Goal: Task Accomplishment & Management: Use online tool/utility

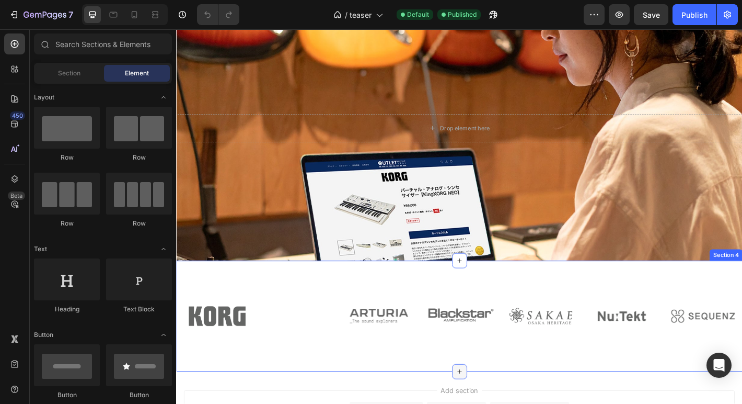
scroll to position [761, 0]
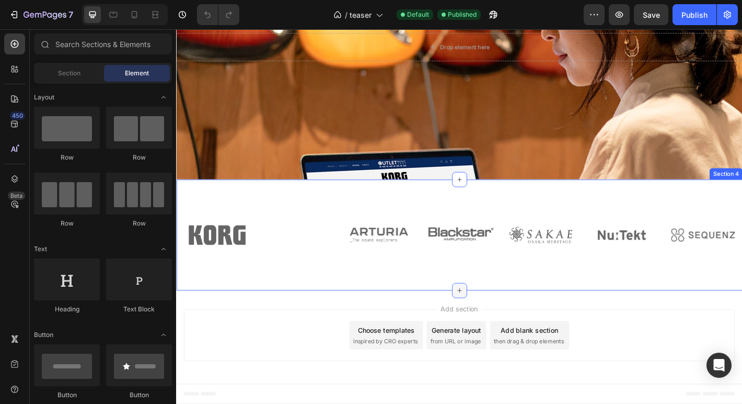
click at [490, 317] on icon at bounding box center [490, 318] width 5 height 5
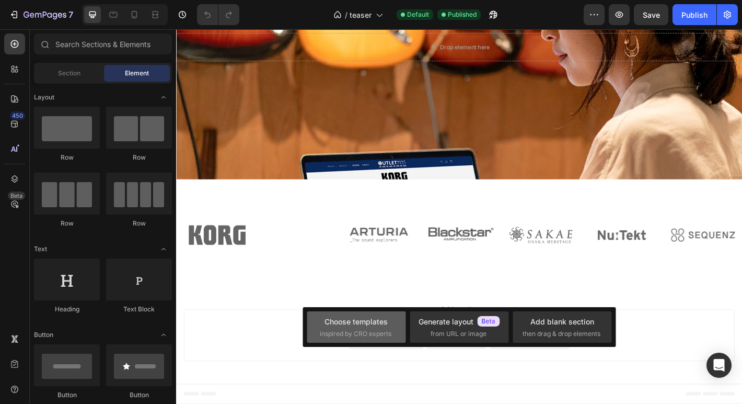
click at [381, 326] on div "Choose templates" at bounding box center [356, 321] width 63 height 11
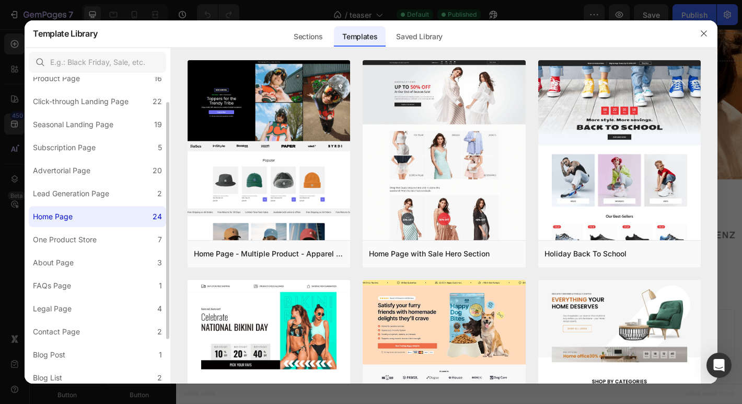
scroll to position [0, 0]
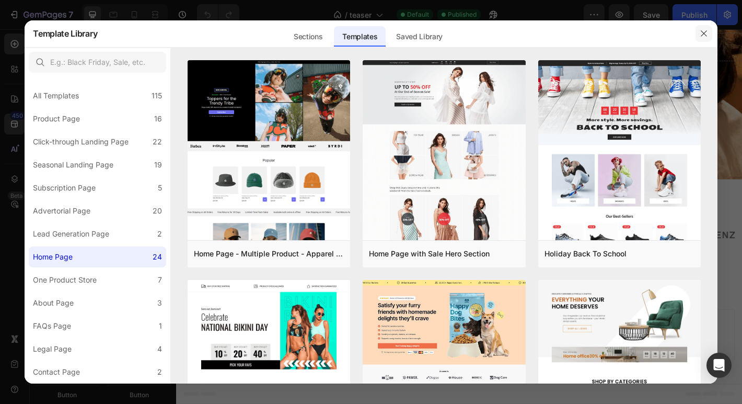
click at [705, 34] on icon "button" at bounding box center [704, 33] width 8 height 8
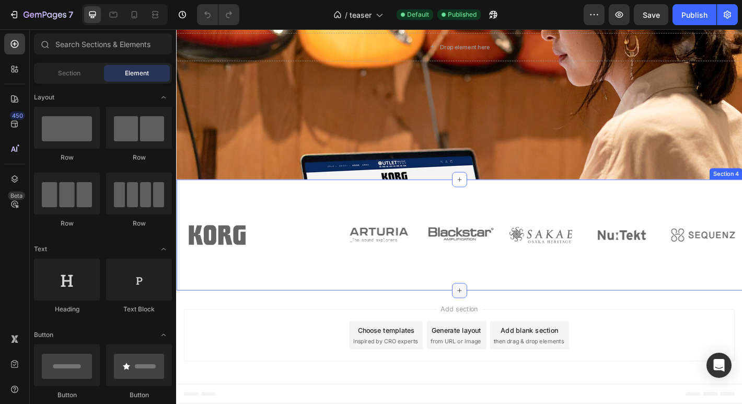
click at [488, 319] on icon at bounding box center [490, 318] width 8 height 8
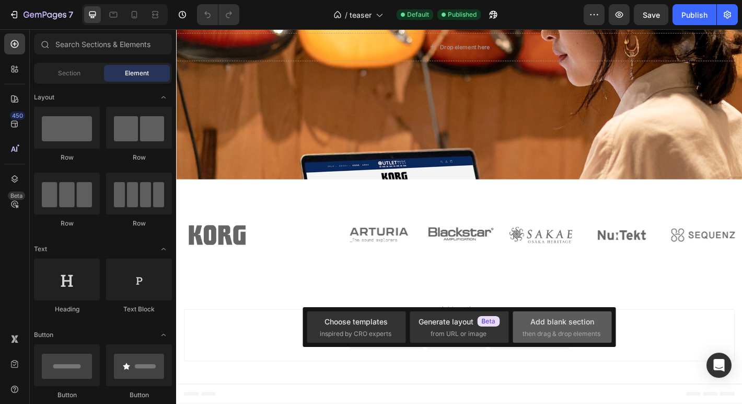
click at [542, 322] on div "Add blank section" at bounding box center [563, 321] width 64 height 11
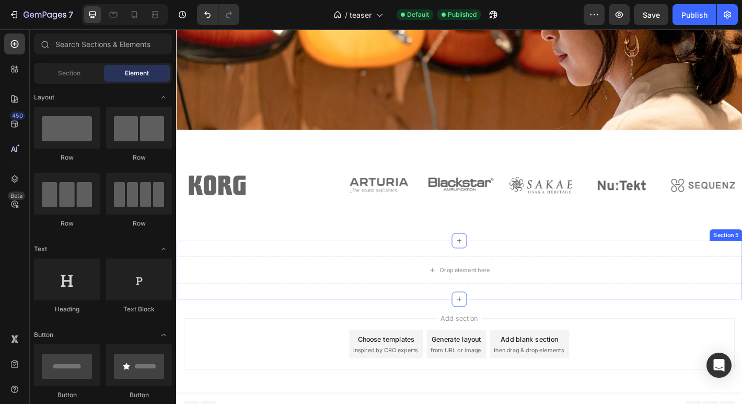
scroll to position [826, 0]
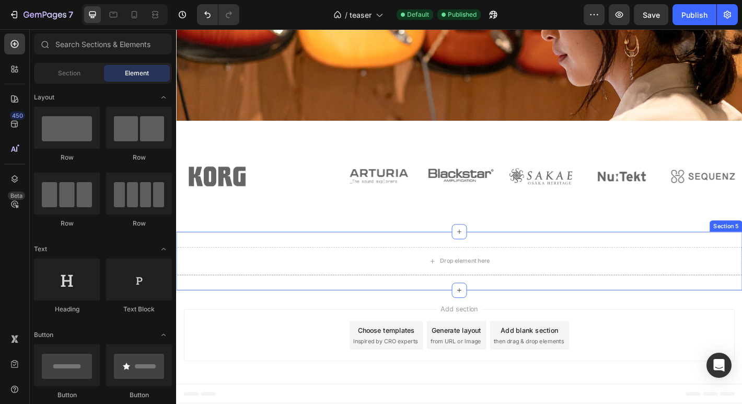
click at [530, 313] on div "Drop element here Section 5" at bounding box center [489, 286] width 627 height 65
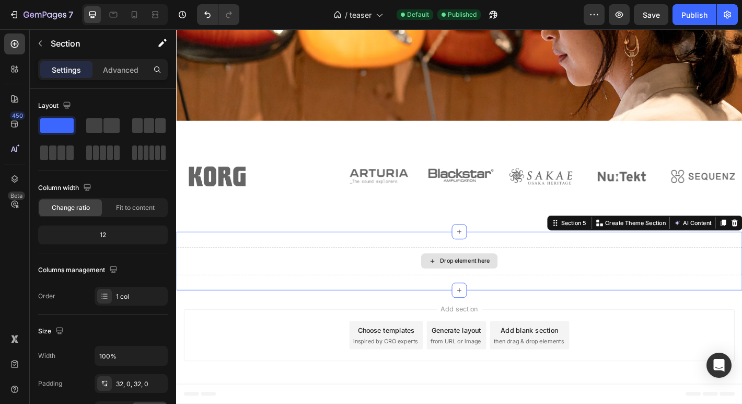
drag, startPoint x: 280, startPoint y: 156, endPoint x: 339, endPoint y: 278, distance: 135.9
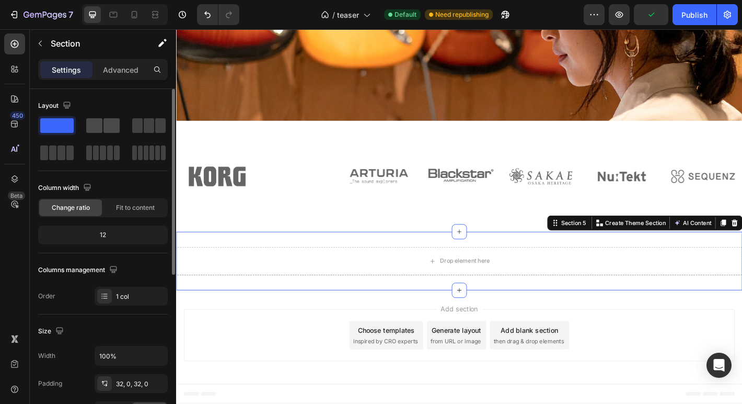
click at [98, 121] on span at bounding box center [94, 125] width 16 height 15
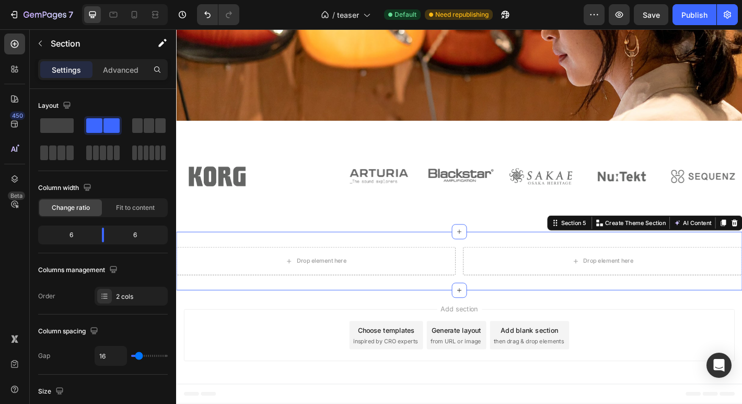
click at [548, 311] on div "Drop element here Drop element here Section 5 You can create reusable sections …" at bounding box center [489, 286] width 627 height 65
click at [532, 310] on div "Drop element here Drop element here Section 5 You can create reusable sections …" at bounding box center [489, 286] width 627 height 65
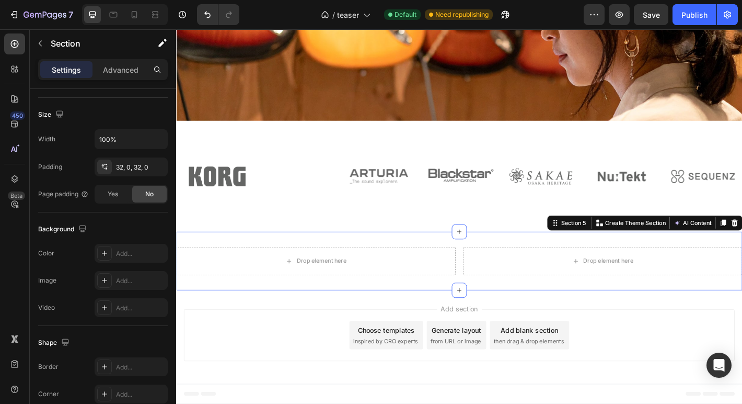
scroll to position [0, 0]
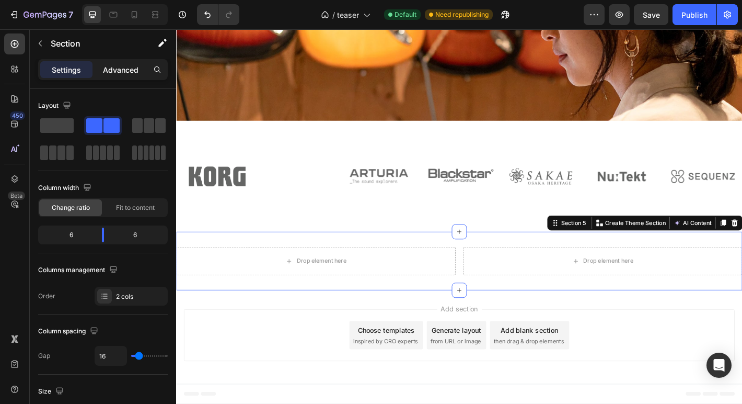
click at [108, 73] on p "Advanced" at bounding box center [121, 69] width 36 height 11
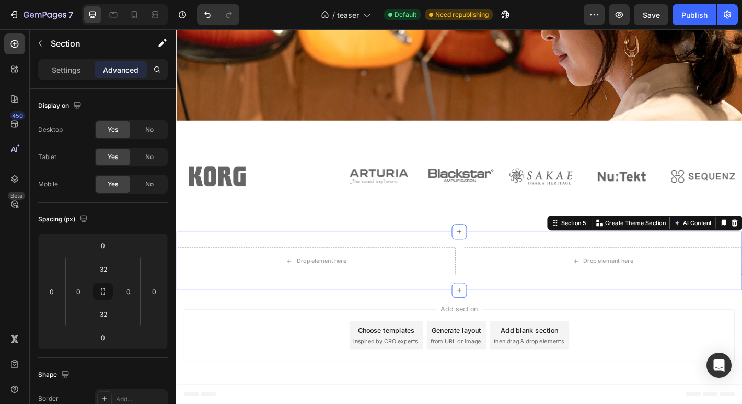
click at [235, 316] on div "Drop element here Drop element here Section 5 You can create reusable sections …" at bounding box center [489, 286] width 627 height 65
click at [62, 64] on p "Settings" at bounding box center [66, 69] width 29 height 11
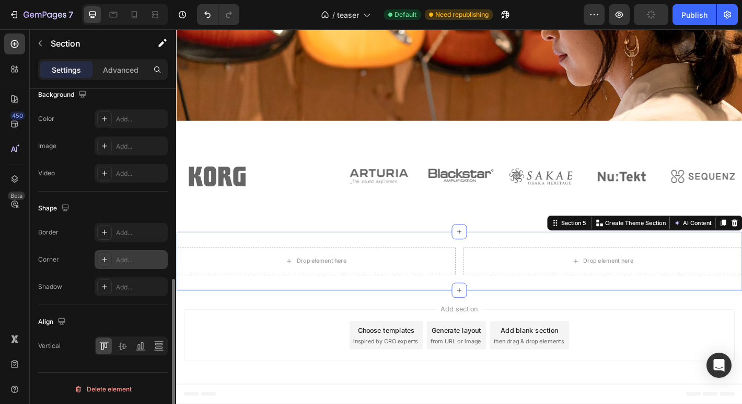
scroll to position [413, 0]
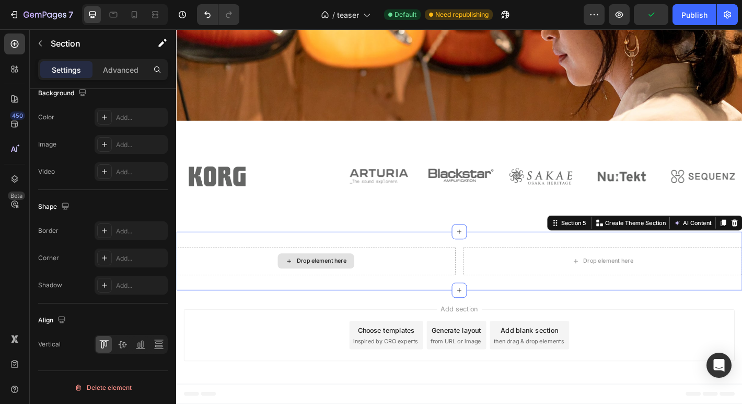
click at [237, 290] on div "Drop element here" at bounding box center [331, 285] width 310 height 31
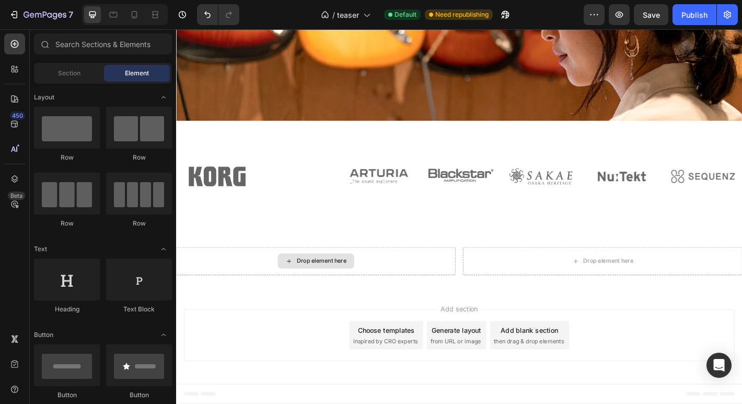
click at [313, 279] on div "Drop element here" at bounding box center [331, 286] width 85 height 17
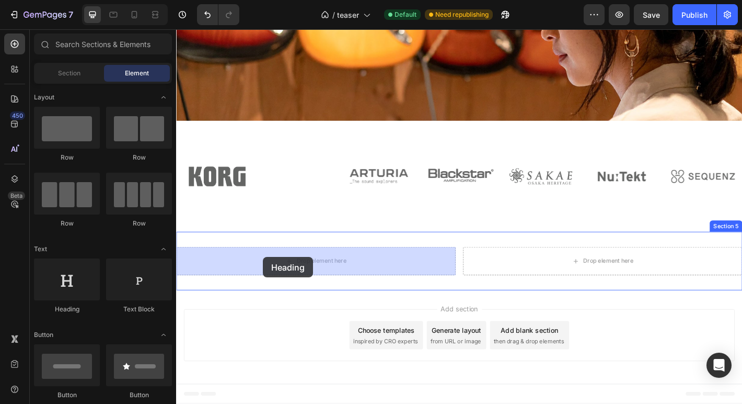
drag, startPoint x: 254, startPoint y: 309, endPoint x: 272, endPoint y: 281, distance: 33.5
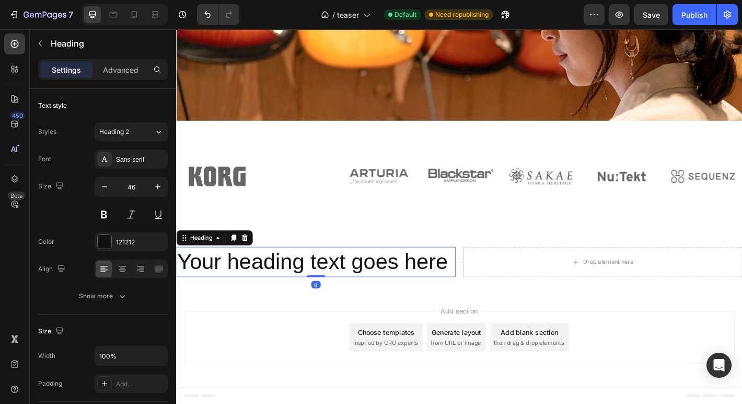
click at [279, 292] on h2 "Your heading text goes here" at bounding box center [331, 286] width 310 height 33
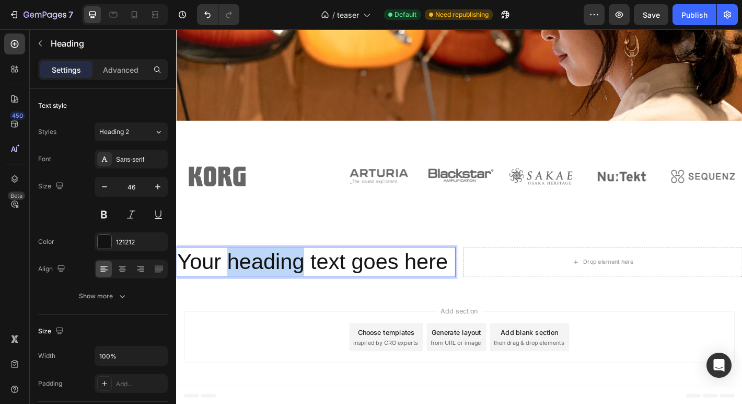
click at [279, 292] on p "Your heading text goes here" at bounding box center [330, 286] width 307 height 31
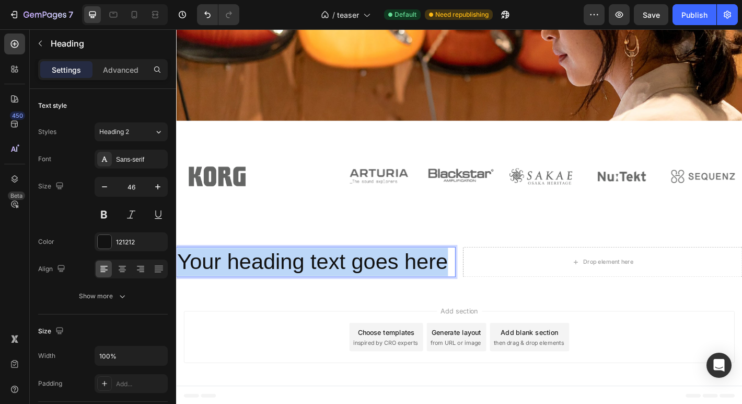
click at [279, 292] on p "Your heading text goes here" at bounding box center [330, 286] width 307 height 31
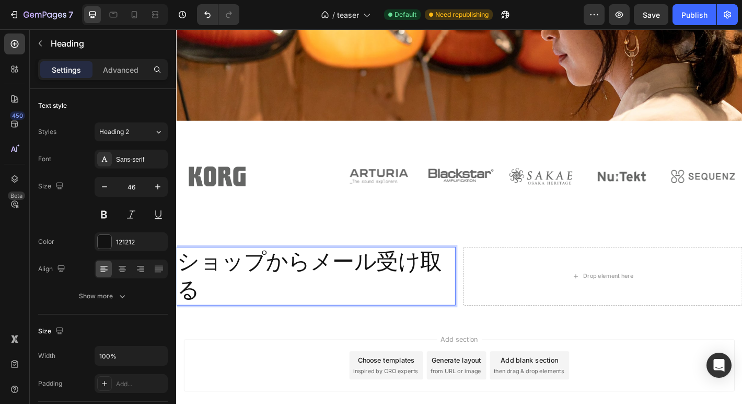
click at [336, 314] on p "ショップからメール受け取る" at bounding box center [330, 302] width 307 height 63
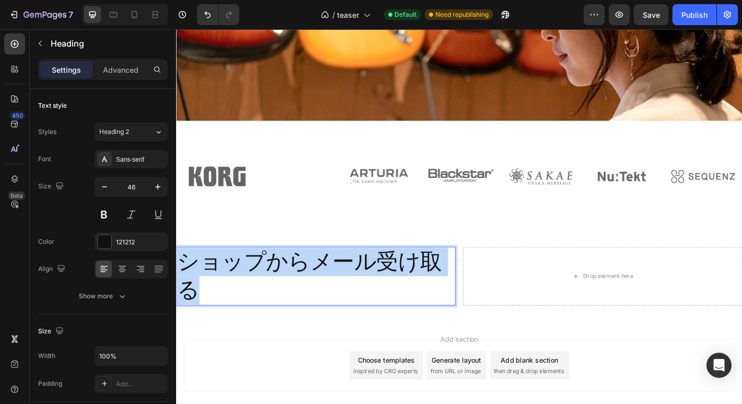
click at [336, 314] on p "ショップからメール受け取る" at bounding box center [330, 302] width 307 height 63
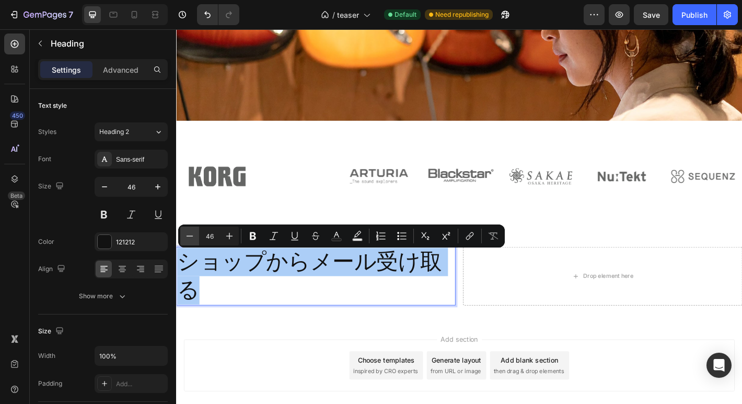
click at [190, 238] on icon "Editor contextual toolbar" at bounding box center [190, 236] width 10 height 10
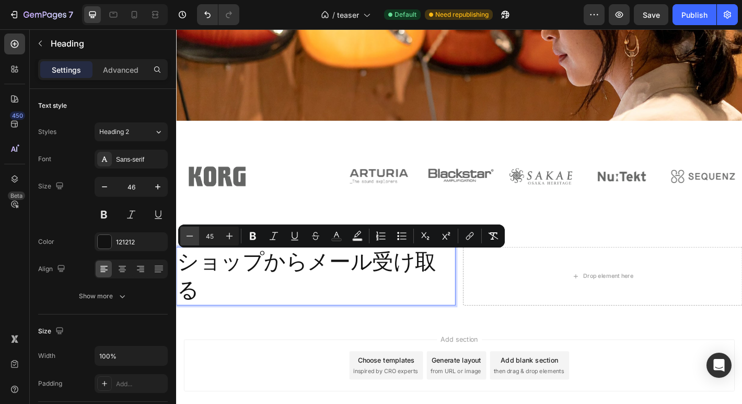
click at [190, 238] on icon "Editor contextual toolbar" at bounding box center [190, 236] width 10 height 10
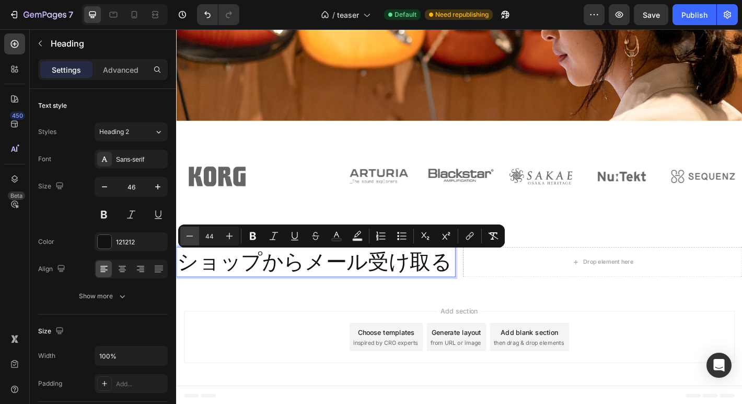
click at [190, 238] on icon "Editor contextual toolbar" at bounding box center [190, 236] width 10 height 10
type input "40"
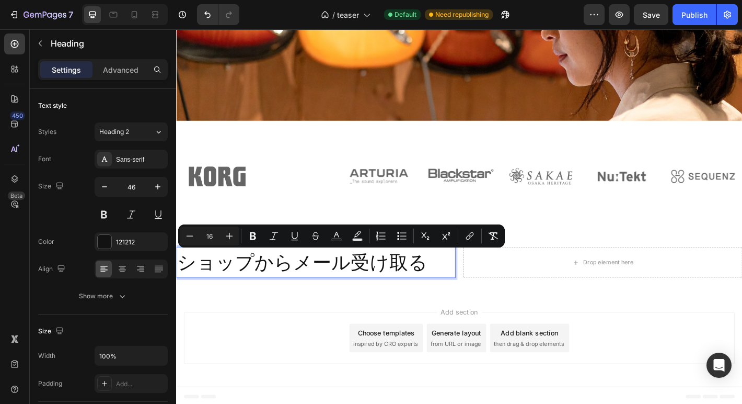
click at [304, 336] on div "Add section Choose templates inspired by CRO experts Generate layout from URL o…" at bounding box center [489, 374] width 627 height 104
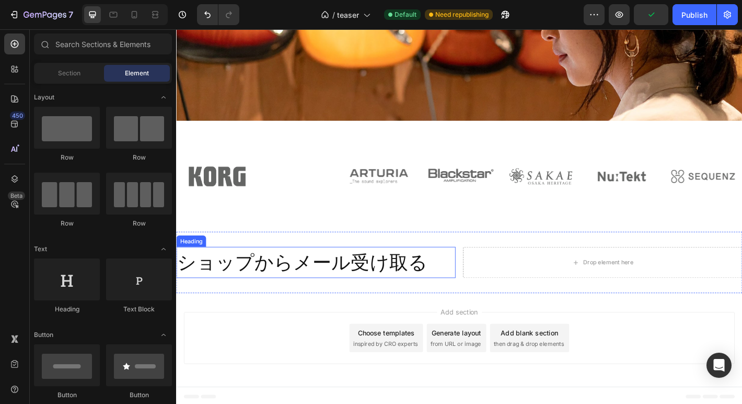
click at [370, 291] on span "ショップからメール受け取る" at bounding box center [315, 287] width 277 height 23
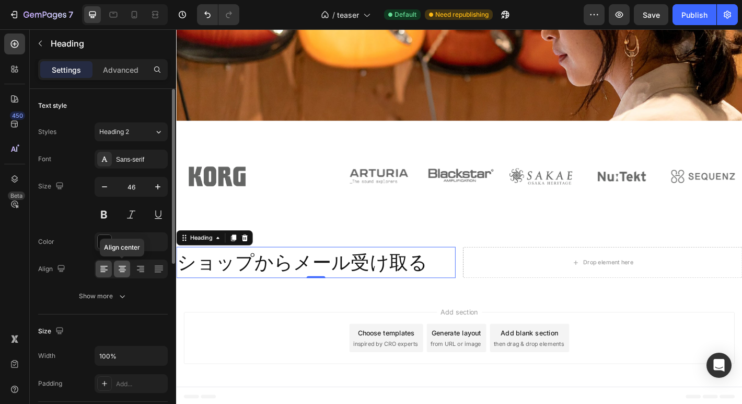
click at [124, 269] on icon at bounding box center [122, 269] width 10 height 10
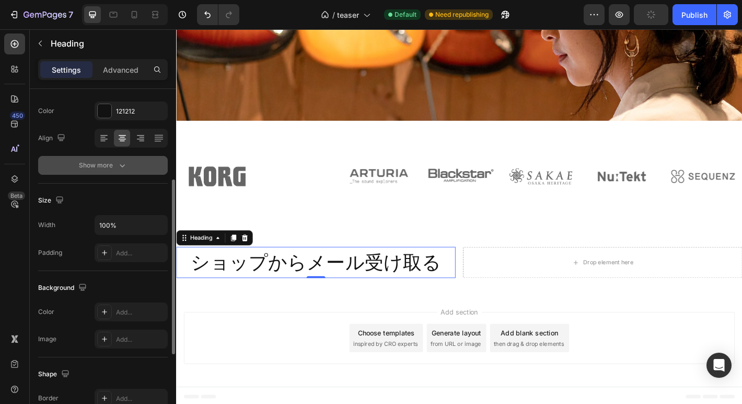
scroll to position [0, 0]
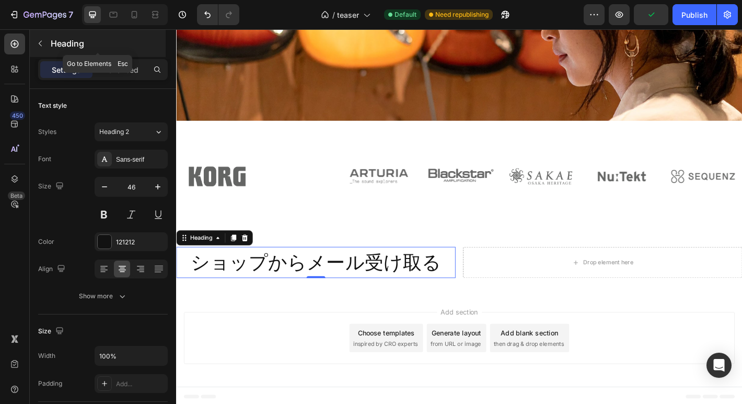
click at [51, 41] on p "Heading" at bounding box center [107, 43] width 113 height 13
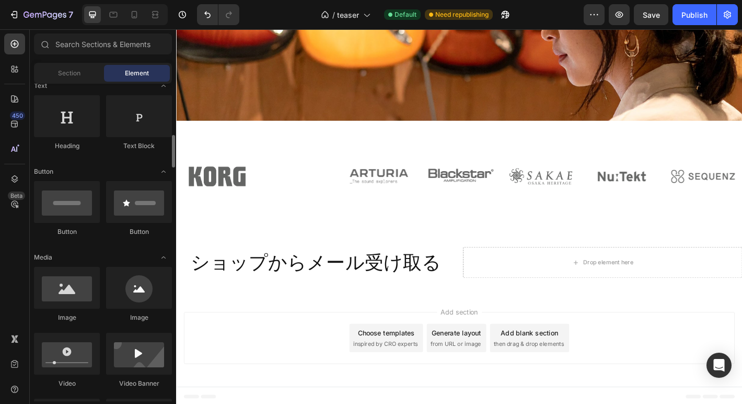
scroll to position [161, 0]
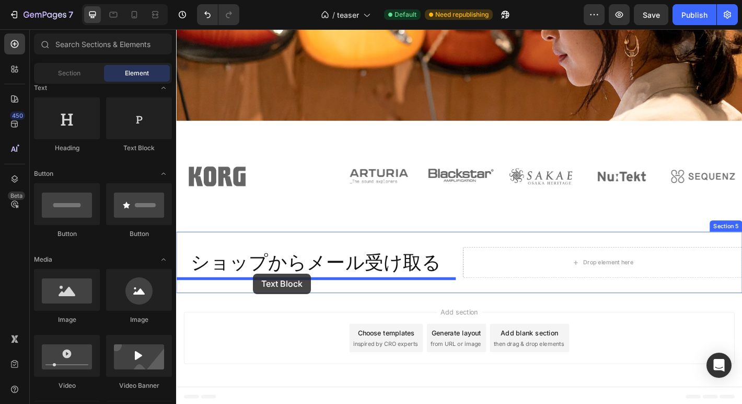
drag, startPoint x: 316, startPoint y: 163, endPoint x: 261, endPoint y: 300, distance: 146.9
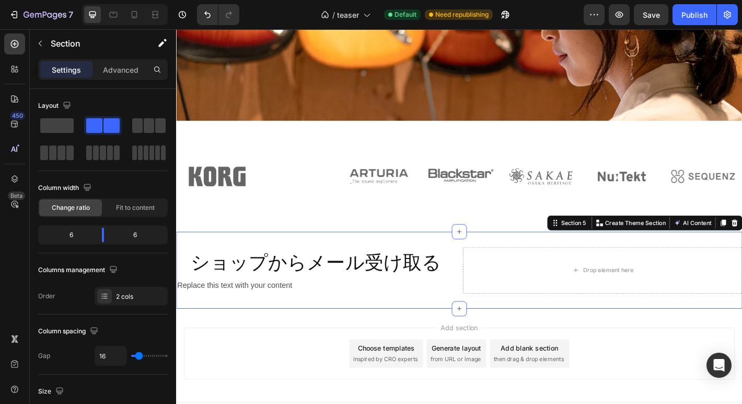
click at [276, 327] on div "⁠⁠⁠⁠⁠⁠⁠ ショップからメール受け取る Heading Replace this text with your content Text Block Dr…" at bounding box center [489, 296] width 627 height 85
click at [39, 45] on icon "button" at bounding box center [40, 43] width 8 height 8
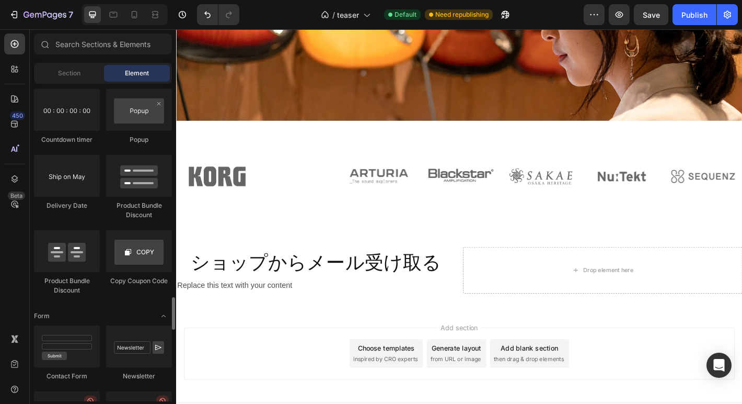
scroll to position [2248, 0]
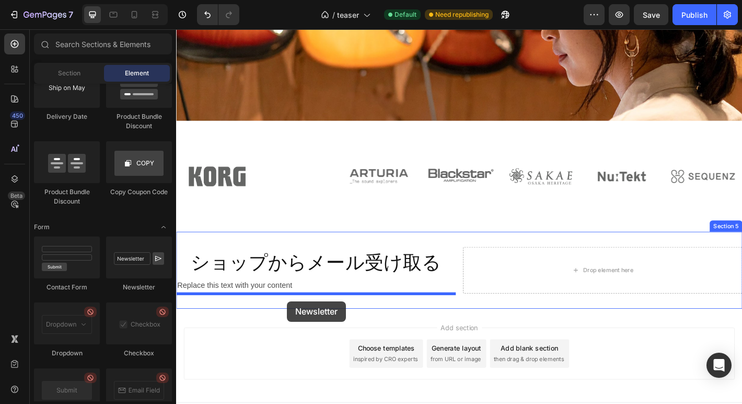
drag, startPoint x: 311, startPoint y: 292, endPoint x: 299, endPoint y: 330, distance: 40.0
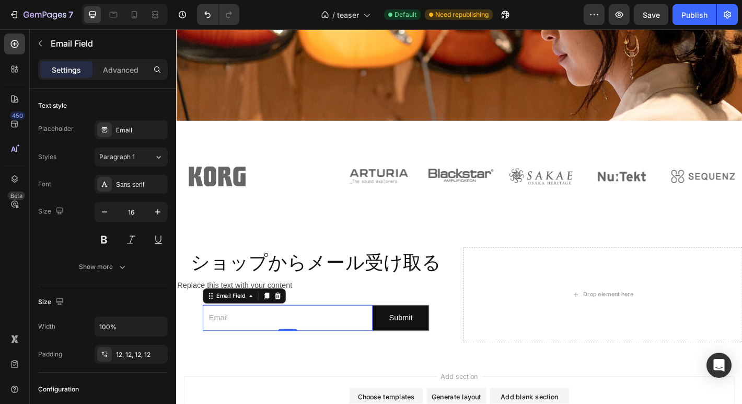
click at [291, 350] on input "email" at bounding box center [299, 349] width 188 height 29
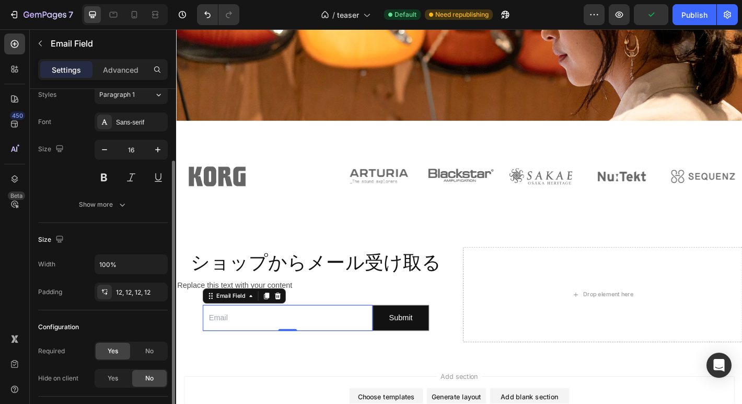
scroll to position [0, 0]
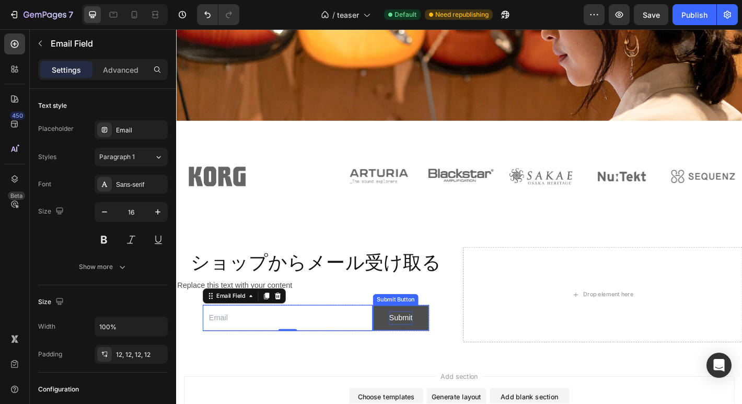
click at [422, 346] on div "Submit" at bounding box center [425, 348] width 26 height 15
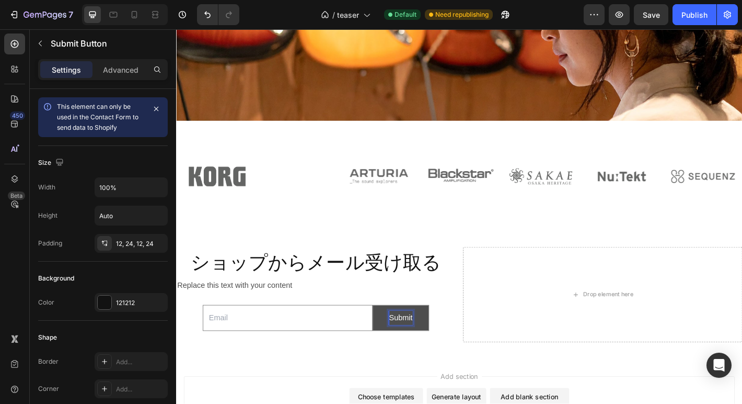
click at [422, 346] on div "Submit" at bounding box center [425, 348] width 26 height 15
click at [394, 335] on button "送信" at bounding box center [425, 349] width 62 height 28
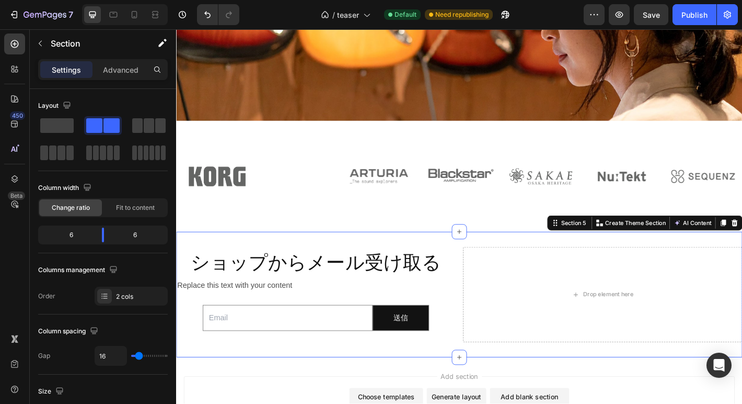
click at [473, 376] on div "⁠⁠⁠⁠⁠⁠⁠ ショップからメール受け取る Heading Replace this text with your content Text Block Em…" at bounding box center [489, 323] width 627 height 139
click at [341, 349] on input "email" at bounding box center [299, 349] width 188 height 29
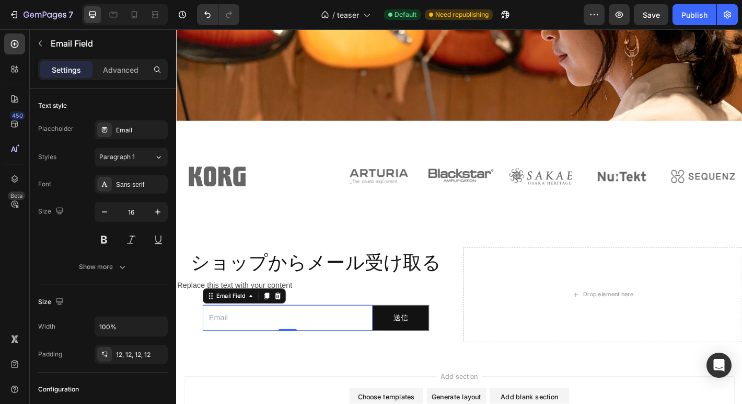
click at [341, 349] on input "email" at bounding box center [299, 349] width 188 height 29
type input "い"
type input "Eメール"
click at [376, 313] on div "Replace this text with your content" at bounding box center [331, 313] width 310 height 17
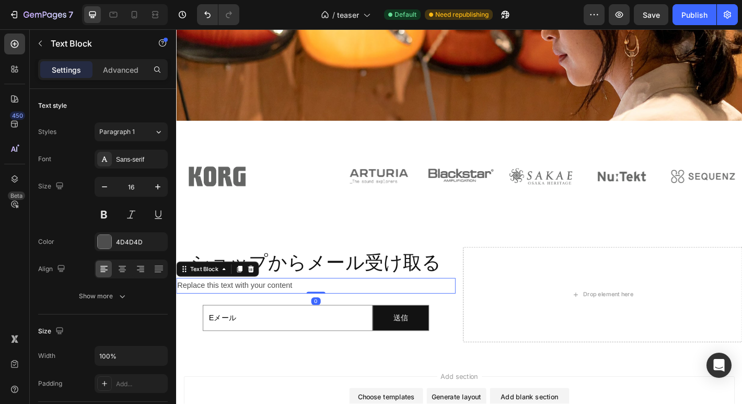
click at [376, 313] on div "Replace this text with your content" at bounding box center [331, 313] width 310 height 17
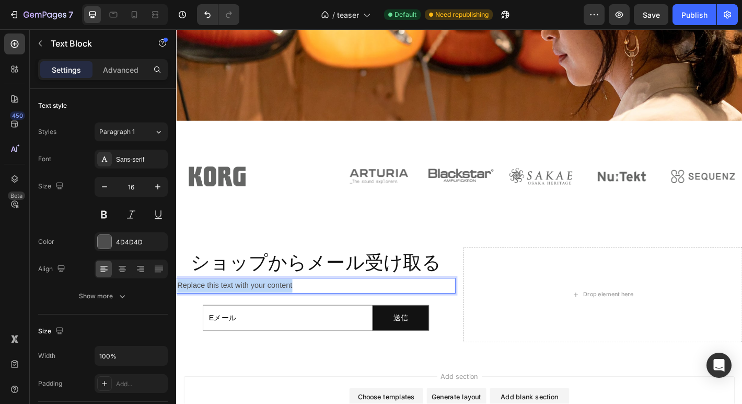
click at [376, 313] on p "Replace this text with your content" at bounding box center [330, 313] width 307 height 15
click at [399, 315] on p "！新商品情報、キャンペーンなどオトクな情報日々お届け" at bounding box center [330, 313] width 307 height 15
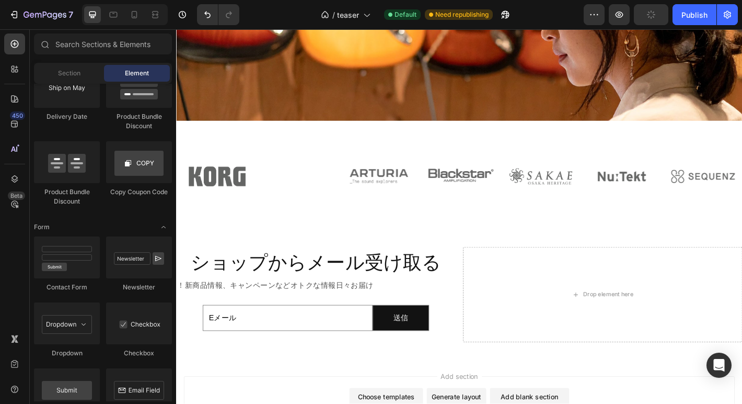
click at [310, 316] on p "！新商品情報、キャンペーンなどオトクな情報日々お届け" at bounding box center [330, 313] width 307 height 15
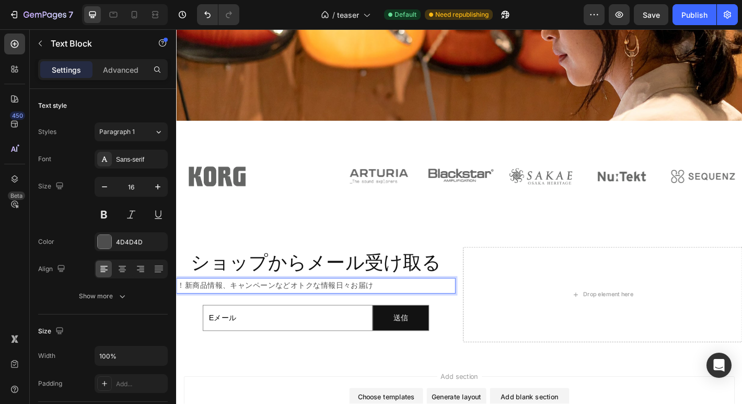
click at [187, 312] on p "！新商品情報、キャンペーンなどオトクな情報日々お届け" at bounding box center [330, 313] width 307 height 15
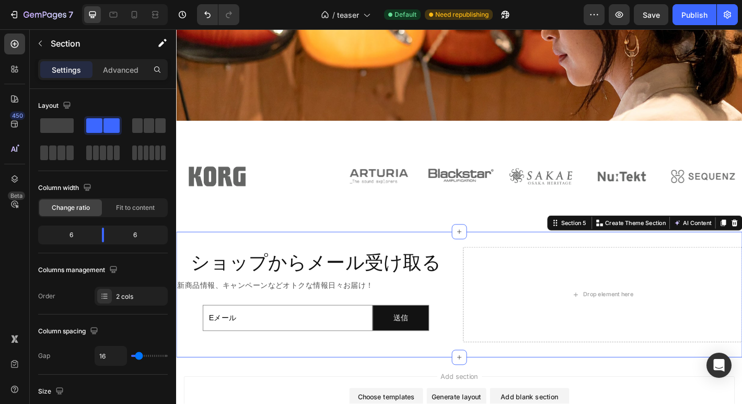
click at [479, 363] on div "⁠⁠⁠⁠⁠⁠⁠ ショップからメール受け取る Heading 新商品情報、キャンペーンなどオトクな情報日々お届け！ Text Block Eメール Email …" at bounding box center [331, 322] width 310 height 105
click at [405, 316] on p "新商品情報、キャンペーンなどオトクな情報日々お届け！" at bounding box center [330, 313] width 307 height 15
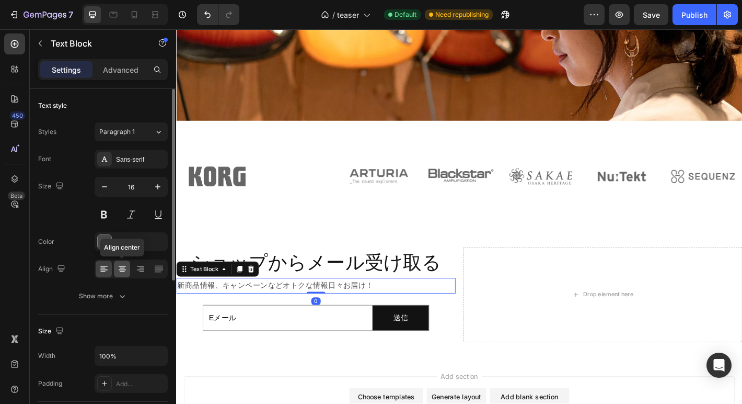
click at [121, 268] on icon at bounding box center [122, 269] width 10 height 10
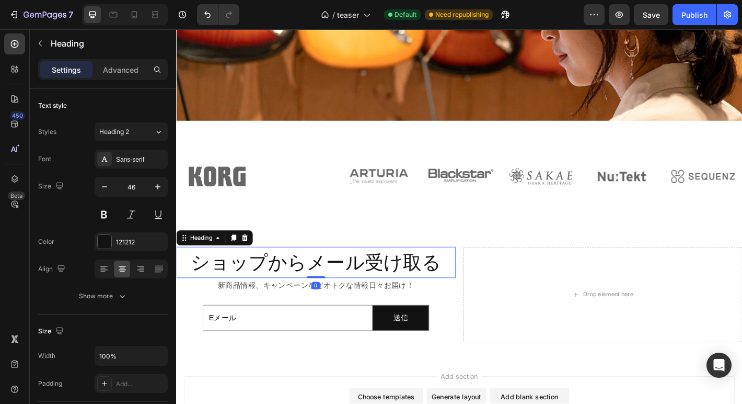
click at [356, 297] on span "ショップからメール受け取る" at bounding box center [330, 287] width 277 height 23
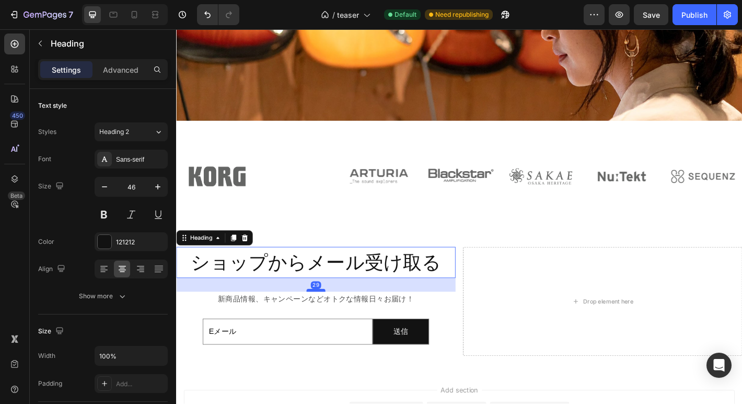
drag, startPoint x: 329, startPoint y: 303, endPoint x: 333, endPoint y: 319, distance: 16.5
click at [333, 319] on div at bounding box center [330, 318] width 21 height 3
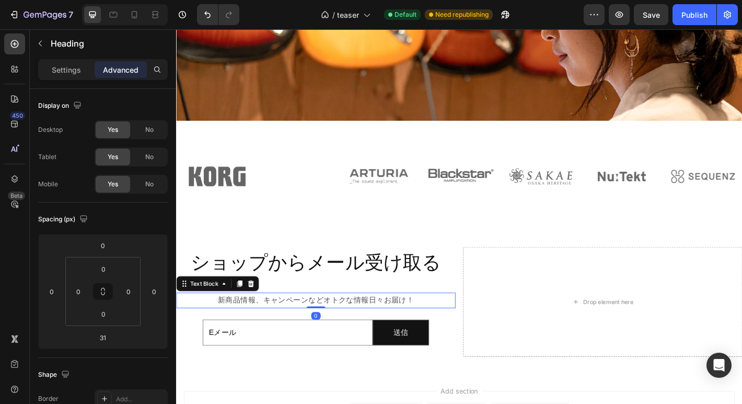
click at [350, 331] on p "新商品情報、キャンペーンなどオトクな情報日々お届け！" at bounding box center [330, 329] width 307 height 15
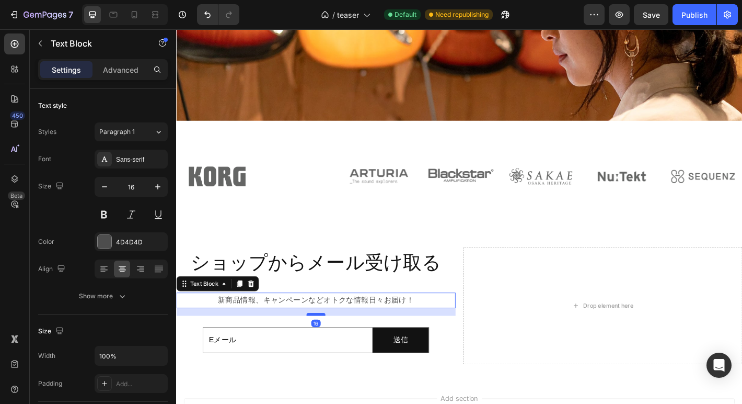
drag, startPoint x: 335, startPoint y: 337, endPoint x: 336, endPoint y: 346, distance: 8.4
click at [336, 346] on div at bounding box center [330, 345] width 21 height 3
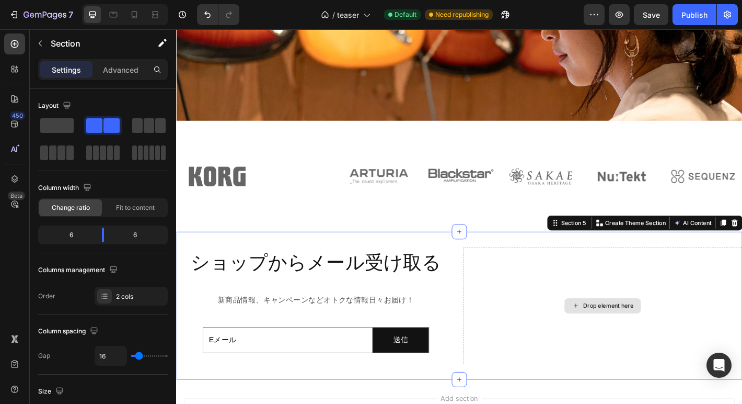
click at [534, 340] on div "Drop element here" at bounding box center [649, 335] width 310 height 130
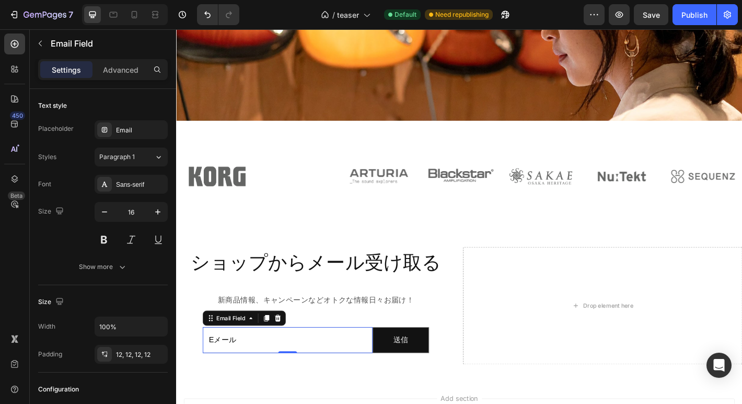
click at [346, 375] on input "Eメール" at bounding box center [299, 373] width 188 height 29
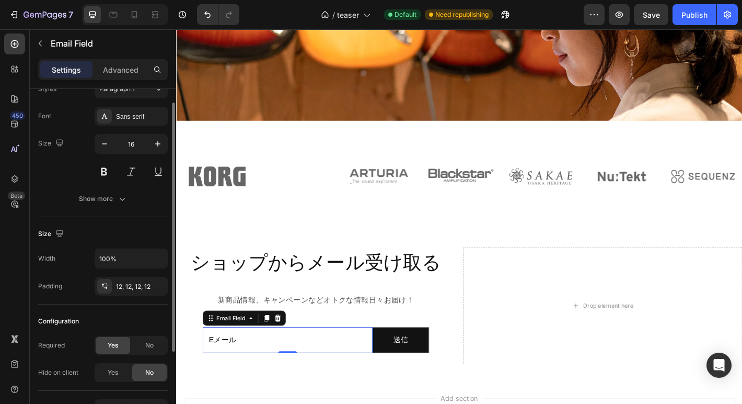
scroll to position [132, 0]
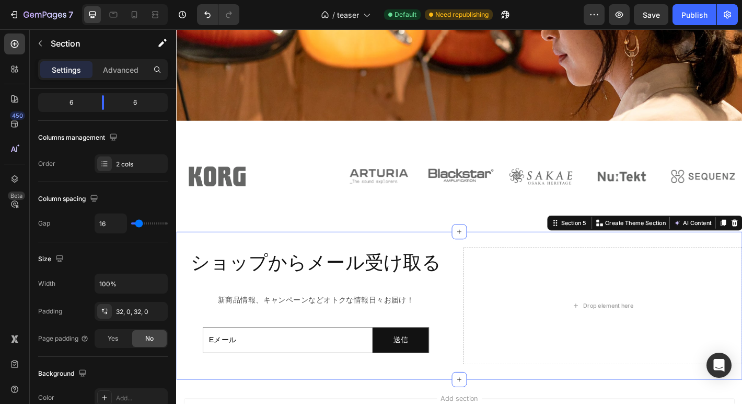
click at [511, 403] on div "⁠⁠⁠⁠⁠⁠⁠ ショップからメール受け取る Heading 新商品情報、キャンペーンなどオトクな情報日々お届け！ Text Block Eメール Email …" at bounding box center [489, 335] width 627 height 163
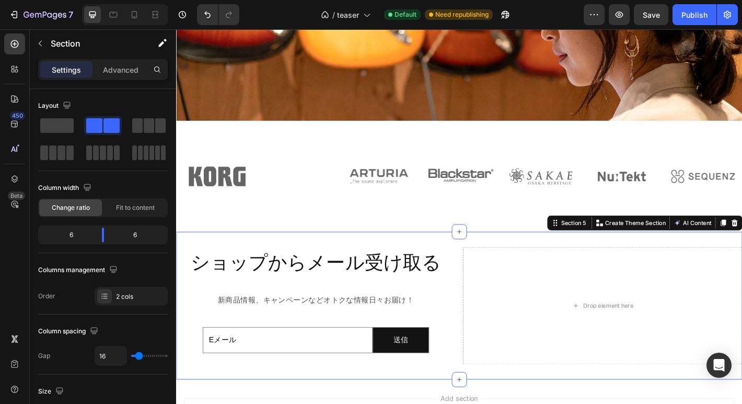
click at [445, 403] on div "⁠⁠⁠⁠⁠⁠⁠ ショップからメール受け取る Heading 新商品情報、キャンペーンなどオトクな情報日々お届け！ Text Block Eメール Email …" at bounding box center [489, 335] width 627 height 163
click at [112, 73] on p "Advanced" at bounding box center [121, 69] width 36 height 11
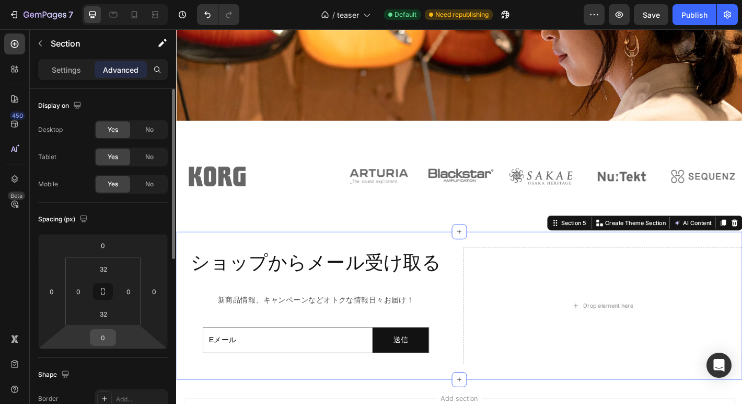
click at [105, 334] on input "0" at bounding box center [103, 337] width 21 height 16
type input "50"
click at [262, 403] on div "⁠⁠⁠⁠⁠⁠⁠ ショップからメール受け取る Heading 新商品情報、キャンペーンなどオトクな情報日々お届け！ Text Block Eメール Email …" at bounding box center [489, 335] width 627 height 163
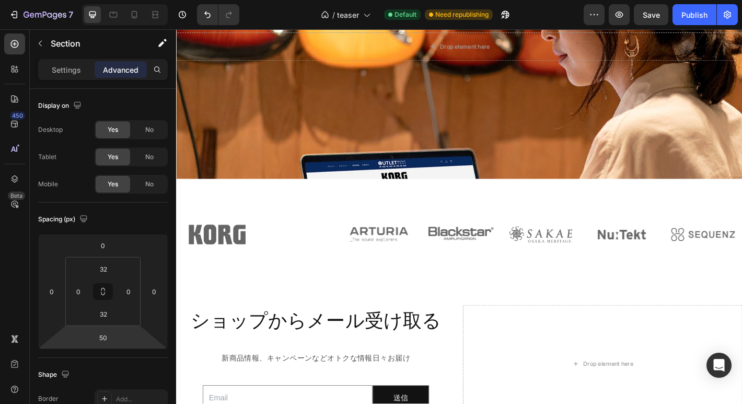
scroll to position [951, 0]
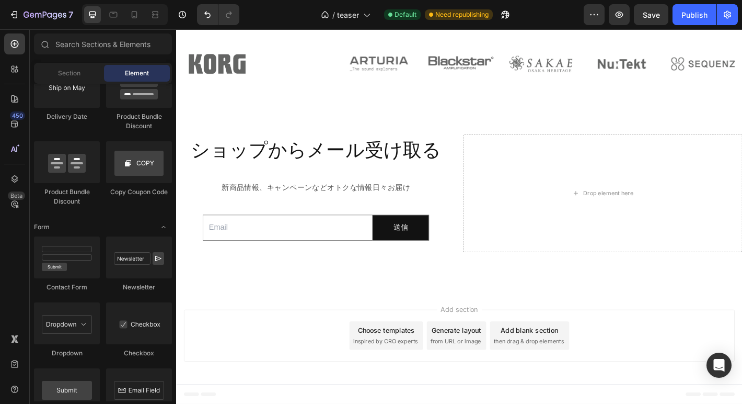
click at [547, 371] on span "then drag & drop elements" at bounding box center [567, 374] width 78 height 9
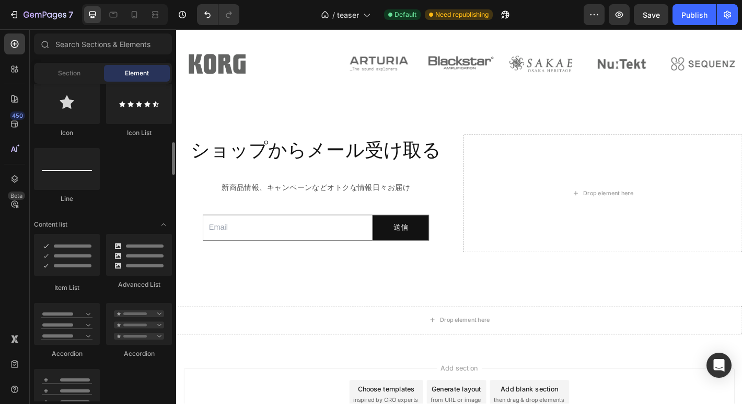
scroll to position [685, 0]
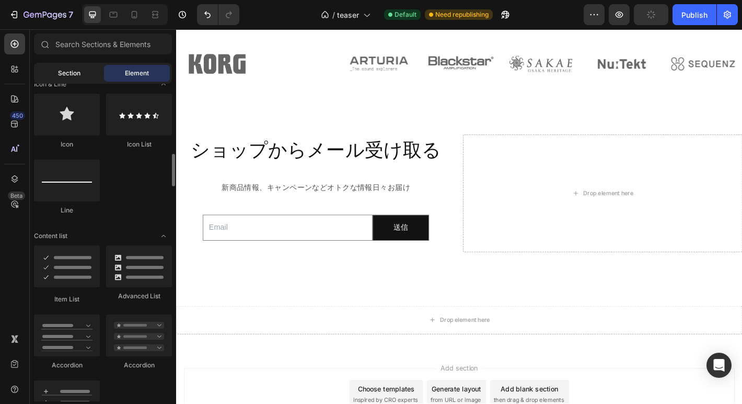
click at [75, 76] on span "Section" at bounding box center [69, 72] width 22 height 9
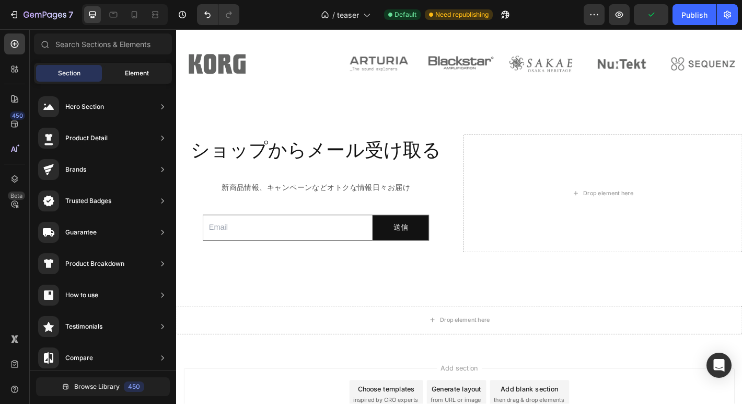
click at [123, 75] on div "Element" at bounding box center [137, 73] width 66 height 17
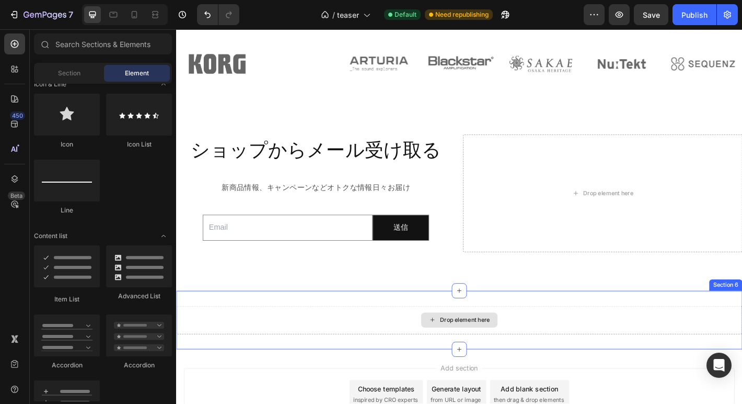
click at [457, 350] on icon at bounding box center [460, 351] width 8 height 9
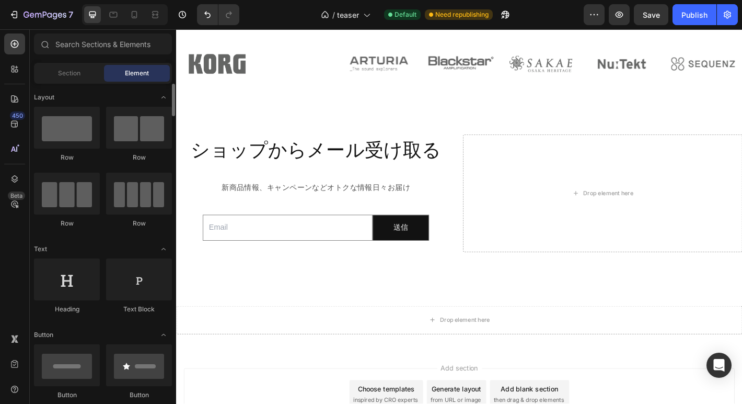
scroll to position [39, 0]
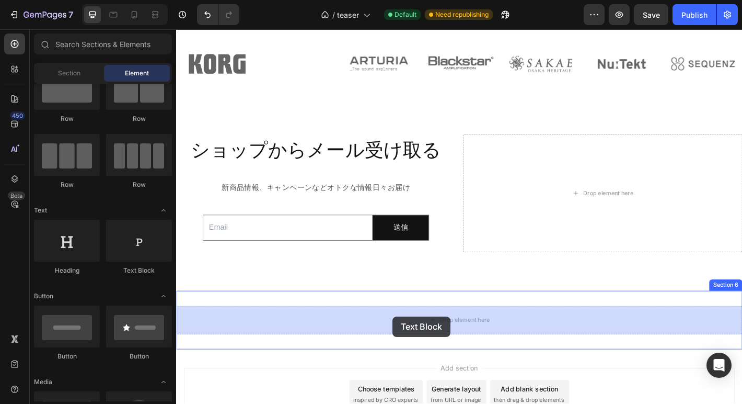
drag, startPoint x: 306, startPoint y: 277, endPoint x: 416, endPoint y: 347, distance: 130.7
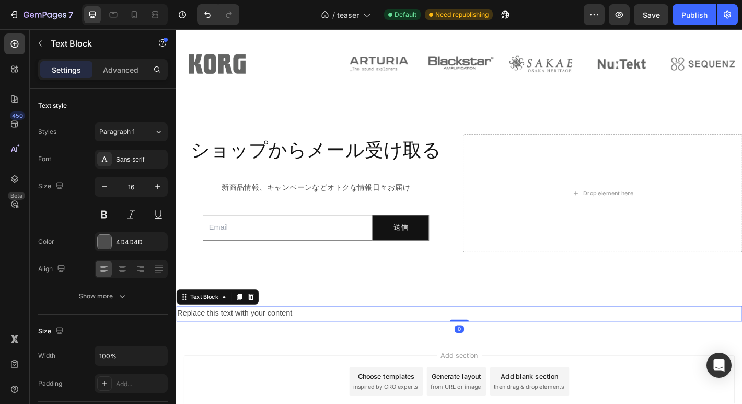
click at [410, 345] on div "Replace this text with your content" at bounding box center [489, 344] width 627 height 17
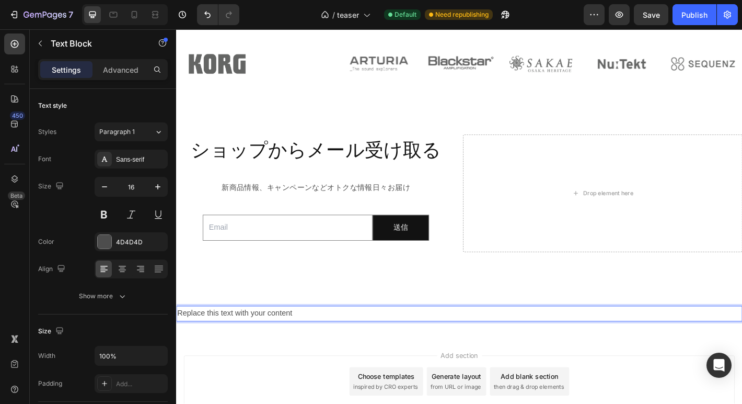
click at [410, 345] on p "Replace this text with your content" at bounding box center [489, 344] width 625 height 15
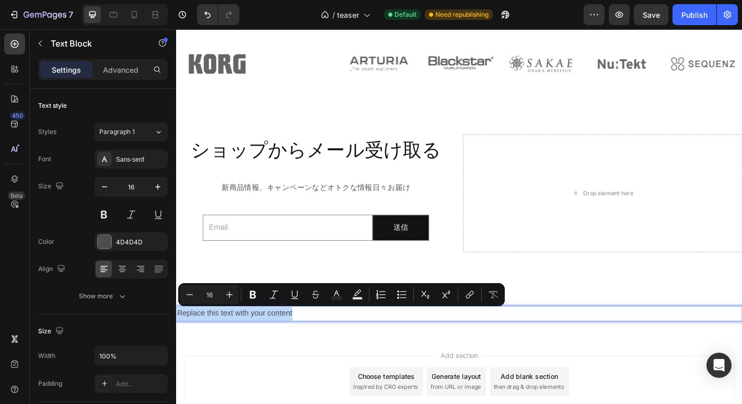
click at [311, 342] on p "Replace this text with your content" at bounding box center [489, 344] width 625 height 15
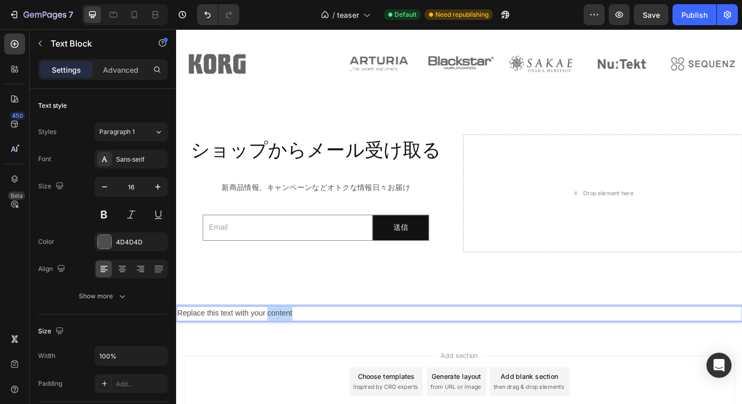
click at [311, 342] on p "Replace this text with your content" at bounding box center [489, 344] width 625 height 15
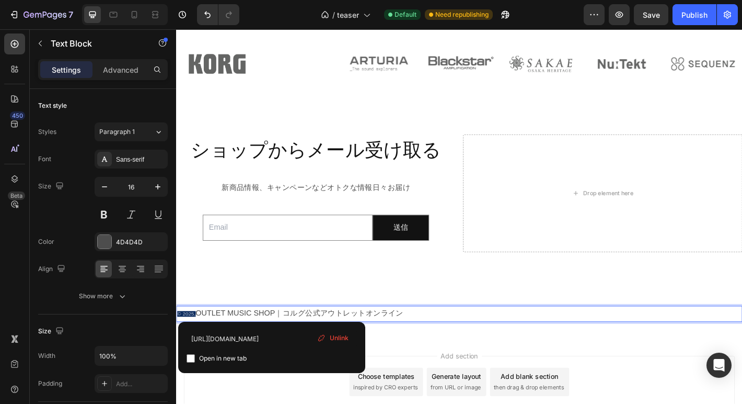
click at [219, 345] on link "OUTLET MUSIC SHOP｜コルグ公式アウトレットオンライン" at bounding box center [313, 343] width 231 height 9
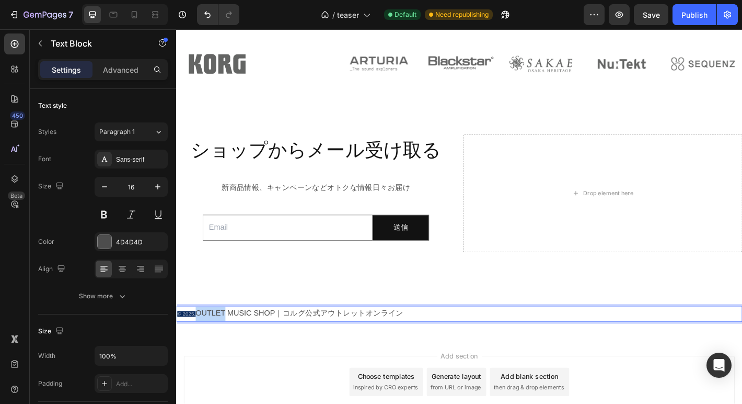
click at [219, 345] on link "OUTLET MUSIC SHOP｜コルグ公式アウトレットオンライン" at bounding box center [313, 343] width 231 height 9
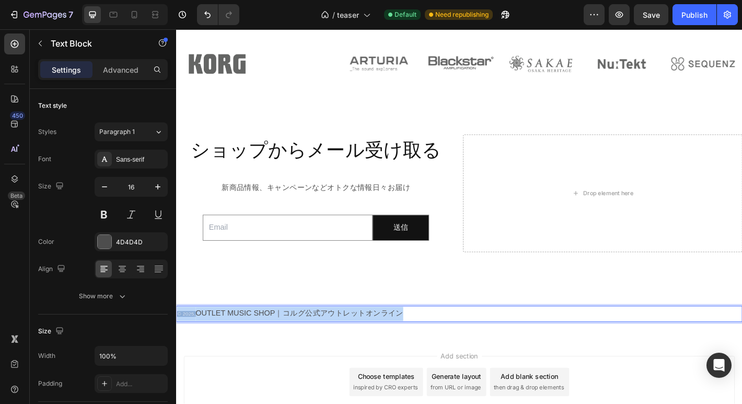
click at [219, 345] on link "OUTLET MUSIC SHOP｜コルグ公式アウトレットオンライン" at bounding box center [313, 343] width 231 height 9
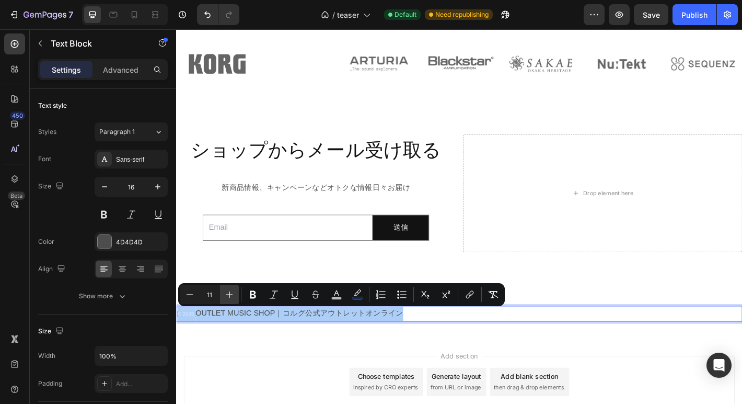
click at [227, 292] on icon "Editor contextual toolbar" at bounding box center [229, 294] width 10 height 10
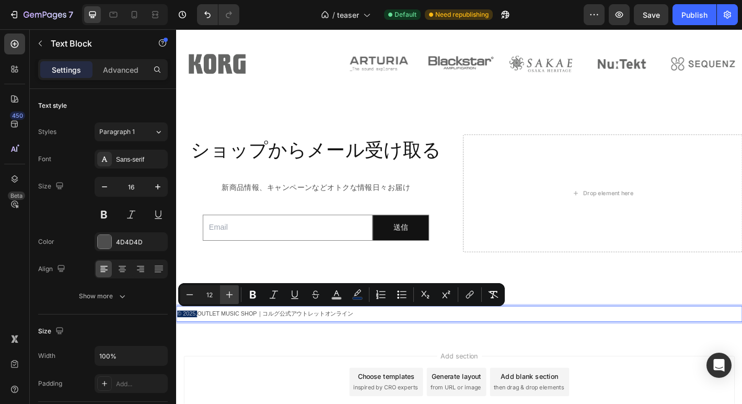
click at [227, 292] on icon "Editor contextual toolbar" at bounding box center [229, 294] width 10 height 10
type input "13"
click at [335, 296] on icon "Editor contextual toolbar" at bounding box center [336, 294] width 10 height 10
type input "F4F4F4"
type input "75"
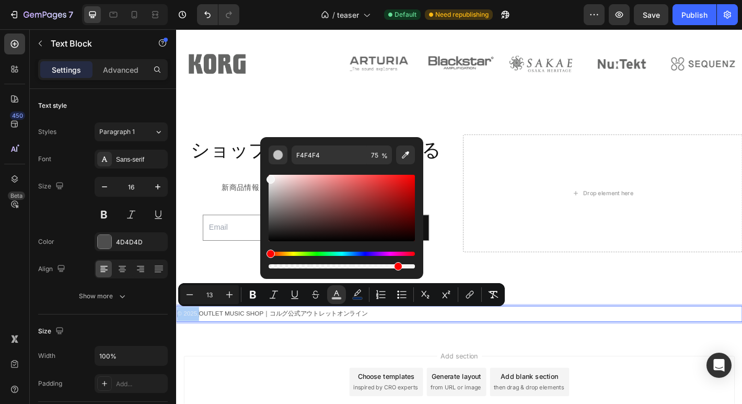
click at [395, 267] on div "Editor contextual toolbar" at bounding box center [342, 266] width 146 height 4
type input "87"
click at [277, 236] on div "Editor contextual toolbar" at bounding box center [342, 208] width 146 height 66
type input "111010"
click at [484, 346] on p "© 2025, OUTLET MUSIC SHOP｜コルグ公式アウトレットオンライン" at bounding box center [489, 345] width 625 height 16
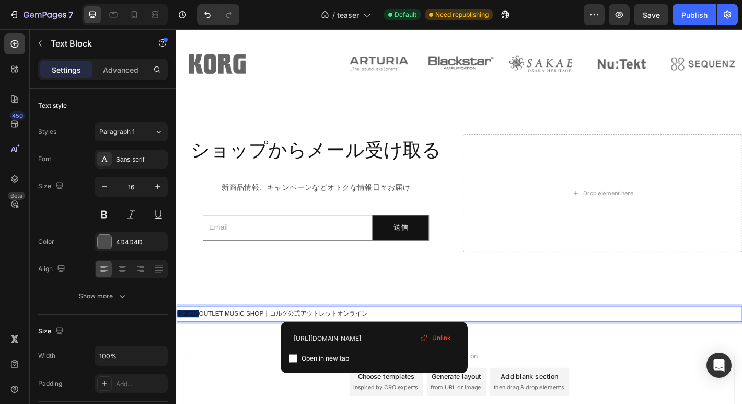
click at [422, 342] on p "© 2025, OUTLET MUSIC SHOP｜コルグ公式アウトレットオンライン ⁠⁠⁠⁠⁠⁠⁠" at bounding box center [489, 345] width 625 height 16
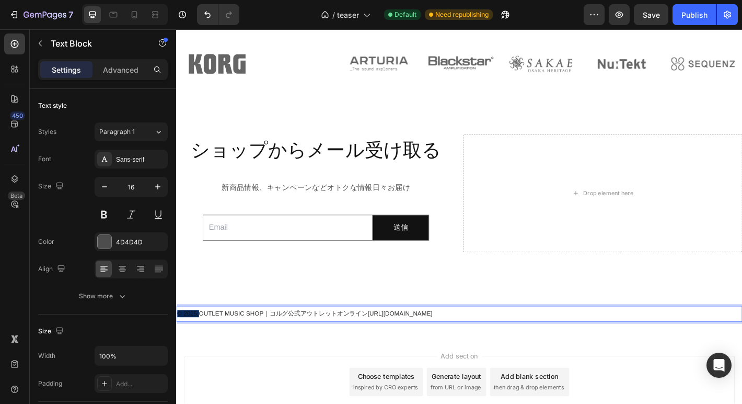
click at [422, 342] on span "OUTLET MUSIC SHOP｜コルグ公式アウトレットオンラインhttps://outletmusic.shop/" at bounding box center [330, 344] width 259 height 8
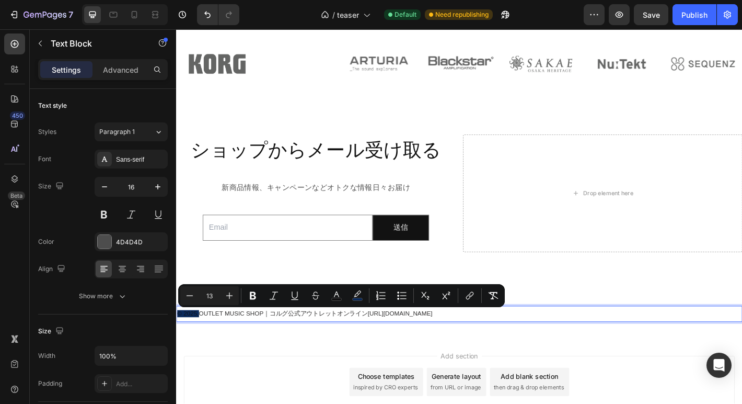
click at [205, 344] on span "OUTLET MUSIC SHOP｜コルグ公式アウトレットオンラインhttps://outletmusic.shop/" at bounding box center [330, 344] width 259 height 8
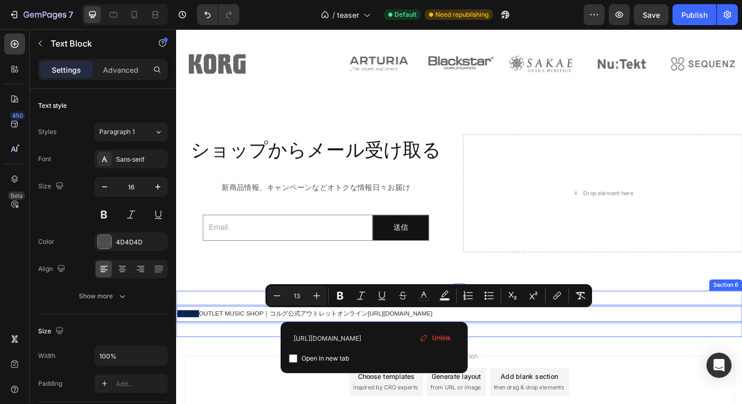
drag, startPoint x: 396, startPoint y: 344, endPoint x: 455, endPoint y: 354, distance: 60.0
click at [455, 354] on div "© 2025, OUTLET MUSIC SHOP｜コルグ公式アウトレットオンラインhttps://outletmusic.shop/ Text Block …" at bounding box center [489, 344] width 627 height 51
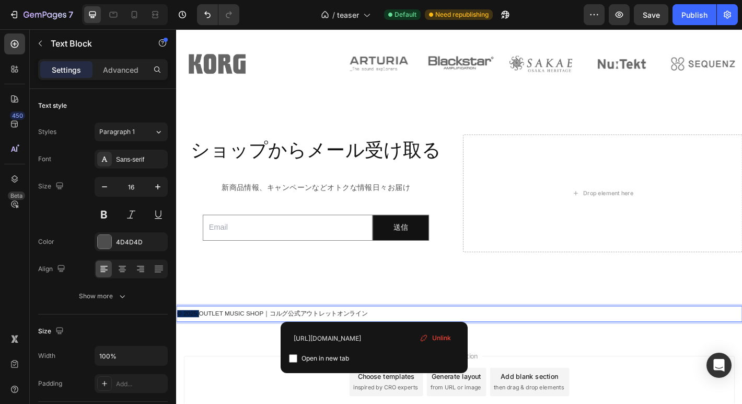
click at [434, 340] on span "Unlink" at bounding box center [441, 337] width 19 height 9
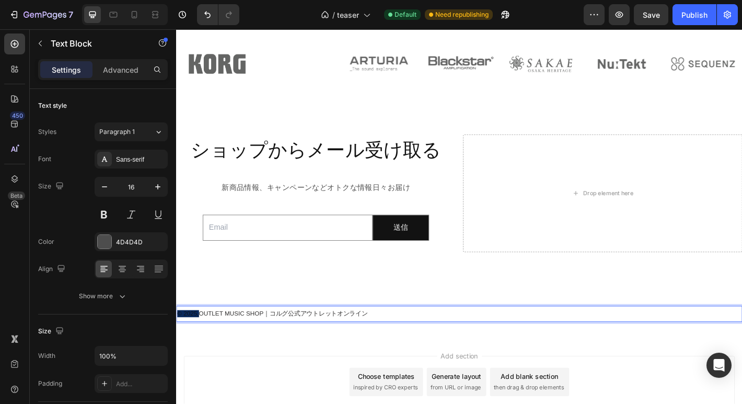
click at [230, 342] on span "OUTLET MUSIC SHOP｜コルグ公式アウトレットオンライン" at bounding box center [294, 344] width 187 height 8
click at [201, 345] on span "© 2025," at bounding box center [189, 344] width 24 height 8
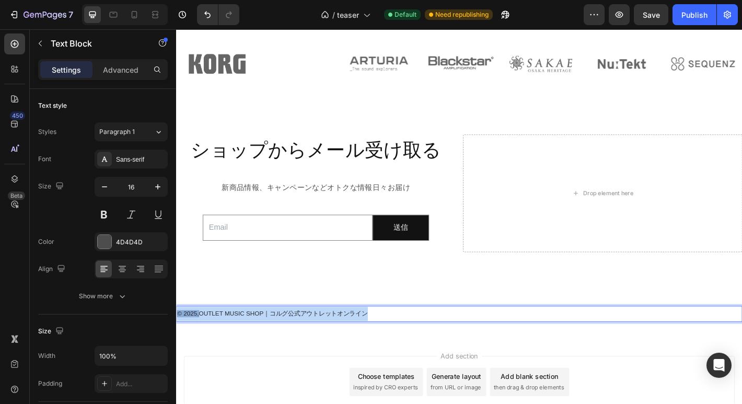
click at [201, 345] on span "© 2025," at bounding box center [189, 344] width 24 height 8
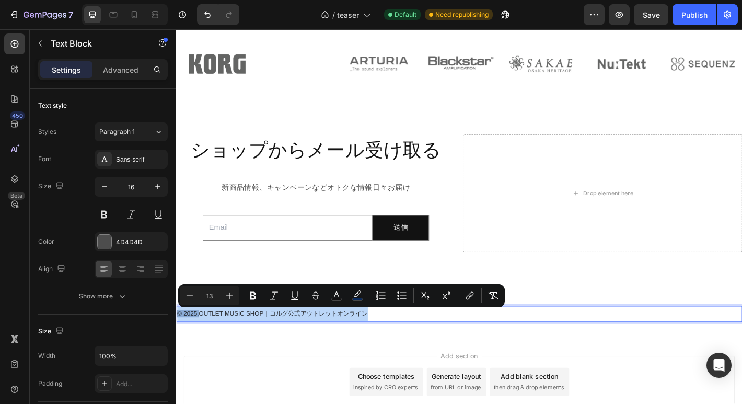
click at [206, 345] on span "OUTLET MUSIC SHOP｜コルグ公式アウトレットオンライン" at bounding box center [294, 344] width 187 height 8
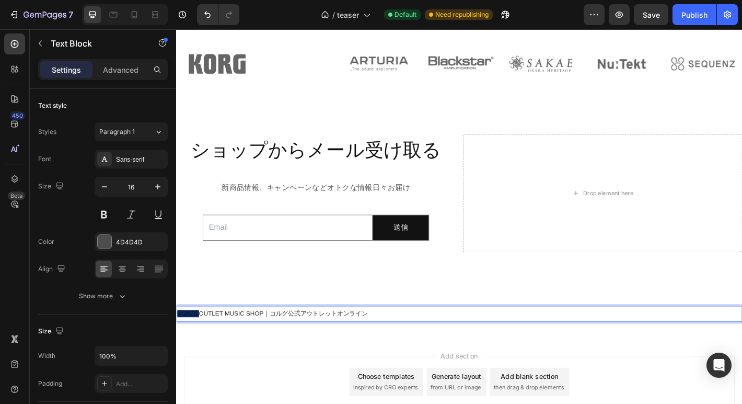
click at [206, 345] on span "OUTLET MUSIC SHOP｜コルグ公式アウトレットオンライン" at bounding box center [294, 344] width 187 height 8
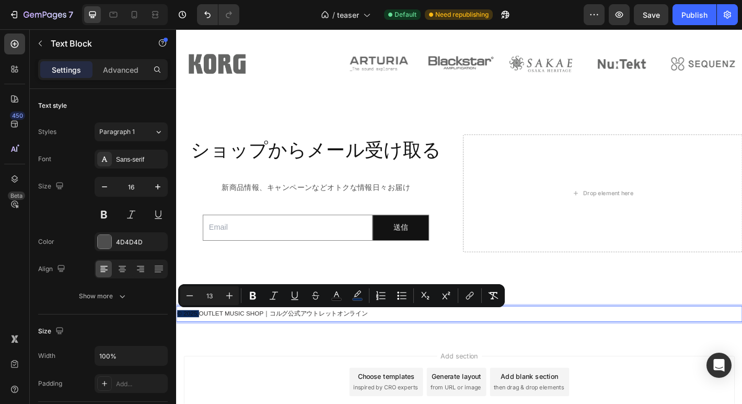
drag, startPoint x: 206, startPoint y: 345, endPoint x: 174, endPoint y: 347, distance: 32.0
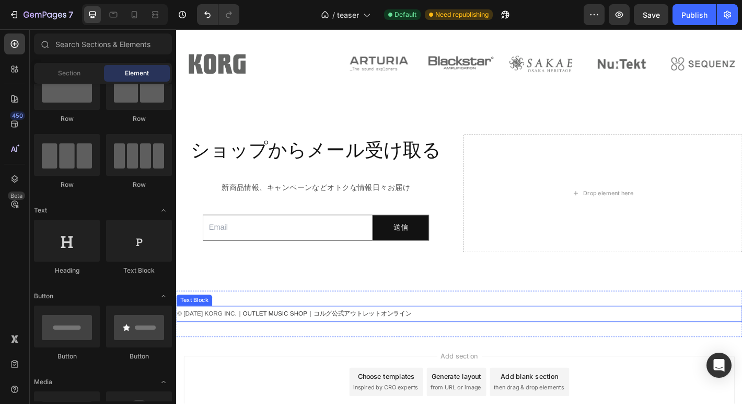
click at [289, 347] on span "OUTLET MUSIC SHOP｜コルグ公式アウトレットオンライン" at bounding box center [343, 344] width 187 height 8
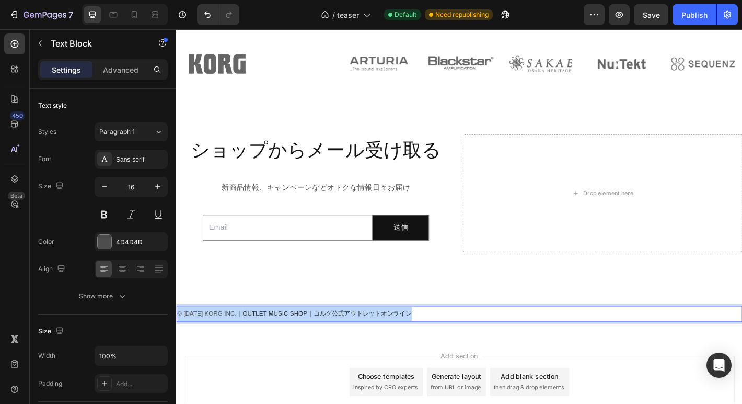
click at [289, 347] on span "OUTLET MUSIC SHOP｜コルグ公式アウトレットオンライン" at bounding box center [343, 344] width 187 height 8
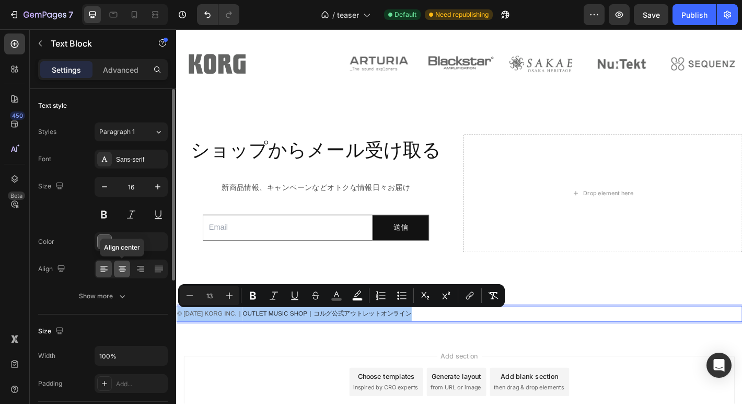
click at [122, 270] on icon at bounding box center [122, 269] width 7 height 1
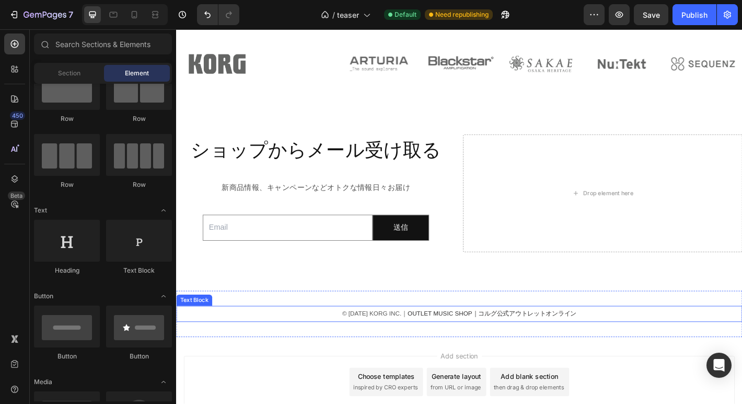
click at [451, 348] on span "OUTLET MUSIC SHOP｜コルグ公式アウトレットオンライン" at bounding box center [525, 344] width 187 height 8
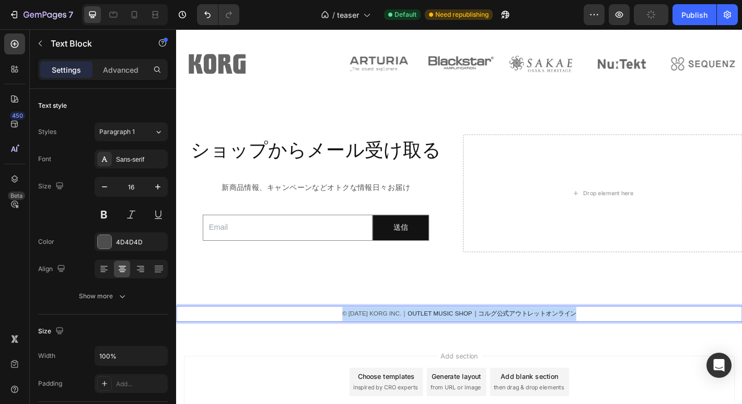
click at [451, 348] on span "OUTLET MUSIC SHOP｜コルグ公式アウトレットオンライン" at bounding box center [525, 344] width 187 height 8
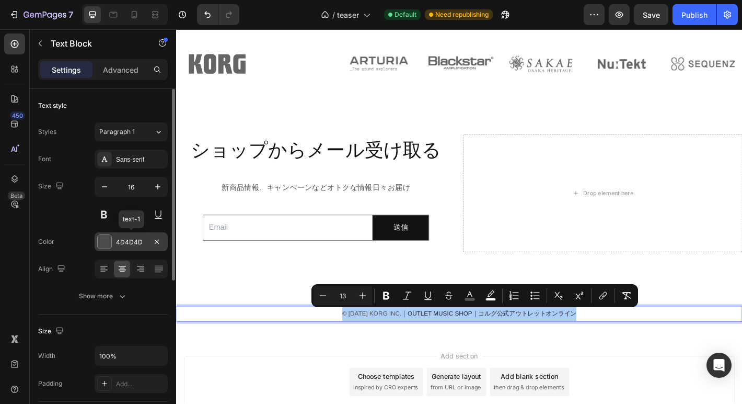
click at [103, 239] on div at bounding box center [105, 242] width 14 height 14
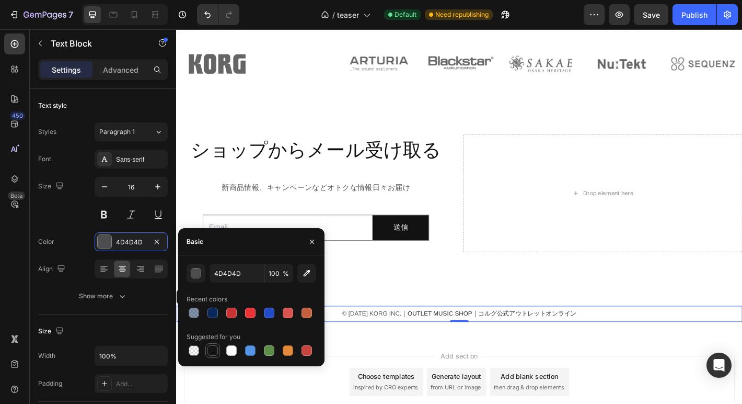
click at [209, 347] on div at bounding box center [213, 350] width 10 height 10
type input "151515"
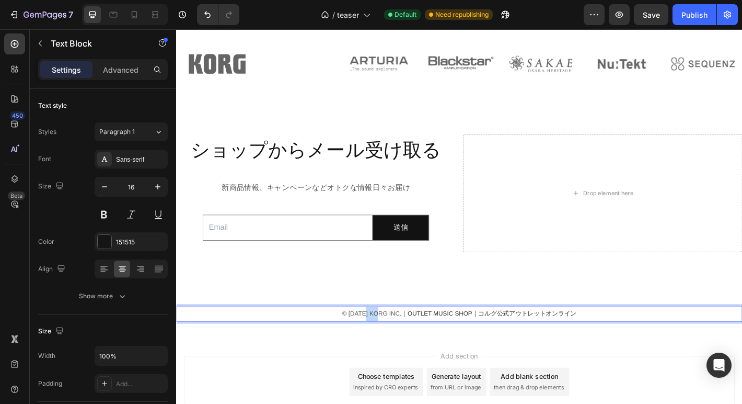
click at [399, 343] on span "© 2025 KORG INC.｜" at bounding box center [396, 344] width 73 height 8
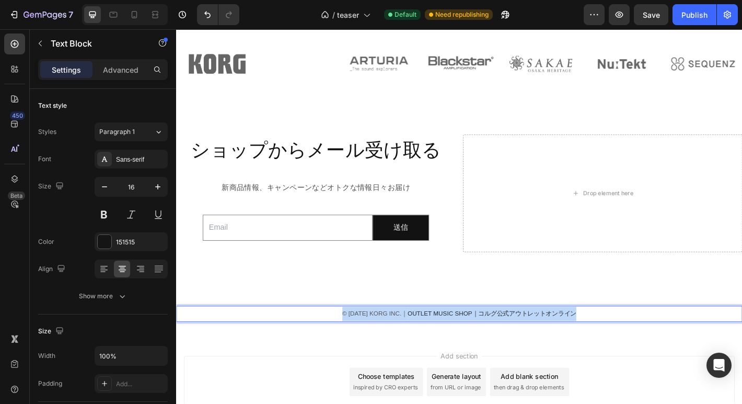
click at [399, 343] on span "© 2025 KORG INC.｜" at bounding box center [396, 344] width 73 height 8
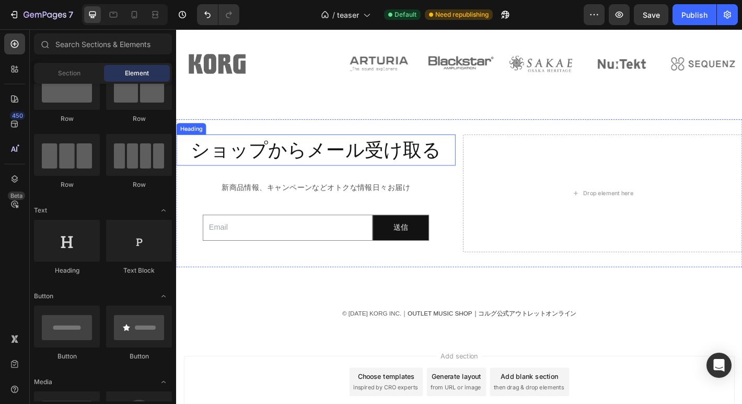
click at [404, 164] on span "ショップからメール受け取る" at bounding box center [330, 163] width 277 height 23
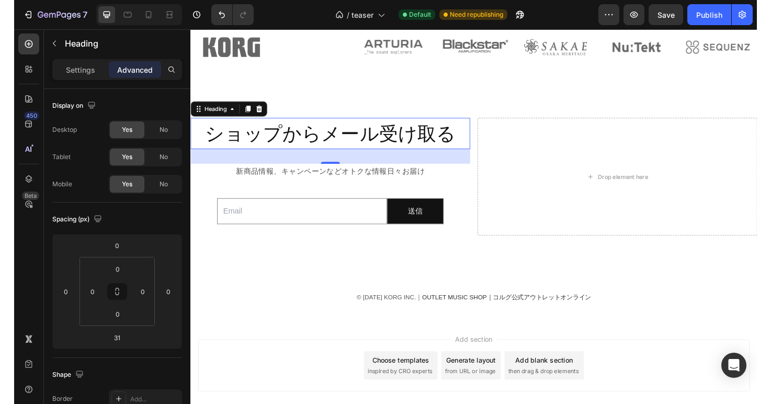
scroll to position [950, 0]
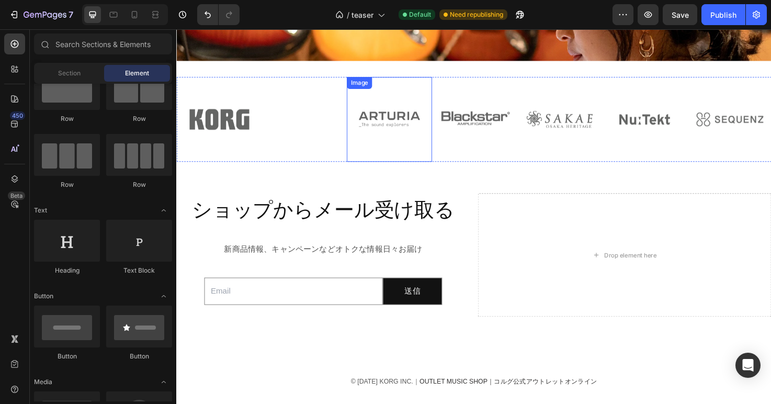
scroll to position [897, 0]
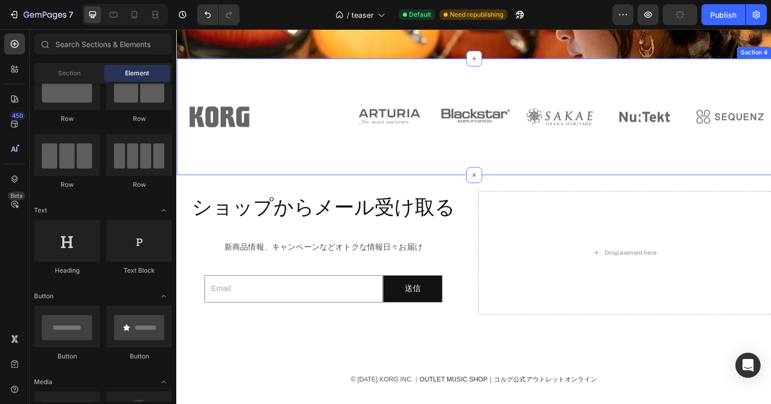
click at [348, 72] on div "Image Image Image Image Image Image Image Image Image Image Carousel Section 4" at bounding box center [489, 121] width 627 height 123
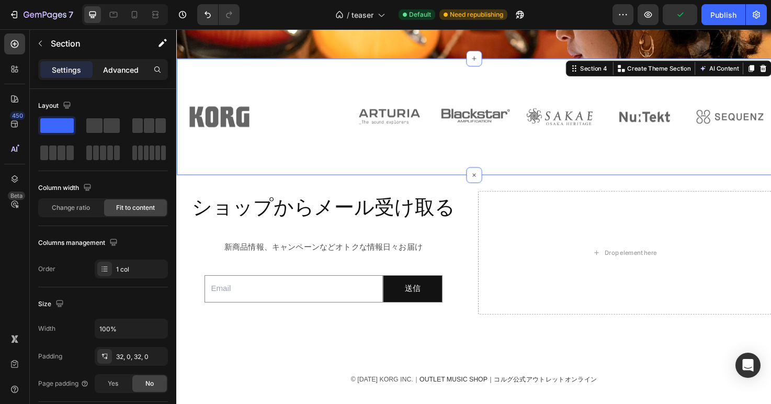
click at [123, 71] on p "Advanced" at bounding box center [121, 69] width 36 height 11
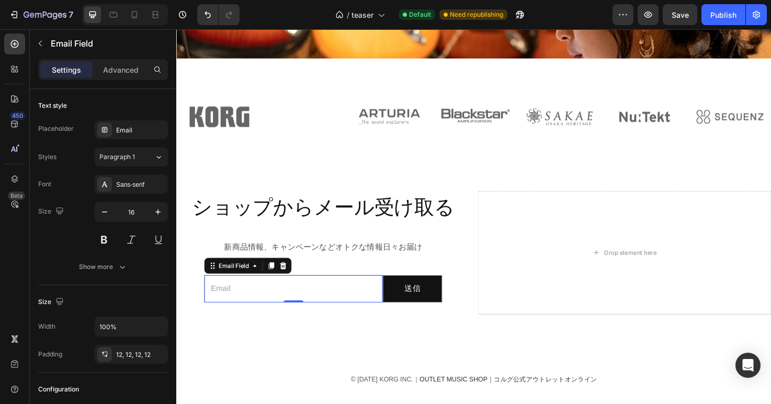
click at [324, 299] on input "email" at bounding box center [299, 303] width 188 height 29
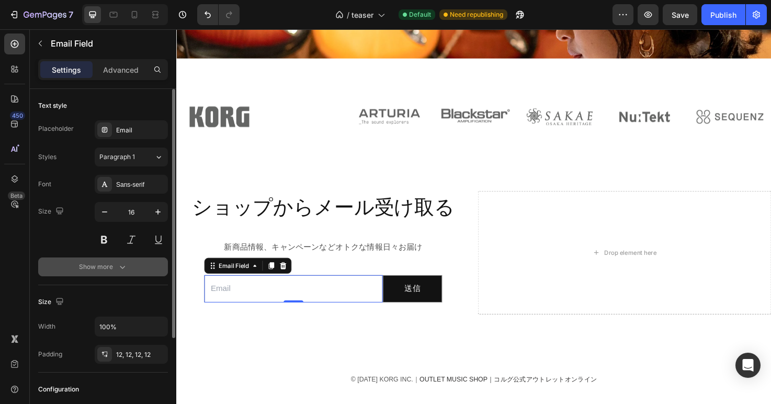
click at [122, 269] on icon "button" at bounding box center [122, 266] width 10 height 10
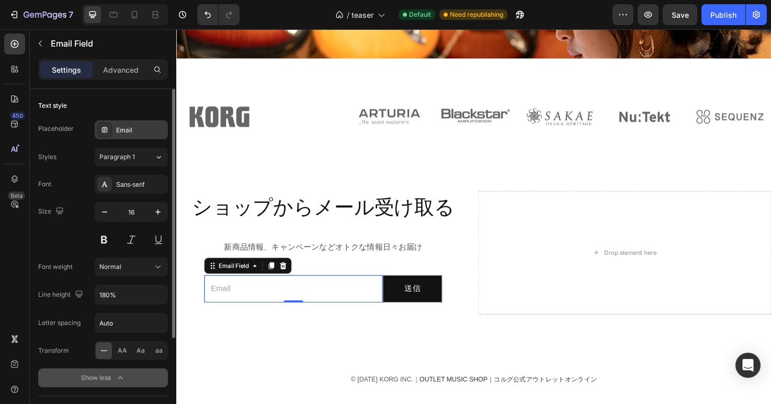
click at [137, 129] on div "Email" at bounding box center [140, 129] width 49 height 9
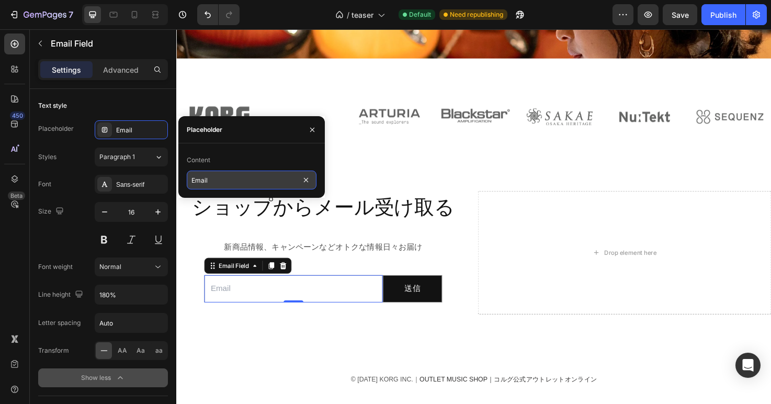
click at [197, 180] on input "Email" at bounding box center [252, 179] width 130 height 19
type input "Eメール"
click at [311, 128] on icon "button" at bounding box center [312, 129] width 8 height 8
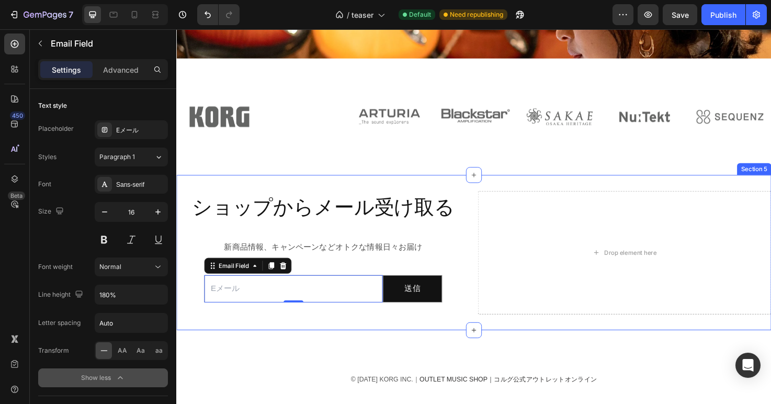
click at [197, 287] on div "ショップからメール受け取る Heading 新商品情報、キャンペーンなどオトクな情報日々お届け Text Block Email Field 0 送信 Sub…" at bounding box center [331, 265] width 310 height 130
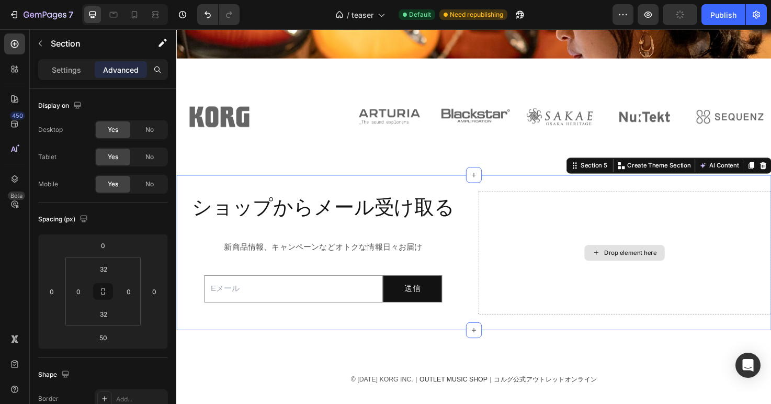
click at [667, 265] on div "Drop element here" at bounding box center [654, 265] width 55 height 8
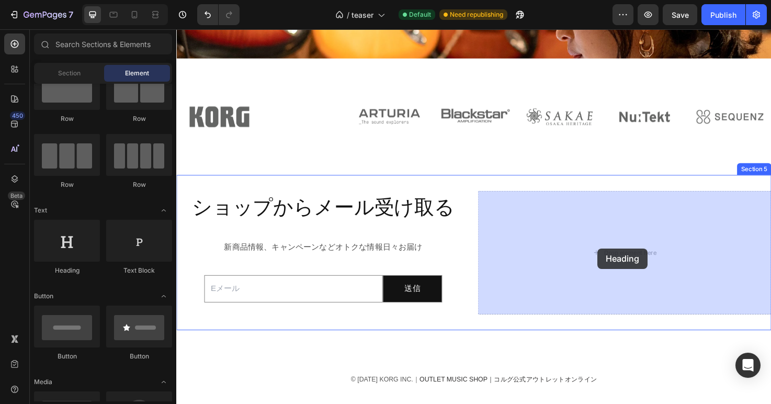
drag, startPoint x: 243, startPoint y: 283, endPoint x: 621, endPoint y: 260, distance: 378.7
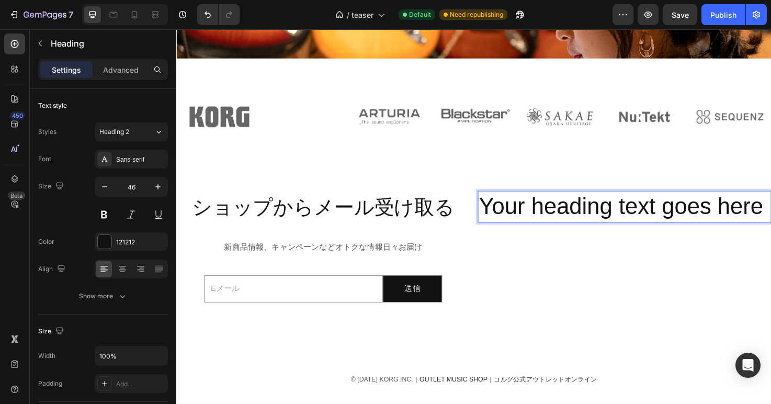
click at [554, 228] on h2 "Your heading text goes here" at bounding box center [649, 216] width 310 height 33
click at [554, 228] on p "Your heading text goes here" at bounding box center [648, 216] width 307 height 31
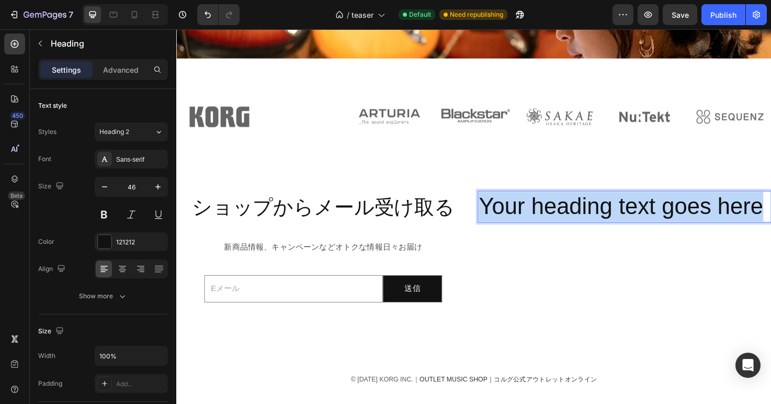
click at [554, 228] on p "Your heading text goes here" at bounding box center [648, 216] width 307 height 31
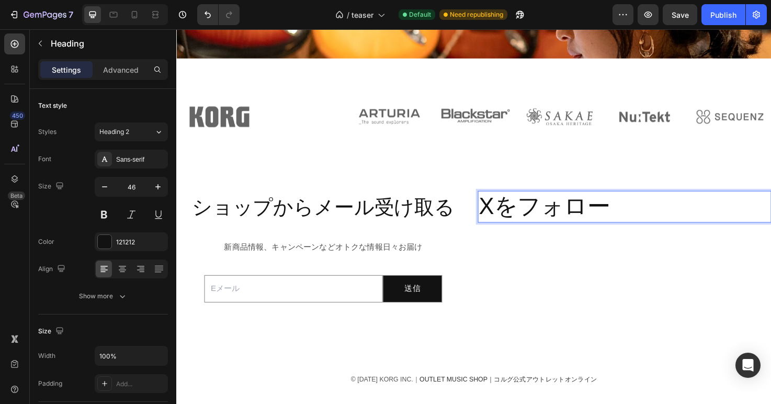
click at [574, 221] on p "Xをフォロー" at bounding box center [648, 216] width 307 height 31
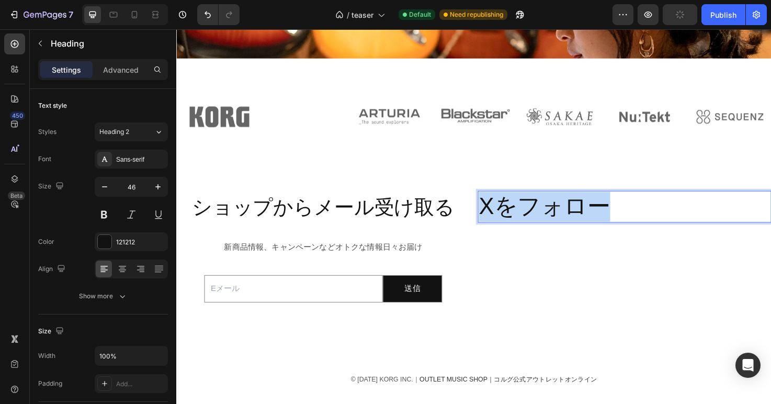
click at [574, 221] on p "Xをフォロー" at bounding box center [648, 216] width 307 height 31
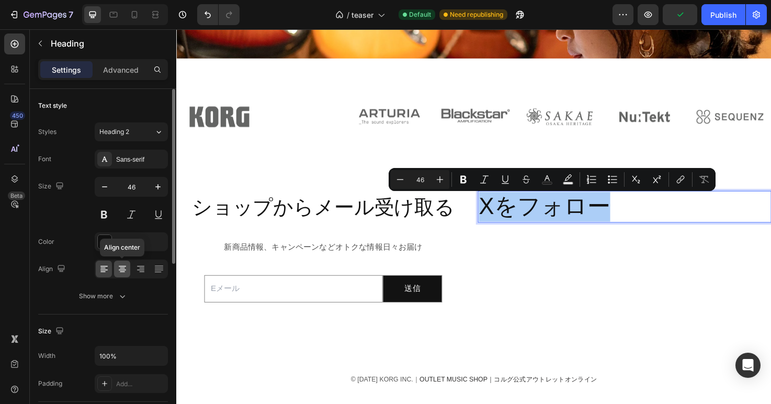
click at [124, 265] on icon at bounding box center [122, 269] width 10 height 10
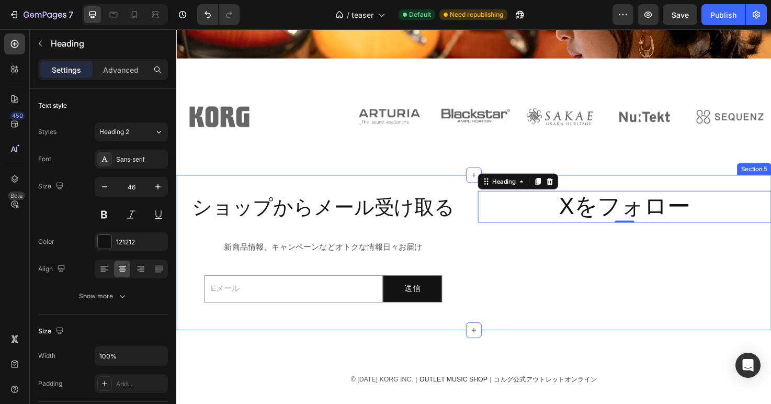
click at [576, 257] on div "Xをフォロー Heading 0" at bounding box center [649, 265] width 310 height 130
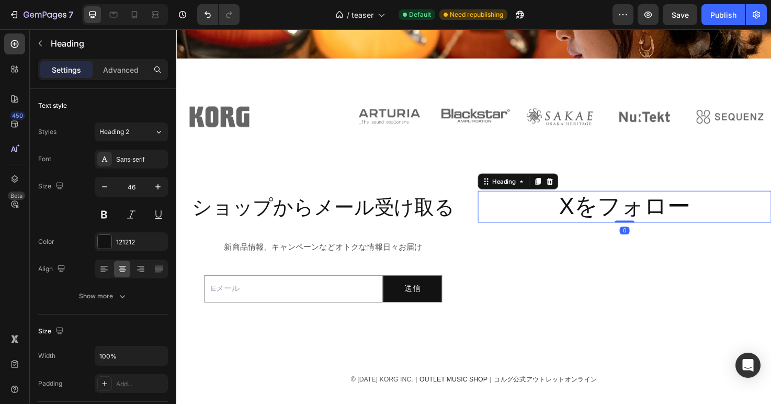
click at [621, 223] on p "Xをフォロー" at bounding box center [648, 216] width 307 height 31
click at [571, 190] on icon at bounding box center [570, 190] width 8 height 8
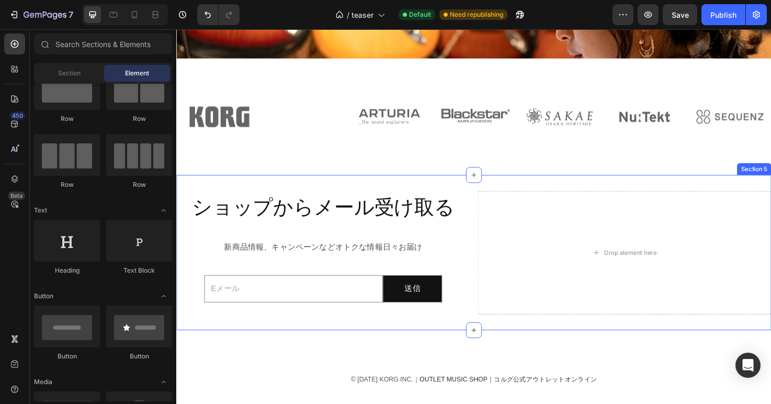
click at [499, 194] on div "ショップからメール受け取る Heading 新商品情報、キャンペーンなどオトクな情報日々お届け Text Block Email Field 送信 Submi…" at bounding box center [489, 264] width 627 height 163
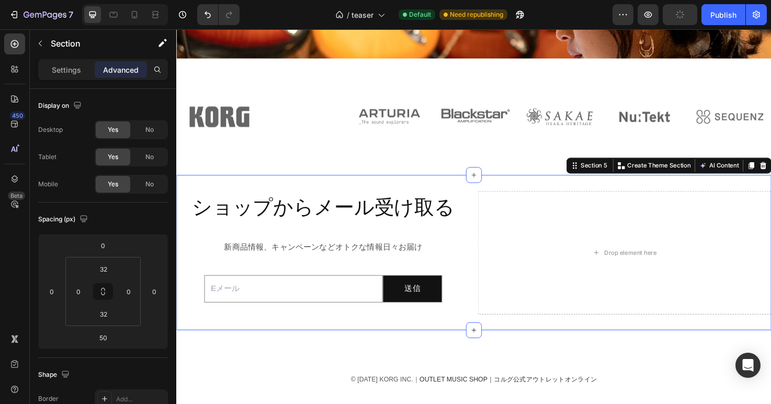
click at [415, 194] on div "ショップからメール受け取る Heading 新商品情報、キャンペーンなどオトクな情報日々お届け Text Block Email Field 送信 Submi…" at bounding box center [489, 264] width 627 height 163
click at [516, 238] on div "Drop element here" at bounding box center [649, 265] width 310 height 130
click at [466, 330] on div "ショップからメール受け取る Heading 新商品情報、キャンペーンなどオトクな情報日々お届け Text Block Email Field 送信 Submi…" at bounding box center [489, 264] width 627 height 163
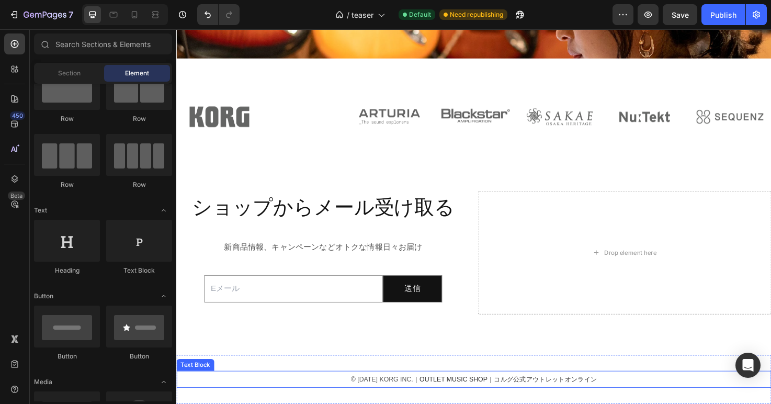
click at [416, 396] on span "© 2025 KORG INC.｜" at bounding box center [396, 398] width 73 height 8
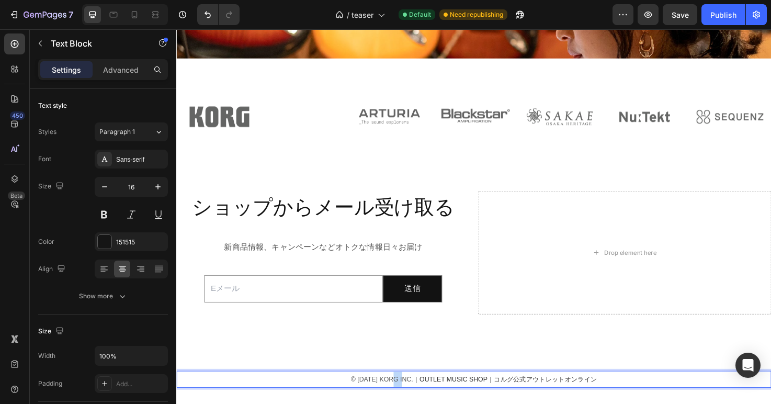
click at [416, 396] on span "© 2025 KORG INC.｜" at bounding box center [396, 398] width 73 height 8
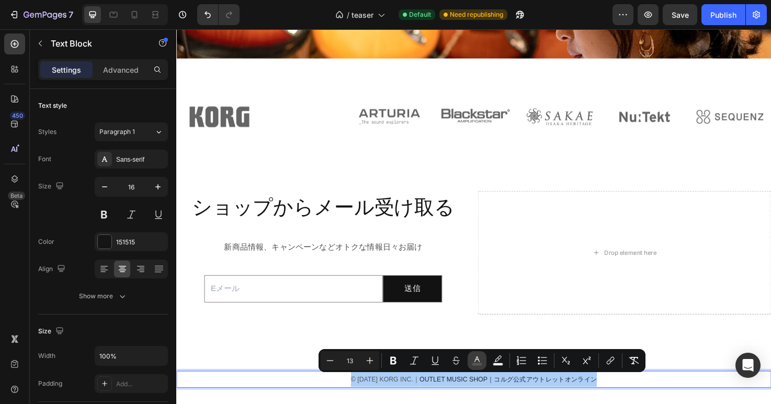
click at [474, 359] on icon "Editor contextual toolbar" at bounding box center [477, 360] width 10 height 10
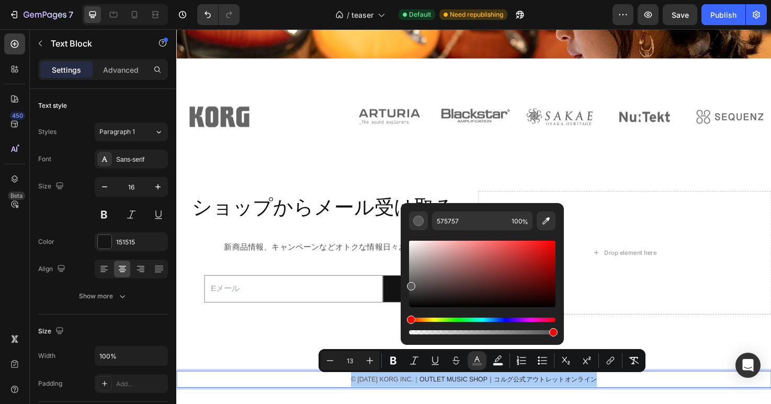
click at [414, 296] on div "Editor contextual toolbar" at bounding box center [482, 274] width 146 height 66
type input "262525"
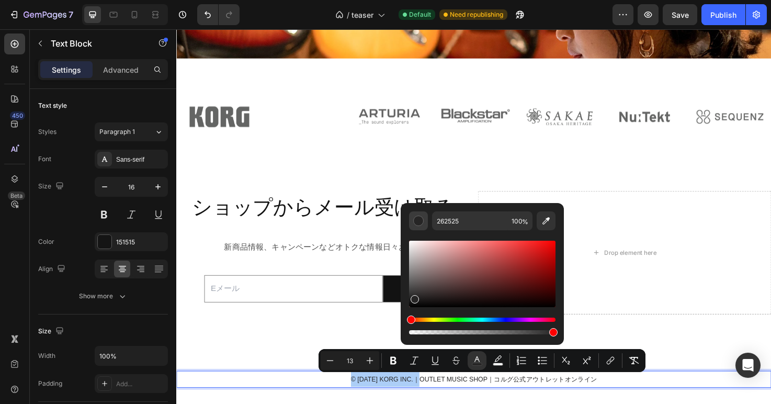
click at [418, 223] on div "Editor contextual toolbar" at bounding box center [418, 220] width 10 height 10
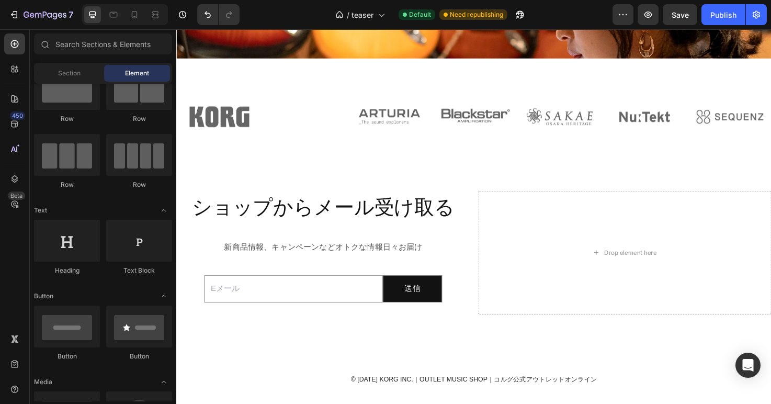
click at [82, 88] on div at bounding box center [67, 89] width 66 height 42
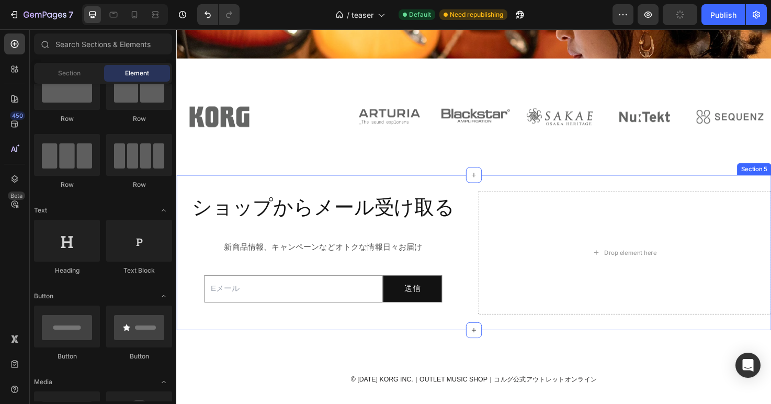
click at [478, 247] on div "ショップからメール受け取る Heading 新商品情報、キャンペーンなどオトクな情報日々お届け Text Block Email Field 送信 Submi…" at bounding box center [331, 265] width 310 height 130
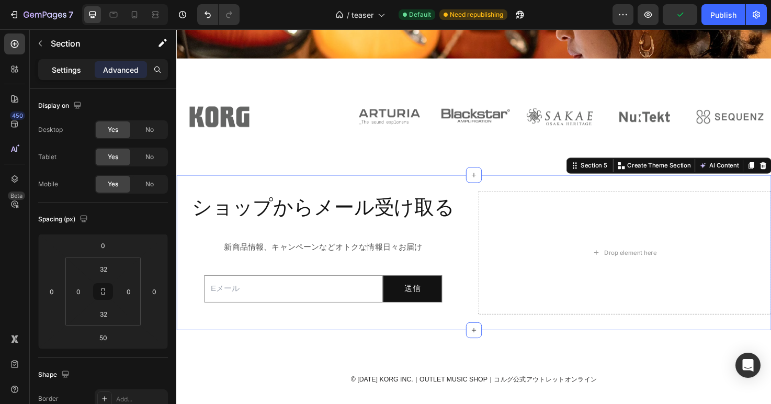
click at [69, 71] on p "Settings" at bounding box center [66, 69] width 29 height 11
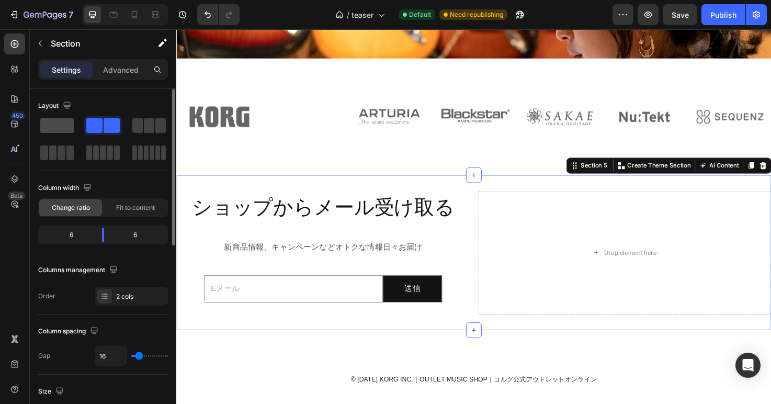
click at [59, 125] on span at bounding box center [56, 125] width 33 height 15
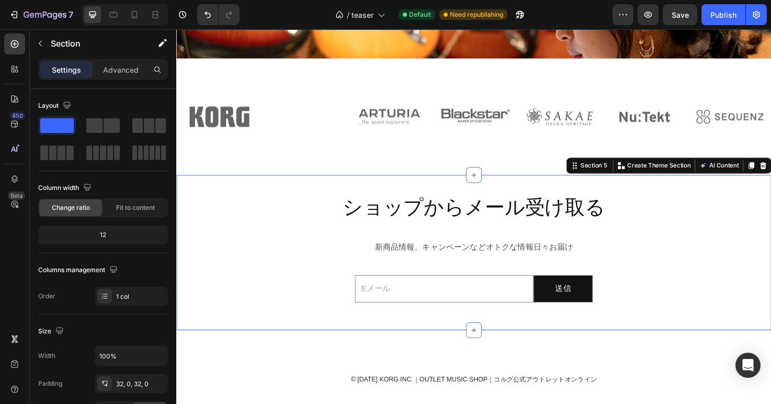
click at [454, 333] on div "ショップからメール受け取る Heading 新商品情報、キャンペーンなどオトクな情報日々お届け Text Block Email Field 送信 Submi…" at bounding box center [489, 264] width 627 height 163
click at [433, 340] on div "ショップからメール受け取る Heading 新商品情報、キャンペーンなどオトクな情報日々お届け Text Block Email Field 送信 Submi…" at bounding box center [489, 264] width 627 height 163
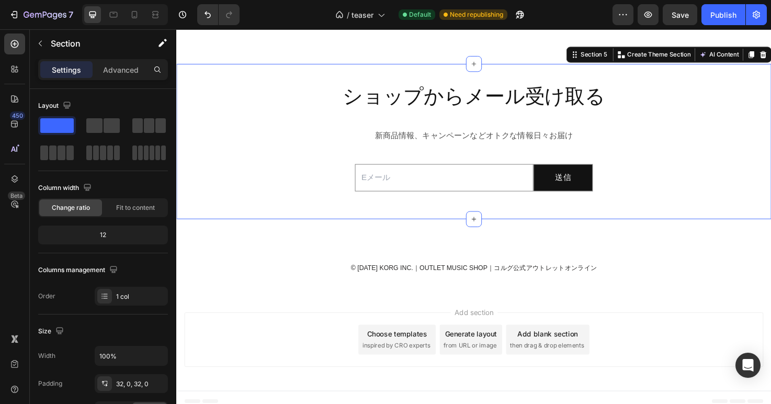
scroll to position [1022, 0]
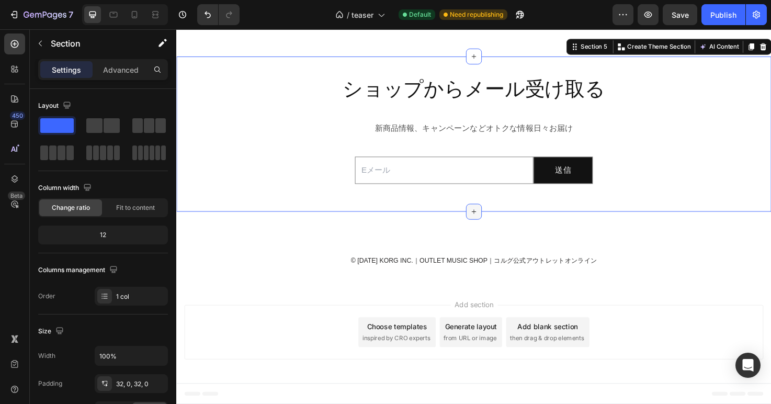
click at [490, 222] on icon at bounding box center [490, 221] width 8 height 8
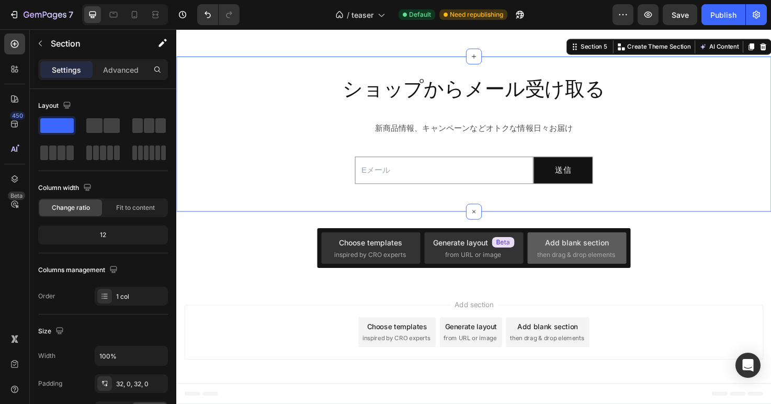
click at [560, 241] on div "Add blank section" at bounding box center [577, 242] width 64 height 11
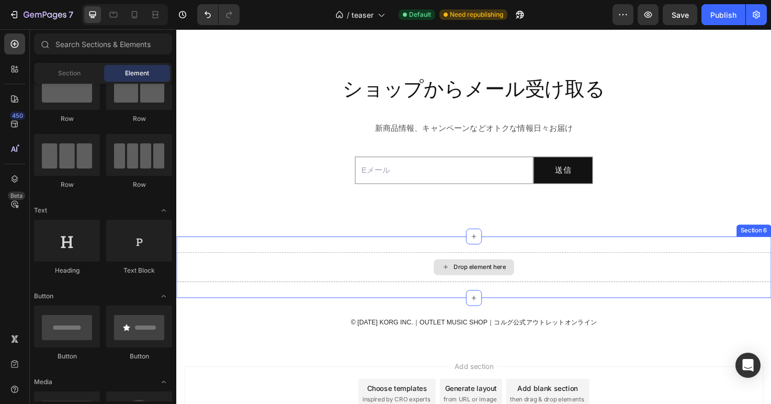
click at [379, 278] on div "Drop element here" at bounding box center [489, 280] width 627 height 31
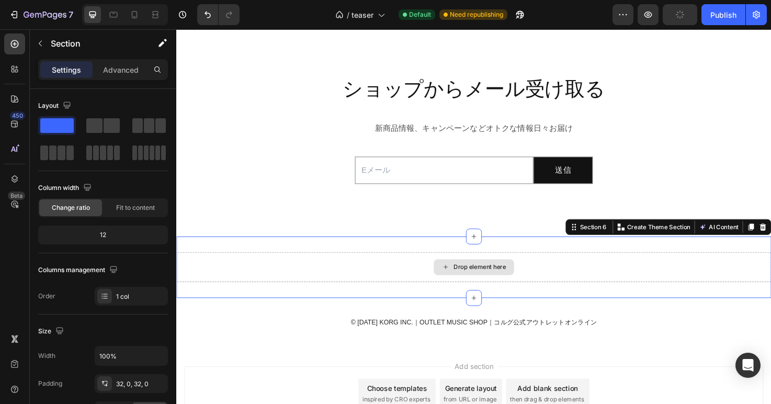
click at [455, 277] on div "Drop element here" at bounding box center [490, 280] width 85 height 17
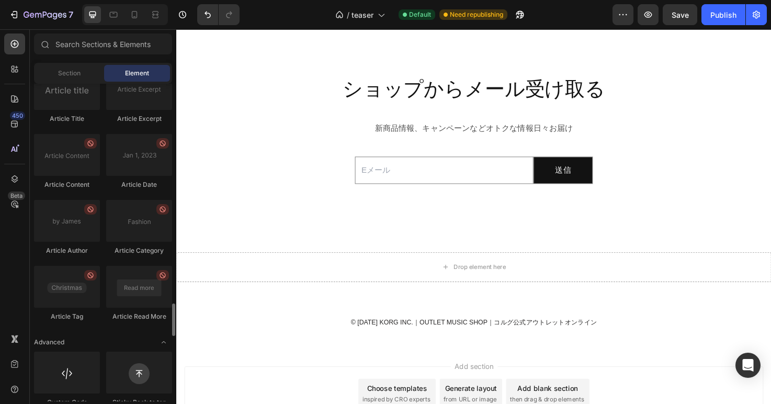
scroll to position [2781, 0]
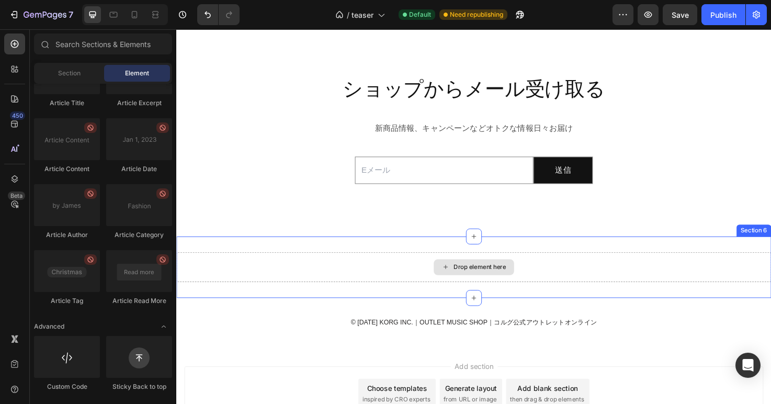
click at [464, 276] on icon at bounding box center [460, 280] width 8 height 9
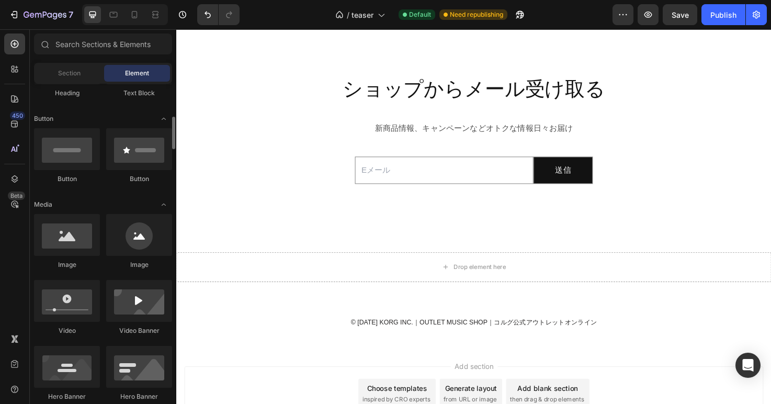
scroll to position [214, 0]
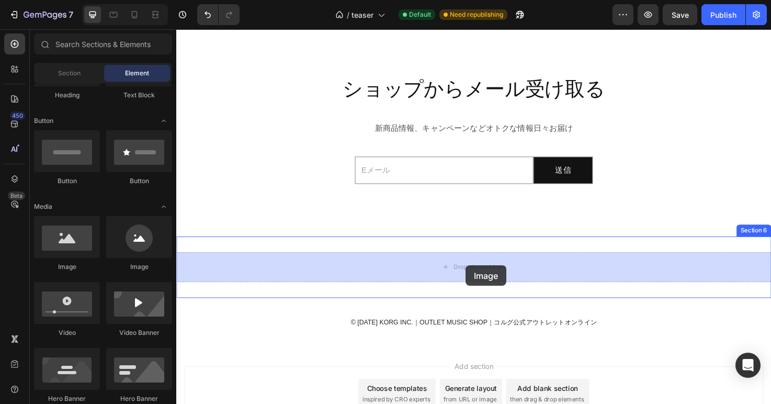
drag, startPoint x: 256, startPoint y: 266, endPoint x: 482, endPoint y: 278, distance: 225.7
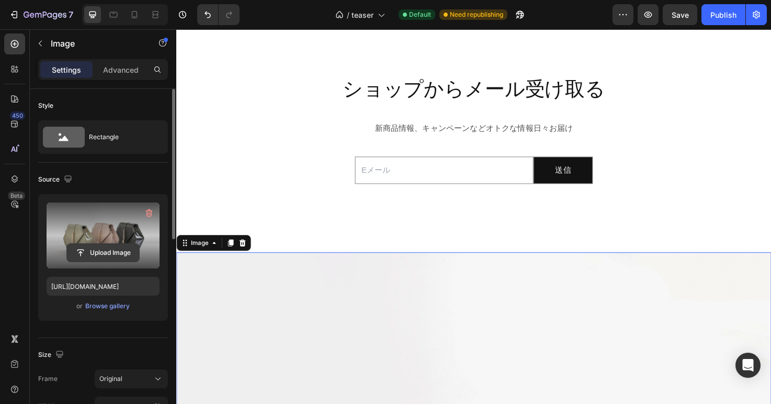
click at [103, 255] on input "file" at bounding box center [103, 253] width 72 height 18
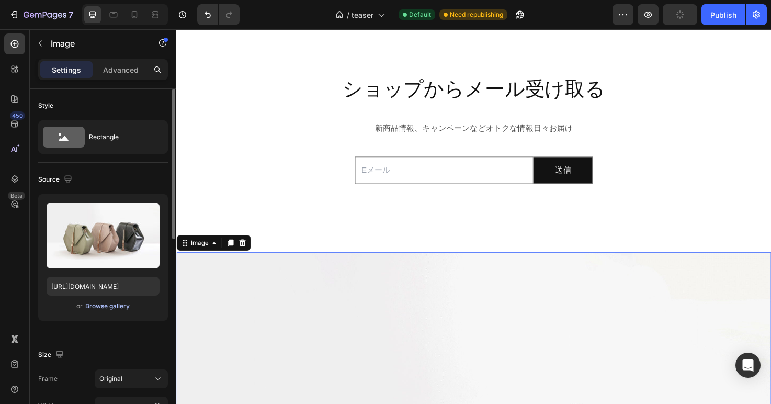
click at [109, 306] on div "Browse gallery" at bounding box center [107, 305] width 44 height 9
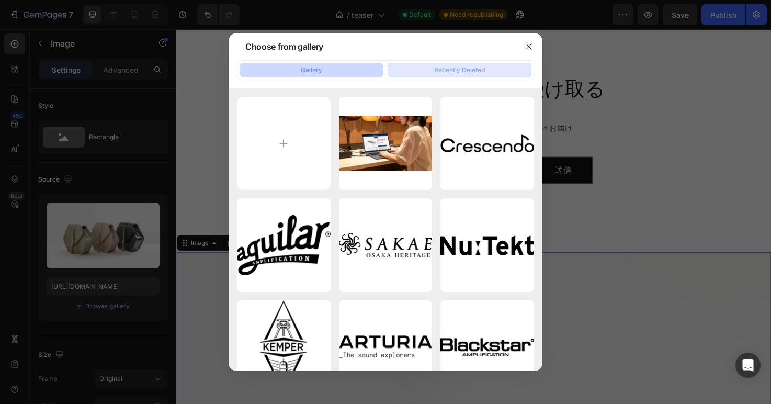
click at [449, 75] on button "Recently Deleted" at bounding box center [459, 70] width 144 height 15
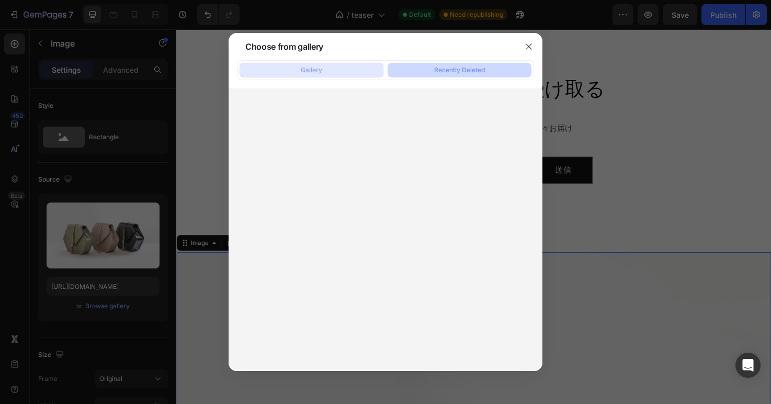
click at [313, 69] on div "Gallery" at bounding box center [311, 69] width 21 height 9
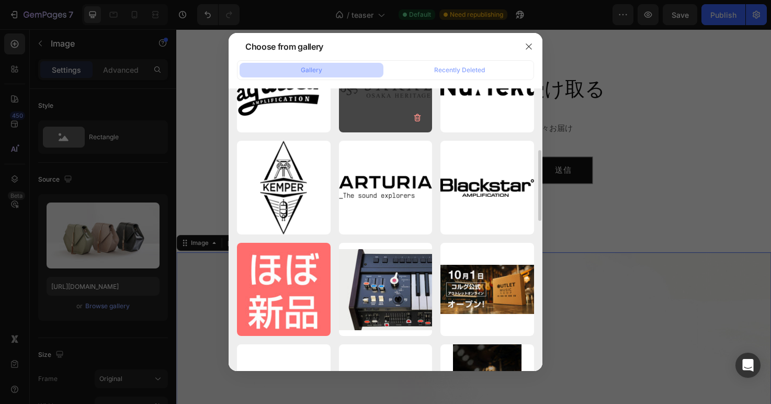
scroll to position [0, 0]
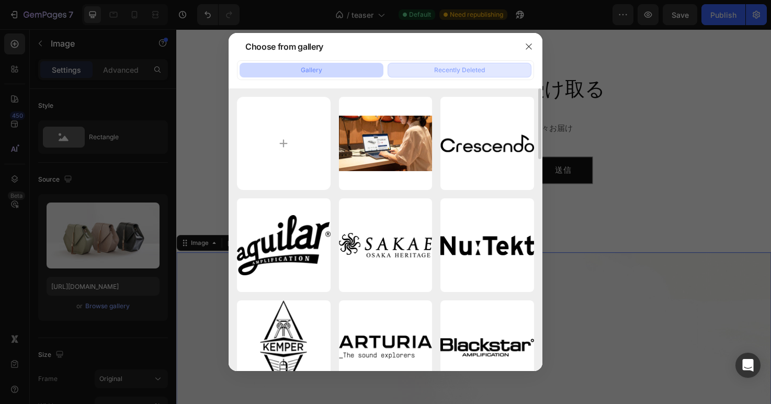
click at [454, 70] on div "Recently Deleted" at bounding box center [459, 69] width 51 height 9
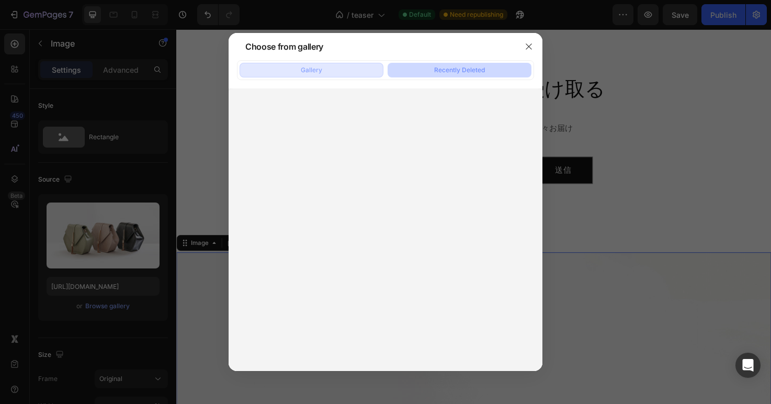
click at [331, 76] on button "Gallery" at bounding box center [311, 70] width 144 height 15
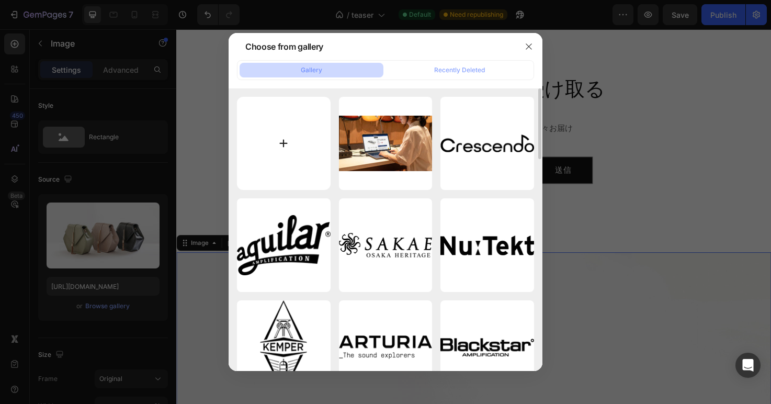
click at [288, 148] on input "file" at bounding box center [284, 144] width 94 height 94
click at [524, 47] on icon "button" at bounding box center [528, 46] width 8 height 8
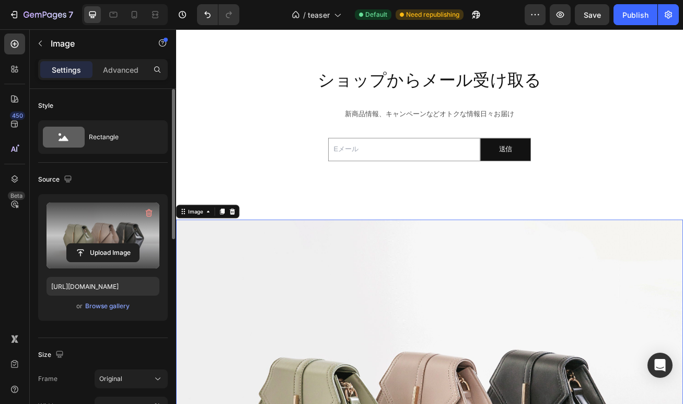
click at [109, 231] on label at bounding box center [103, 235] width 113 height 66
click at [109, 244] on input "file" at bounding box center [103, 253] width 72 height 18
click at [106, 231] on label at bounding box center [103, 235] width 113 height 66
click at [106, 244] on input "file" at bounding box center [103, 253] width 72 height 18
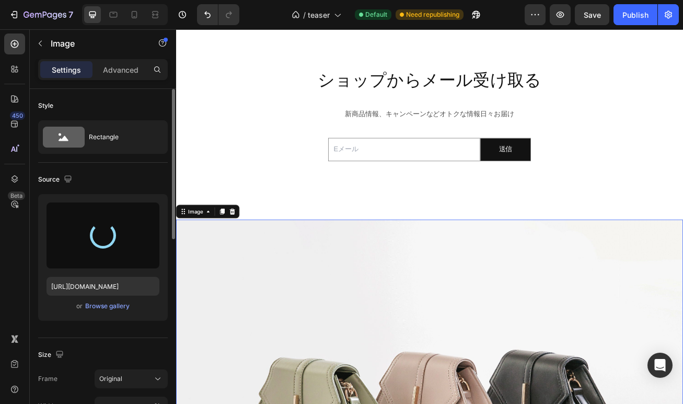
type input "[URL][DOMAIN_NAME]"
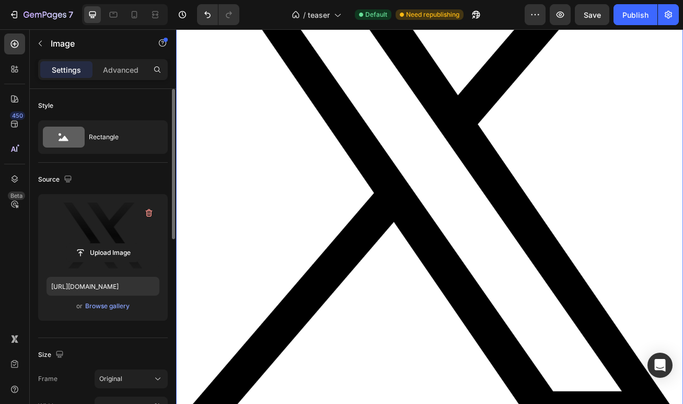
scroll to position [1457, 0]
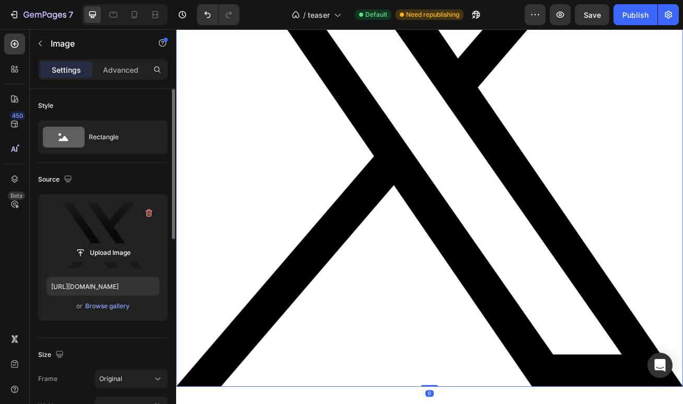
drag, startPoint x: 492, startPoint y: 468, endPoint x: 507, endPoint y: 266, distance: 202.3
click at [507, 266] on div "Image 0" at bounding box center [489, 151] width 627 height 642
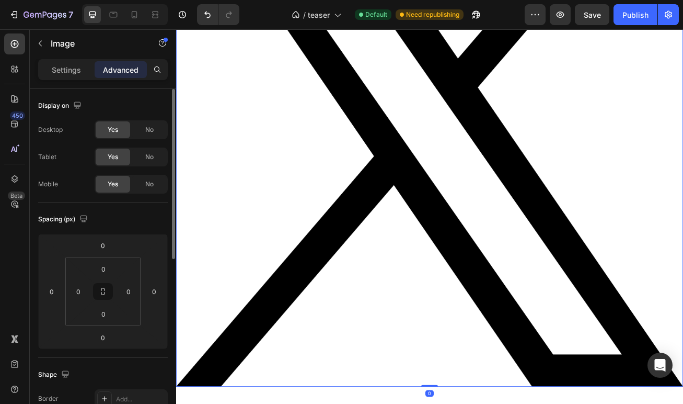
click at [453, 279] on img at bounding box center [489, 151] width 627 height 642
click at [485, 265] on img at bounding box center [489, 151] width 627 height 642
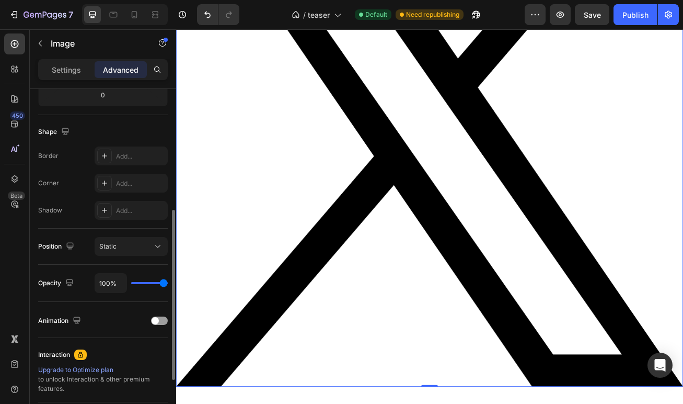
scroll to position [243, 0]
type input "94%"
type input "94"
type input "88%"
type input "88"
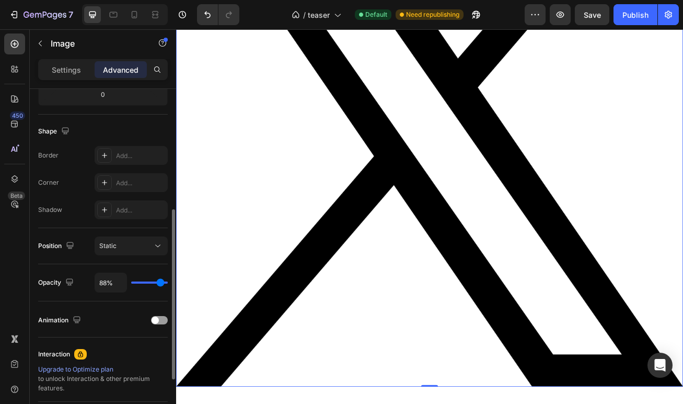
type input "82%"
type input "82"
type input "79%"
type input "79"
type input "74%"
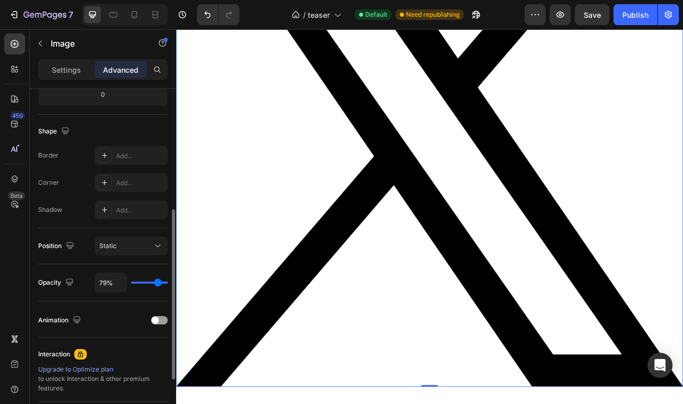
type input "74"
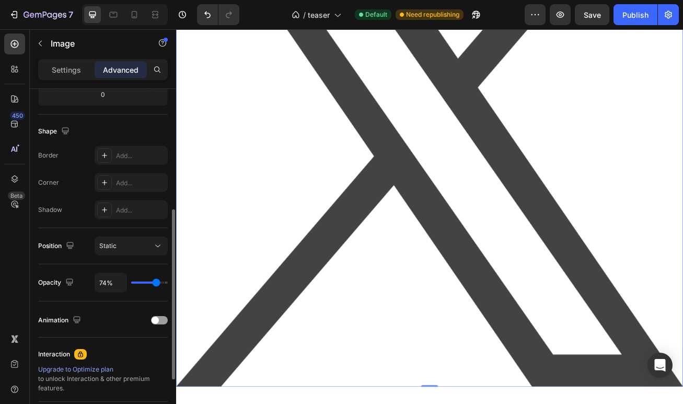
type input "71%"
type input "71"
type input "70%"
type input "70"
type input "69%"
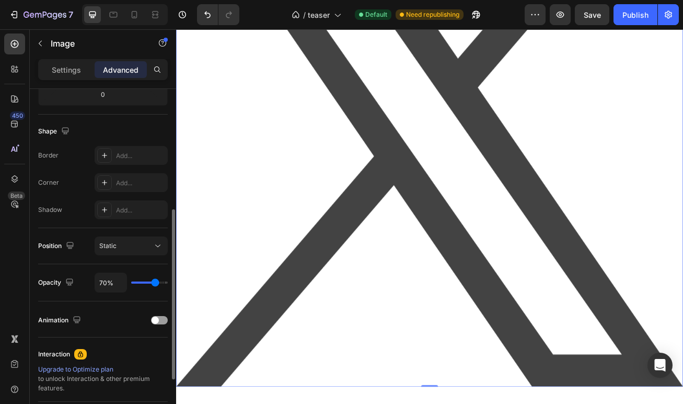
type input "69"
type input "68%"
type input "68"
type input "67%"
type input "67"
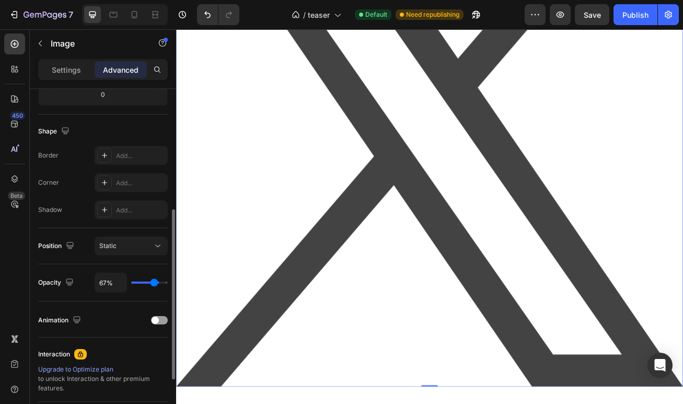
type input "66%"
type input "66"
type input "65%"
type input "65"
type input "64%"
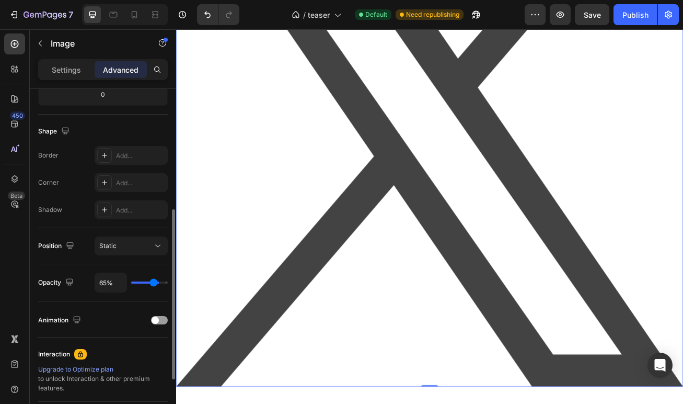
type input "64"
type input "63%"
type input "63"
type input "61%"
type input "61"
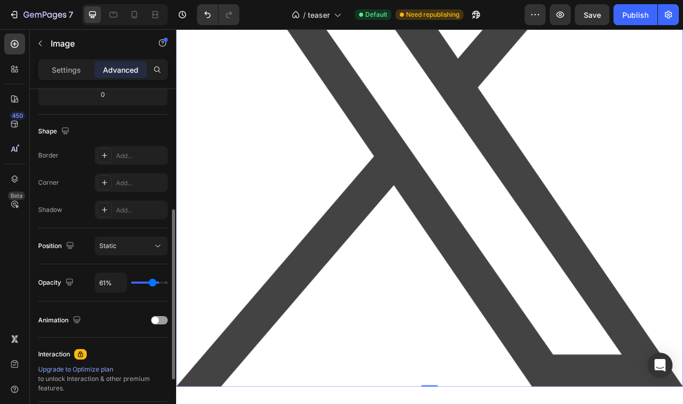
type input "60%"
type input "60"
type input "59%"
type input "59"
type input "58%"
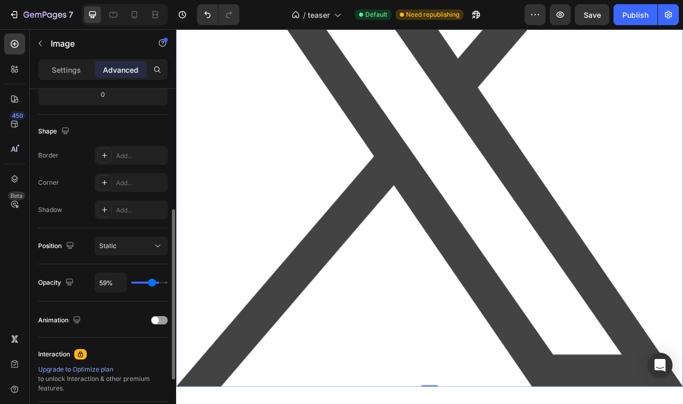
type input "58"
type input "57%"
type input "57"
type input "56%"
type input "56"
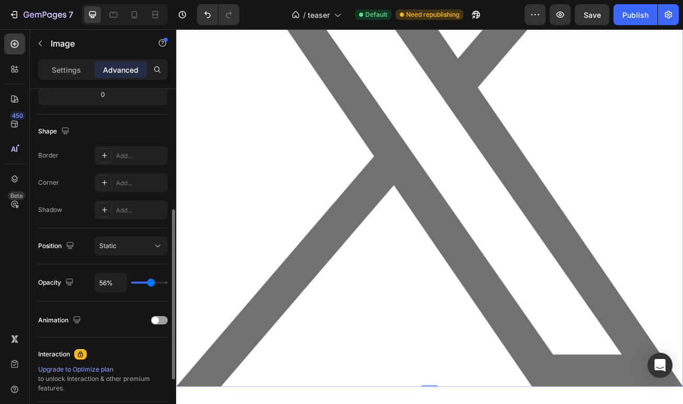
type input "57%"
type input "57"
type input "58%"
type input "58"
type input "59%"
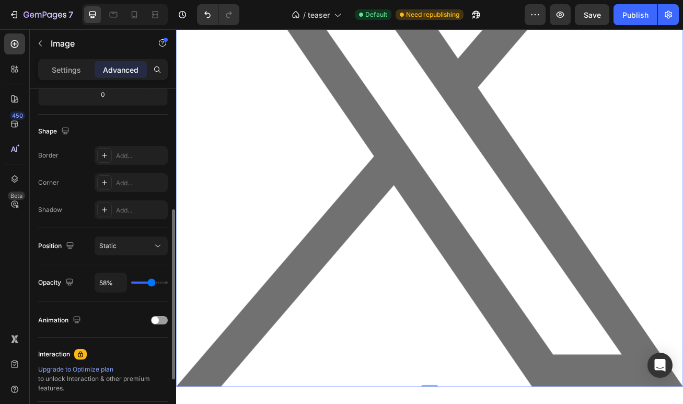
type input "59"
type input "60%"
type input "60"
type input "62%"
type input "62"
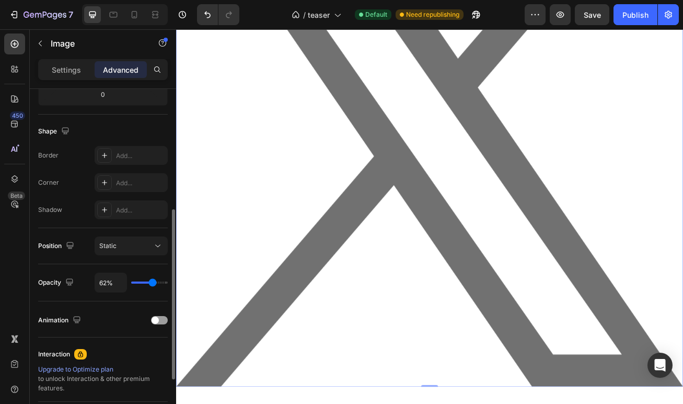
type input "65%"
type input "65"
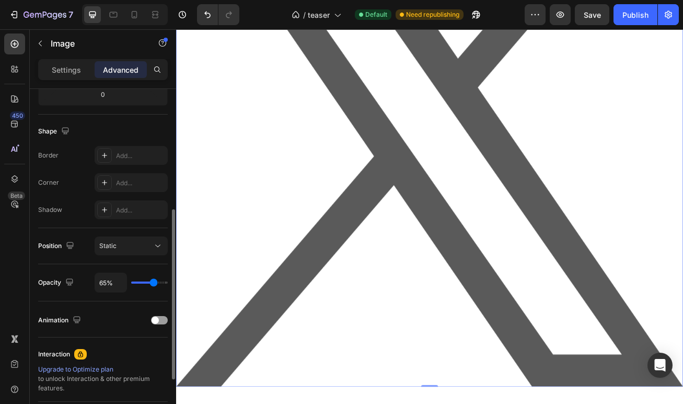
type input "67%"
type input "67"
type input "70%"
type input "70"
type input "73%"
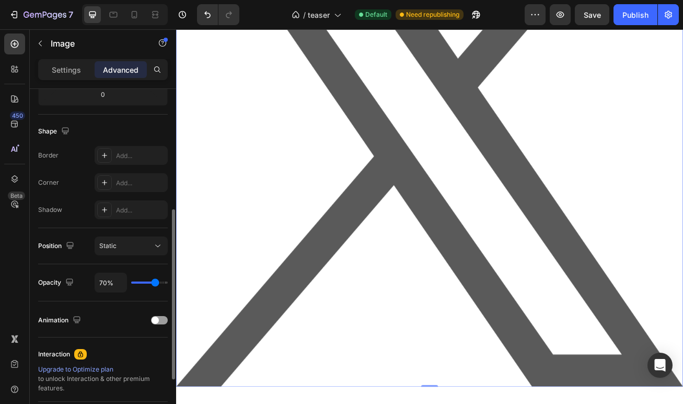
type input "73"
type input "75%"
type input "75"
type input "79%"
type input "79"
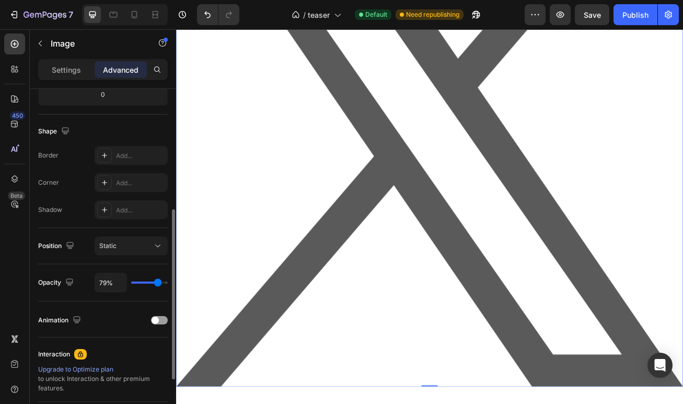
type input "83%"
type input "83"
type input "86%"
type input "86"
type input "90%"
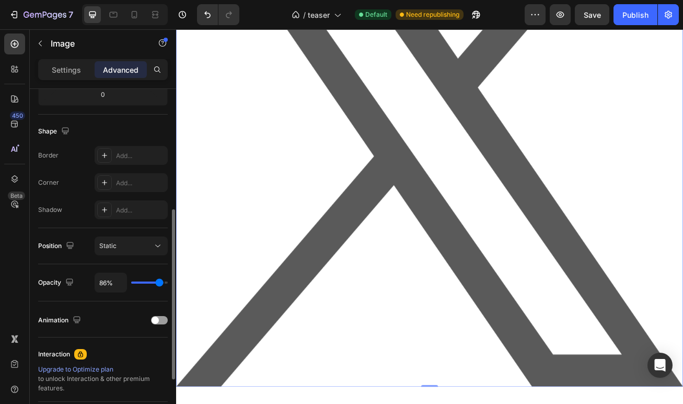
type input "90"
type input "95%"
type input "95"
type input "99%"
type input "99"
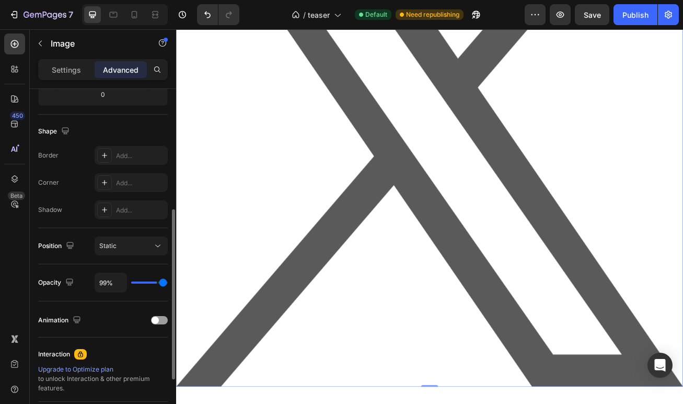
type input "100%"
type input "100"
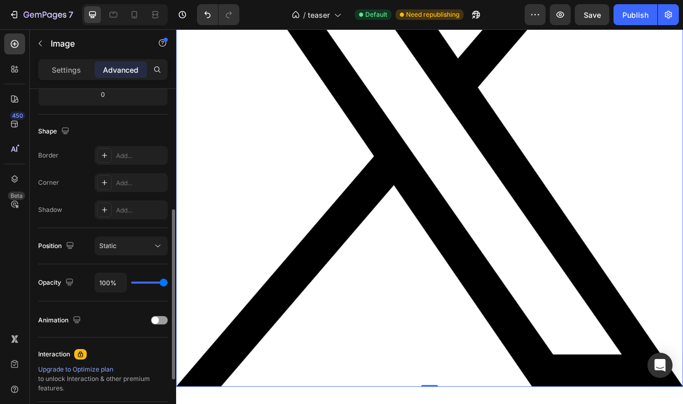
drag, startPoint x: 162, startPoint y: 283, endPoint x: 175, endPoint y: 282, distance: 13.6
click at [168, 282] on input "range" at bounding box center [149, 282] width 37 height 2
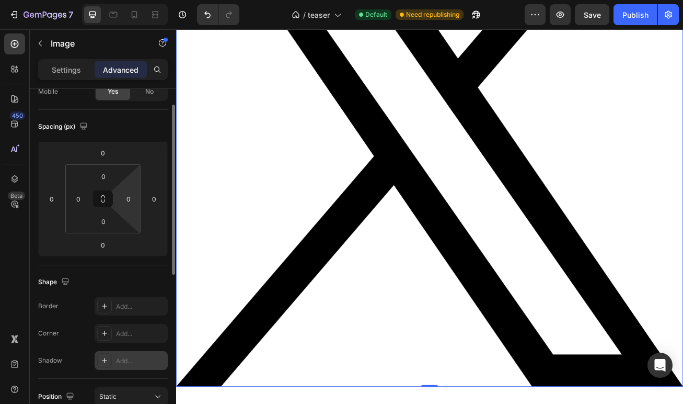
scroll to position [36, 0]
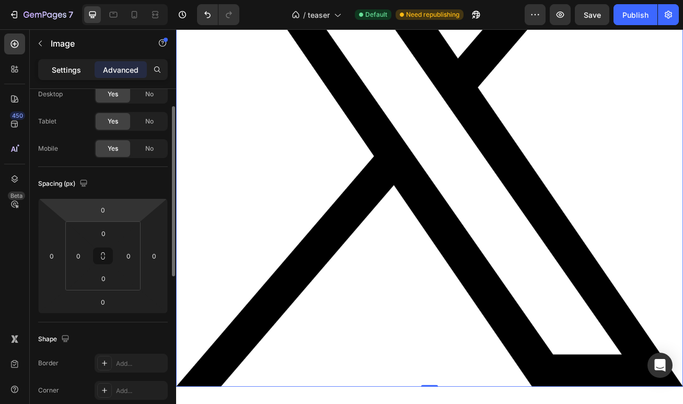
click at [69, 73] on p "Settings" at bounding box center [66, 69] width 29 height 11
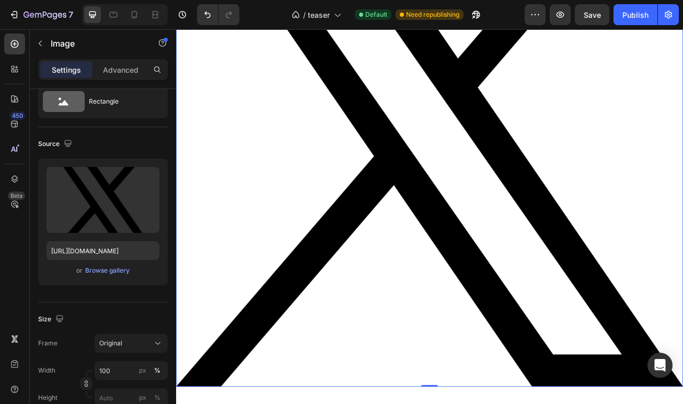
click at [282, 237] on img at bounding box center [489, 151] width 627 height 642
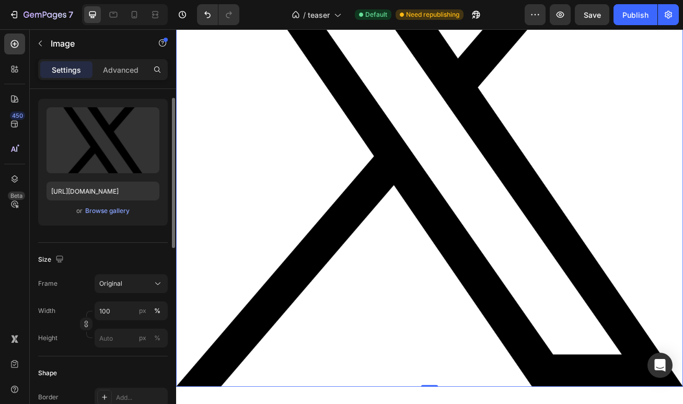
scroll to position [107, 0]
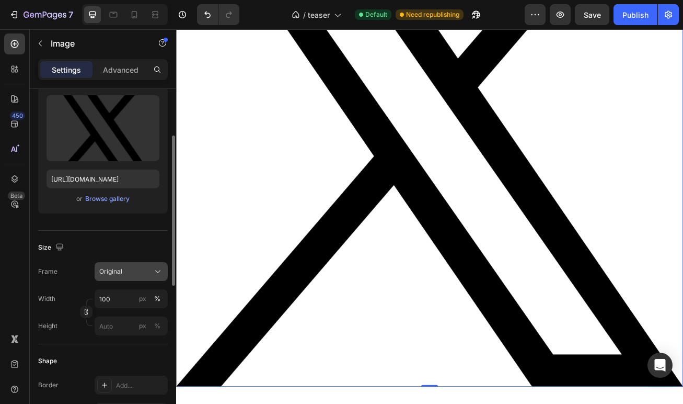
click at [154, 272] on icon at bounding box center [158, 271] width 10 height 10
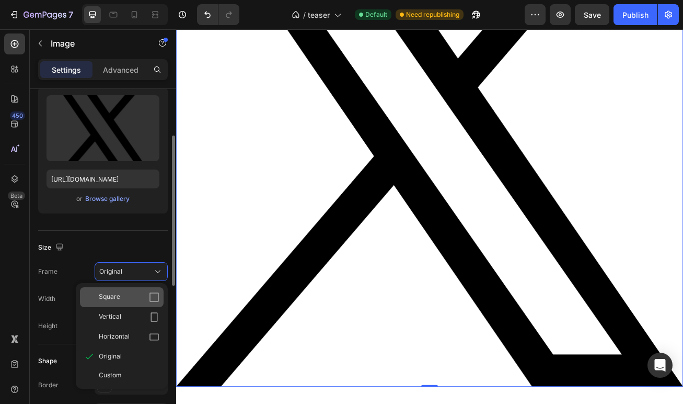
click at [135, 293] on div "Square" at bounding box center [129, 297] width 61 height 10
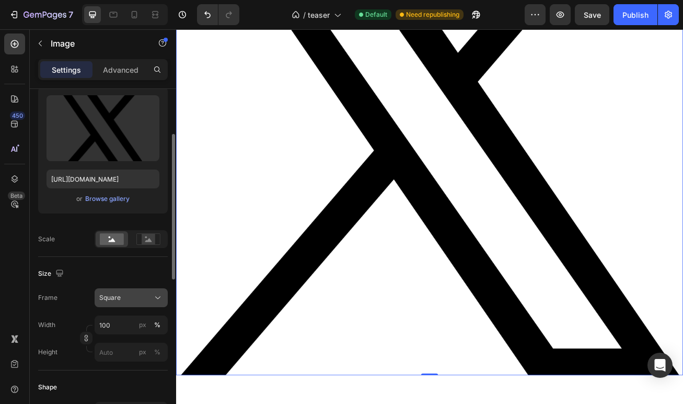
click at [153, 294] on icon at bounding box center [158, 297] width 10 height 10
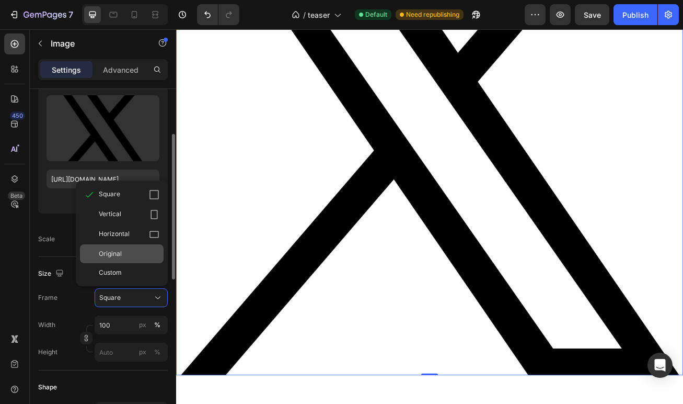
click at [149, 259] on div "Original" at bounding box center [122, 253] width 84 height 19
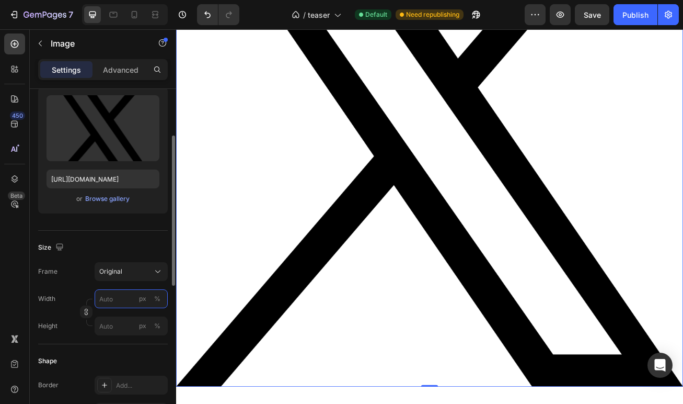
click at [128, 302] on input "px %" at bounding box center [131, 298] width 73 height 19
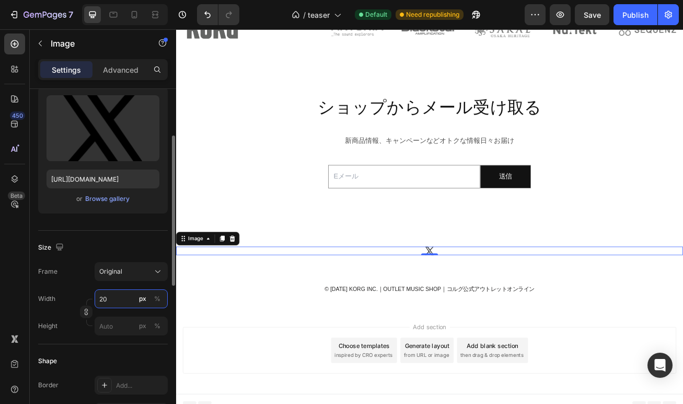
click at [119, 297] on input "20" at bounding box center [131, 298] width 73 height 19
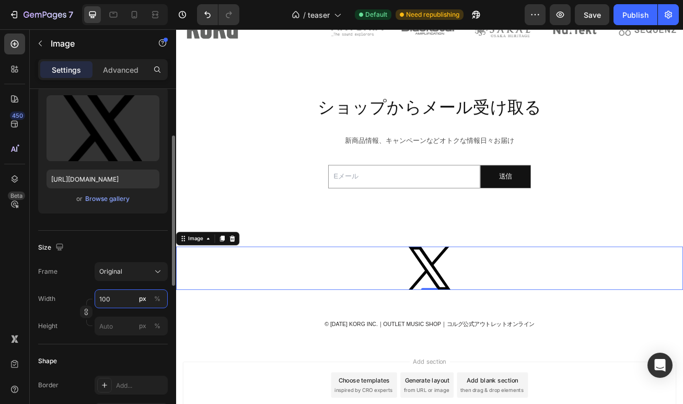
click at [113, 298] on input "100" at bounding box center [131, 298] width 73 height 19
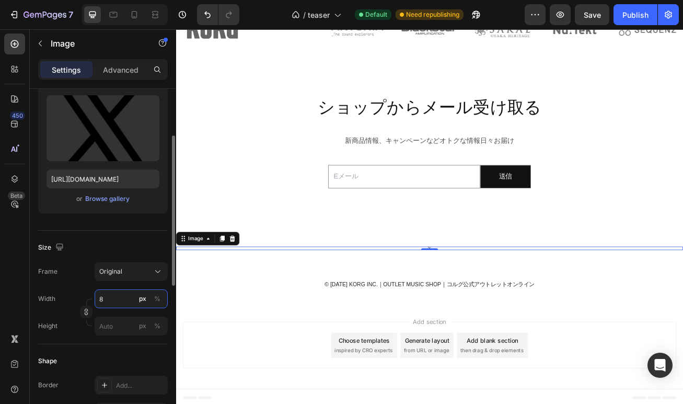
type input "80"
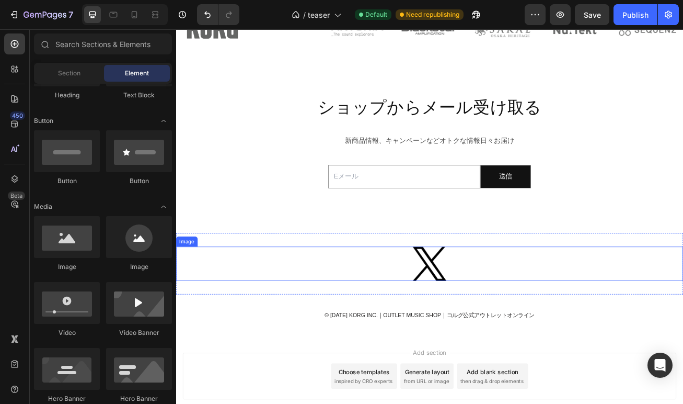
click at [557, 318] on div at bounding box center [489, 319] width 627 height 43
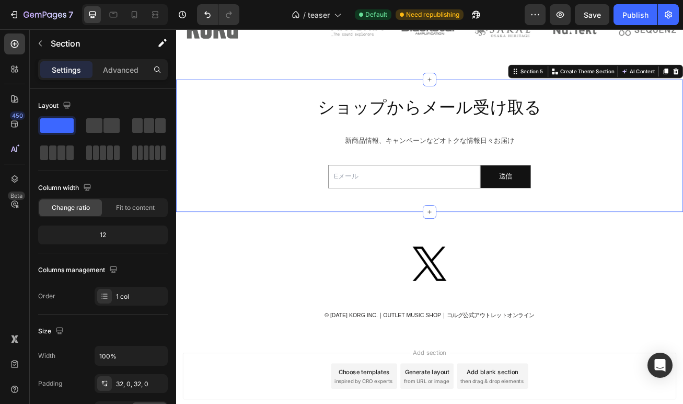
click at [291, 190] on div "ショップからメール受け取る Heading 新商品情報、キャンペーンなどオトクな情報日々お届け Text Block Email Field 送信 Submi…" at bounding box center [489, 173] width 627 height 130
click at [447, 249] on div "ショップからメール受け取る Heading 新商品情報、キャンペーンなどオトクな情報日々お届け Text Block Email Field 送信 Submi…" at bounding box center [489, 172] width 627 height 163
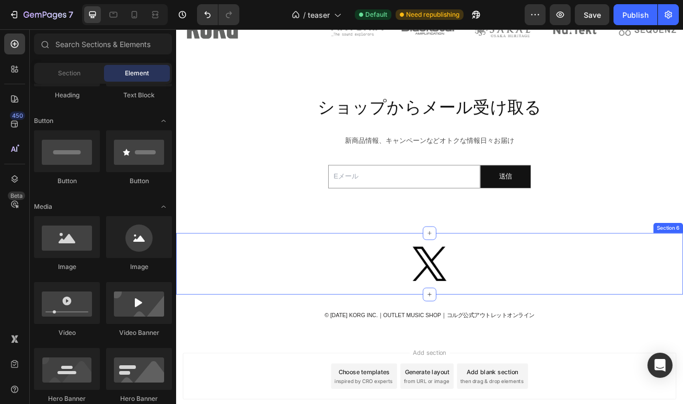
click at [465, 292] on div "Image Section 6" at bounding box center [489, 319] width 627 height 76
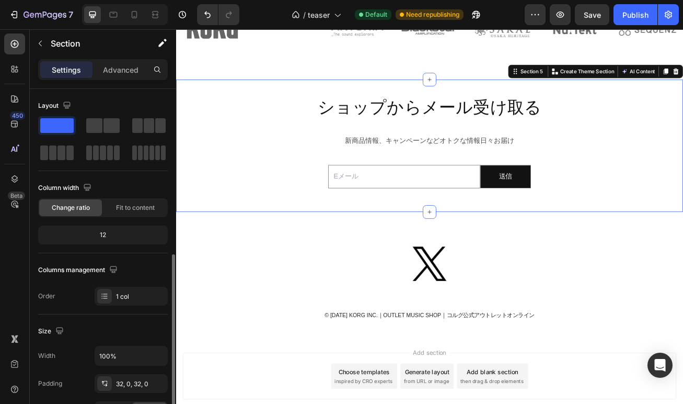
click at [342, 147] on div "ショップからメール受け取る Heading 新商品情報、キャンペーンなどオトクな情報日々お届け Text Block Email Field 送信 Submi…" at bounding box center [489, 173] width 627 height 130
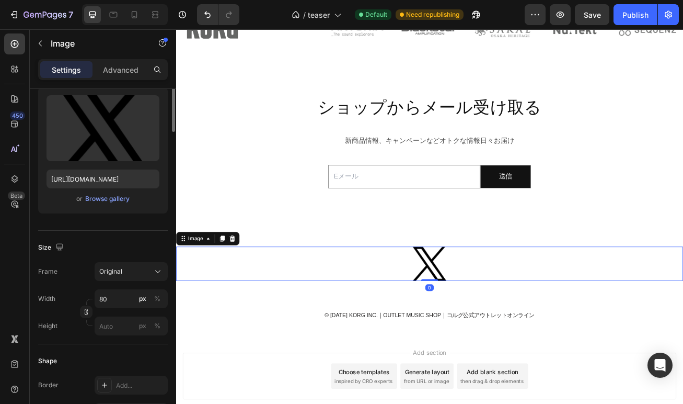
click at [484, 311] on img at bounding box center [490, 319] width 42 height 43
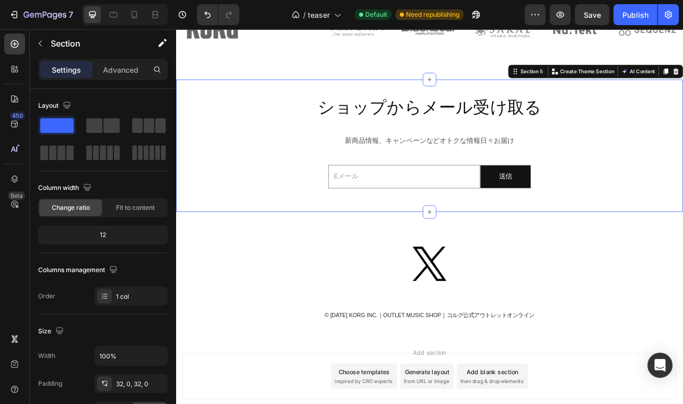
click at [307, 222] on div "ショップからメール受け取る Heading 新商品情報、キャンペーンなどオトクな情報日々お届け Text Block Email Field 送信 Submi…" at bounding box center [489, 173] width 627 height 130
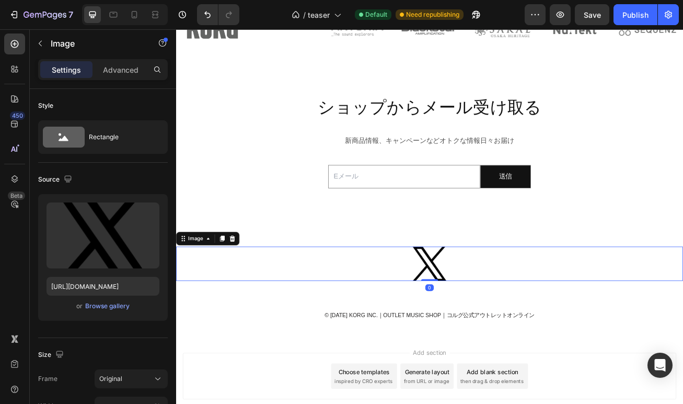
click at [295, 301] on div at bounding box center [489, 319] width 627 height 43
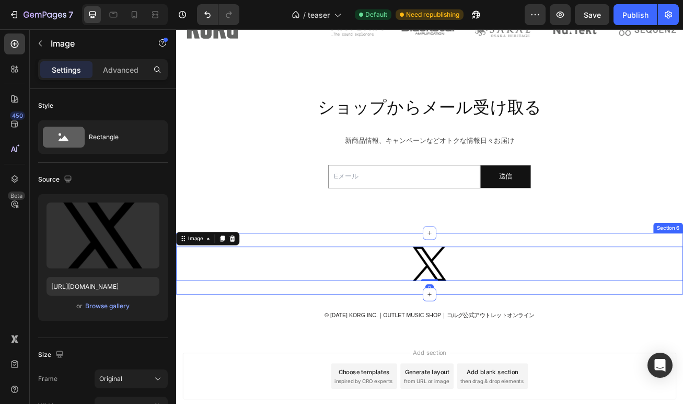
click at [306, 288] on div "Image 0 Section 6" at bounding box center [489, 319] width 627 height 76
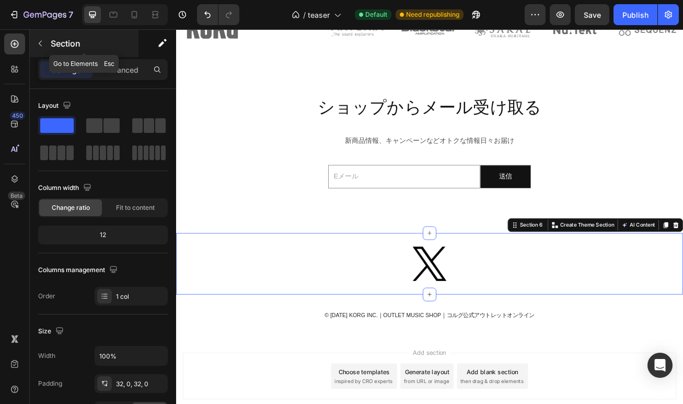
click at [50, 44] on div "Section" at bounding box center [84, 43] width 109 height 27
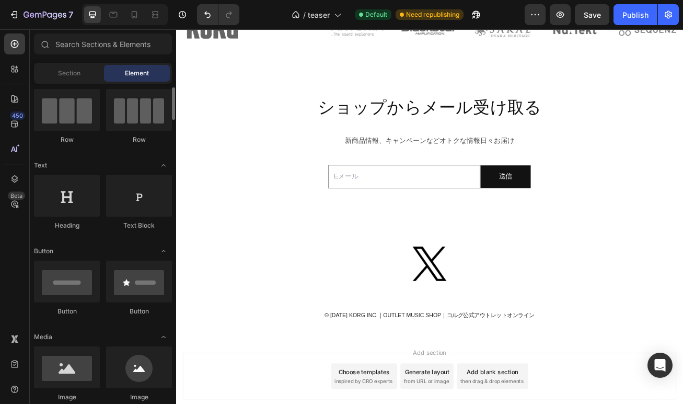
scroll to position [96, 0]
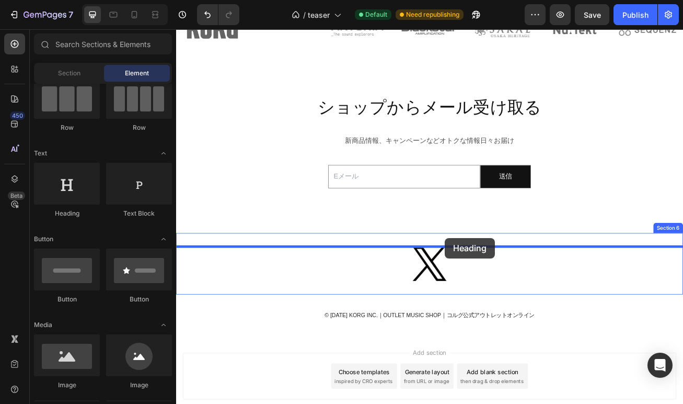
drag, startPoint x: 260, startPoint y: 217, endPoint x: 508, endPoint y: 288, distance: 257.2
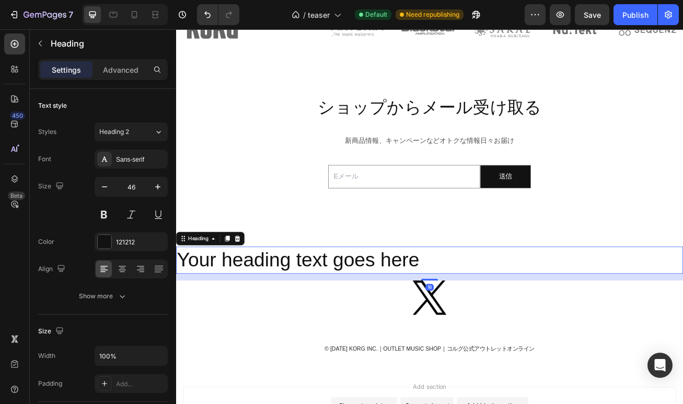
click at [461, 318] on h2 "Your heading text goes here" at bounding box center [489, 314] width 627 height 33
click at [461, 318] on p "Your heading text goes here" at bounding box center [489, 314] width 625 height 31
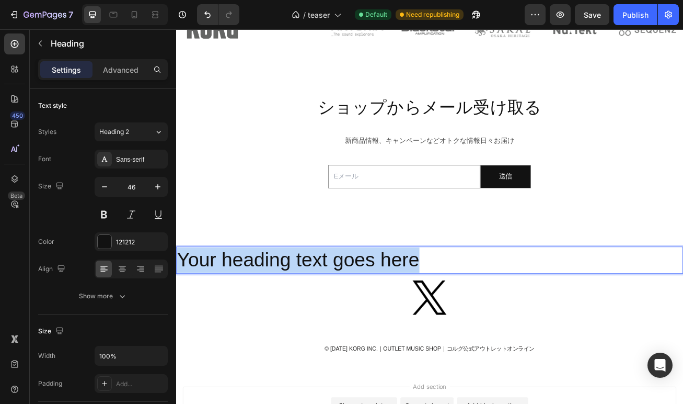
click at [461, 318] on p "Your heading text goes here" at bounding box center [489, 314] width 625 height 31
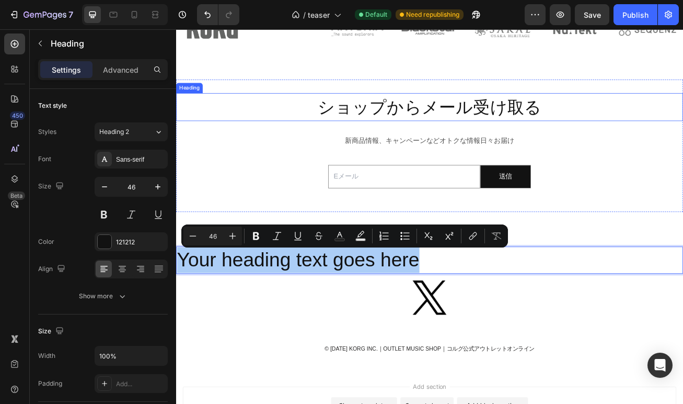
click at [478, 133] on span "ショップからメール受け取る" at bounding box center [489, 125] width 277 height 23
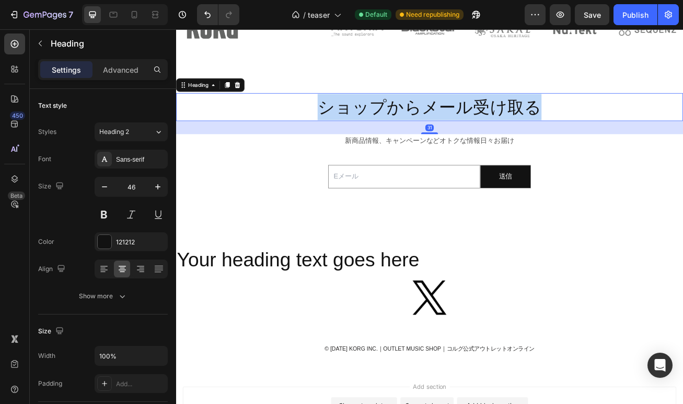
click at [478, 133] on span "ショップからメール受け取る" at bounding box center [489, 125] width 277 height 23
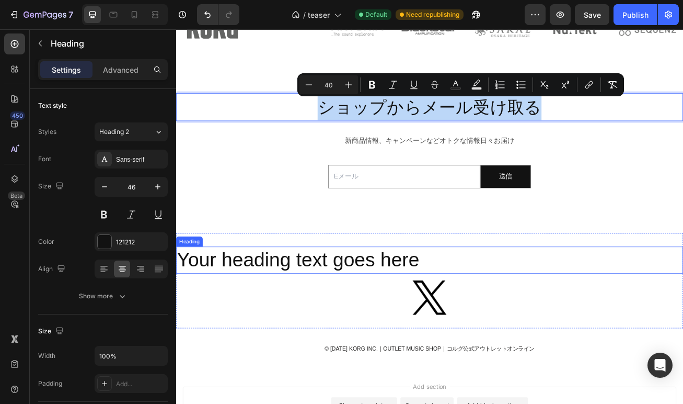
click at [374, 324] on p "Your heading text goes here" at bounding box center [489, 314] width 625 height 31
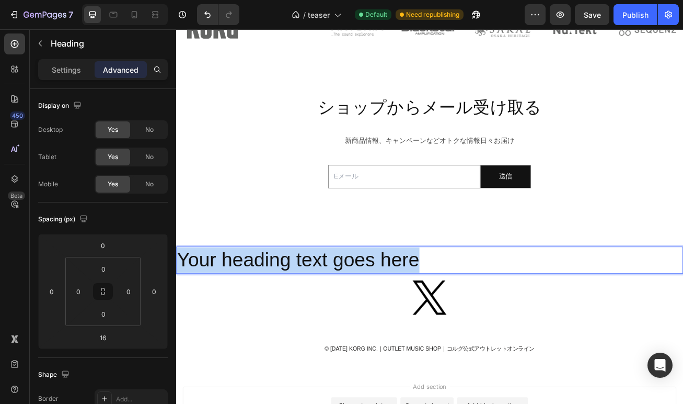
click at [374, 324] on p "Your heading text goes here" at bounding box center [489, 314] width 625 height 31
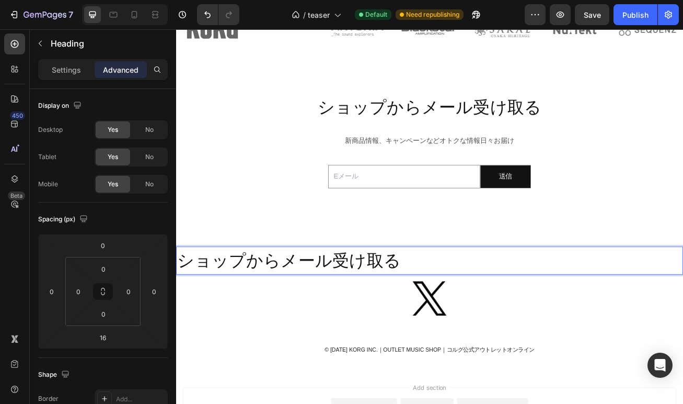
click at [353, 314] on span "ショップからメール受け取る" at bounding box center [315, 315] width 277 height 23
click at [261, 316] on span "Xもフォローしよう" at bounding box center [269, 315] width 185 height 23
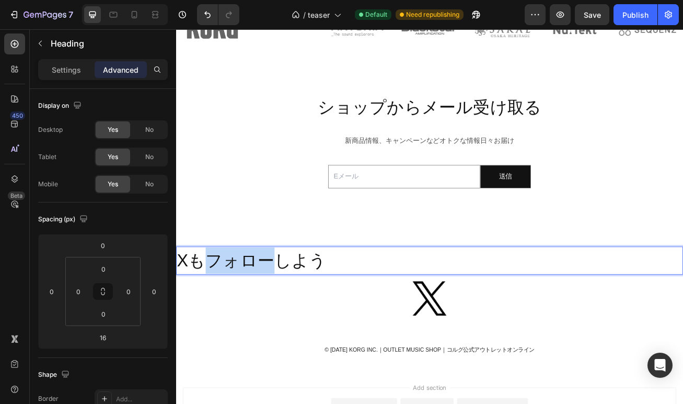
click at [261, 316] on span "Xもフォローしよう" at bounding box center [269, 315] width 185 height 23
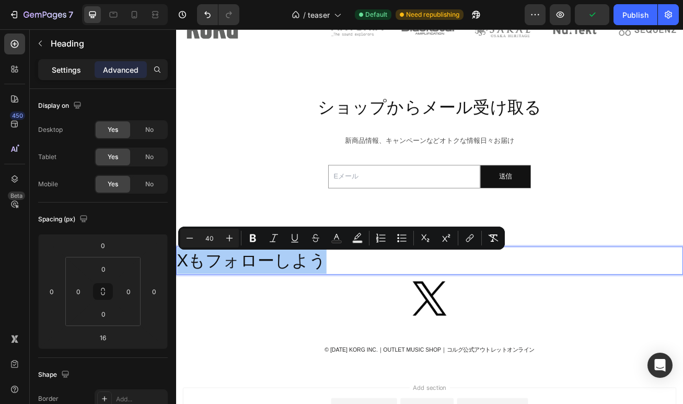
click at [70, 68] on p "Settings" at bounding box center [66, 69] width 29 height 11
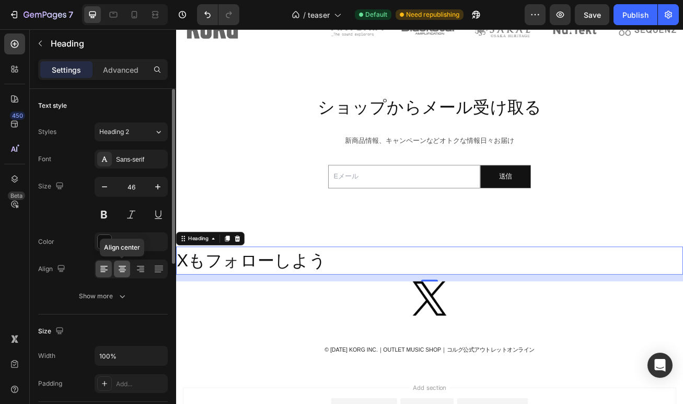
click at [124, 272] on icon at bounding box center [122, 269] width 10 height 10
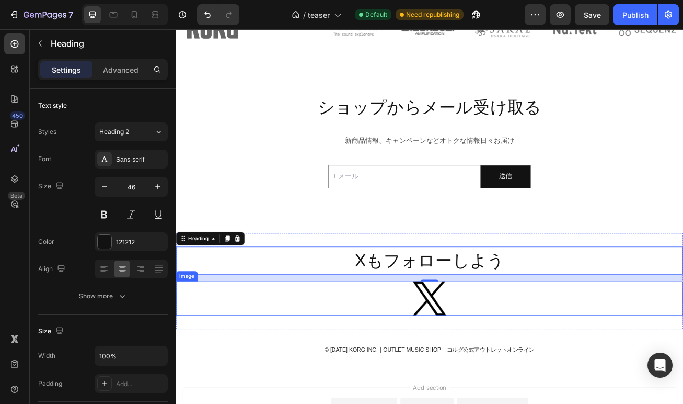
click at [551, 368] on div at bounding box center [489, 362] width 627 height 43
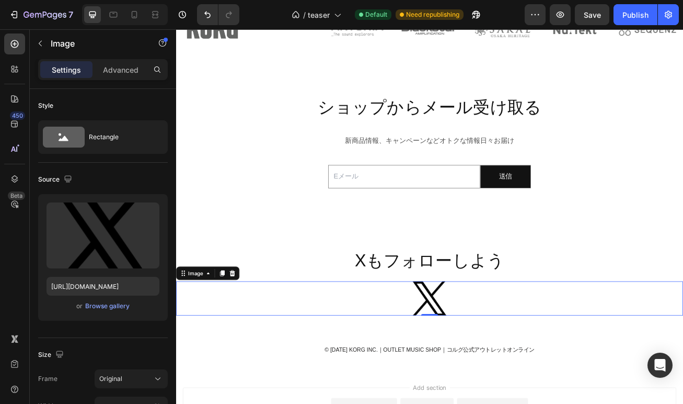
click at [489, 361] on img at bounding box center [490, 362] width 42 height 43
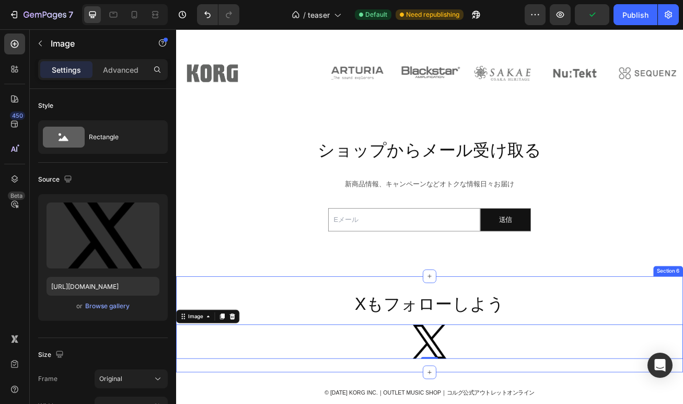
scroll to position [954, 0]
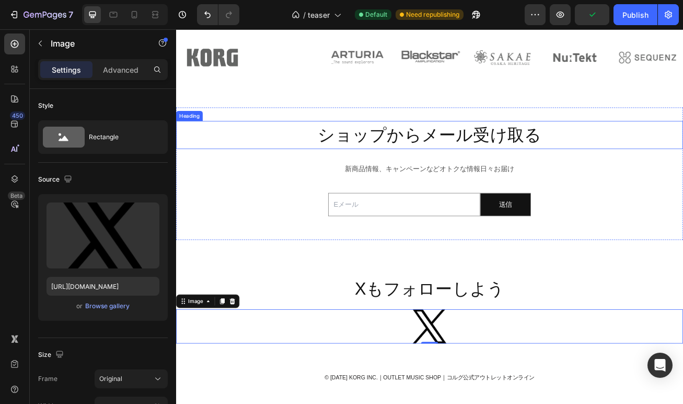
click at [481, 160] on span "ショップからメール受け取る" at bounding box center [489, 159] width 277 height 23
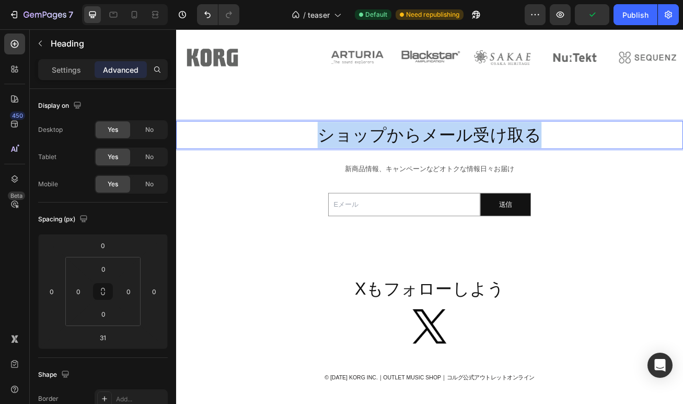
click at [481, 160] on span "ショップからメール受け取る" at bounding box center [489, 159] width 277 height 23
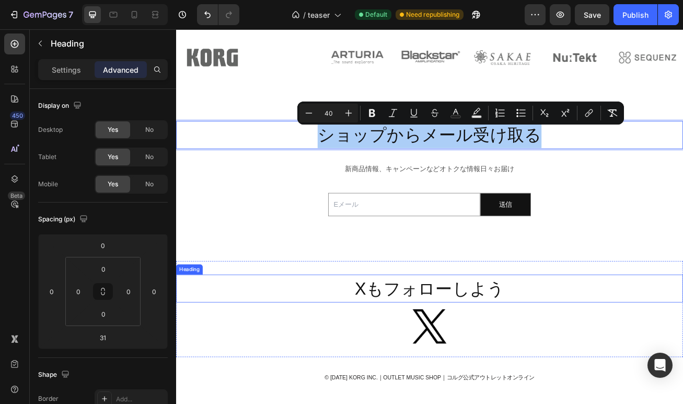
click at [370, 349] on p "⁠⁠⁠⁠⁠⁠⁠ Xもフォローしよう" at bounding box center [489, 350] width 625 height 32
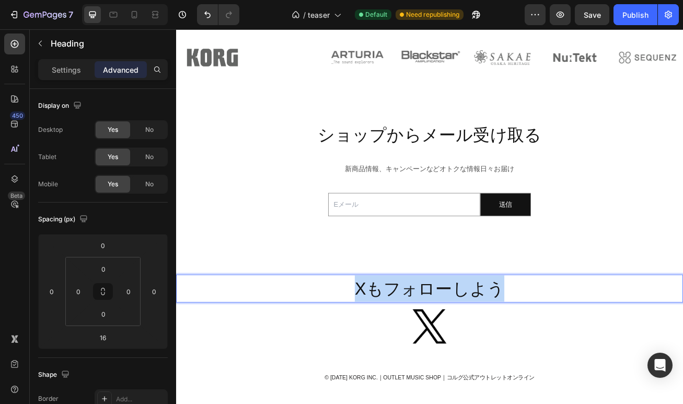
click at [370, 349] on p "Xもフォローしよう" at bounding box center [489, 350] width 625 height 32
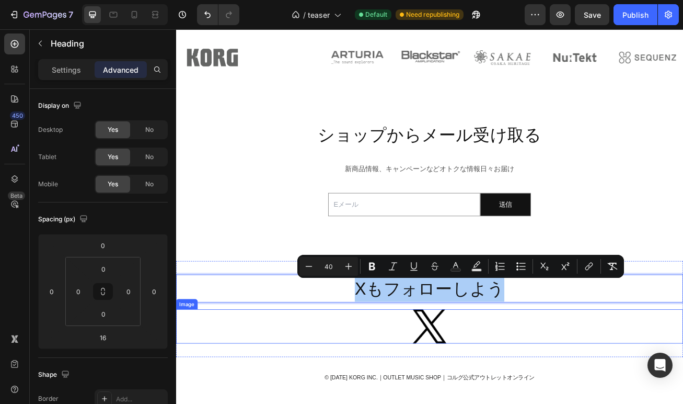
click at [327, 391] on div at bounding box center [489, 396] width 627 height 43
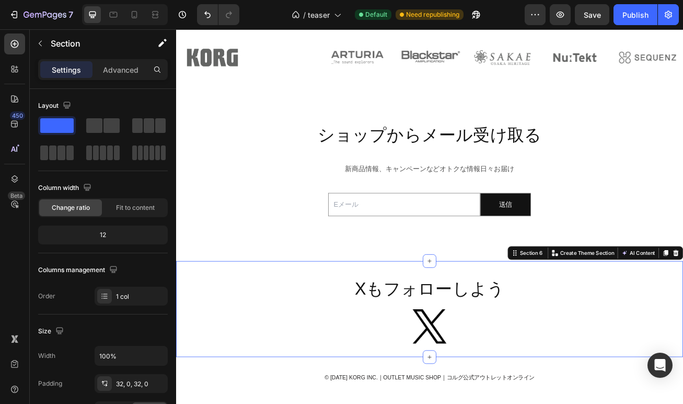
click at [479, 324] on div "⁠⁠⁠⁠⁠⁠⁠ Xもフォローしよう Heading Image Section 6 You can create reusable sections Crea…" at bounding box center [489, 375] width 627 height 119
click at [122, 70] on p "Advanced" at bounding box center [121, 69] width 36 height 11
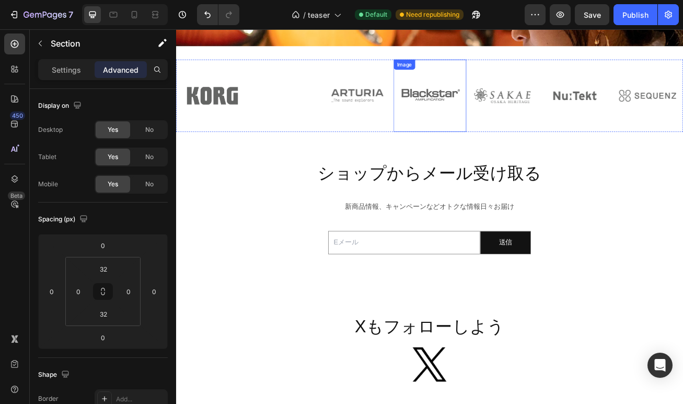
scroll to position [908, 0]
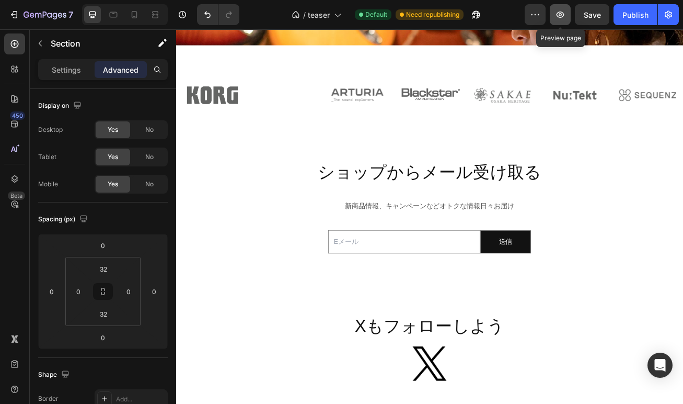
click at [562, 14] on icon "button" at bounding box center [560, 14] width 3 height 3
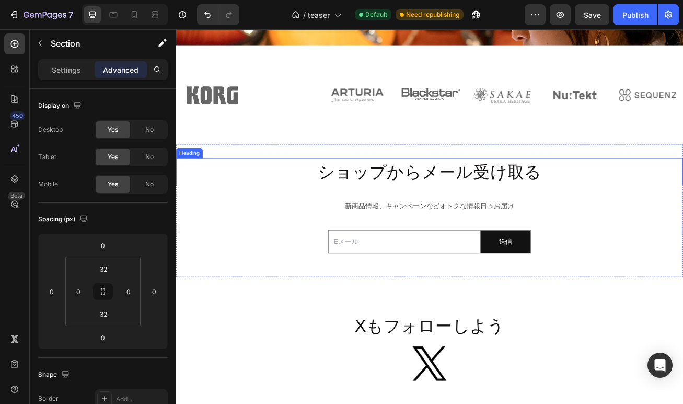
scroll to position [1073, 0]
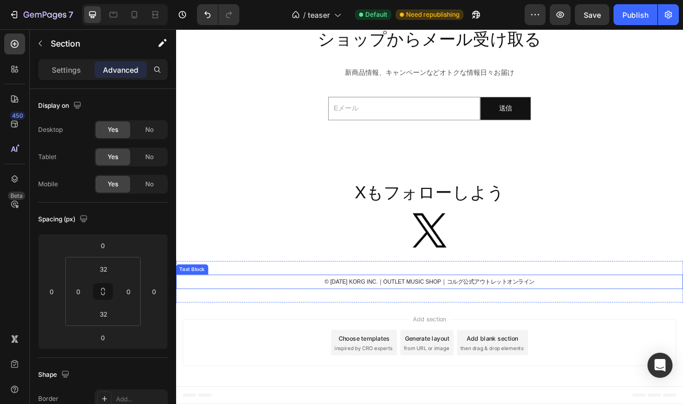
click at [375, 342] on span "© 2025 KORG INC.｜" at bounding box center [396, 341] width 73 height 8
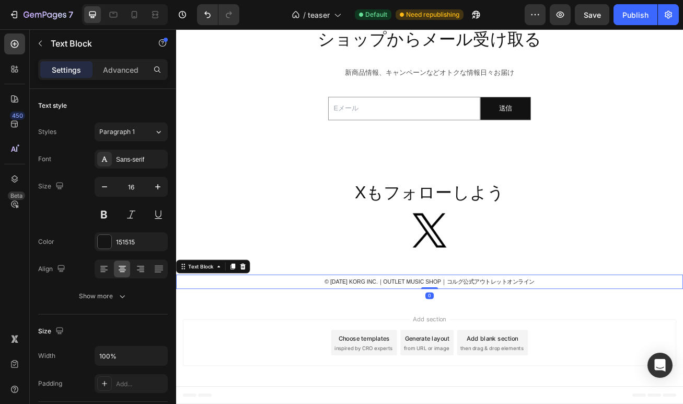
click at [375, 342] on span "© 2025 KORG INC.｜" at bounding box center [396, 341] width 73 height 8
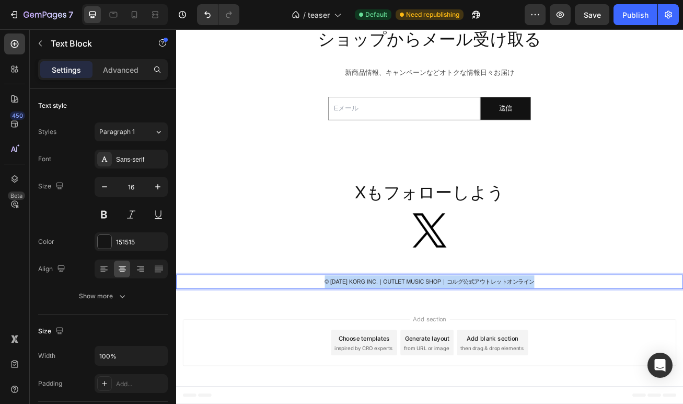
click at [375, 342] on span "© 2025 KORG INC.｜" at bounding box center [396, 341] width 73 height 8
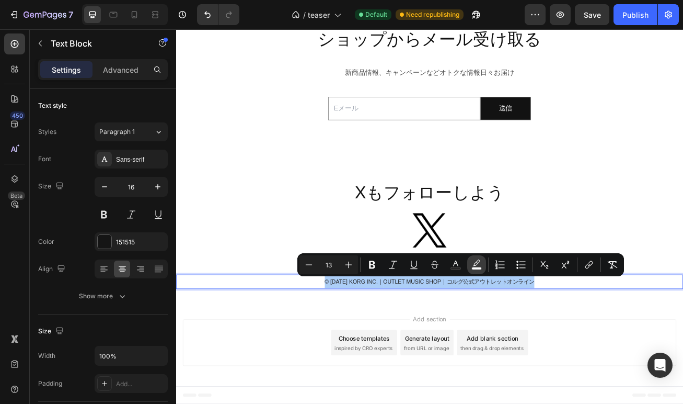
click at [478, 267] on rect "Editor contextual toolbar" at bounding box center [477, 268] width 10 height 3
type input "FFFFFF"
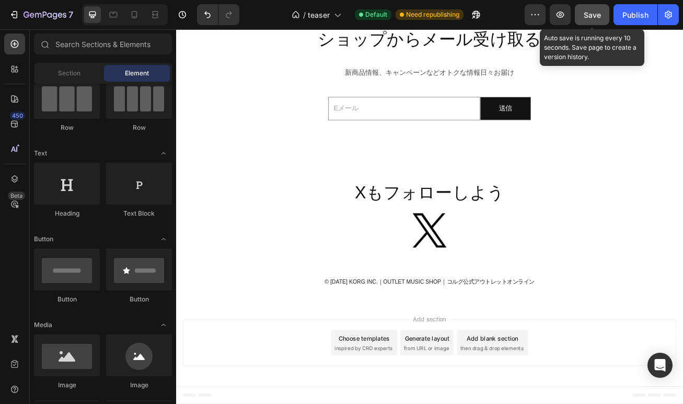
click at [592, 12] on span "Save" at bounding box center [592, 14] width 17 height 9
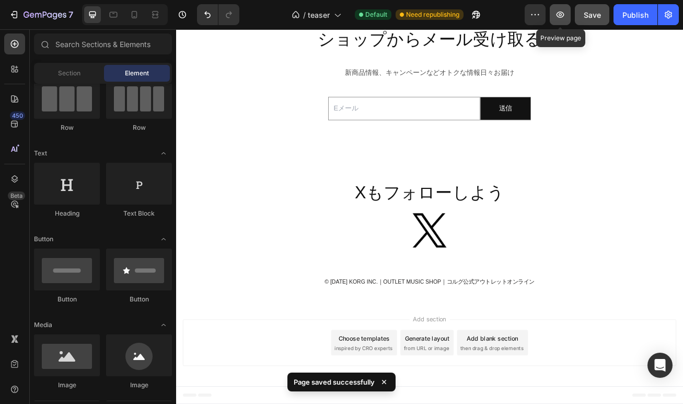
click at [555, 16] on button "button" at bounding box center [560, 14] width 21 height 21
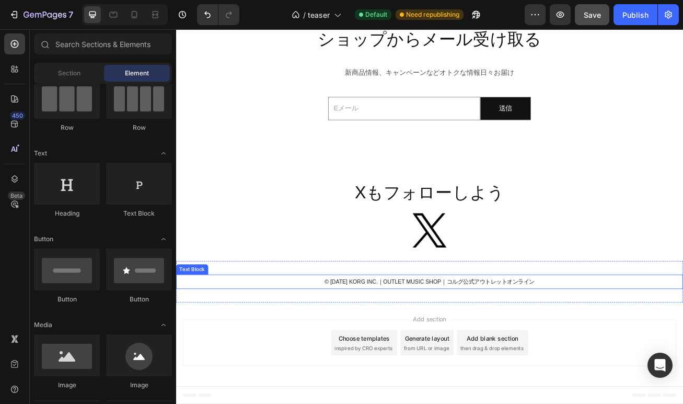
click at [382, 340] on span "© 2025 KORG INC.｜" at bounding box center [396, 341] width 73 height 8
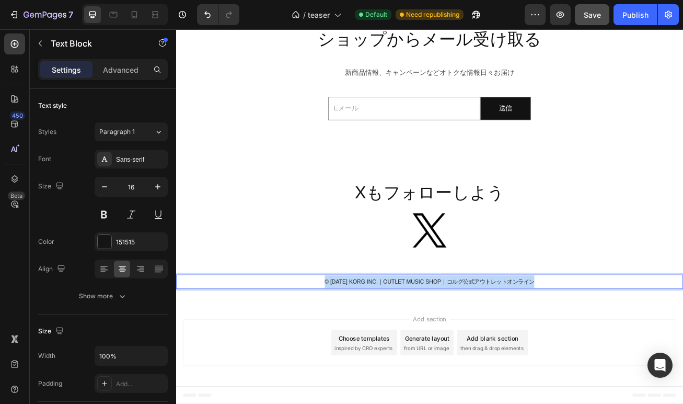
click at [382, 340] on span "© 2025 KORG INC.｜" at bounding box center [396, 341] width 73 height 8
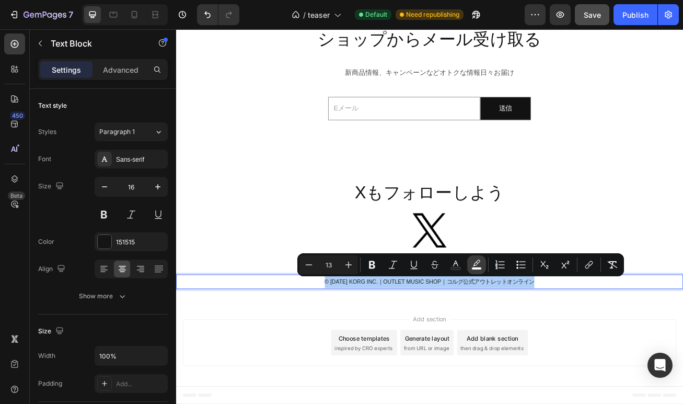
click at [479, 266] on icon "Editor contextual toolbar" at bounding box center [477, 264] width 10 height 10
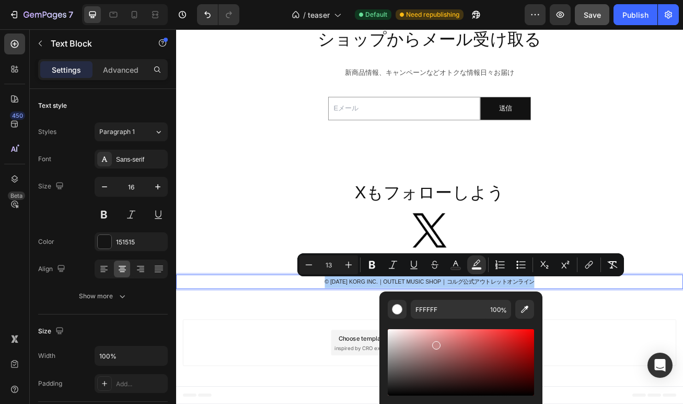
click at [436, 343] on div "Editor contextual toolbar" at bounding box center [461, 362] width 146 height 66
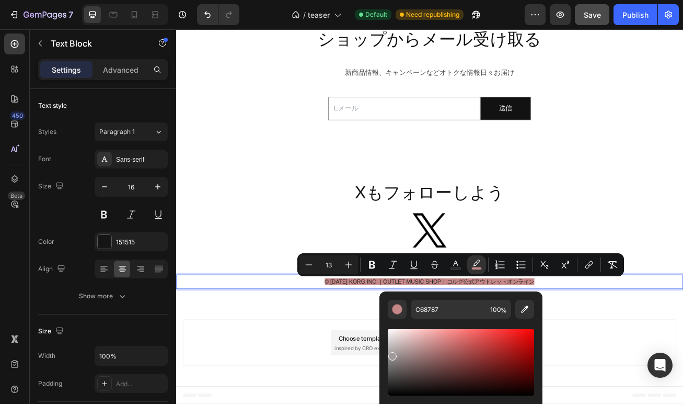
click at [392, 354] on div "Editor contextual toolbar" at bounding box center [461, 362] width 146 height 66
type input "9E9A9A"
click at [502, 308] on span "%" at bounding box center [504, 310] width 6 height 12
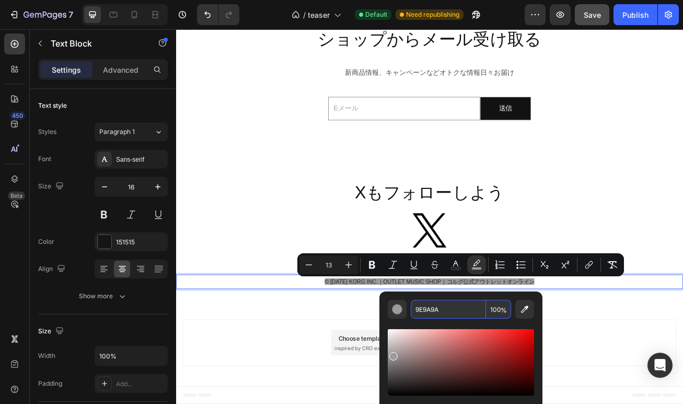
click at [495, 307] on input "100" at bounding box center [498, 309] width 25 height 19
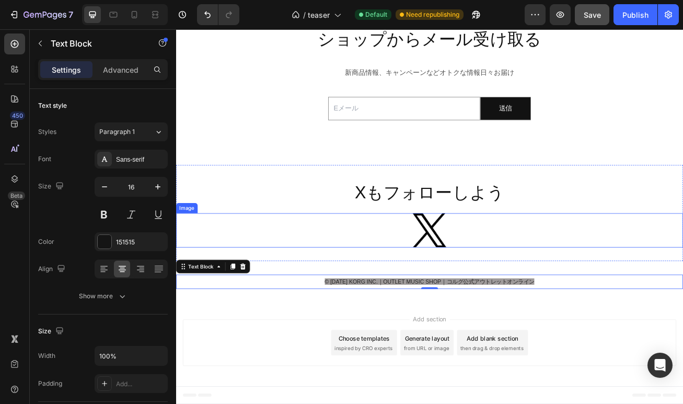
drag, startPoint x: 561, startPoint y: 333, endPoint x: 446, endPoint y: 283, distance: 125.5
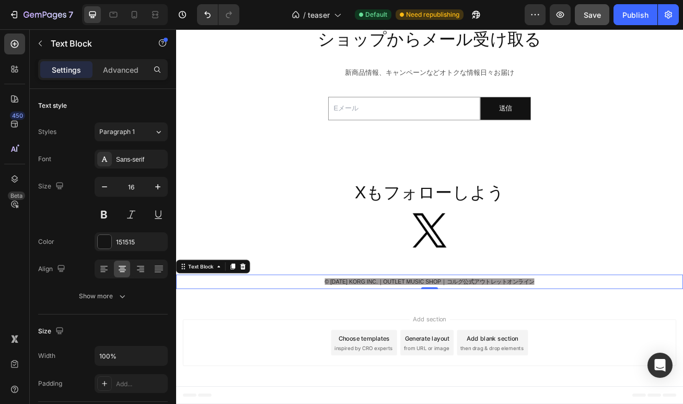
click at [434, 343] on span "© 2025 KORG INC.｜OUTLET MUSIC SHOP｜コルグ公式アウトレットオンライン" at bounding box center [490, 341] width 260 height 8
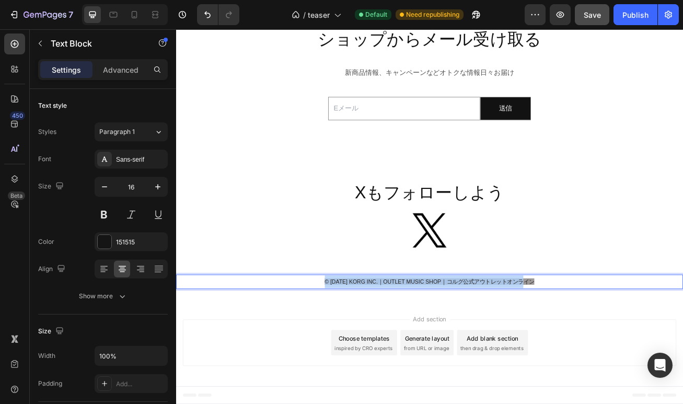
click at [434, 343] on span "© 2025 KORG INC.｜OUTLET MUSIC SHOP｜コルグ公式アウトレットオンライン" at bounding box center [490, 341] width 260 height 8
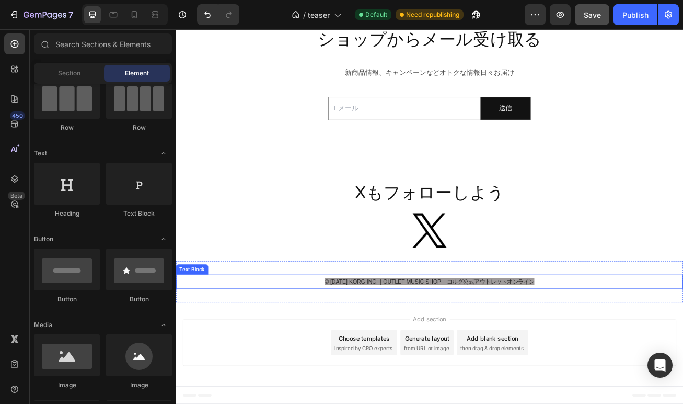
click at [443, 341] on span "© 2025 KORG INC.｜OUTLET MUSIC SHOP｜コルグ公式アウトレットオンライン" at bounding box center [490, 341] width 260 height 8
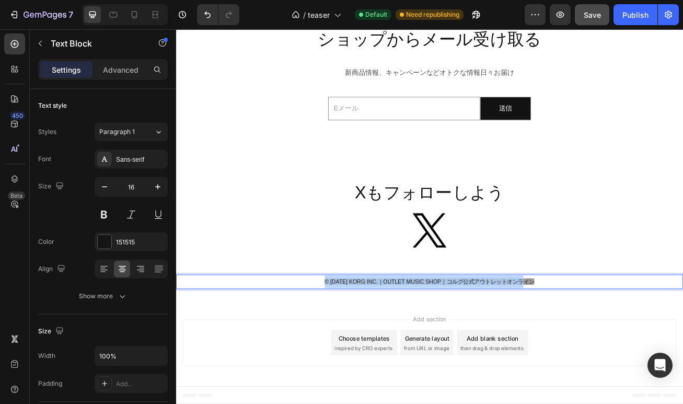
click at [443, 341] on span "© 2025 KORG INC.｜OUTLET MUSIC SHOP｜コルグ公式アウトレットオンライン" at bounding box center [490, 341] width 260 height 8
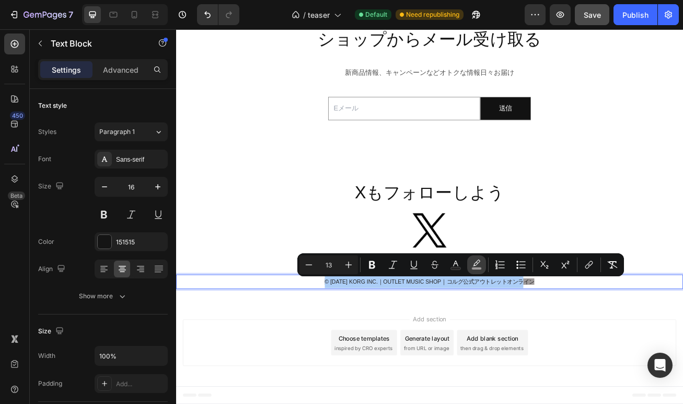
click at [474, 260] on icon "Editor contextual toolbar" at bounding box center [477, 264] width 10 height 10
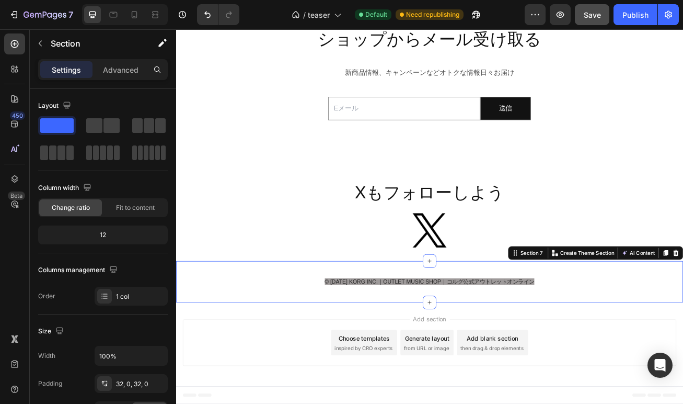
click at [649, 363] on div "© 2025 KORG INC.｜OUTLET MUSIC SHOP｜コルグ公式アウトレットオンライン Text Block Section 7 You ca…" at bounding box center [489, 341] width 627 height 51
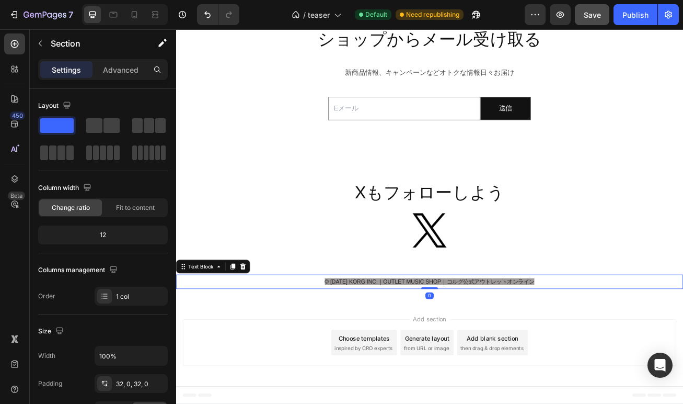
click at [591, 341] on span "© 2025 KORG INC.｜OUTLET MUSIC SHOP｜コルグ公式アウトレットオンライン" at bounding box center [490, 341] width 260 height 8
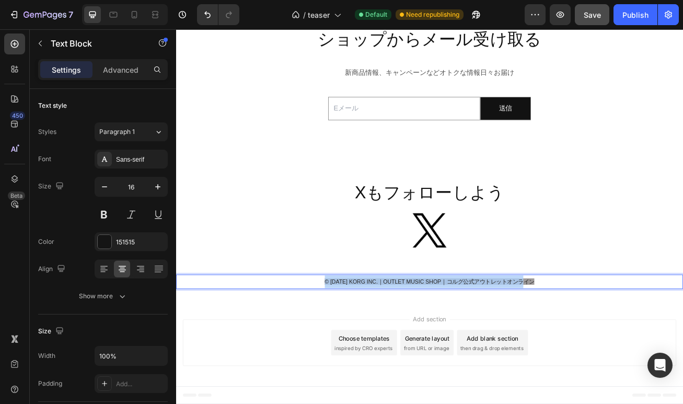
click at [591, 341] on span "© 2025 KORG INC.｜OUTLET MUSIC SHOP｜コルグ公式アウトレットオンライン" at bounding box center [490, 341] width 260 height 8
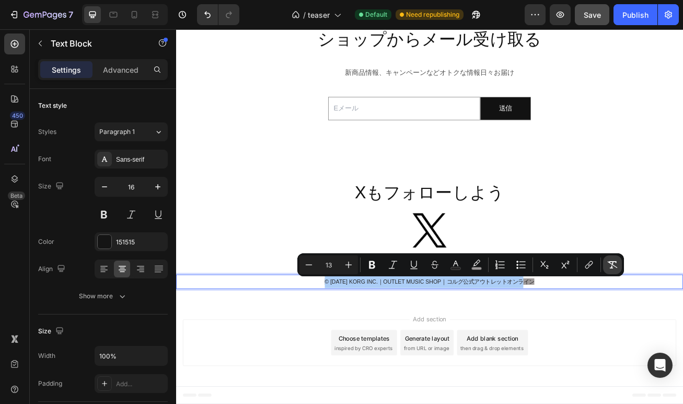
click at [612, 262] on icon "Editor contextual toolbar" at bounding box center [613, 264] width 10 height 10
type input "16"
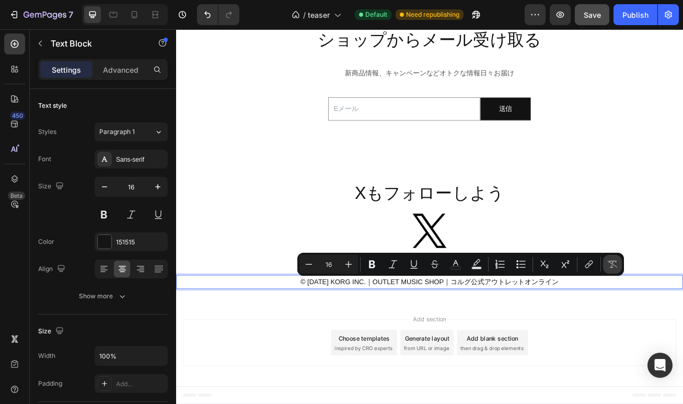
scroll to position [1072, 0]
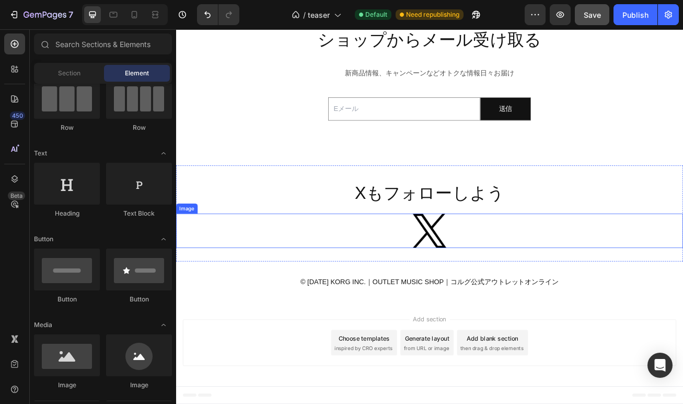
click at [474, 279] on img at bounding box center [490, 278] width 42 height 43
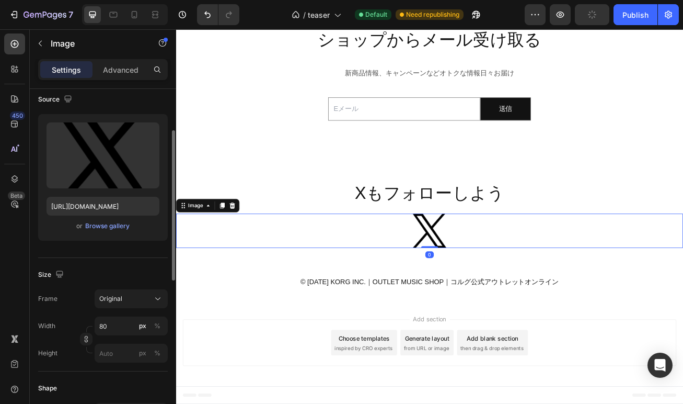
scroll to position [89, 0]
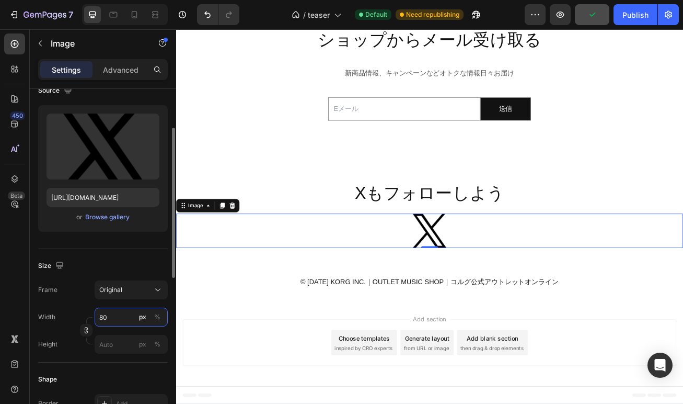
click at [114, 316] on input "80" at bounding box center [131, 316] width 73 height 19
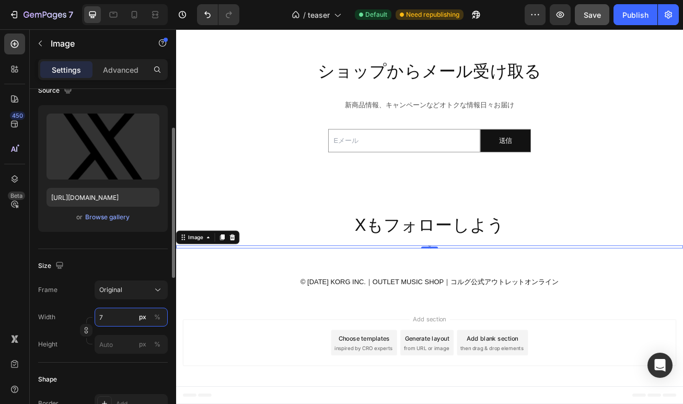
type input "70"
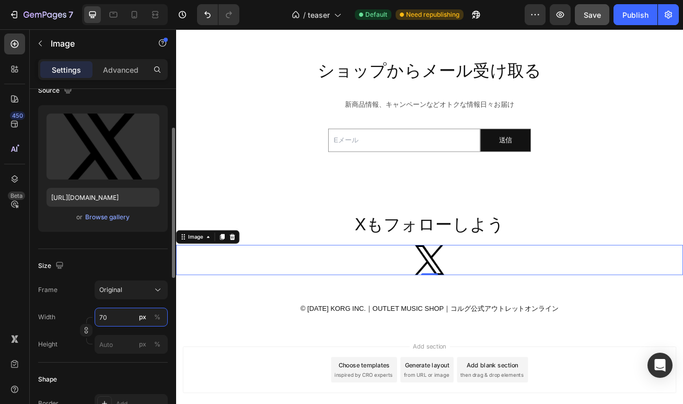
scroll to position [1067, 0]
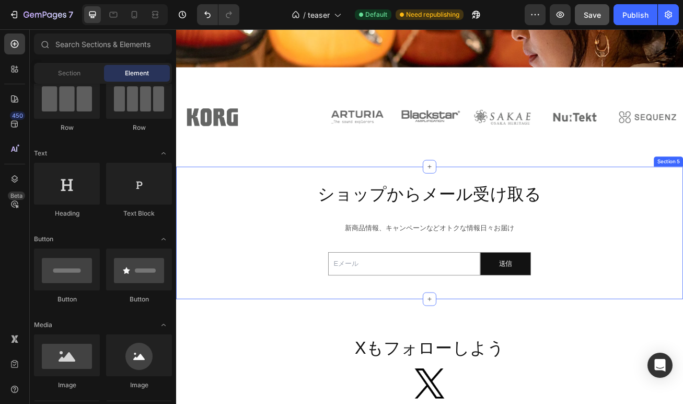
scroll to position [892, 0]
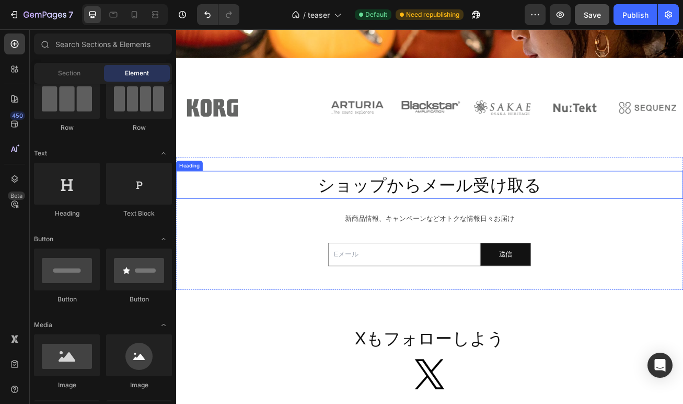
click at [467, 229] on span "ショップからメール受け取る" at bounding box center [489, 221] width 277 height 23
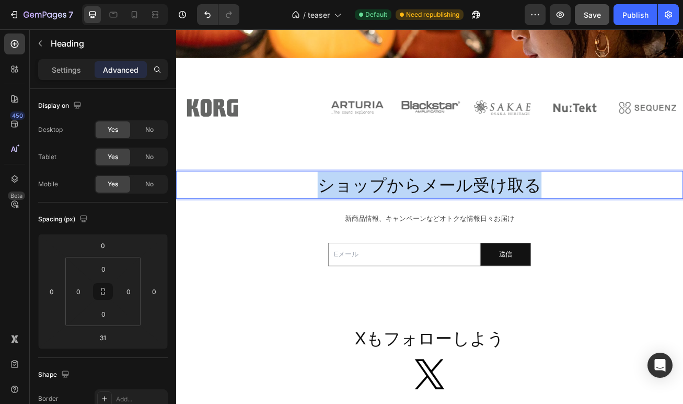
click at [467, 229] on span "ショップからメール受け取る" at bounding box center [489, 221] width 277 height 23
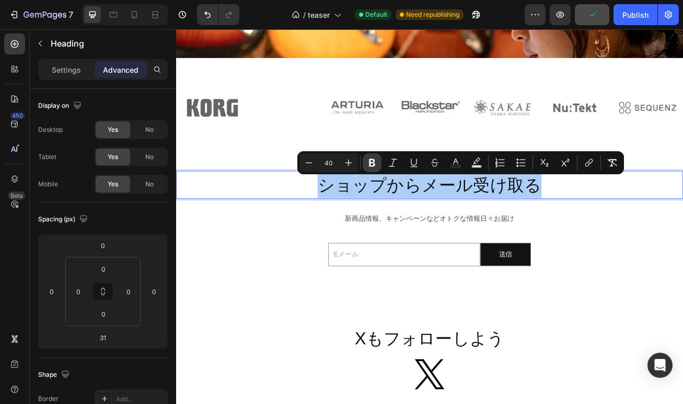
click at [372, 164] on icon "Editor contextual toolbar" at bounding box center [372, 162] width 10 height 10
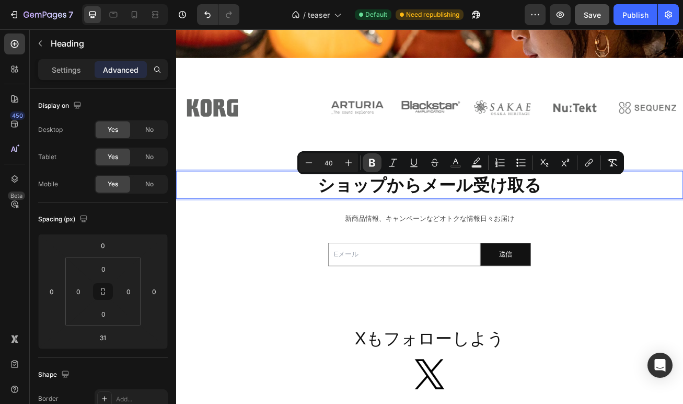
click at [371, 164] on icon "Editor contextual toolbar" at bounding box center [372, 162] width 10 height 10
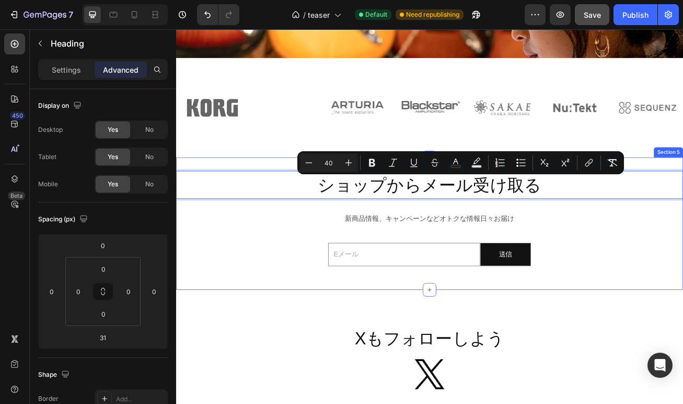
click at [324, 279] on div "ショップからメール受け取る Heading 31 新商品情報、キャンペーンなどオトクな情報日々お届け Text Block Email Field 送信 Su…" at bounding box center [489, 269] width 627 height 130
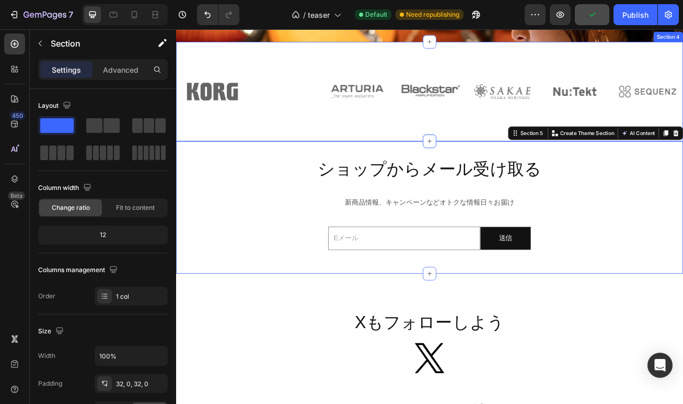
scroll to position [890, 0]
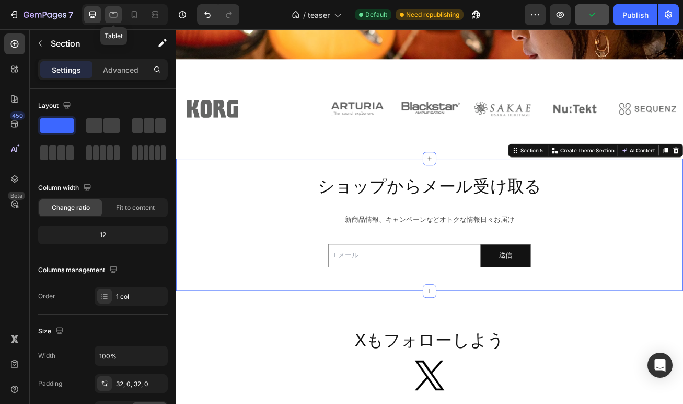
click at [112, 15] on icon at bounding box center [113, 14] width 10 height 10
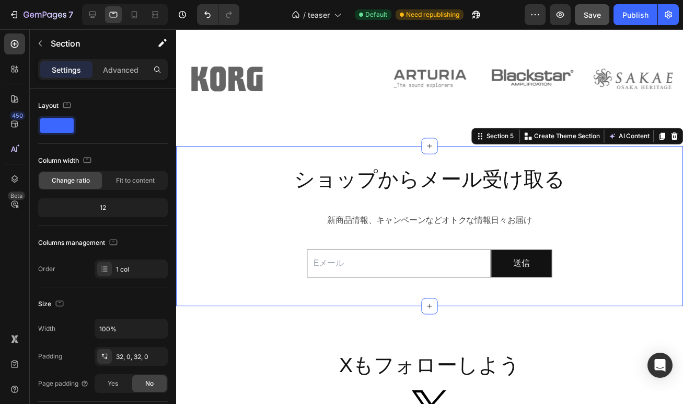
scroll to position [882, 0]
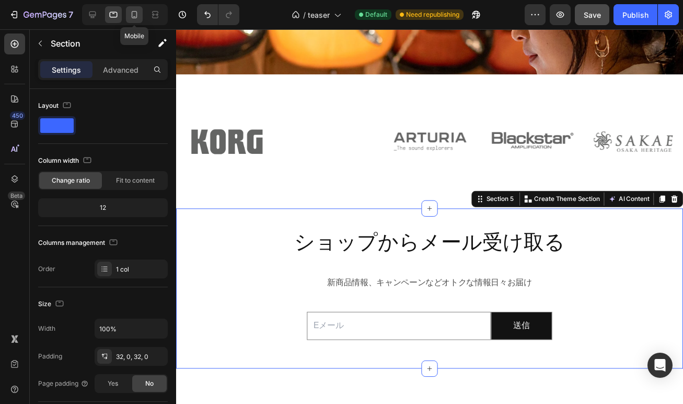
click at [136, 18] on icon at bounding box center [134, 14] width 10 height 10
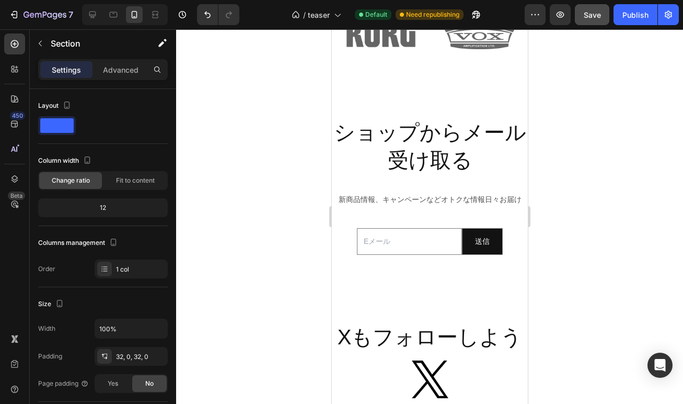
scroll to position [881, 0]
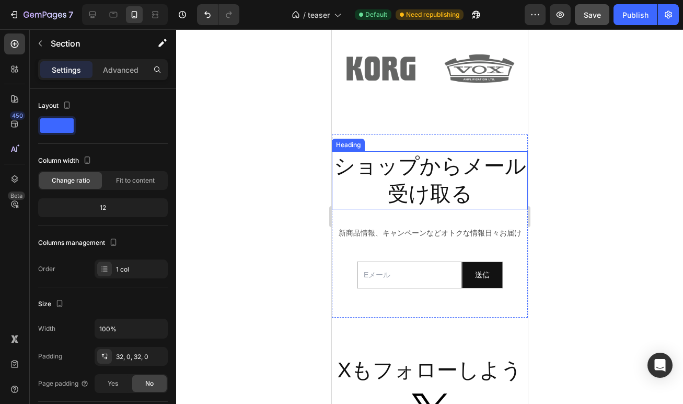
click at [407, 186] on span "ショップからメール受け取る" at bounding box center [430, 179] width 192 height 51
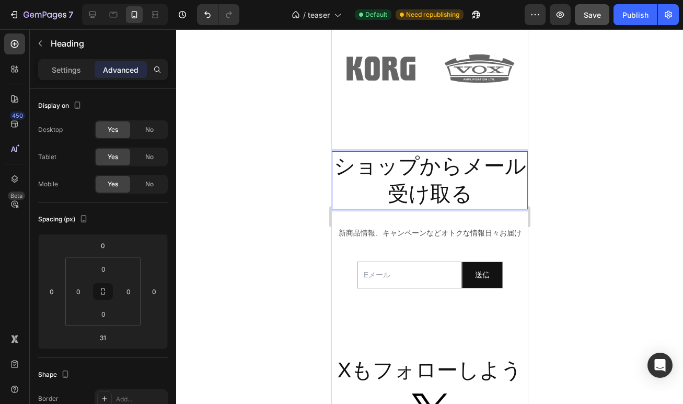
click at [359, 161] on span "ショップからメール受け取る" at bounding box center [430, 179] width 192 height 51
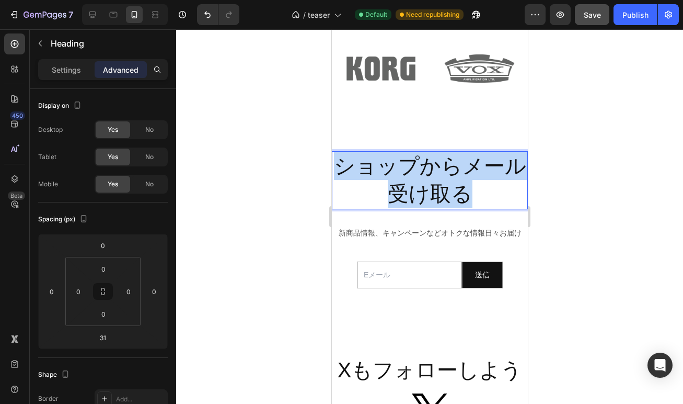
click at [359, 161] on span "ショップからメール受け取る" at bounding box center [430, 179] width 192 height 51
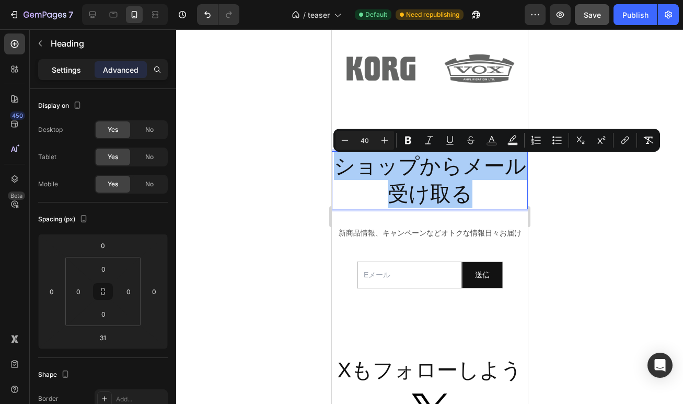
click at [60, 75] on div "Settings" at bounding box center [66, 69] width 52 height 17
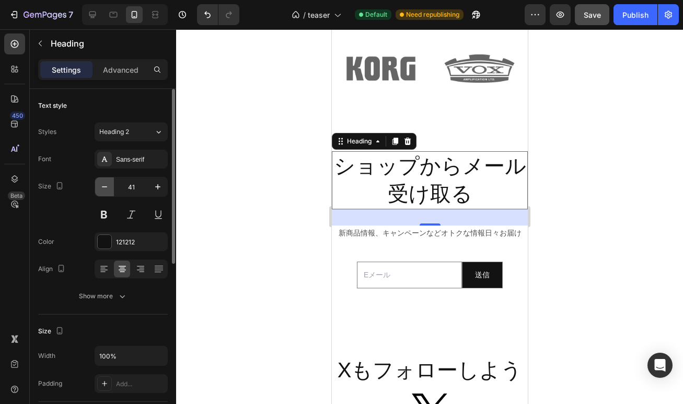
click at [104, 186] on icon "button" at bounding box center [104, 186] width 5 height 1
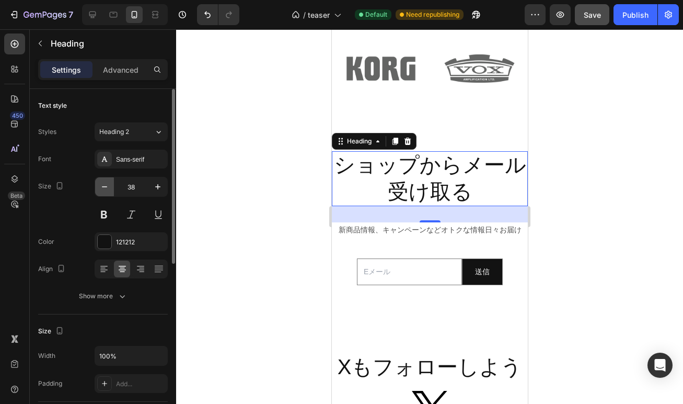
click at [104, 186] on icon "button" at bounding box center [104, 186] width 5 height 1
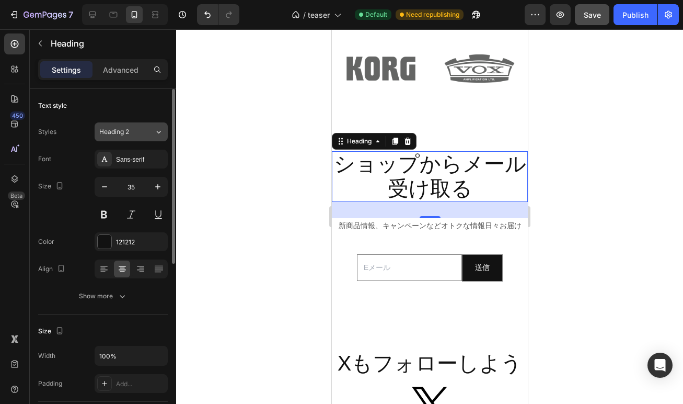
click at [145, 131] on div "Heading 2" at bounding box center [126, 131] width 55 height 9
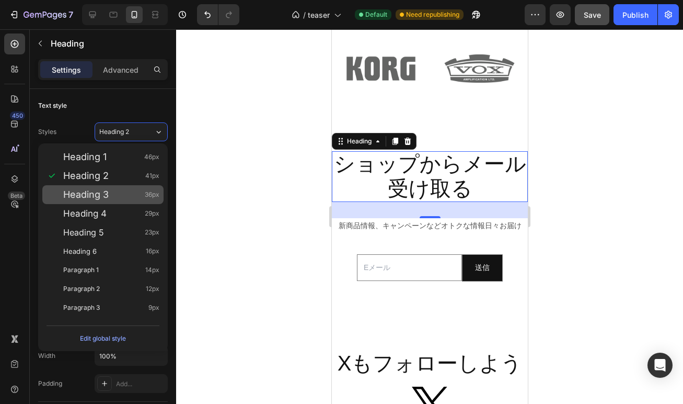
click at [92, 189] on span "Heading 3" at bounding box center [85, 194] width 45 height 10
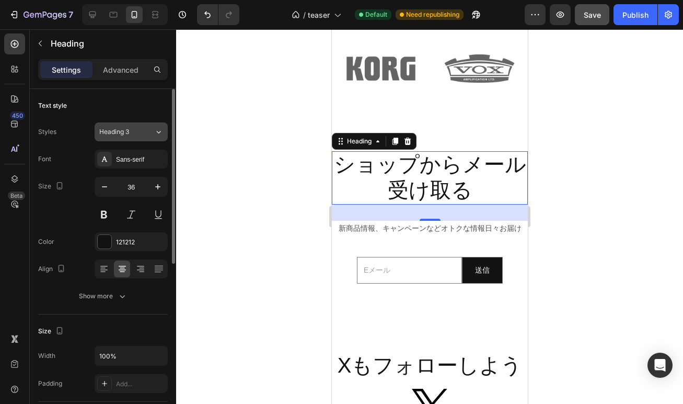
click at [140, 133] on div "Heading 3" at bounding box center [120, 131] width 42 height 9
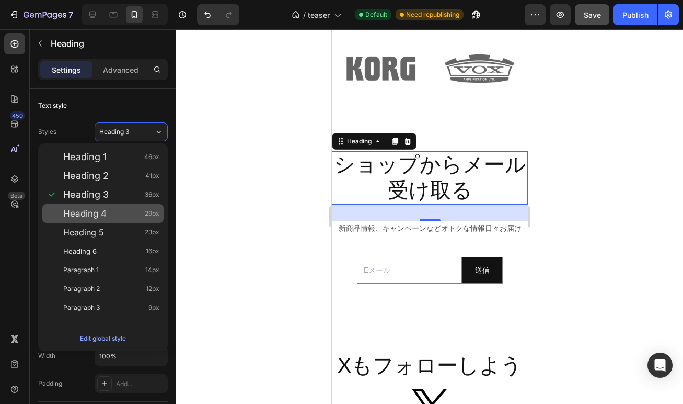
click at [94, 209] on span "Heading 4" at bounding box center [84, 213] width 43 height 10
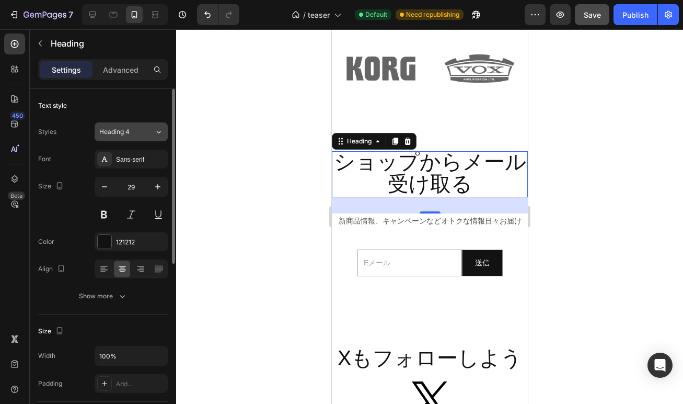
click at [129, 133] on span "Heading 4" at bounding box center [114, 131] width 30 height 9
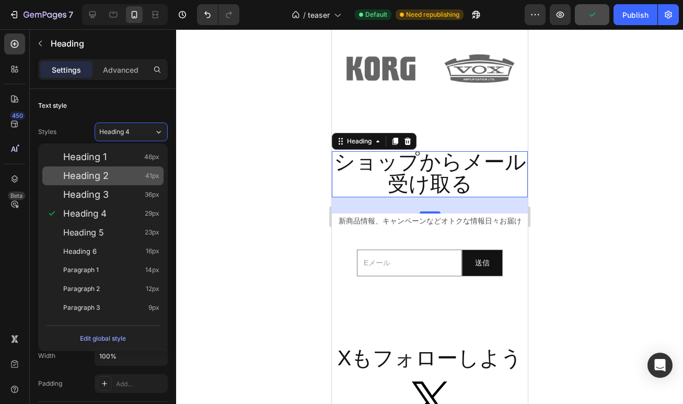
click at [98, 181] on div "Heading 2 41px" at bounding box center [102, 175] width 121 height 19
type input "41"
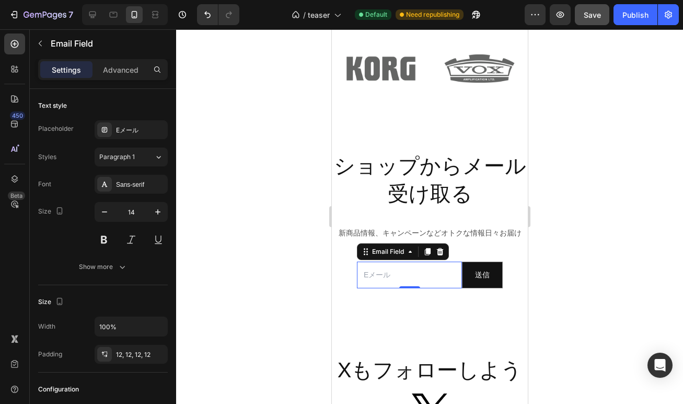
click at [395, 276] on input "email" at bounding box center [409, 274] width 105 height 27
click at [283, 286] on div at bounding box center [429, 216] width 507 height 374
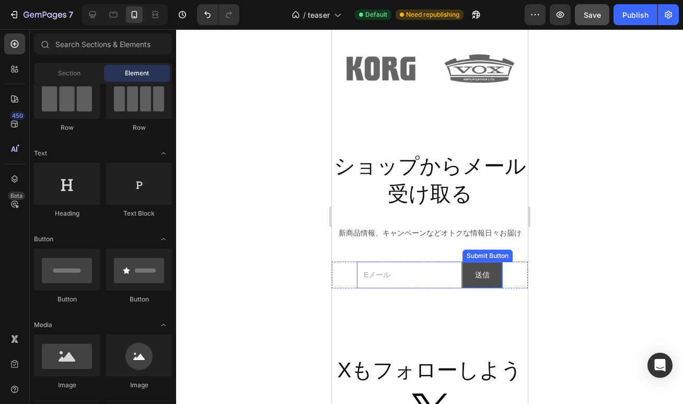
click at [493, 277] on button "送信" at bounding box center [482, 275] width 40 height 26
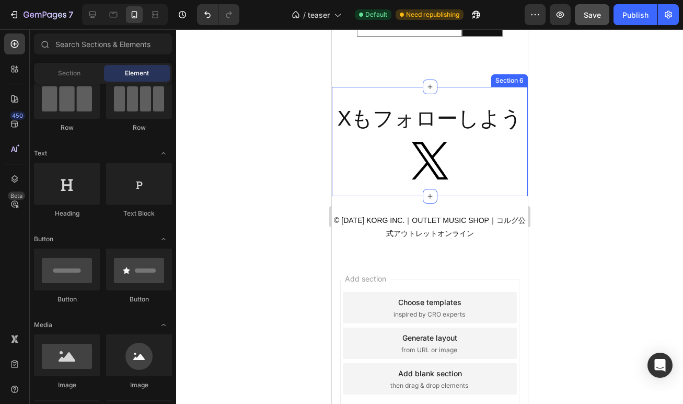
scroll to position [1146, 0]
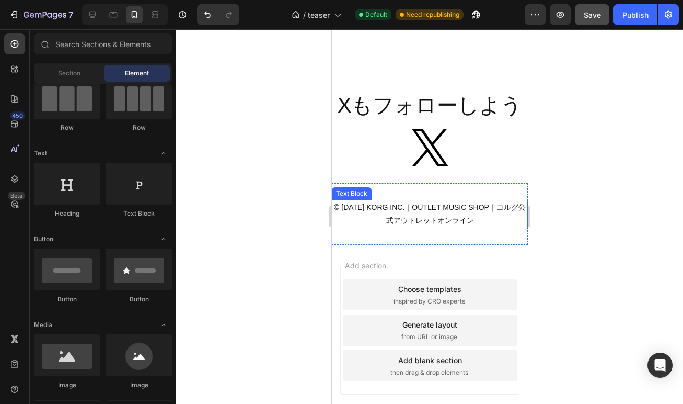
click at [415, 213] on p "© 2025 KORG INC.｜OUTLET MUSIC SHOP｜コルグ公式アウトレットオンライン" at bounding box center [430, 214] width 194 height 26
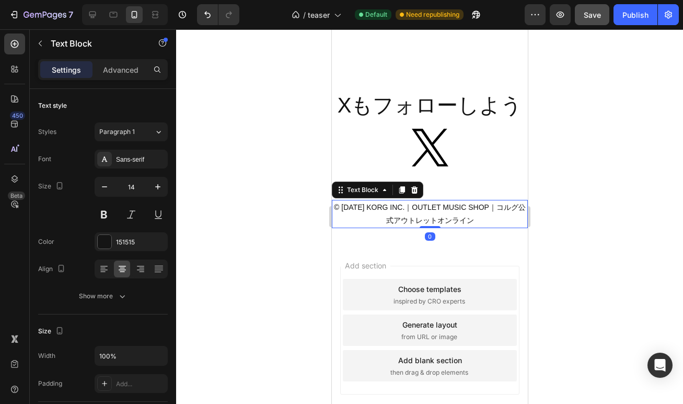
click at [415, 213] on p "© 2025 KORG INC.｜OUTLET MUSIC SHOP｜コルグ公式アウトレットオンライン" at bounding box center [430, 214] width 194 height 26
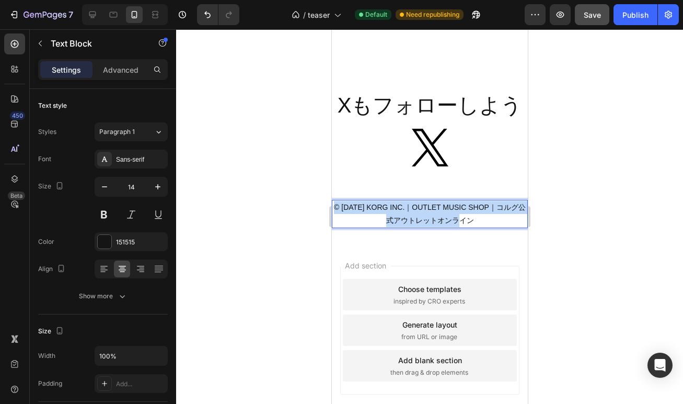
click at [415, 213] on p "© 2025 KORG INC.｜OUTLET MUSIC SHOP｜コルグ公式アウトレットオンライン" at bounding box center [430, 214] width 194 height 26
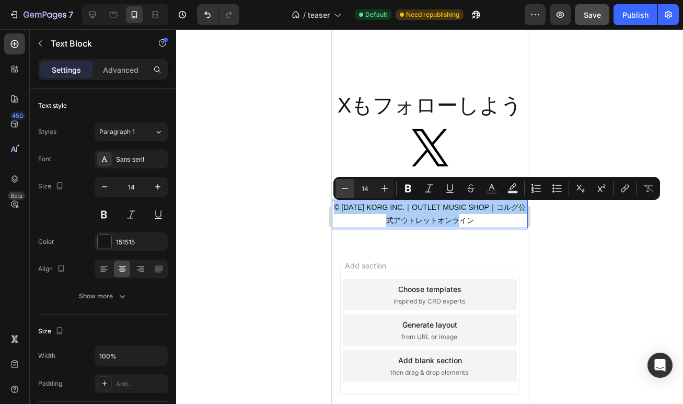
click at [342, 190] on icon "Editor contextual toolbar" at bounding box center [345, 188] width 10 height 10
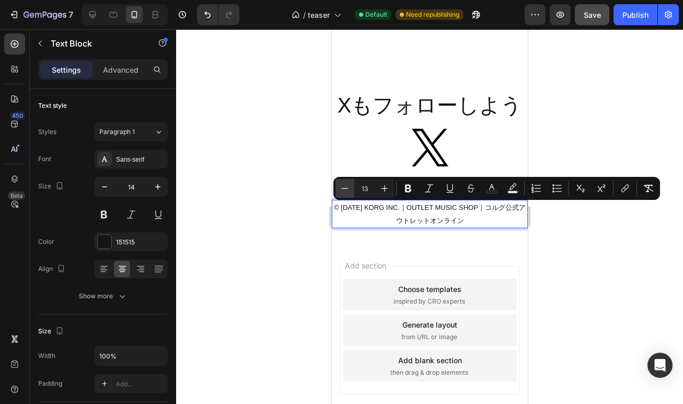
click at [342, 190] on icon "Editor contextual toolbar" at bounding box center [345, 188] width 10 height 10
type input "9"
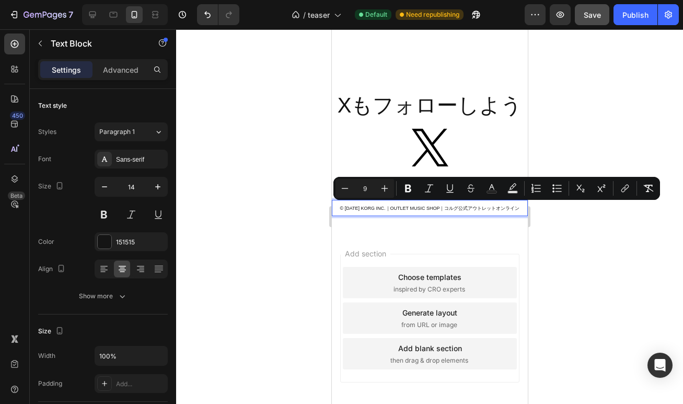
click at [294, 210] on div at bounding box center [429, 216] width 507 height 374
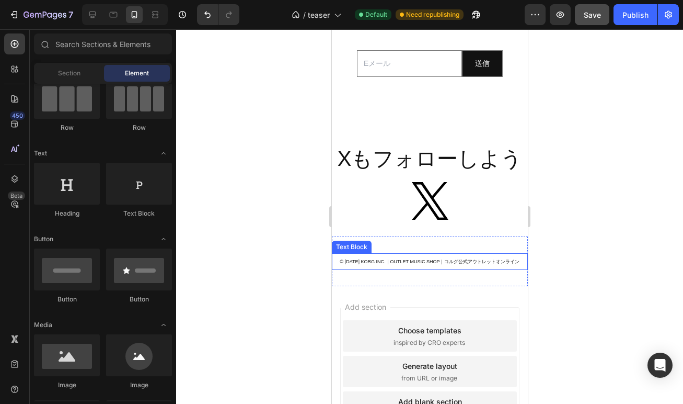
scroll to position [1091, 0]
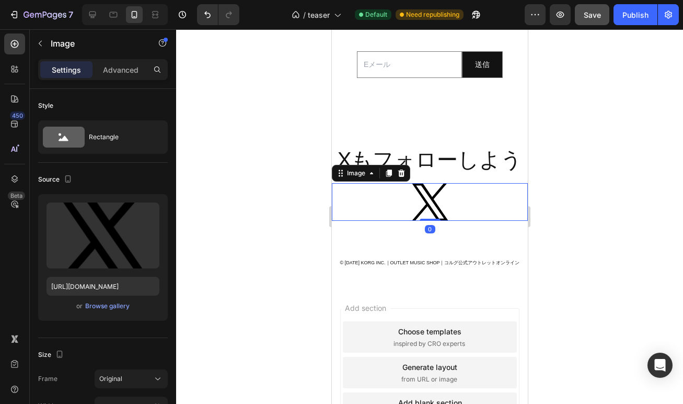
click at [426, 215] on img at bounding box center [429, 202] width 37 height 38
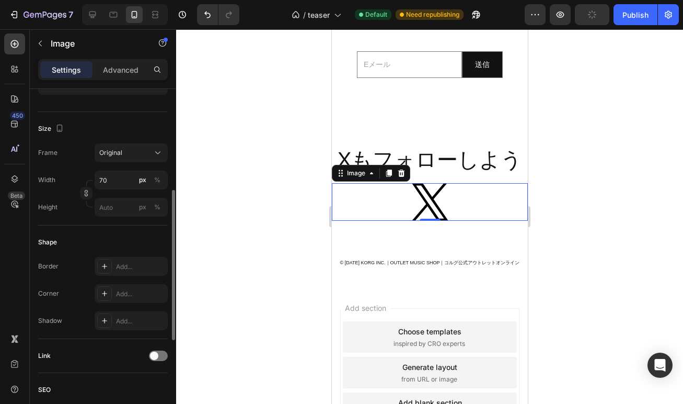
scroll to position [227, 0]
click at [112, 182] on input "70" at bounding box center [131, 178] width 73 height 19
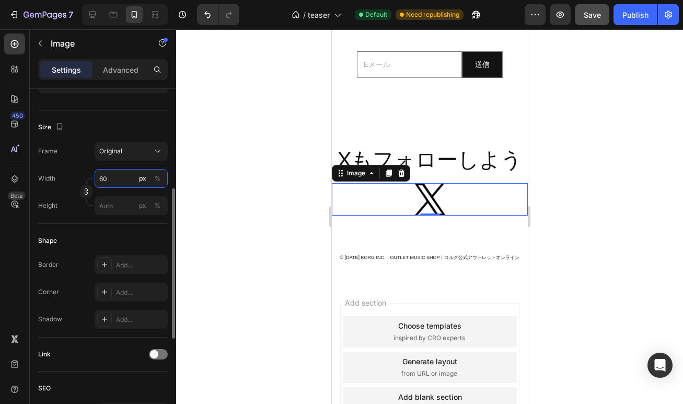
click at [125, 177] on input "60" at bounding box center [131, 178] width 73 height 19
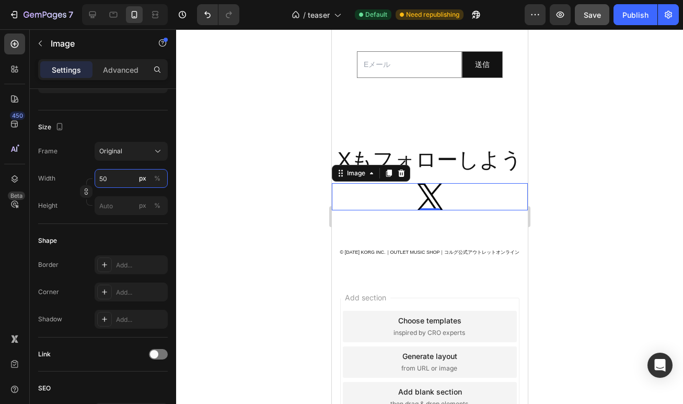
type input "50"
click at [264, 200] on div at bounding box center [429, 216] width 507 height 374
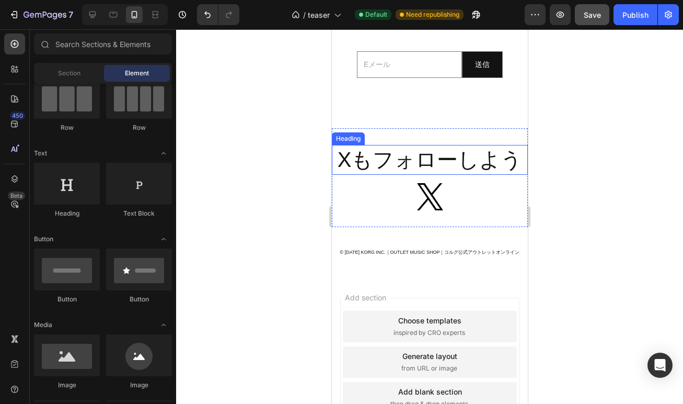
click at [406, 161] on span "Xもフォローしよう" at bounding box center [429, 159] width 185 height 23
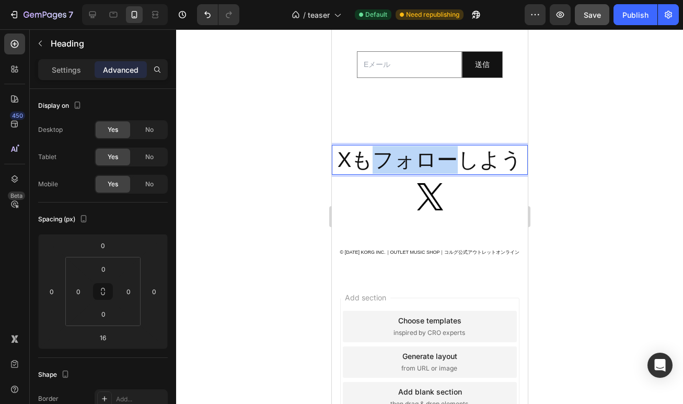
click at [406, 161] on span "Xもフォローしよう" at bounding box center [429, 159] width 185 height 23
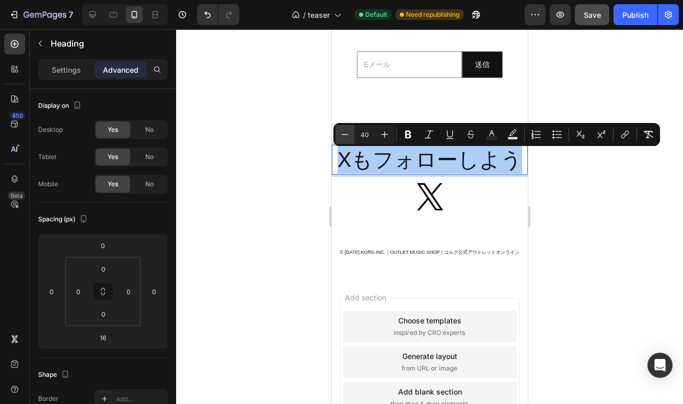
click at [344, 135] on icon "Editor contextual toolbar" at bounding box center [345, 134] width 10 height 10
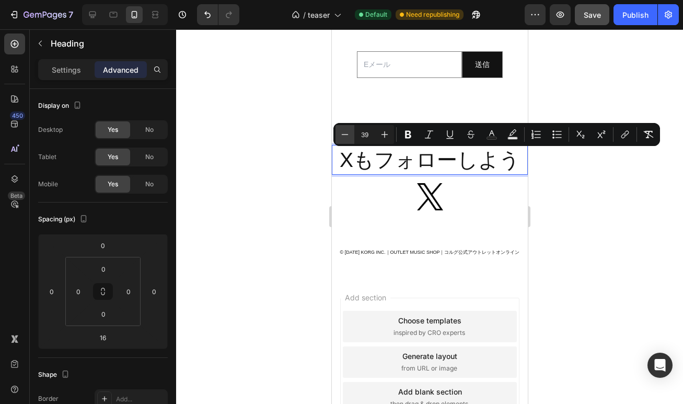
click at [344, 135] on icon "Editor contextual toolbar" at bounding box center [345, 134] width 10 height 10
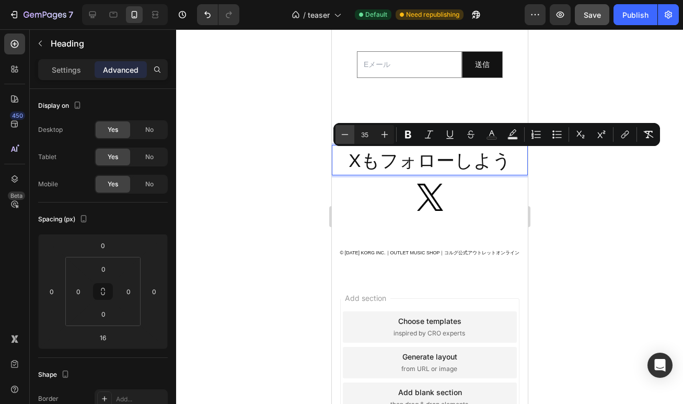
type input "34"
click at [295, 183] on div at bounding box center [429, 216] width 507 height 374
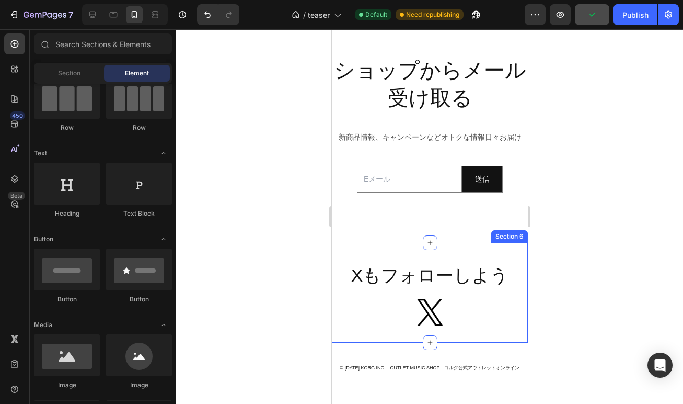
scroll to position [975, 0]
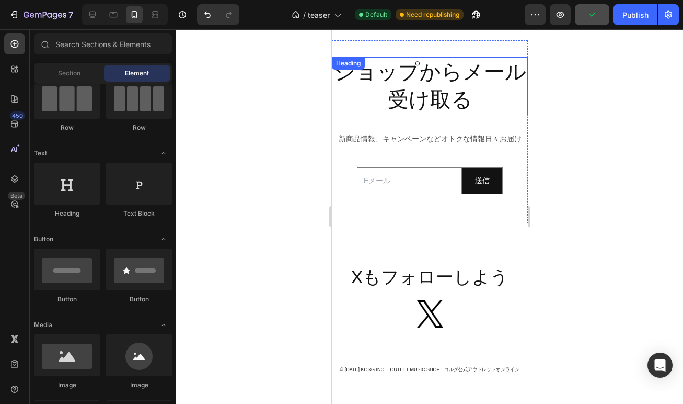
click at [416, 101] on span "ショップからメール受け取る" at bounding box center [430, 85] width 192 height 51
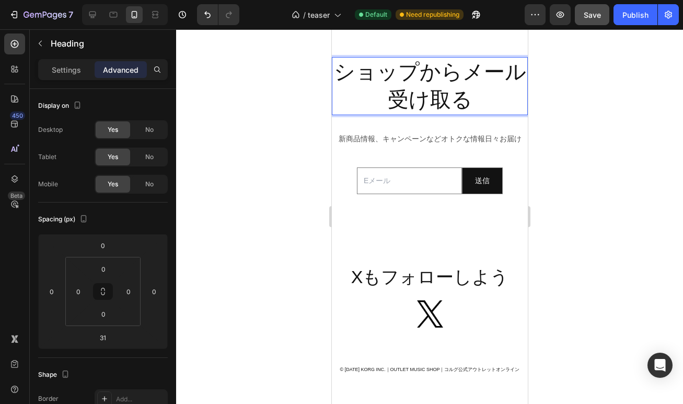
click at [416, 101] on span "ショップからメール受け取る" at bounding box center [430, 85] width 192 height 51
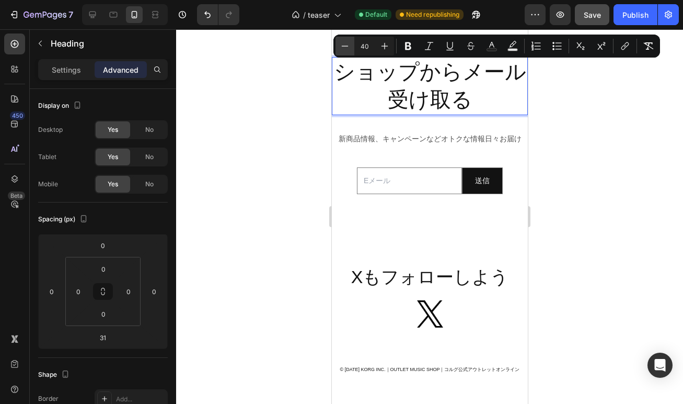
click at [345, 47] on icon "Editor contextual toolbar" at bounding box center [345, 46] width 10 height 10
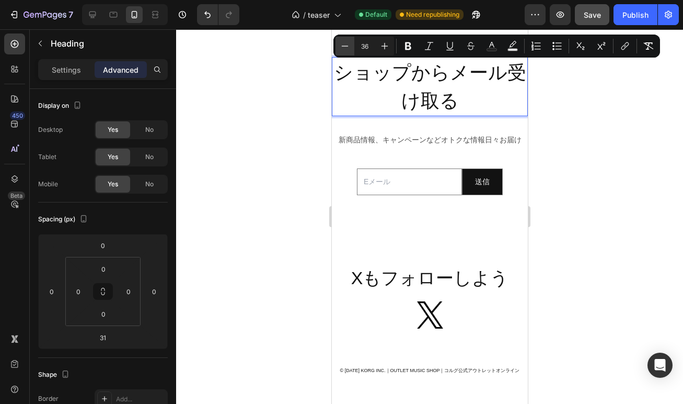
click at [345, 47] on icon "Editor contextual toolbar" at bounding box center [345, 46] width 10 height 10
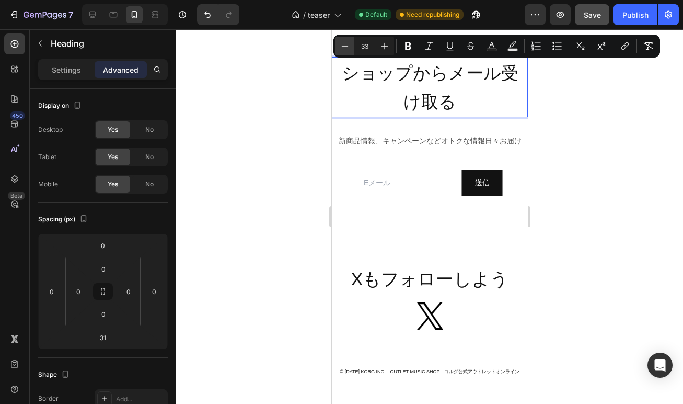
click at [345, 47] on icon "Editor contextual toolbar" at bounding box center [345, 46] width 10 height 10
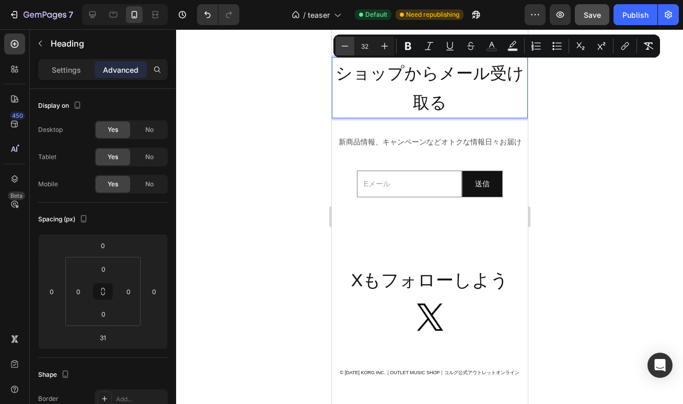
click at [345, 47] on icon "Editor contextual toolbar" at bounding box center [345, 46] width 10 height 10
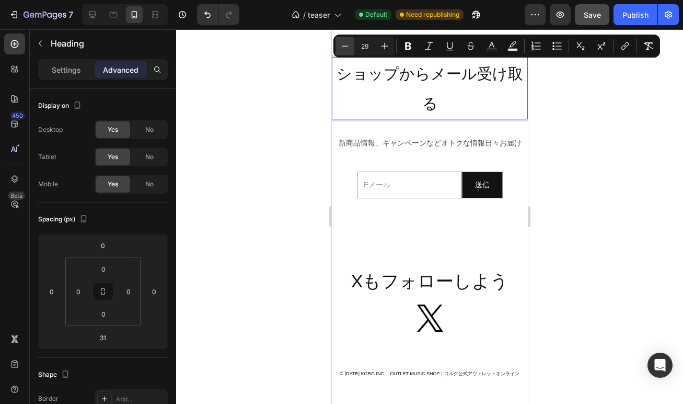
click at [345, 47] on icon "Editor contextual toolbar" at bounding box center [345, 46] width 10 height 10
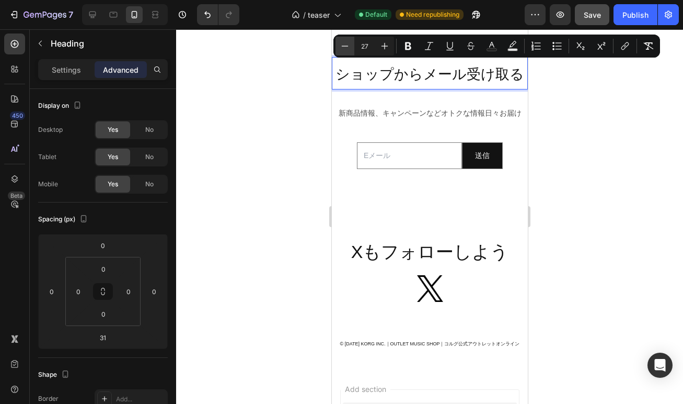
click at [345, 47] on icon "Editor contextual toolbar" at bounding box center [345, 46] width 10 height 10
type input "26"
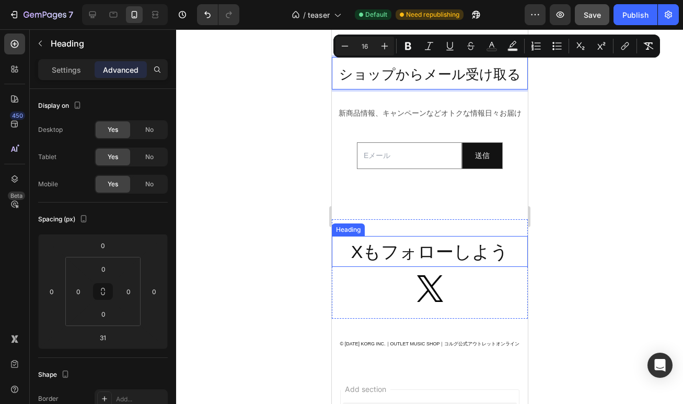
click at [384, 250] on span "Xもフォローしよう" at bounding box center [430, 252] width 158 height 20
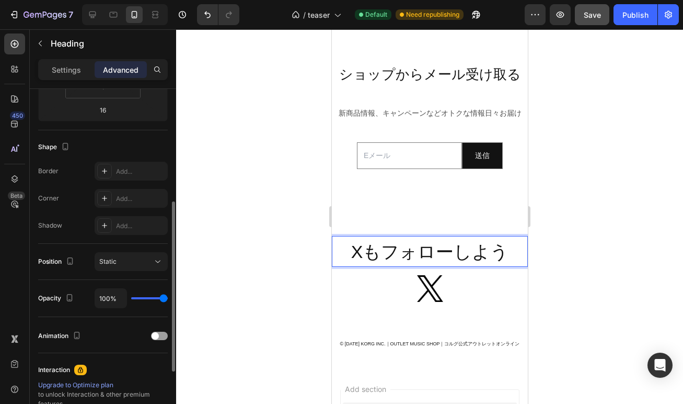
click at [384, 250] on span "Xもフォローしよう" at bounding box center [430, 252] width 158 height 20
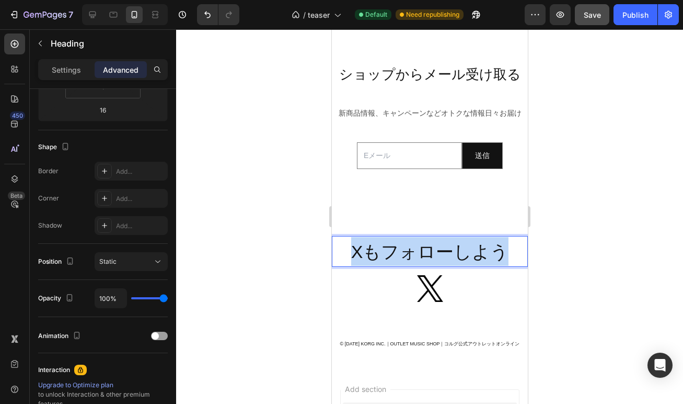
click at [384, 250] on span "Xもフォローしよう" at bounding box center [430, 252] width 158 height 20
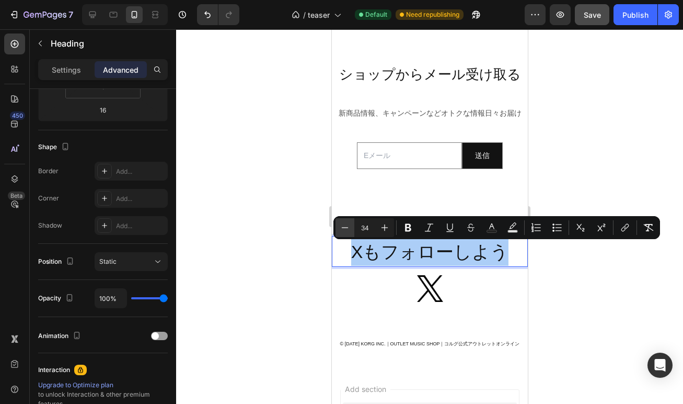
click at [344, 224] on icon "Editor contextual toolbar" at bounding box center [345, 227] width 10 height 10
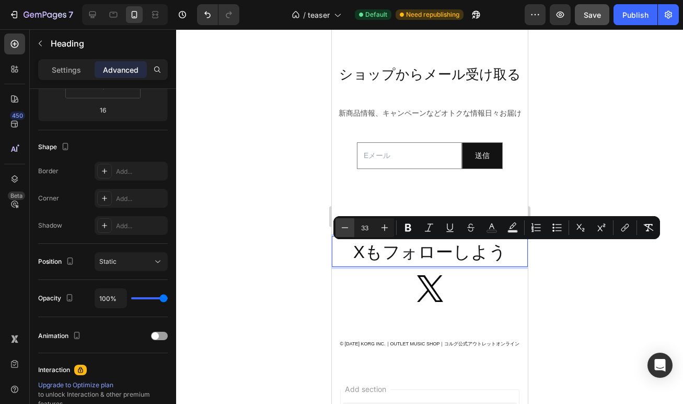
click at [344, 224] on icon "Editor contextual toolbar" at bounding box center [345, 227] width 10 height 10
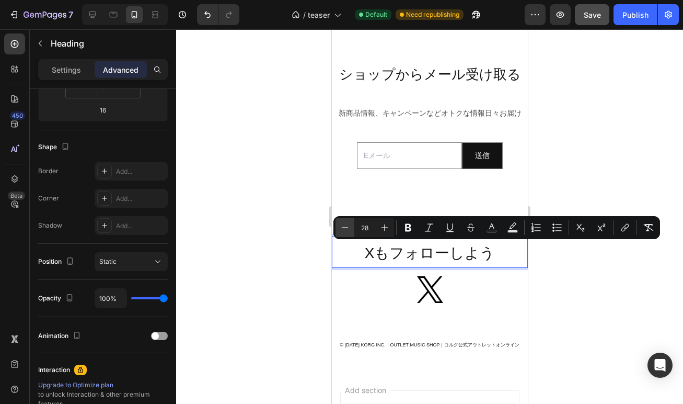
click at [344, 224] on icon "Editor contextual toolbar" at bounding box center [345, 227] width 10 height 10
type input "26"
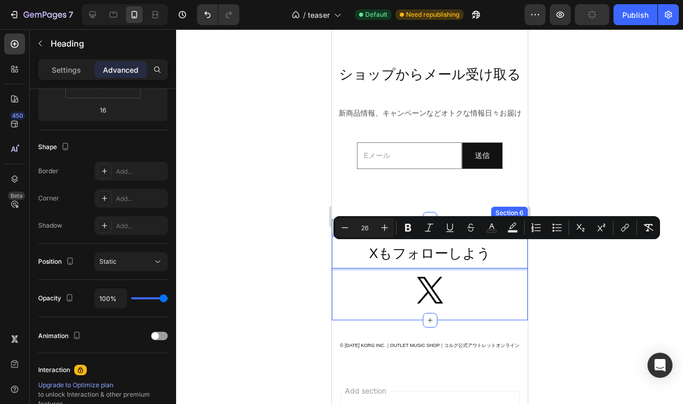
click at [283, 259] on div at bounding box center [429, 216] width 507 height 374
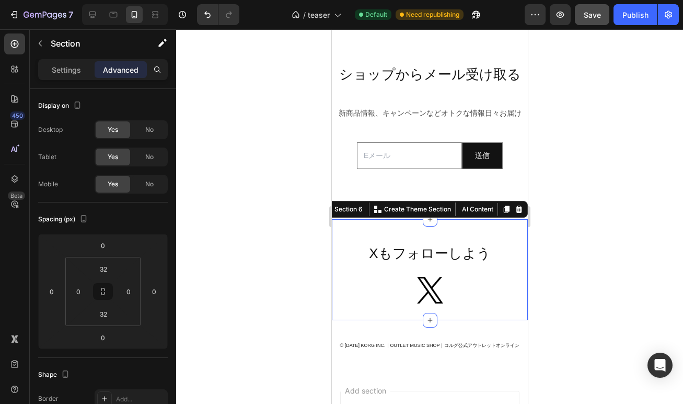
click at [414, 230] on div "⁠⁠⁠⁠⁠⁠⁠ Xもフォローしよう Heading Image Section 6 You can create reusable sections Crea…" at bounding box center [429, 269] width 196 height 101
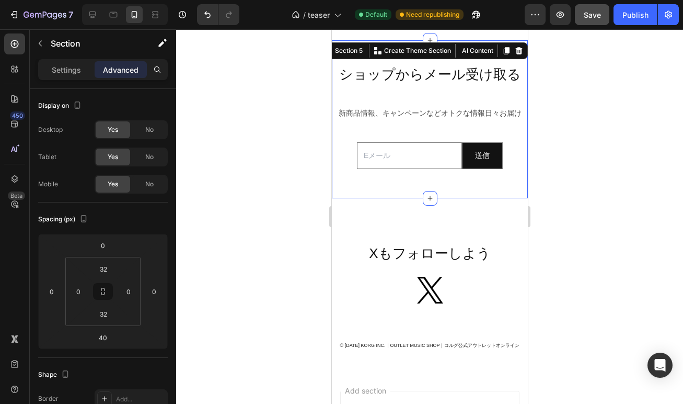
click at [383, 189] on div "⁠⁠⁠⁠⁠⁠⁠ ショップからメール受け取る Heading 新商品情報、キャンペーンなどオトクな情報日々お届け Text Block Email Field …" at bounding box center [429, 119] width 196 height 158
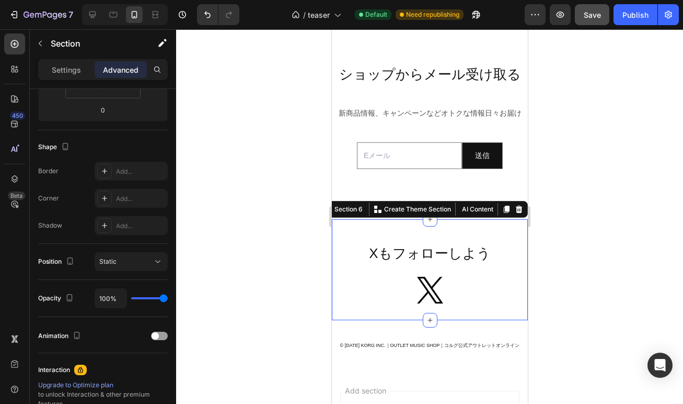
click at [398, 226] on div "⁠⁠⁠⁠⁠⁠⁠ Xもフォローしよう Heading Image Section 6 You can create reusable sections Crea…" at bounding box center [429, 269] width 196 height 101
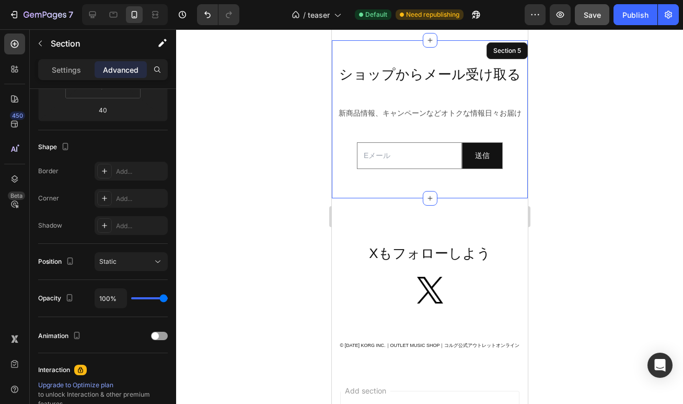
click at [396, 188] on div "⁠⁠⁠⁠⁠⁠⁠ ショップからメール受け取る Heading 新商品情報、キャンペーンなどオトクな情報日々お届け Text Block Email Field …" at bounding box center [429, 119] width 196 height 158
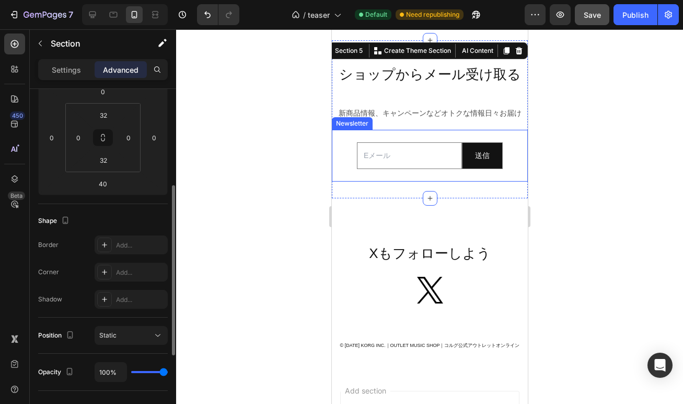
scroll to position [144, 0]
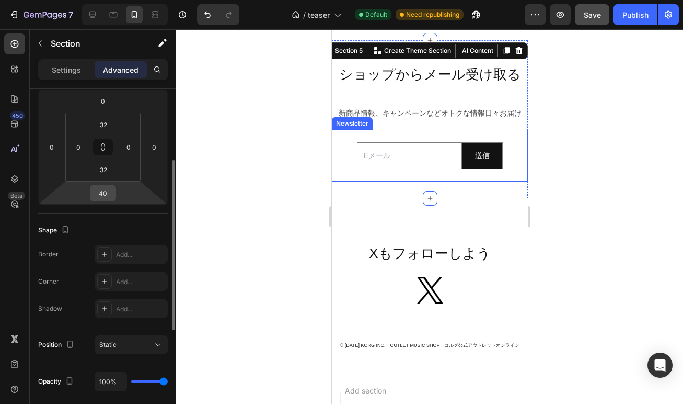
click at [106, 200] on input "40" at bounding box center [103, 193] width 21 height 16
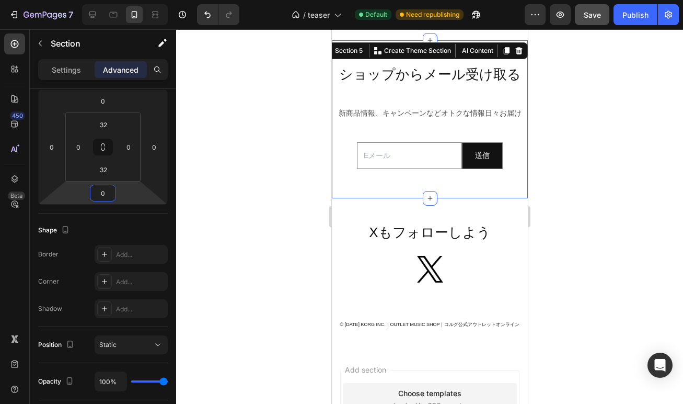
type input "0"
click at [421, 183] on div "⁠⁠⁠⁠⁠⁠⁠ ショップからメール受け取る Heading 新商品情報、キャンペーンなどオトクな情報日々お届け Text Block Email Field …" at bounding box center [429, 119] width 196 height 158
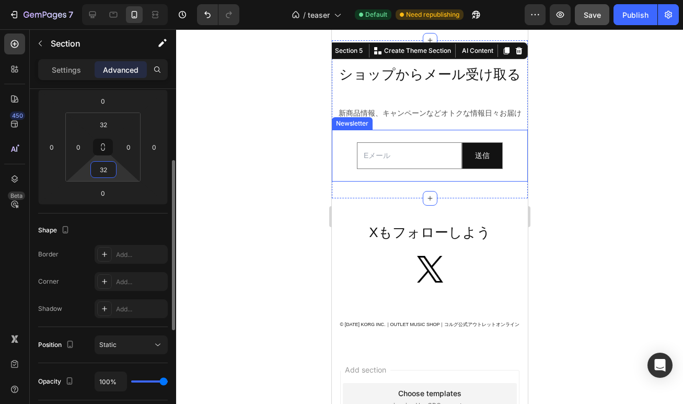
click at [113, 173] on input "32" at bounding box center [103, 170] width 21 height 16
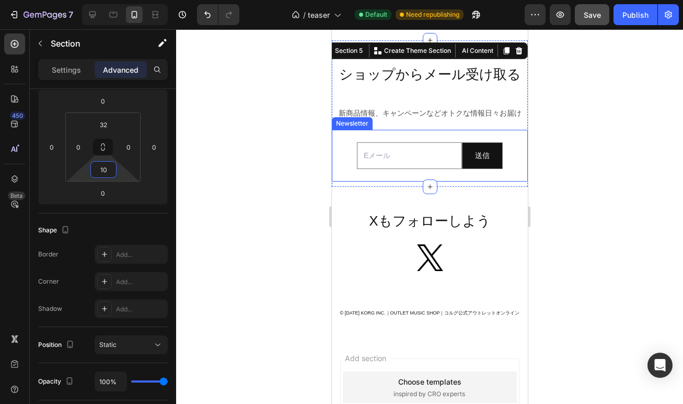
type input "10"
click at [253, 205] on div at bounding box center [429, 216] width 507 height 374
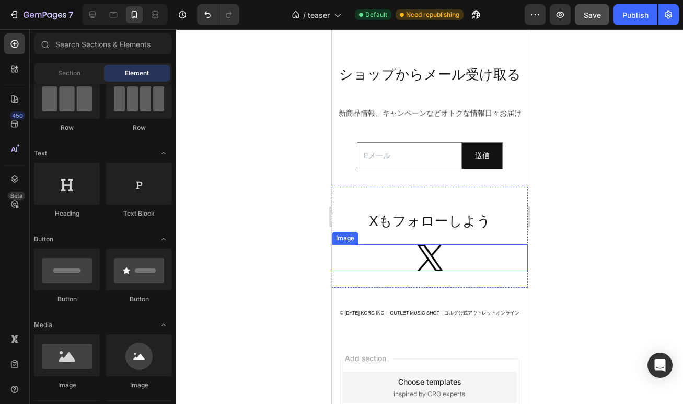
scroll to position [1010, 0]
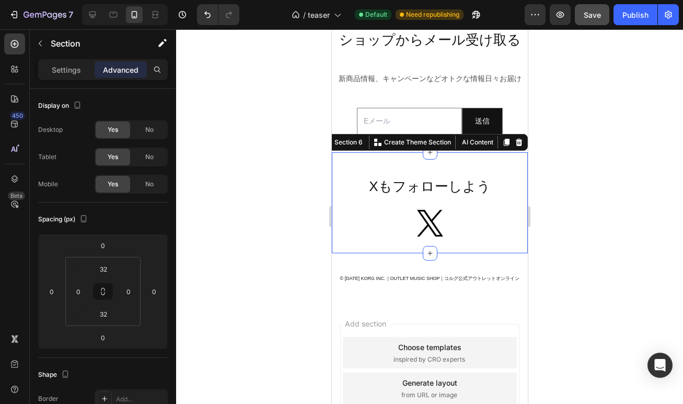
click at [374, 242] on div "⁠⁠⁠⁠⁠⁠⁠ Xもフォローしよう Heading Image Section 6 You can create reusable sections Crea…" at bounding box center [429, 202] width 196 height 101
click at [102, 312] on input "32" at bounding box center [103, 314] width 21 height 16
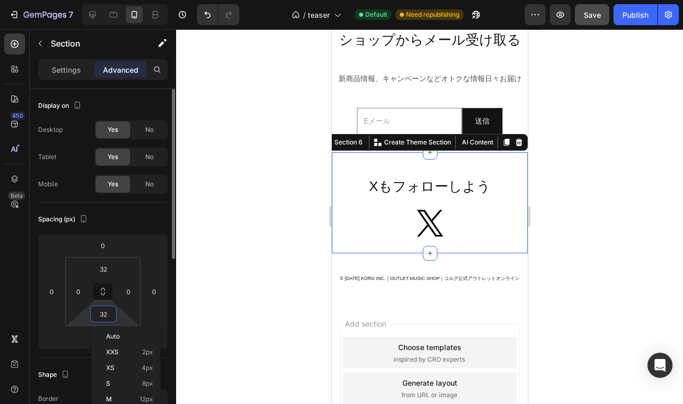
click at [102, 312] on input "32" at bounding box center [103, 314] width 21 height 16
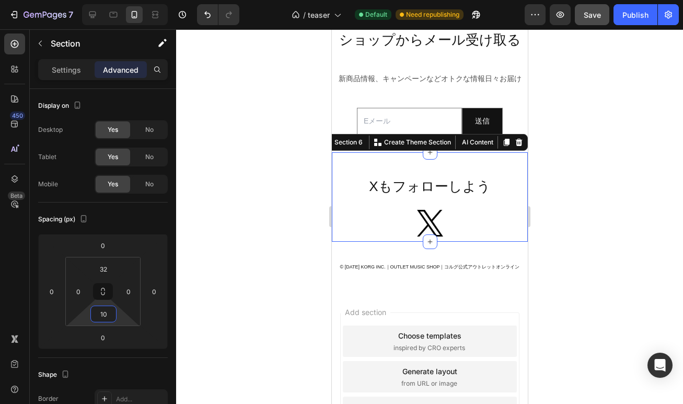
type input "10"
click at [559, 260] on div at bounding box center [429, 216] width 507 height 374
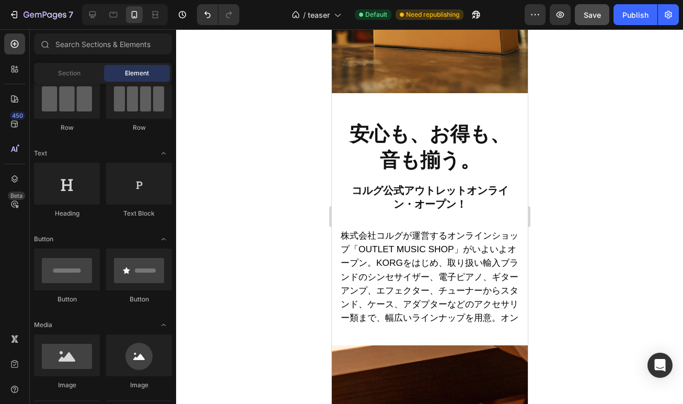
scroll to position [299, 0]
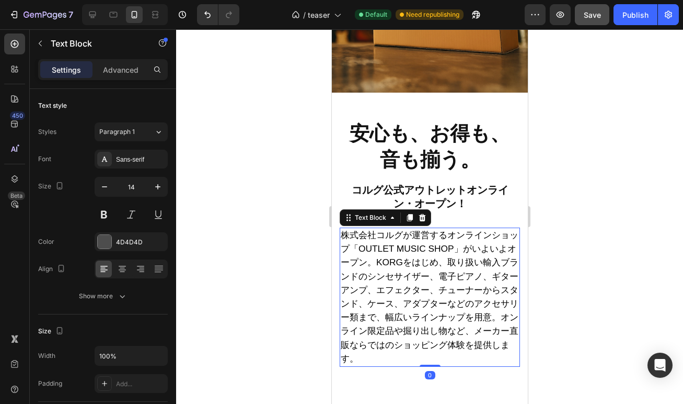
click at [442, 245] on span "株式会社コルグが運営するオンラインショップ「OUTLET MUSIC SHOP」がいよいよオープン。KORGをはじめ、取り扱い輸入ブランドのシンセサイザー、電…" at bounding box center [429, 297] width 178 height 134
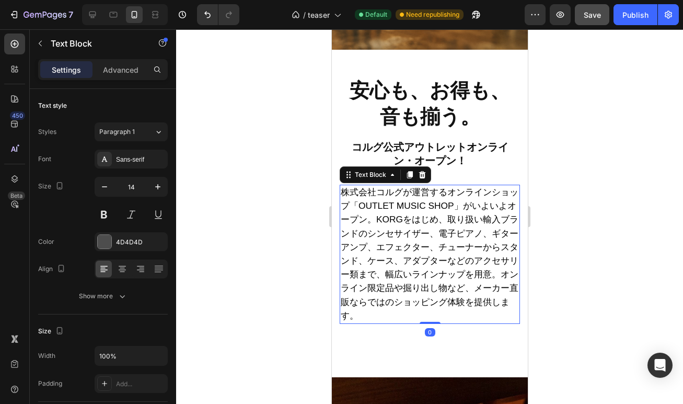
click at [442, 177] on div "コルグ公式アウトレットオンライン・オープン！ Heading Row" at bounding box center [429, 154] width 196 height 46
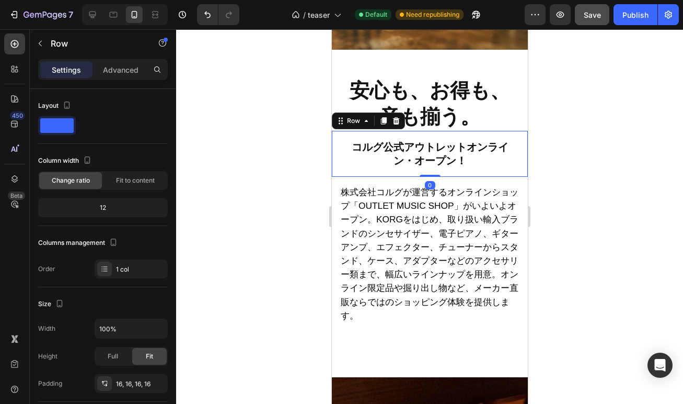
click at [442, 177] on div "コルグ公式アウトレットオンライン・オープン！ Heading Row 0" at bounding box center [429, 154] width 196 height 46
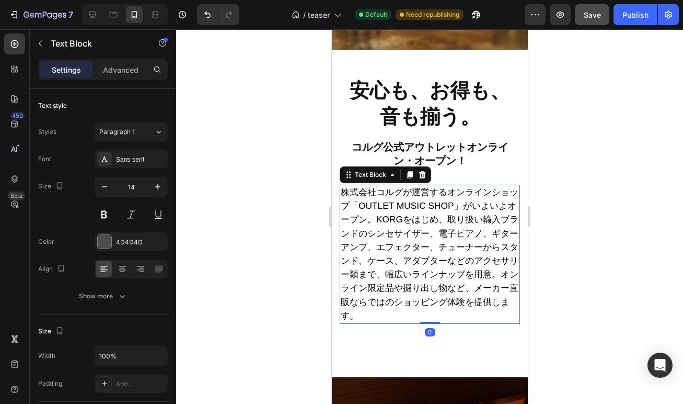
click at [416, 283] on p "株式会社コルグが運営するオンラインショップ「OUTLET MUSIC SHOP」がいよいよオープン。KORGをはじめ、取り扱い輸入ブランドのシンセサイザー、電…" at bounding box center [429, 254] width 178 height 137
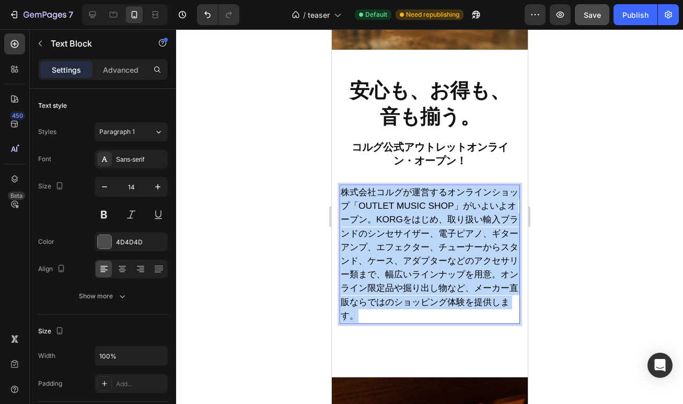
click at [416, 283] on p "株式会社コルグが運営するオンラインショップ「OUTLET MUSIC SHOP」がいよいよオープン。KORGをはじめ、取り扱い輸入ブランドのシンセサイザー、電…" at bounding box center [429, 254] width 178 height 137
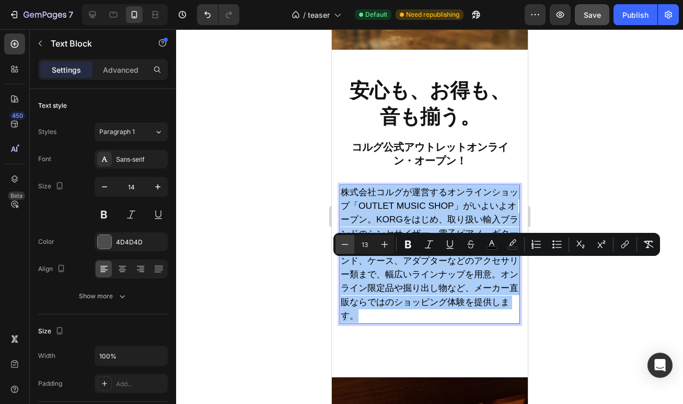
click at [347, 245] on icon "Editor contextual toolbar" at bounding box center [345, 244] width 10 height 10
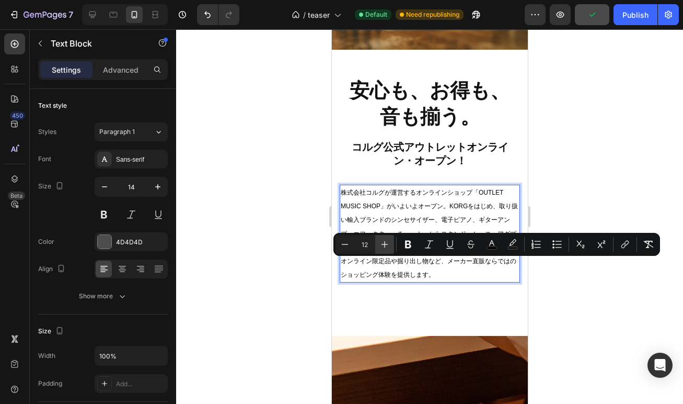
click at [383, 244] on icon "Editor contextual toolbar" at bounding box center [385, 244] width 7 height 7
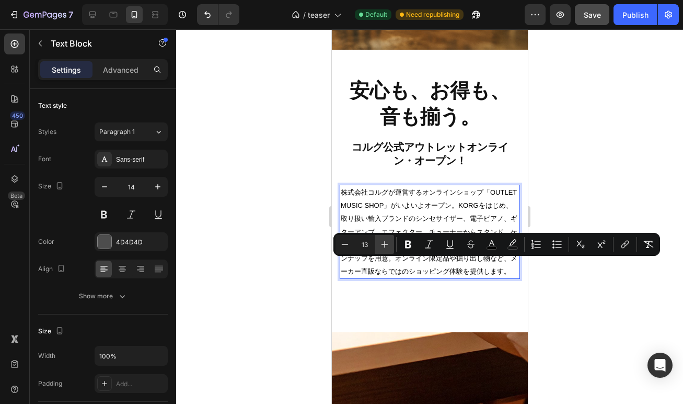
click at [383, 244] on icon "Editor contextual toolbar" at bounding box center [385, 244] width 7 height 7
type input "14"
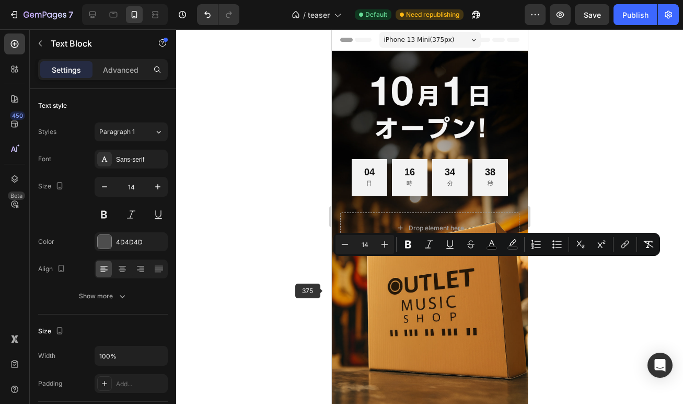
scroll to position [299, 0]
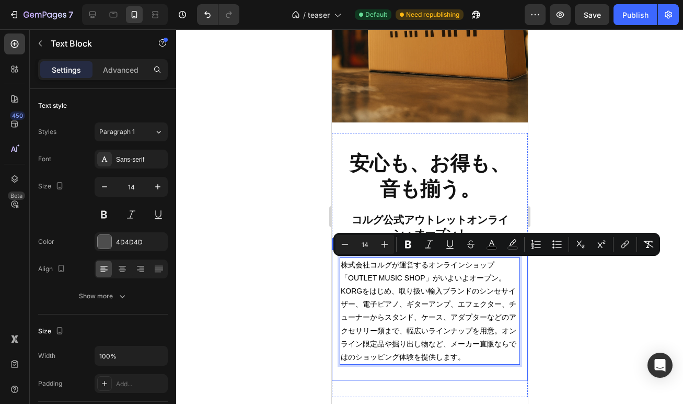
click at [304, 301] on div at bounding box center [429, 216] width 507 height 374
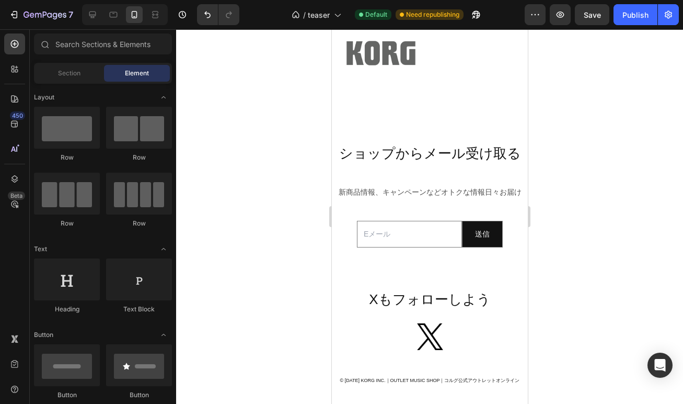
scroll to position [960, 0]
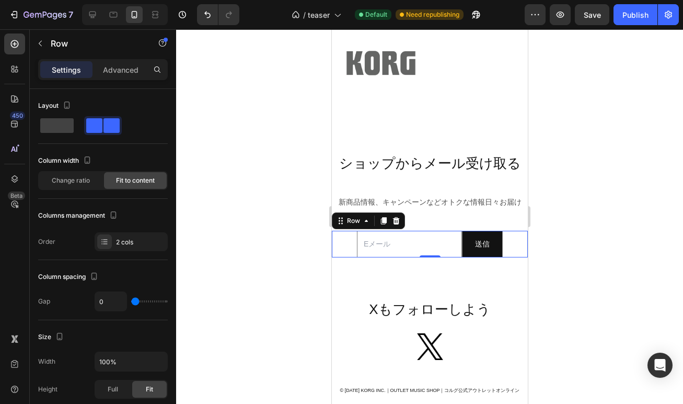
click at [358, 243] on div "Email Field 送信 Submit Button Row 0" at bounding box center [429, 244] width 196 height 27
click at [60, 127] on span at bounding box center [56, 125] width 33 height 15
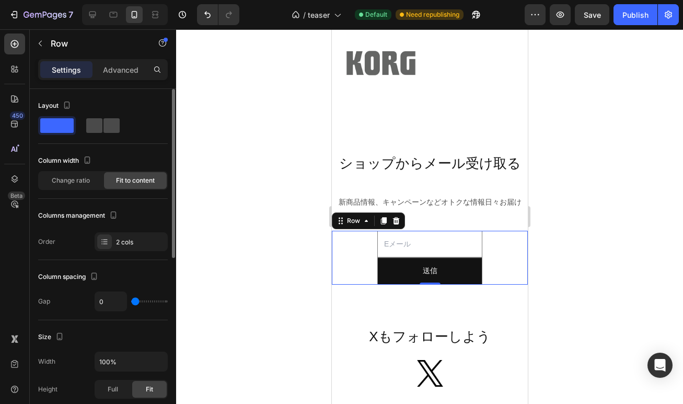
click at [94, 129] on span at bounding box center [94, 125] width 16 height 15
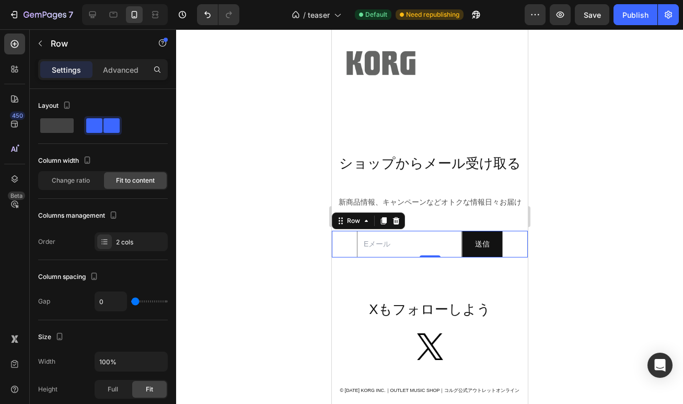
click at [303, 265] on div at bounding box center [429, 216] width 507 height 374
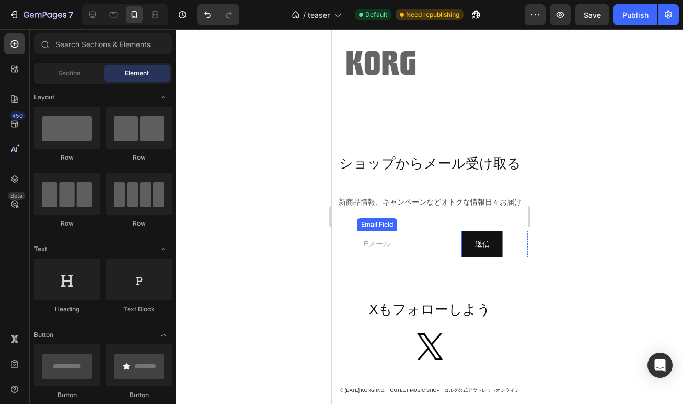
click at [385, 246] on input "email" at bounding box center [409, 244] width 105 height 27
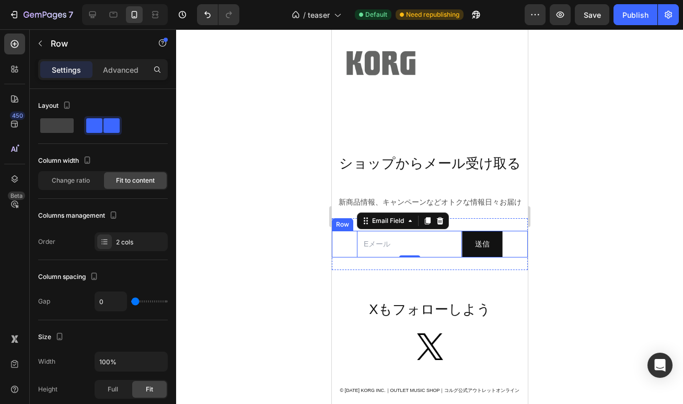
click at [356, 245] on div "Email Field 0 送信 Submit Button Row" at bounding box center [429, 244] width 196 height 27
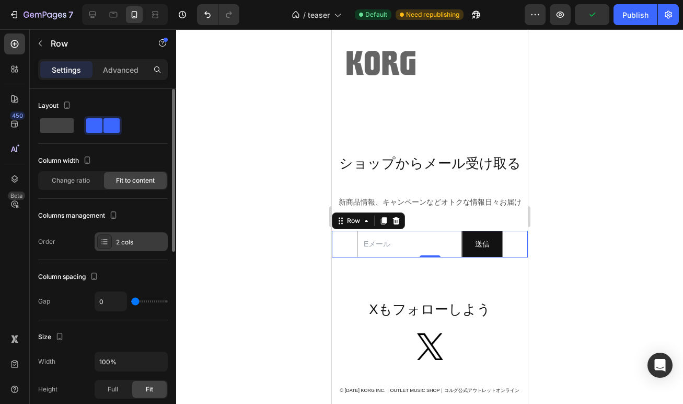
click at [109, 242] on div at bounding box center [104, 241] width 15 height 15
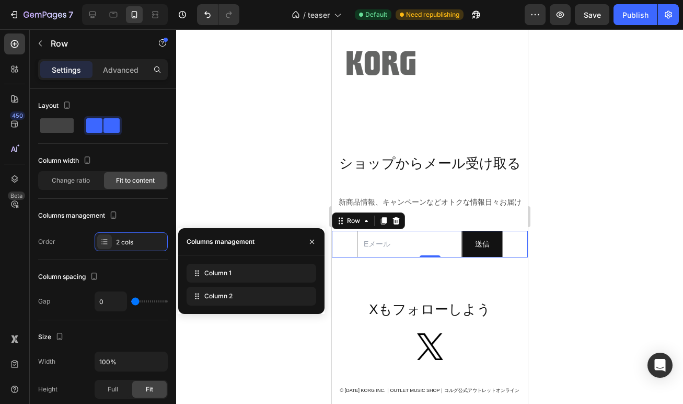
click at [230, 197] on div at bounding box center [429, 216] width 507 height 374
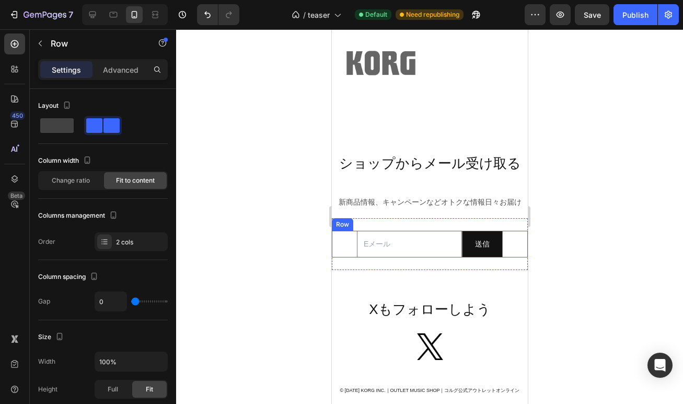
click at [357, 243] on div "Email Field 送信 Submit Button Row" at bounding box center [429, 244] width 196 height 27
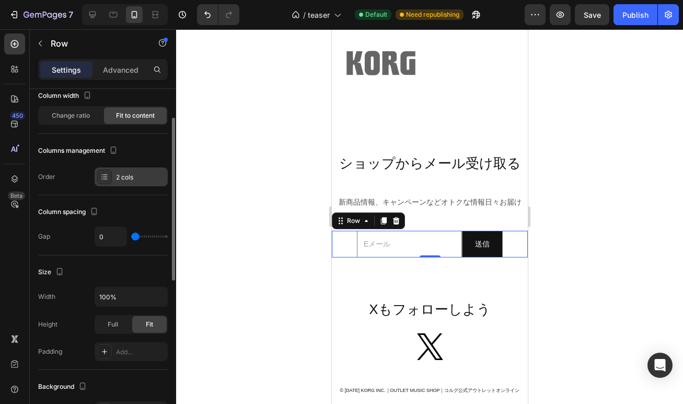
scroll to position [64, 0]
click at [120, 326] on div "Full" at bounding box center [113, 325] width 35 height 17
click at [143, 325] on div "Fit" at bounding box center [149, 325] width 35 height 17
click at [334, 247] on div "Email Field 送信 Submit Button Row 0" at bounding box center [429, 244] width 196 height 27
click at [119, 66] on p "Advanced" at bounding box center [121, 69] width 36 height 11
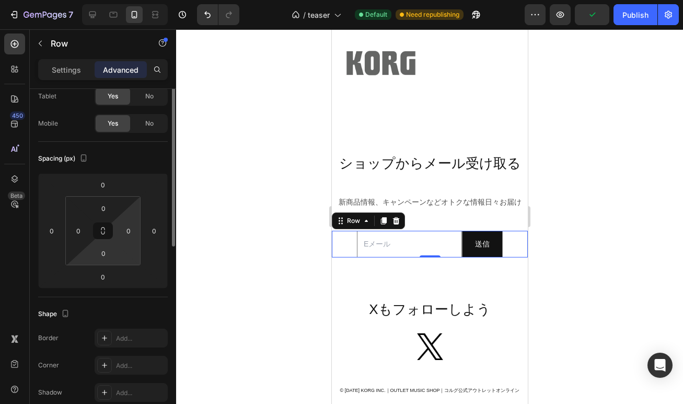
scroll to position [0, 0]
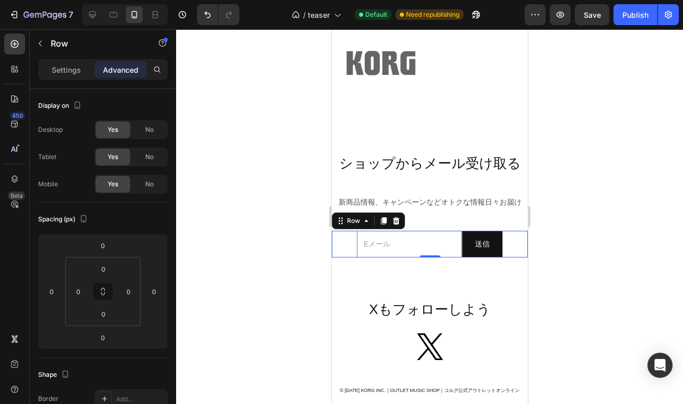
click at [279, 254] on div at bounding box center [429, 216] width 507 height 374
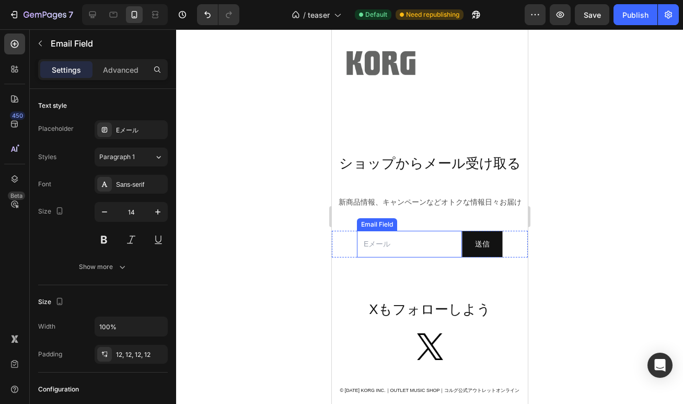
click at [376, 241] on input "email" at bounding box center [409, 244] width 105 height 27
click at [357, 243] on div "Email Field 0 送信 Submit Button Row" at bounding box center [429, 244] width 196 height 27
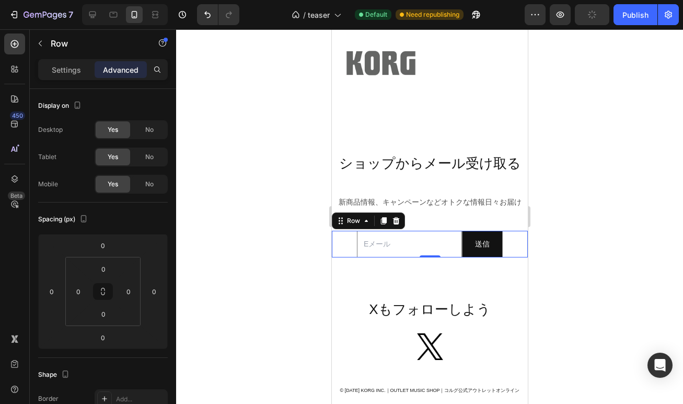
click at [505, 247] on div "Email Field 送信 Submit Button Row 0" at bounding box center [429, 244] width 196 height 27
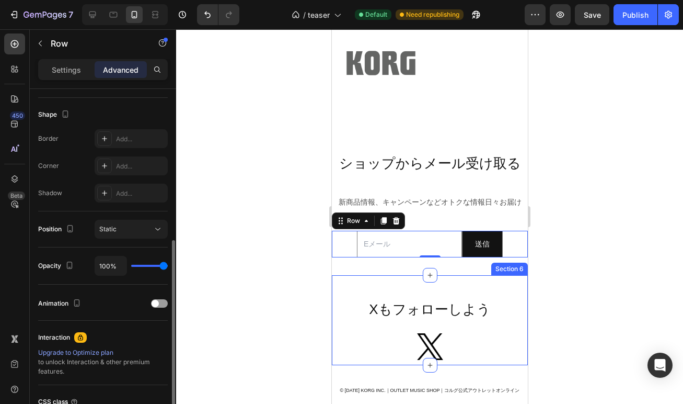
scroll to position [296, 0]
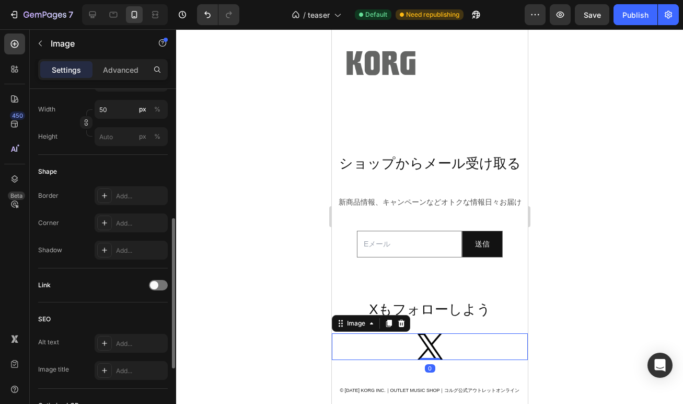
click at [424, 338] on img at bounding box center [430, 346] width 26 height 27
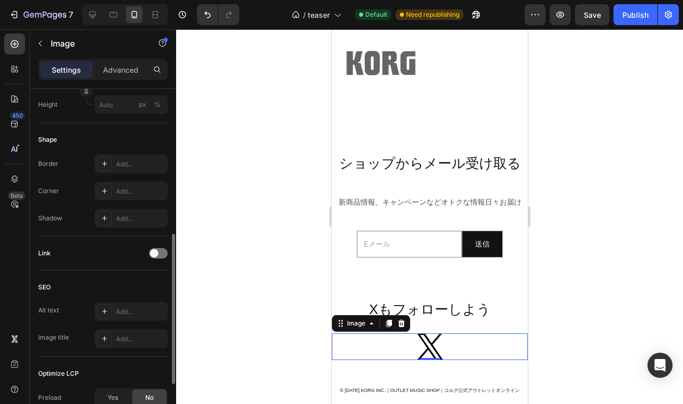
scroll to position [326, 0]
click at [156, 258] on span at bounding box center [154, 255] width 8 height 8
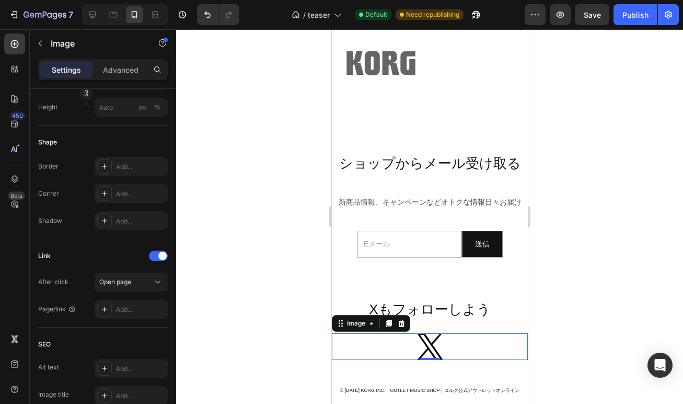
click at [424, 347] on img at bounding box center [430, 346] width 26 height 27
click at [156, 281] on icon at bounding box center [158, 282] width 10 height 10
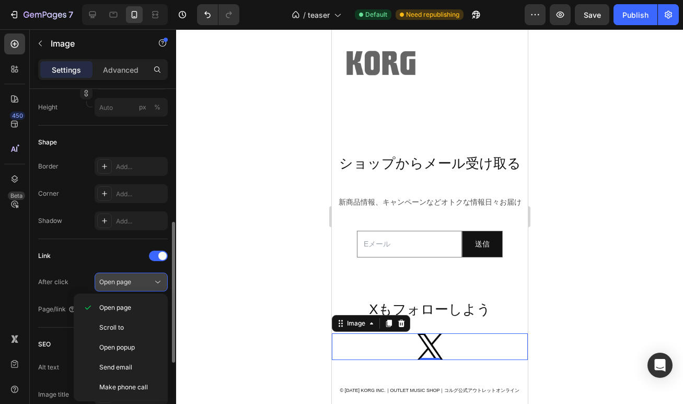
click at [160, 281] on icon at bounding box center [158, 282] width 10 height 10
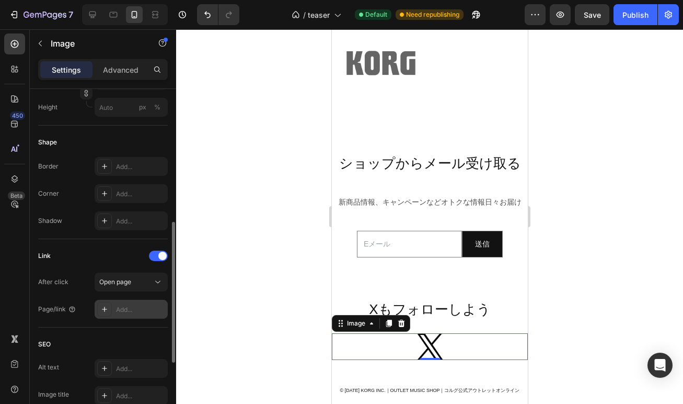
click at [134, 312] on div "Add..." at bounding box center [140, 309] width 49 height 9
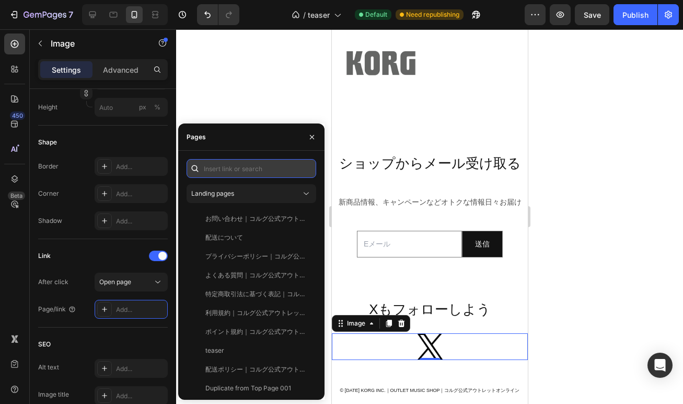
click at [225, 167] on input "text" at bounding box center [252, 168] width 130 height 19
paste input "[URL][DOMAIN_NAME]"
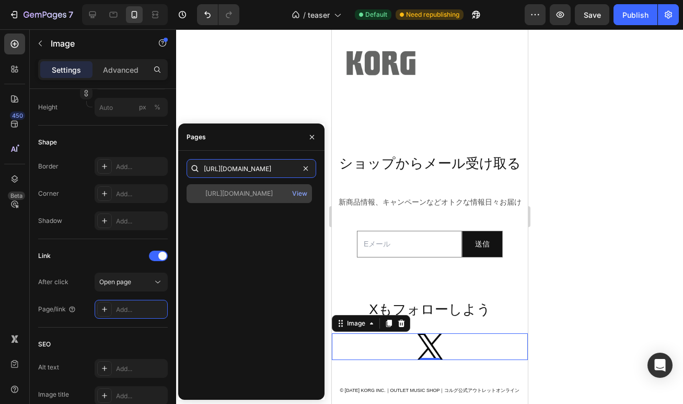
type input "[URL][DOMAIN_NAME]"
click at [257, 192] on div "[URL][DOMAIN_NAME]" at bounding box center [238, 193] width 67 height 9
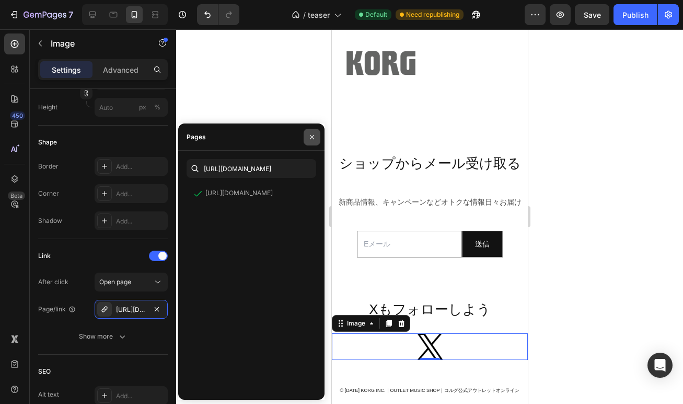
click at [309, 138] on icon "button" at bounding box center [312, 137] width 8 height 8
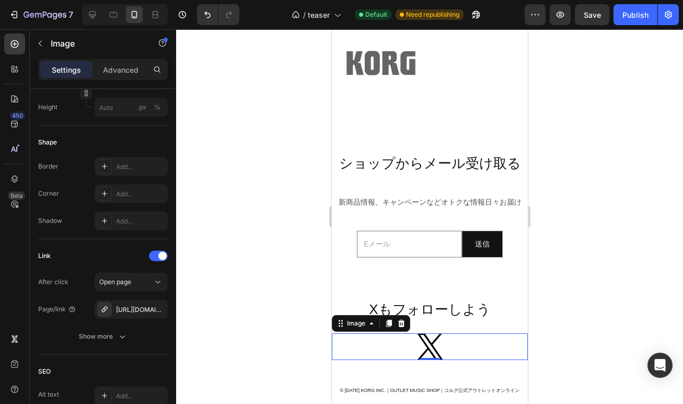
click at [583, 196] on div at bounding box center [429, 216] width 507 height 374
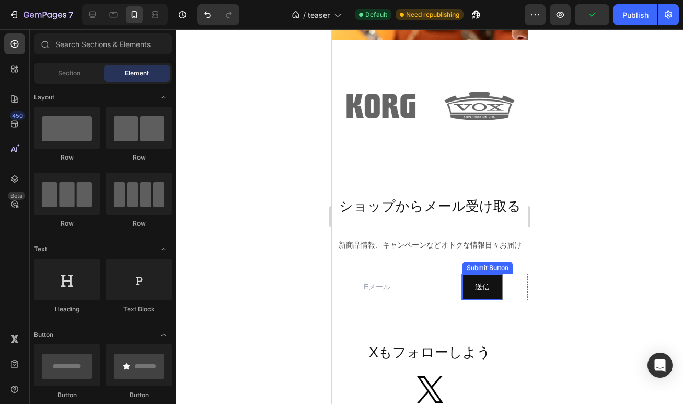
scroll to position [916, 0]
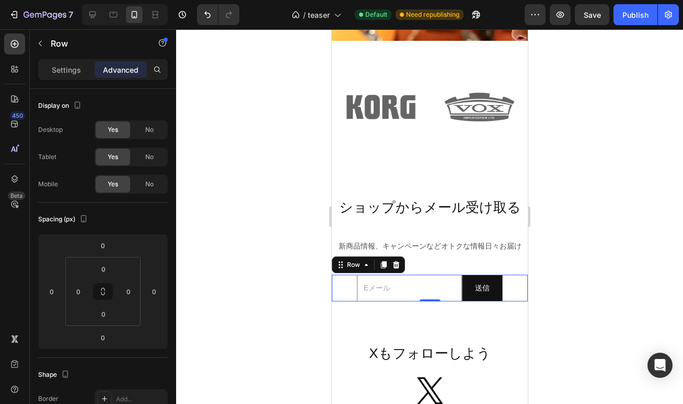
click at [352, 286] on div "Email Field 送信 Submit Button Row 0" at bounding box center [429, 287] width 196 height 27
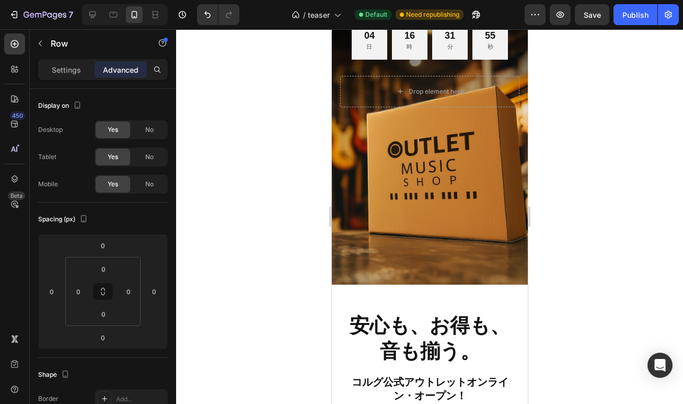
scroll to position [104, 0]
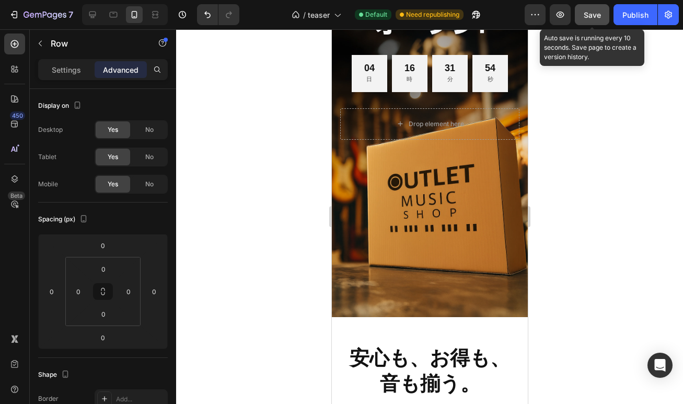
click at [597, 18] on span "Save" at bounding box center [592, 14] width 17 height 9
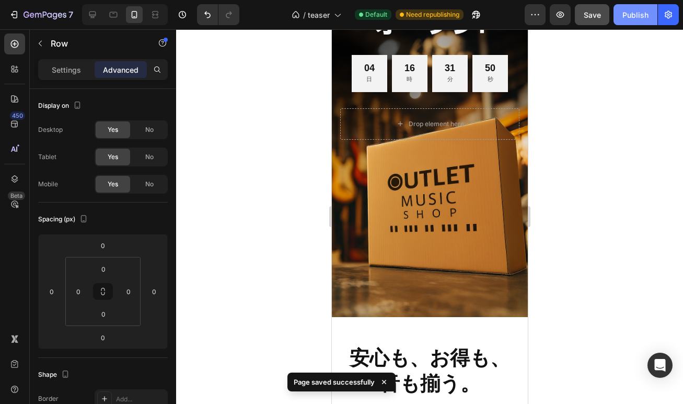
click at [627, 18] on div "Publish" at bounding box center [636, 14] width 26 height 11
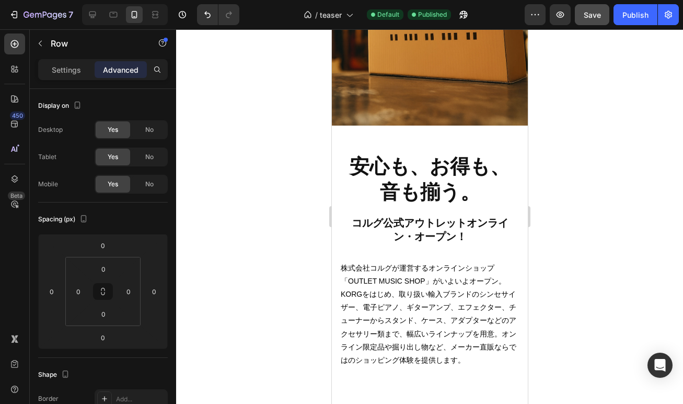
scroll to position [311, 0]
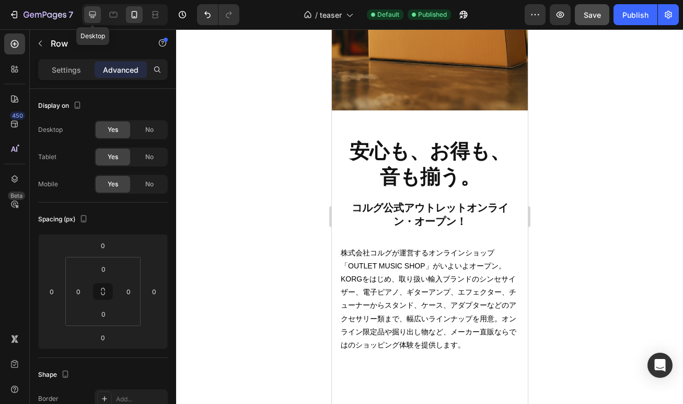
click at [96, 15] on icon at bounding box center [92, 15] width 7 height 7
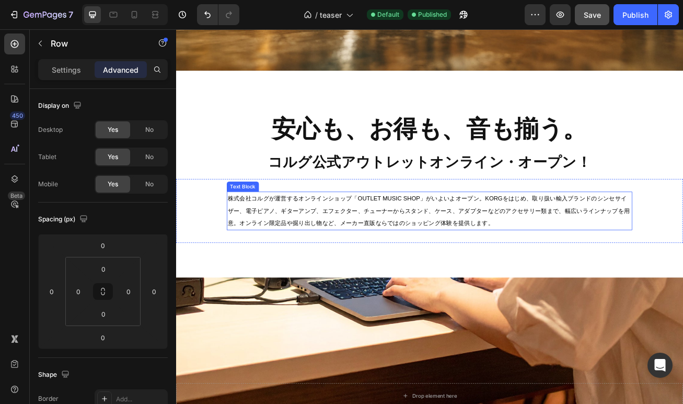
click at [379, 253] on span "株式会社コルグが運営するオンラインショップ「OUTLET MUSIC SHOP」がいよいよオープン。KORGをはじめ、取り扱い輸入ブランドのシンセサイザー、電…" at bounding box center [489, 253] width 498 height 39
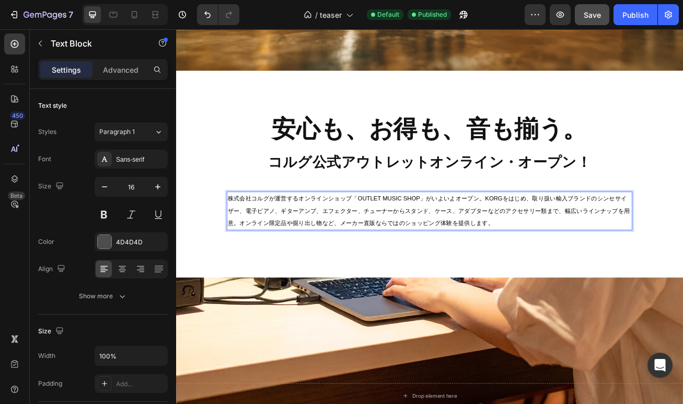
click at [379, 253] on span "株式会社コルグが運営するオンラインショップ「OUTLET MUSIC SHOP」がいよいよオープン。KORGをはじめ、取り扱い輸入ブランドのシンセサイザー、電…" at bounding box center [489, 253] width 498 height 39
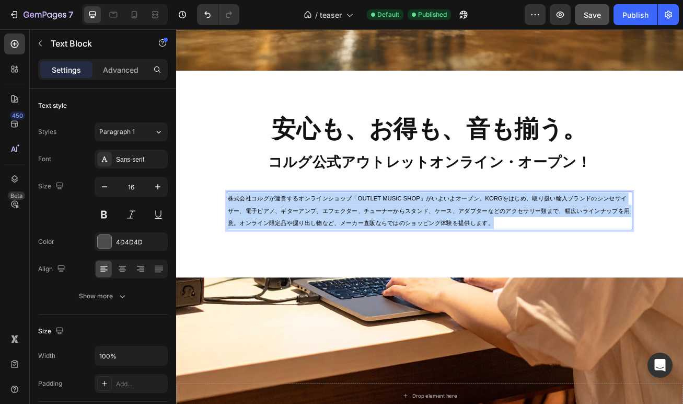
click at [379, 253] on span "株式会社コルグが運営するオンラインショップ「OUTLET MUSIC SHOP」がいよいよオープン。KORGをはじめ、取り扱い輸入ブランドのシンセサイザー、電…" at bounding box center [489, 253] width 498 height 39
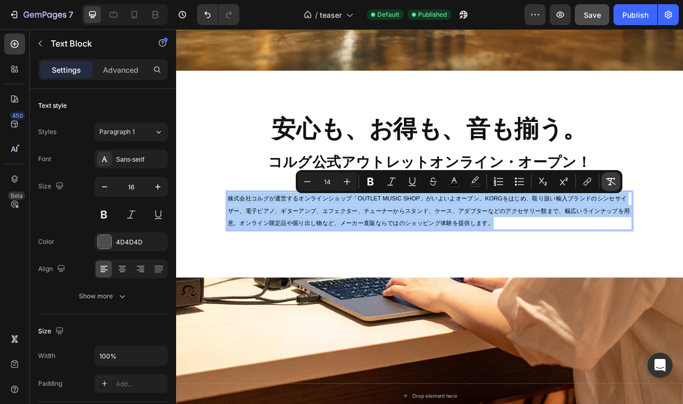
click at [608, 178] on icon "Editor contextual toolbar" at bounding box center [611, 181] width 10 height 7
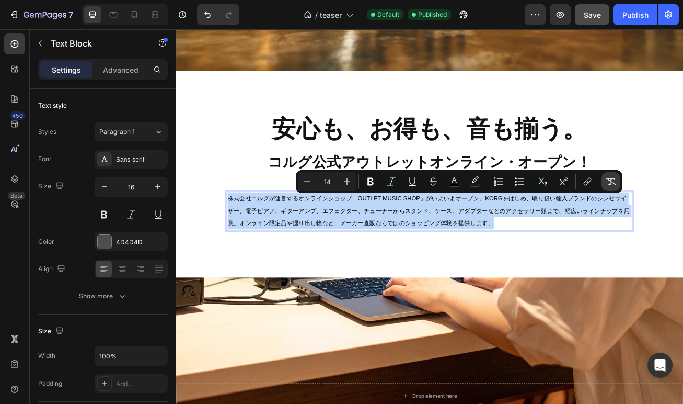
type input "16"
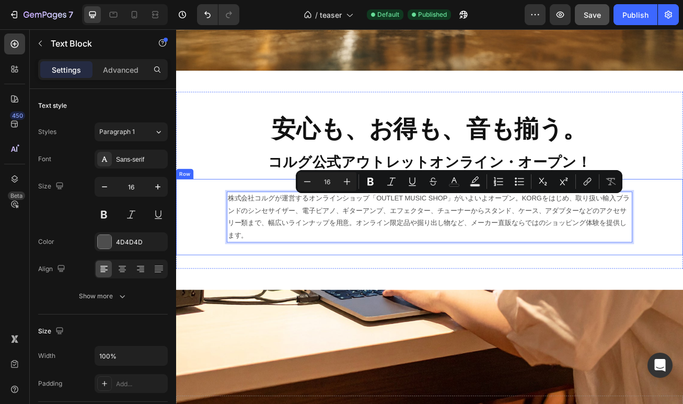
click at [486, 304] on div "株式会社コルグが運営するオンラインショップ「OUTLET MUSIC SHOP」がいよいよオープン。KORGをはじめ、取り扱い輸入ブランドのシンセサイザー、電…" at bounding box center [489, 261] width 627 height 94
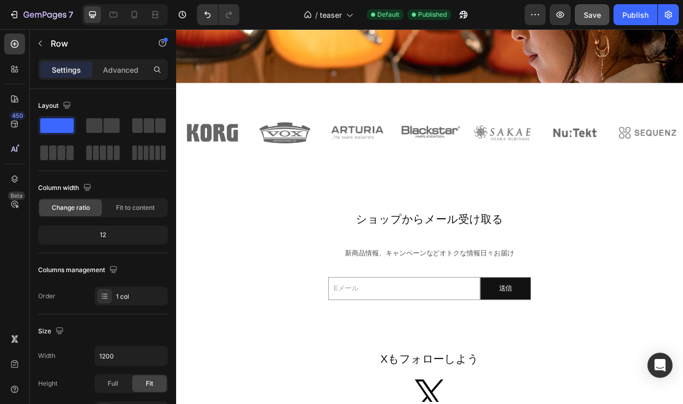
scroll to position [877, 0]
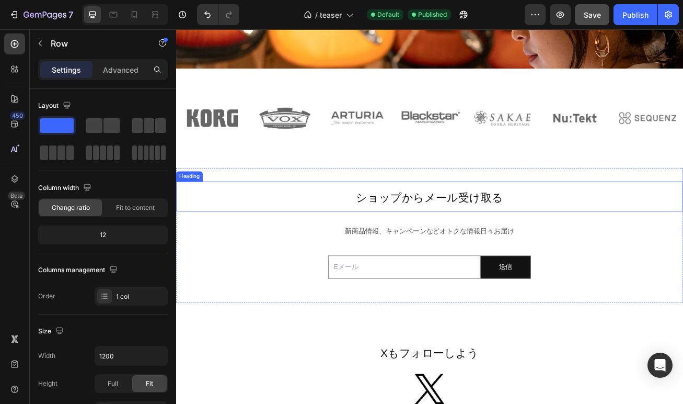
click at [471, 236] on span "ショップからメール受け取る" at bounding box center [490, 238] width 182 height 16
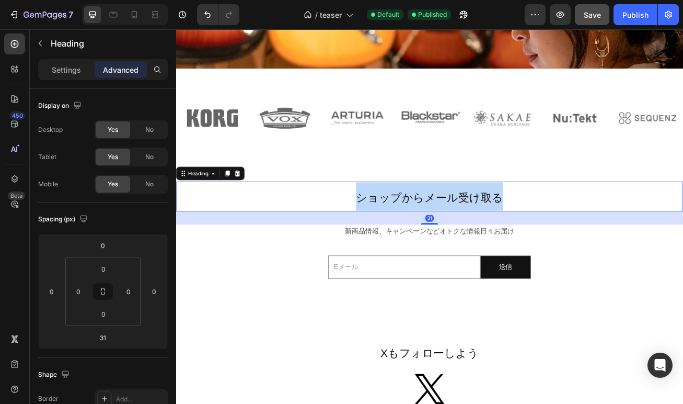
click at [471, 236] on span "ショップからメール受け取る" at bounding box center [490, 238] width 182 height 16
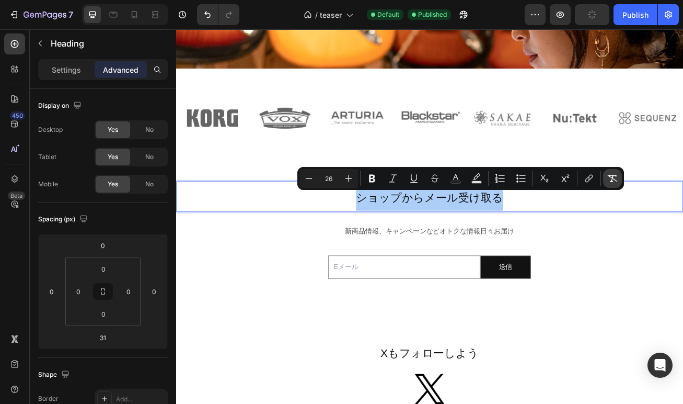
click at [610, 176] on icon "Editor contextual toolbar" at bounding box center [613, 178] width 10 height 10
type input "46"
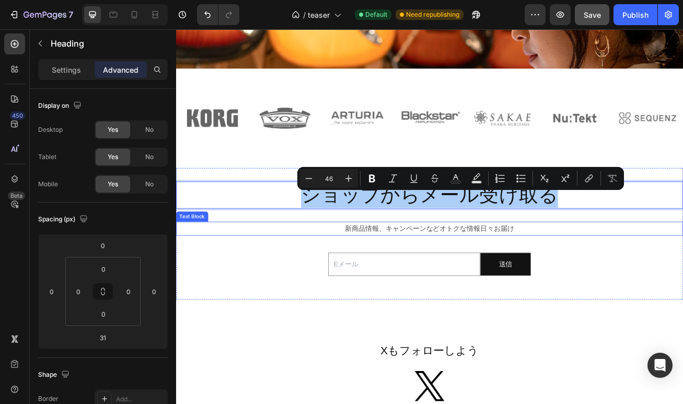
click at [494, 277] on p "新商品情報、キャンペーンなどオトクな情報日々お届け" at bounding box center [489, 275] width 625 height 15
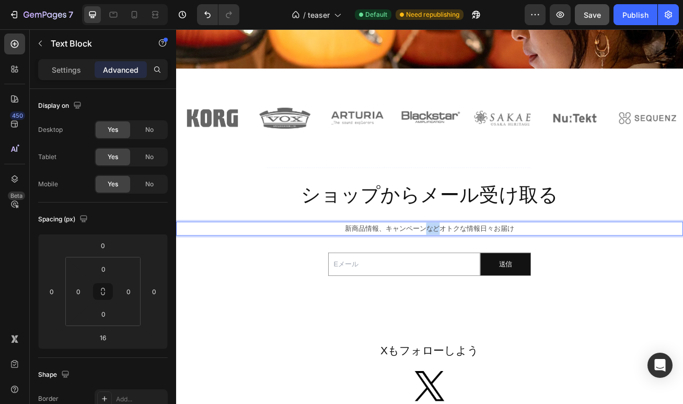
click at [494, 277] on p "新商品情報、キャンペーンなどオトクな情報日々お届け" at bounding box center [489, 275] width 625 height 15
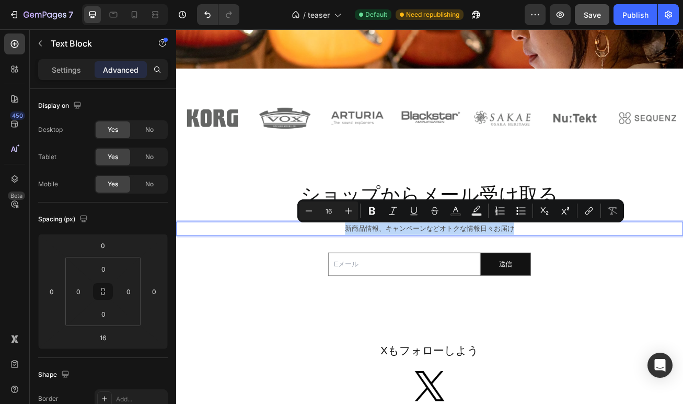
scroll to position [942, 0]
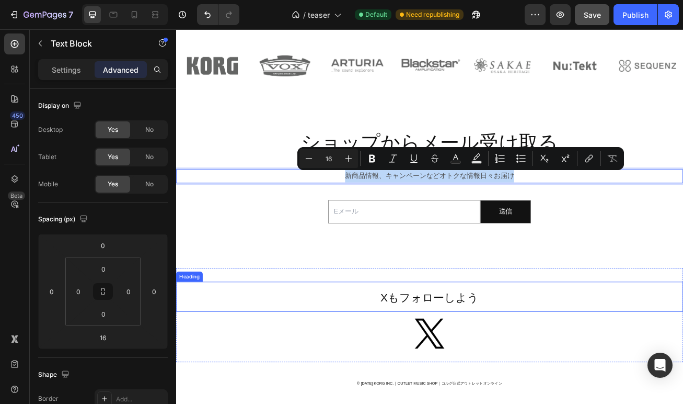
click at [496, 360] on span "Xもフォローしよう" at bounding box center [489, 361] width 121 height 16
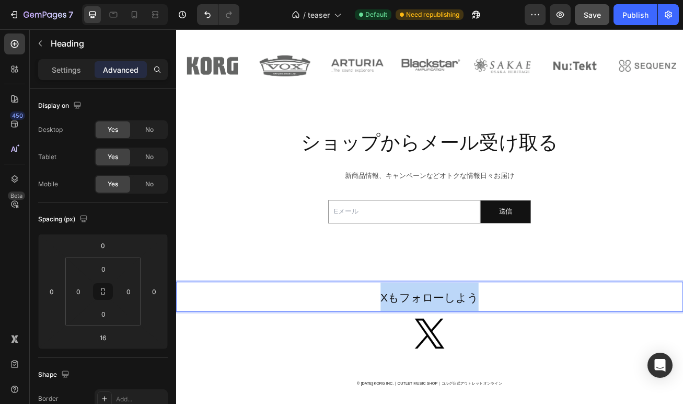
click at [496, 360] on span "Xもフォローしよう" at bounding box center [489, 361] width 121 height 16
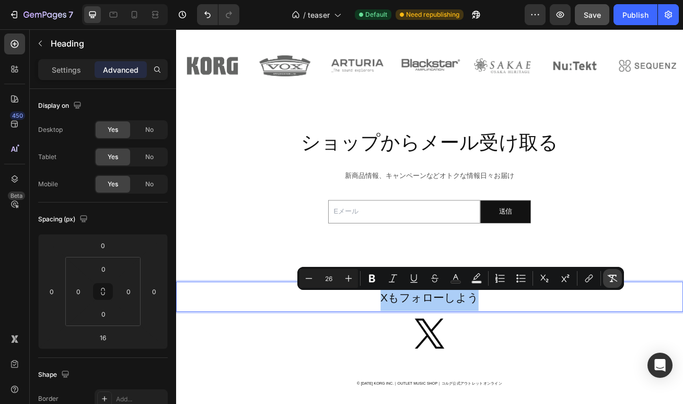
click at [612, 273] on icon "Editor contextual toolbar" at bounding box center [613, 278] width 10 height 10
type input "46"
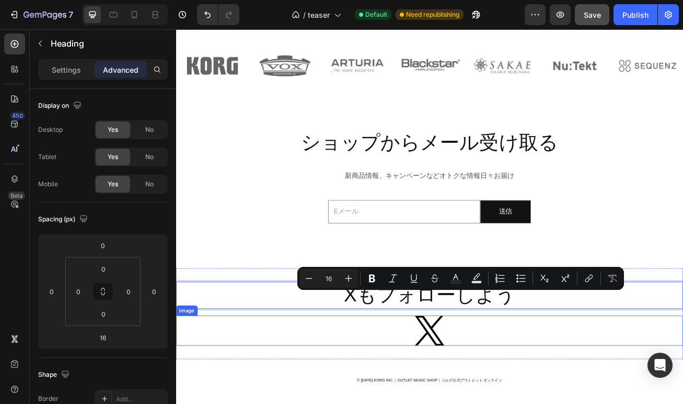
click at [565, 403] on link at bounding box center [489, 402] width 627 height 38
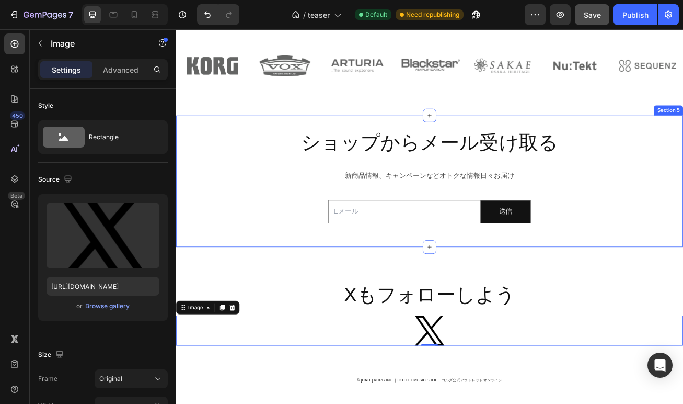
click at [313, 268] on div "ショップからメール受け取る Heading 新商品情報、キャンペーンなどオトクな情報日々お届け Text Block Email Field 送信 Submi…" at bounding box center [489, 217] width 627 height 129
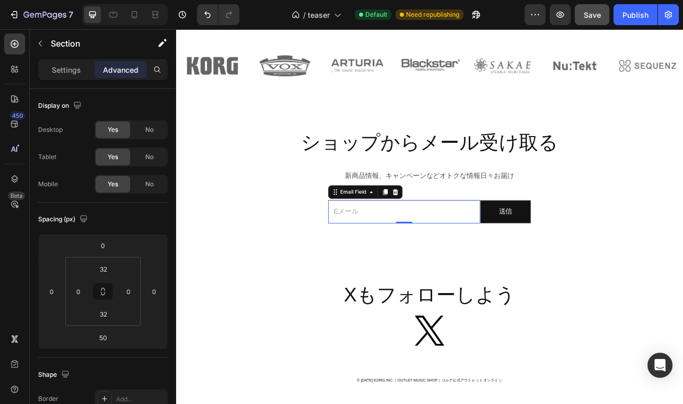
click at [408, 254] on input "email" at bounding box center [458, 255] width 188 height 29
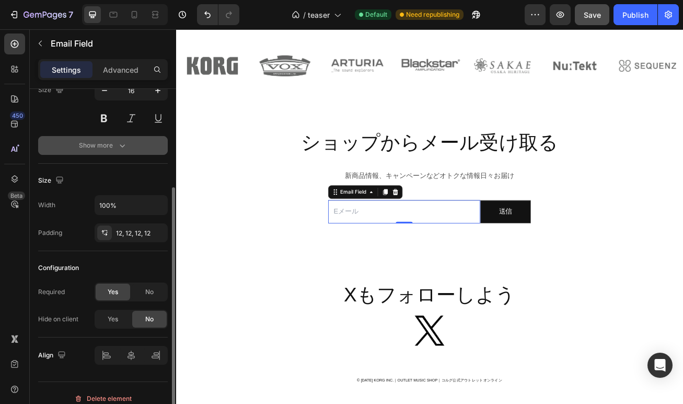
scroll to position [132, 0]
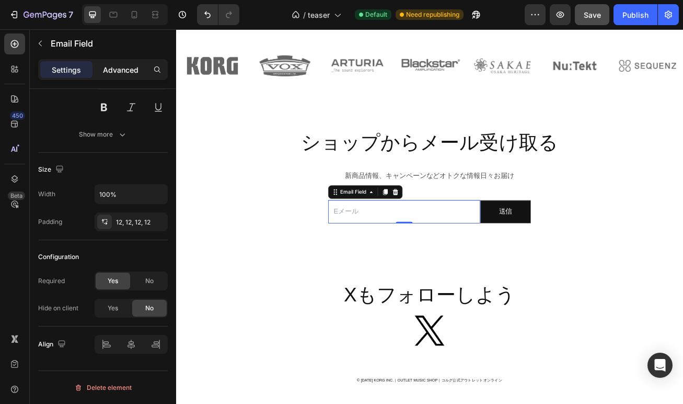
click at [122, 74] on p "Advanced" at bounding box center [121, 69] width 36 height 11
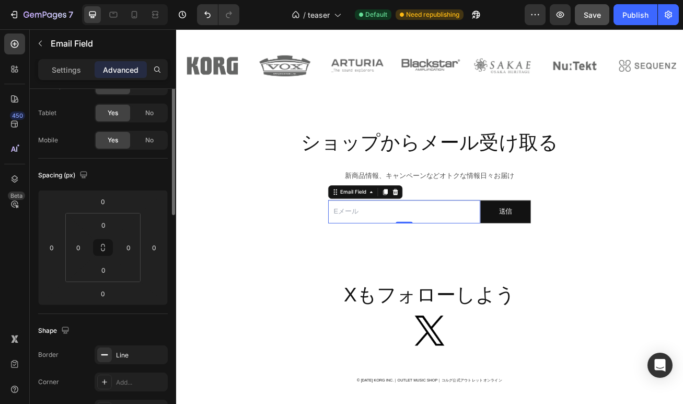
scroll to position [0, 0]
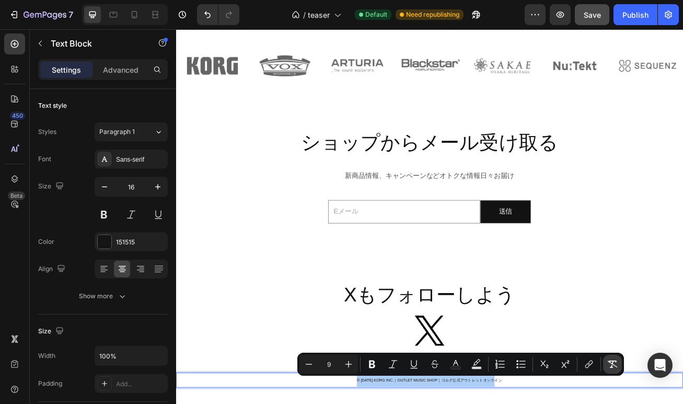
click at [613, 362] on icon "Editor contextual toolbar" at bounding box center [613, 363] width 10 height 7
type input "16"
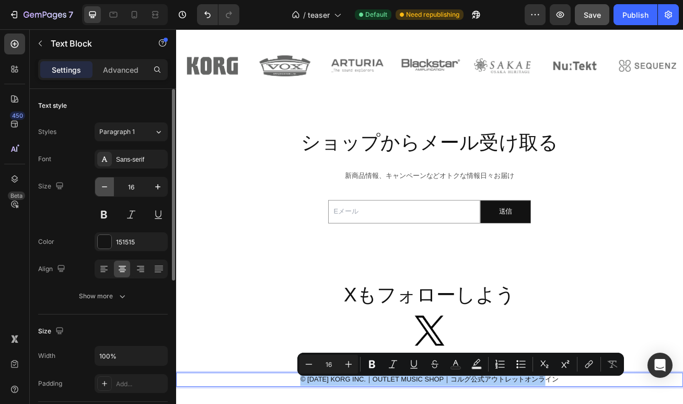
click at [105, 186] on icon "button" at bounding box center [104, 186] width 5 height 1
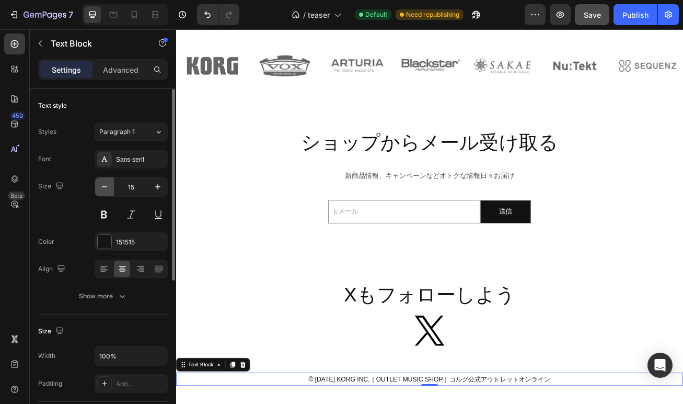
click at [105, 186] on icon "button" at bounding box center [104, 186] width 5 height 1
type input "14"
click at [631, 17] on div "Publish" at bounding box center [636, 14] width 26 height 11
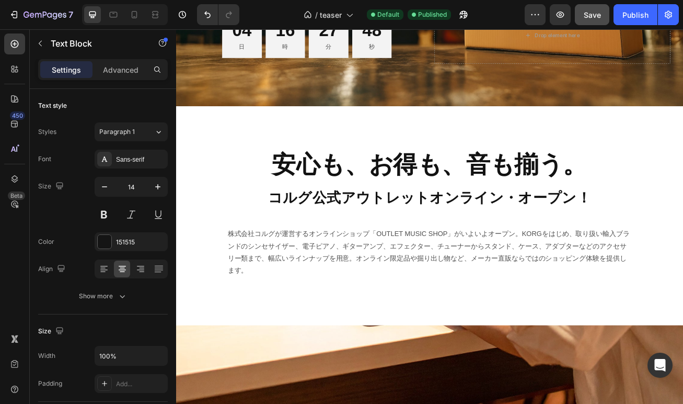
scroll to position [251, 0]
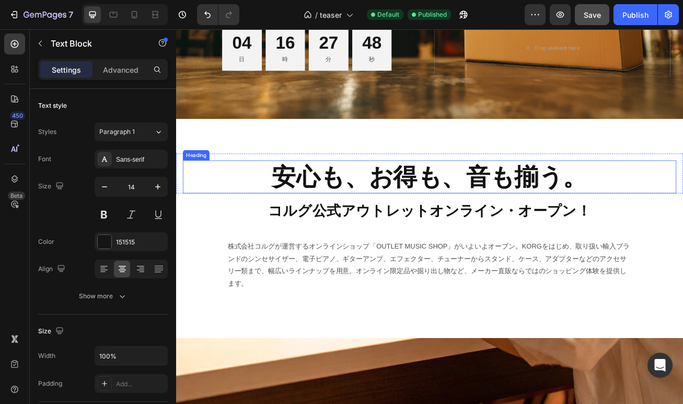
click at [365, 208] on h2 "安心も、お得も、音も揃う。" at bounding box center [490, 211] width 611 height 41
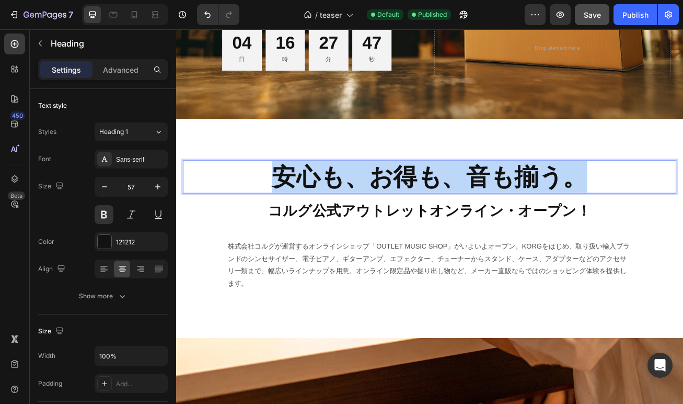
click at [365, 208] on p "安心も、お得も、音も揃う。" at bounding box center [490, 211] width 609 height 39
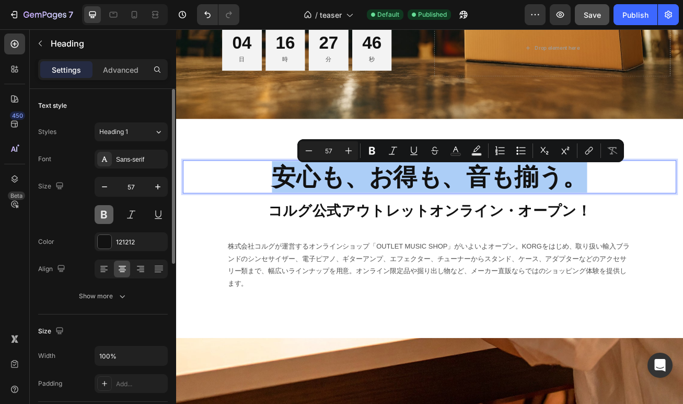
click at [99, 214] on button at bounding box center [104, 214] width 19 height 19
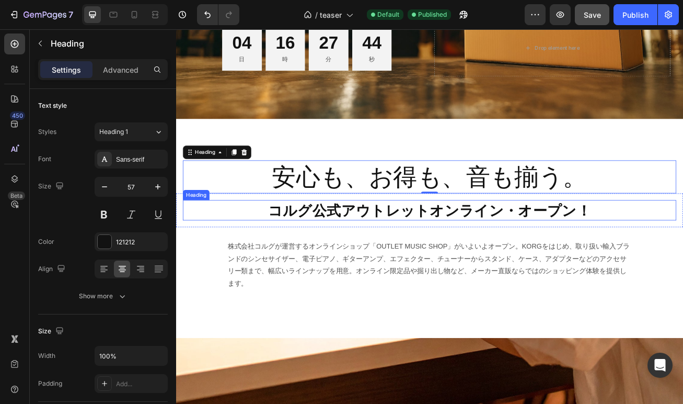
click at [372, 256] on h2 "コルグ公式アウトレットオンライン・オープン！" at bounding box center [490, 253] width 611 height 25
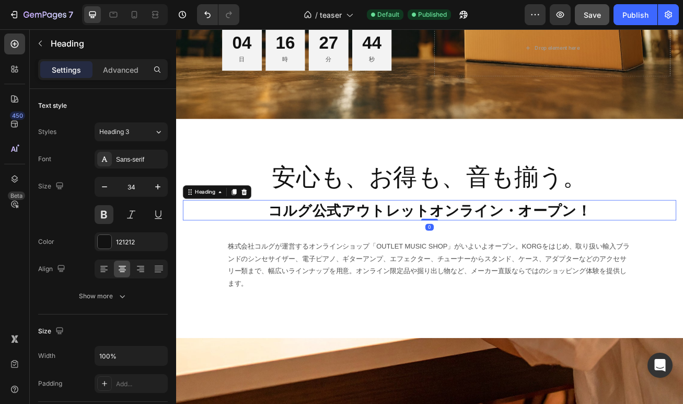
click at [372, 256] on h2 "コルグ公式アウトレットオンライン・オープン！" at bounding box center [490, 253] width 611 height 25
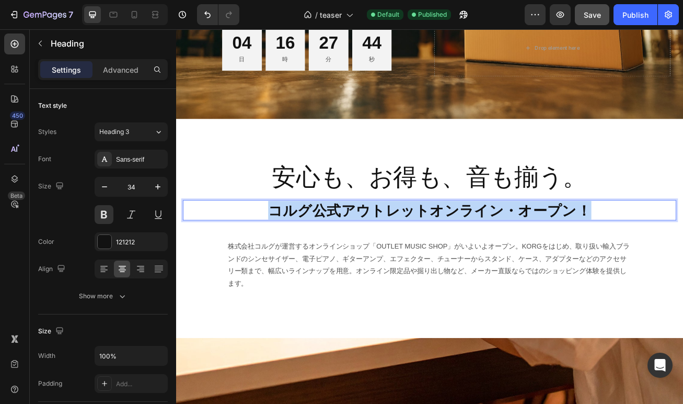
click at [372, 256] on p "コルグ公式アウトレットオンライン・オープン！" at bounding box center [490, 253] width 609 height 23
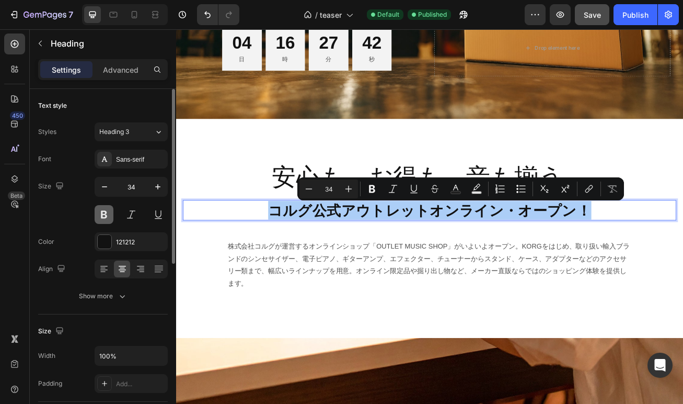
click at [106, 217] on button at bounding box center [104, 214] width 19 height 19
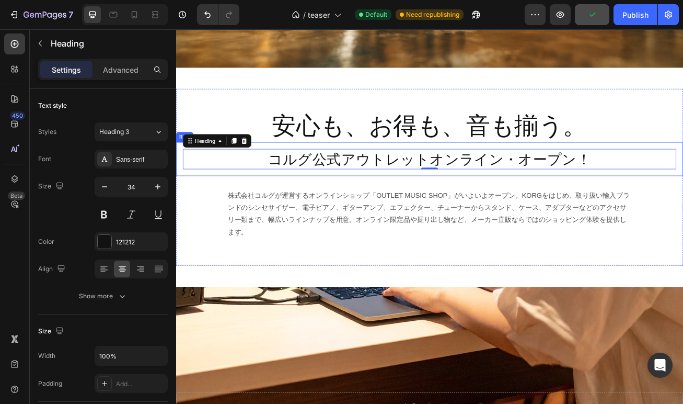
scroll to position [316, 0]
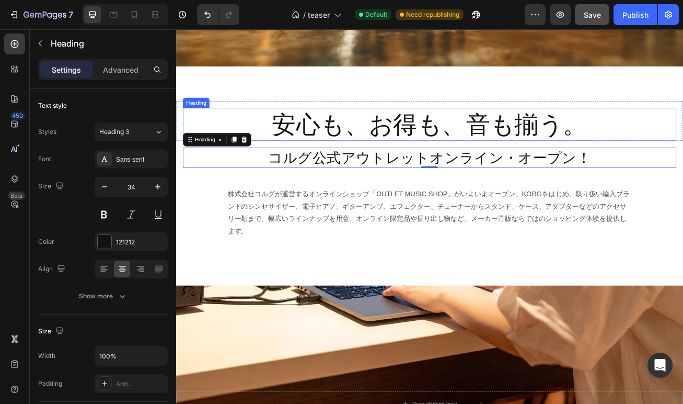
click at [518, 152] on p "安心も、お得も、音も揃う。" at bounding box center [490, 147] width 609 height 39
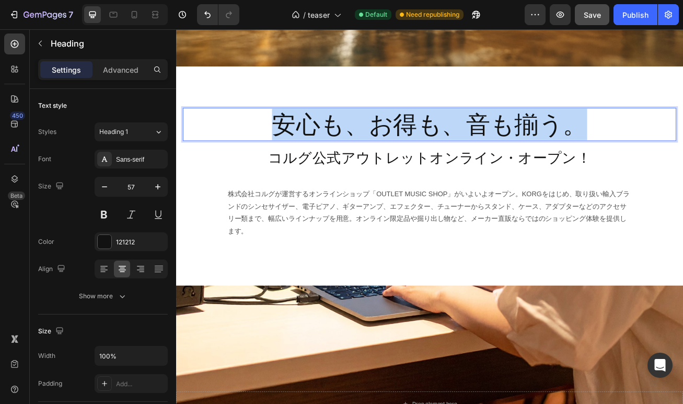
click at [518, 152] on p "安心も、お得も、音も揃う。" at bounding box center [490, 147] width 609 height 39
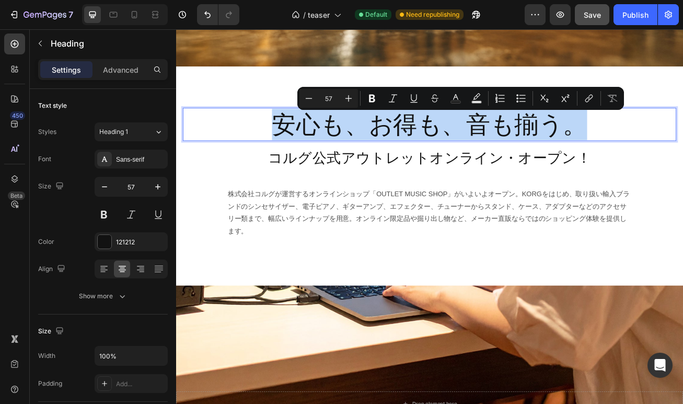
click at [518, 152] on p "安心も、お得も、音も揃う。" at bounding box center [490, 147] width 609 height 39
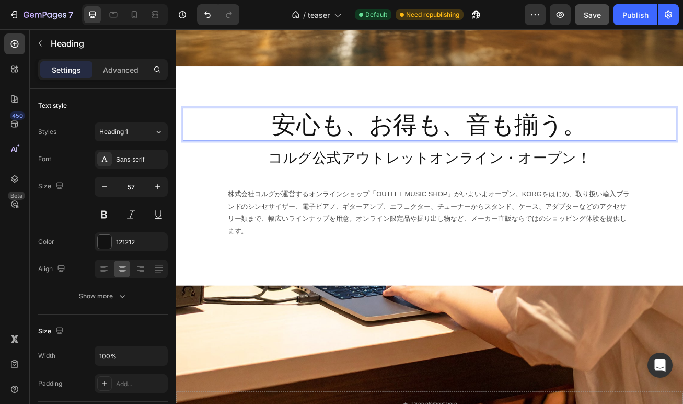
click at [518, 152] on p "安心も、お得も、音も揃う。" at bounding box center [490, 147] width 609 height 39
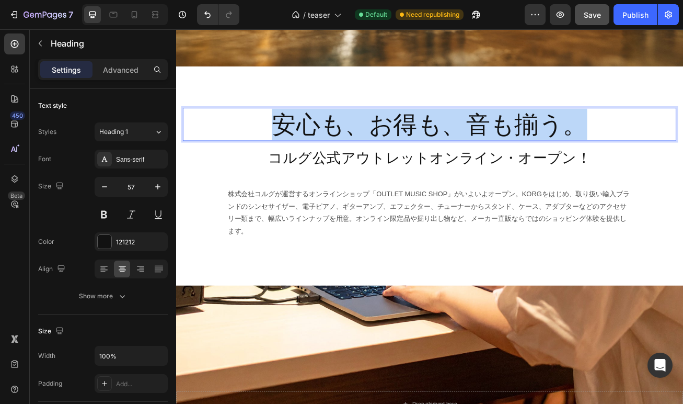
click at [518, 152] on p "安心も、お得も、音も揃う。" at bounding box center [490, 147] width 609 height 39
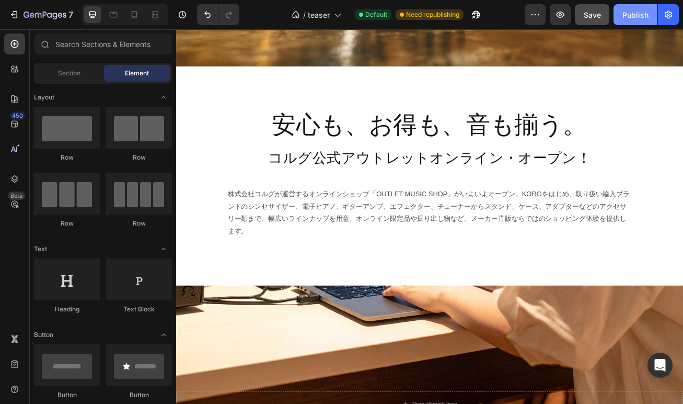
click at [634, 18] on div "Publish" at bounding box center [636, 14] width 26 height 11
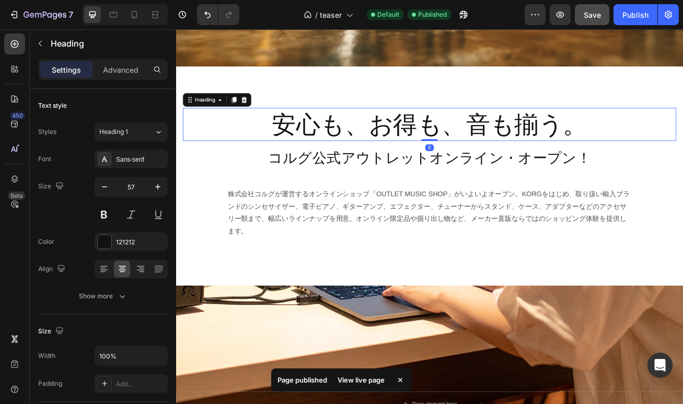
click at [491, 157] on p "安心も、お得も、音も揃う。" at bounding box center [490, 147] width 609 height 39
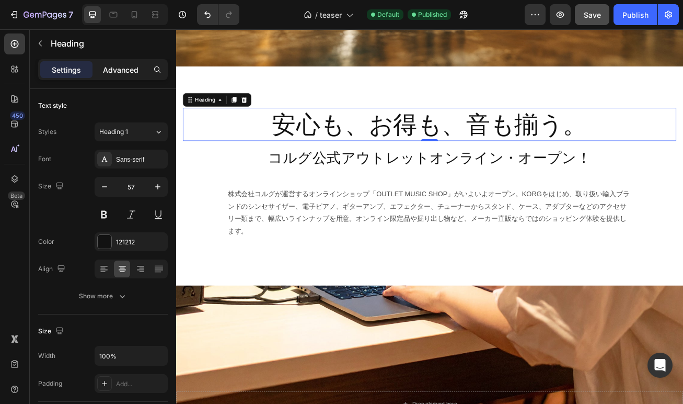
click at [129, 72] on p "Advanced" at bounding box center [121, 69] width 36 height 11
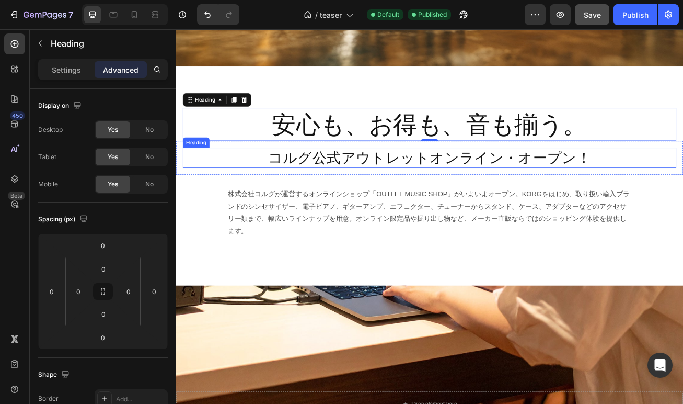
click at [281, 197] on p "コルグ公式アウトレットオンライン・オープン！" at bounding box center [490, 188] width 609 height 23
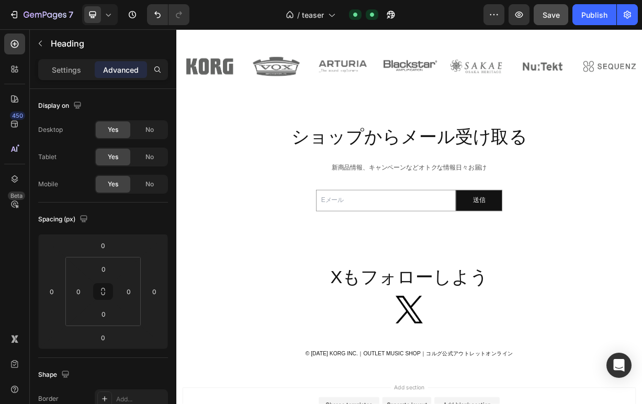
scroll to position [935, 0]
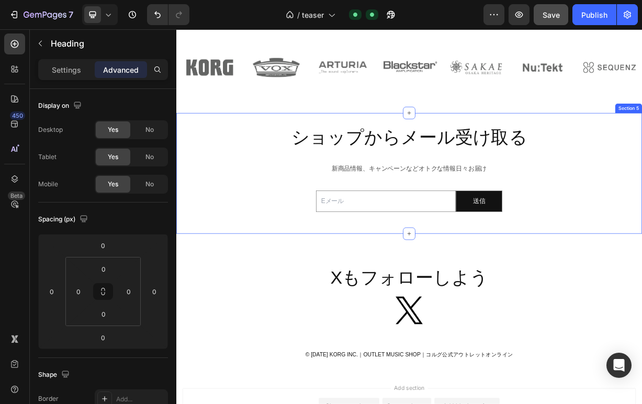
click at [667, 236] on div "ショップからメール受け取る Heading 新商品情報、キャンペーンなどオトクな情報日々お届け Text Block Email Field 送信 Submi…" at bounding box center [489, 223] width 627 height 129
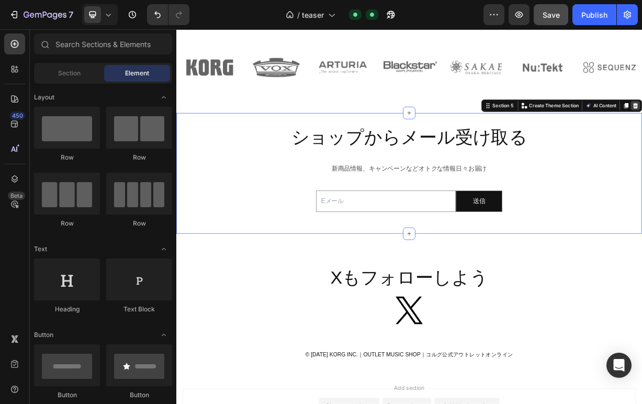
scroll to position [830, 0]
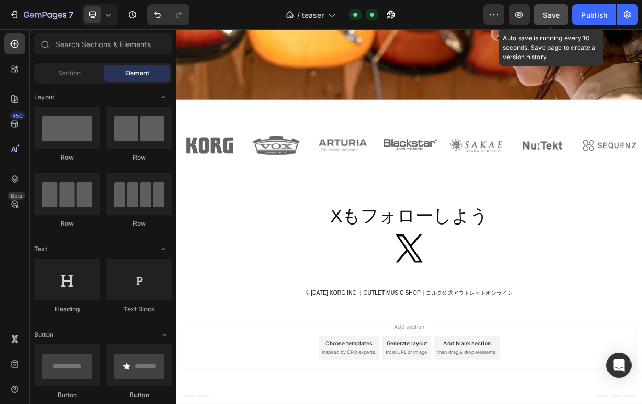
click at [549, 17] on span "Save" at bounding box center [550, 14] width 17 height 9
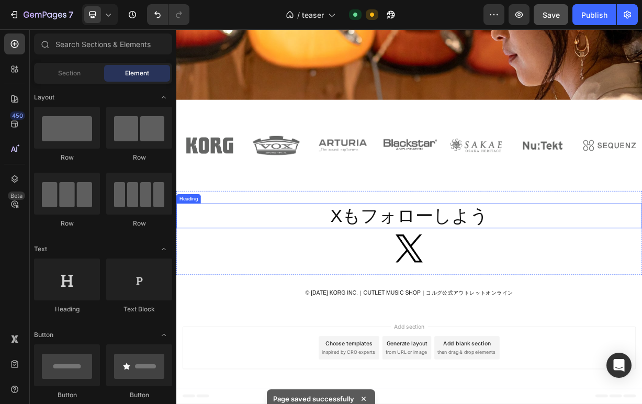
click at [411, 275] on h2 "Xもフォローしよう" at bounding box center [489, 280] width 627 height 33
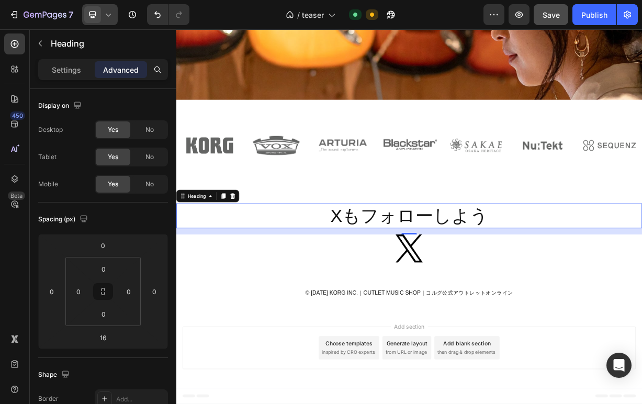
click at [109, 15] on icon at bounding box center [108, 15] width 5 height 3
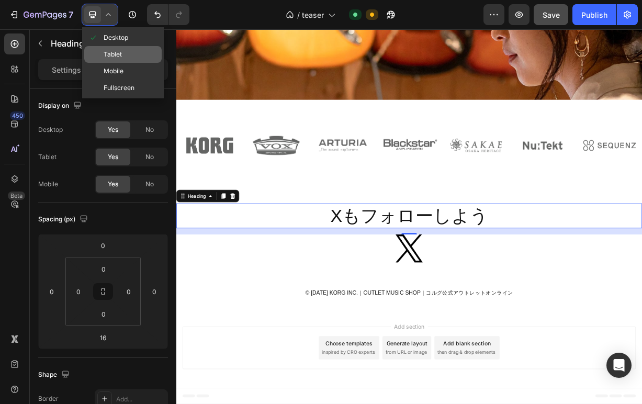
click at [108, 52] on span "Tablet" at bounding box center [113, 54] width 18 height 10
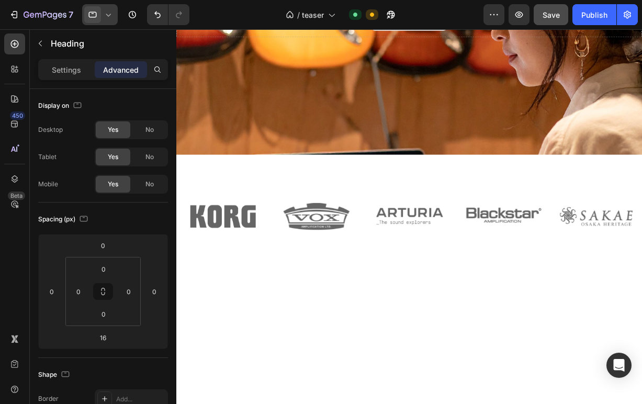
scroll to position [856, 0]
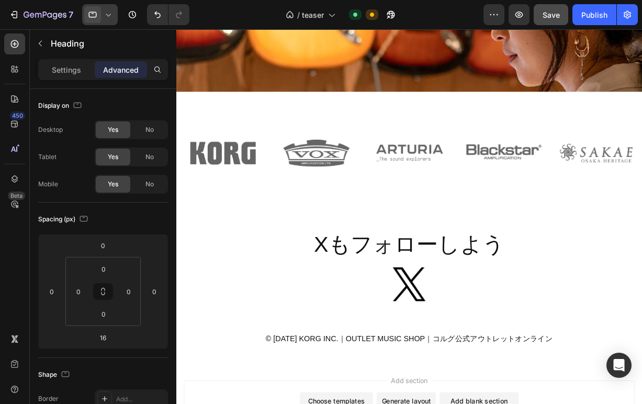
click at [107, 15] on icon at bounding box center [108, 14] width 10 height 10
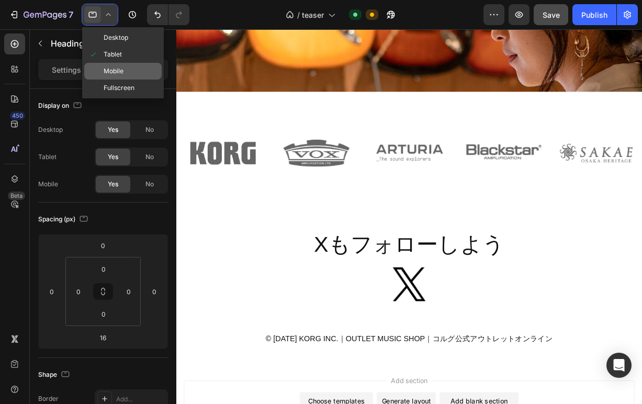
click at [105, 77] on div "Mobile" at bounding box center [122, 71] width 77 height 17
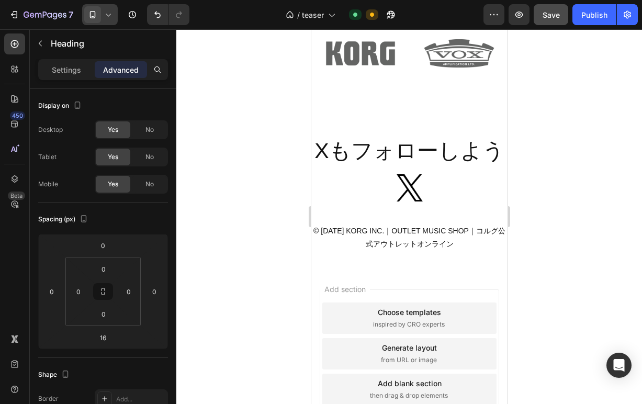
scroll to position [884, 0]
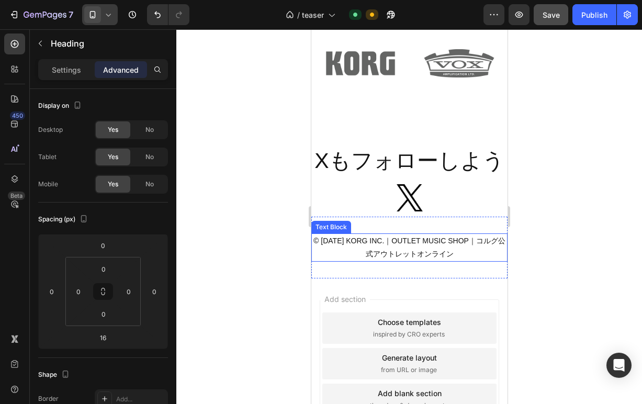
click at [357, 237] on p "© 2025 KORG INC.｜OUTLET MUSIC SHOP｜コルグ公式アウトレットオンライン" at bounding box center [409, 247] width 194 height 26
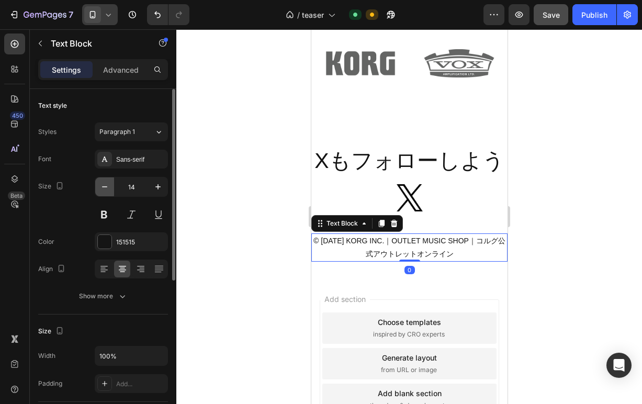
click at [105, 188] on icon "button" at bounding box center [104, 186] width 10 height 10
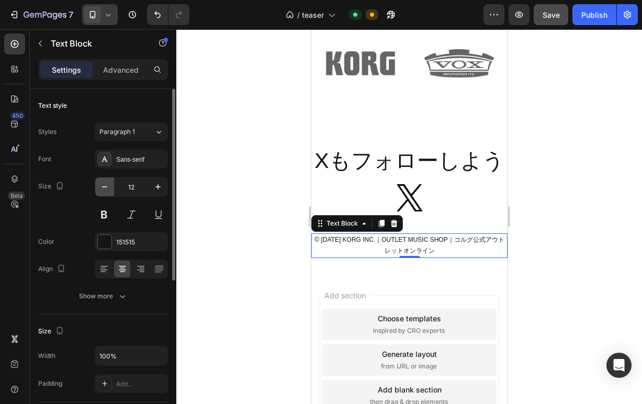
click at [105, 188] on icon "button" at bounding box center [104, 186] width 10 height 10
type input "11"
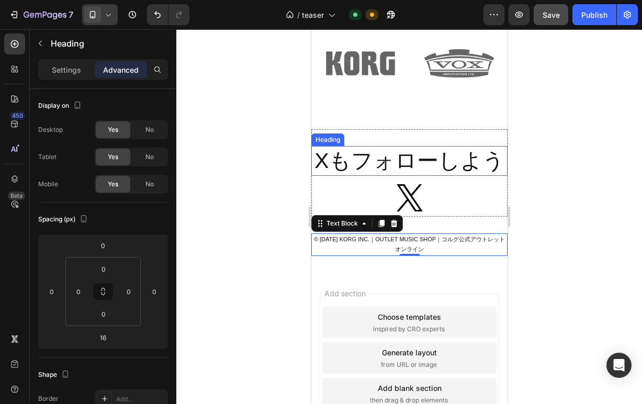
click at [363, 169] on h2 "Xもフォローしよう" at bounding box center [409, 161] width 196 height 30
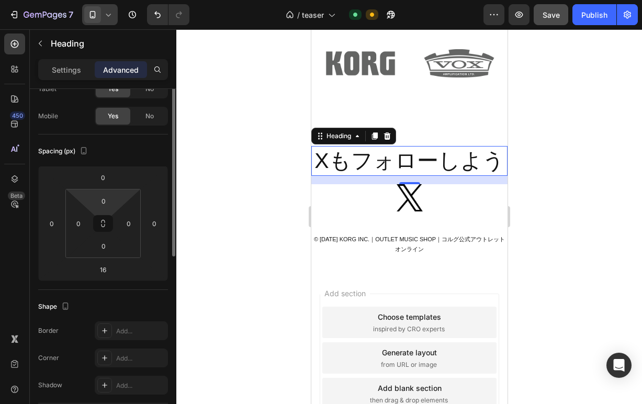
scroll to position [0, 0]
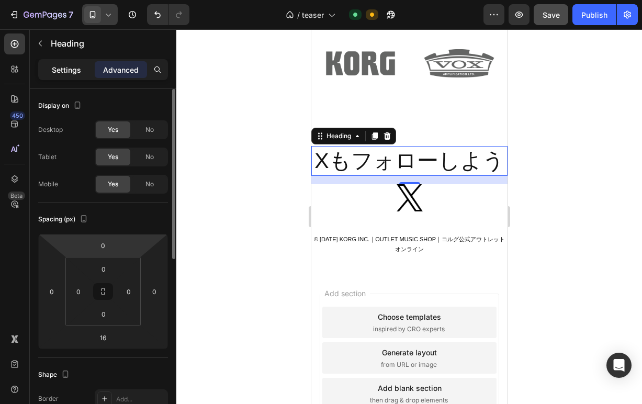
click at [65, 67] on p "Settings" at bounding box center [66, 69] width 29 height 11
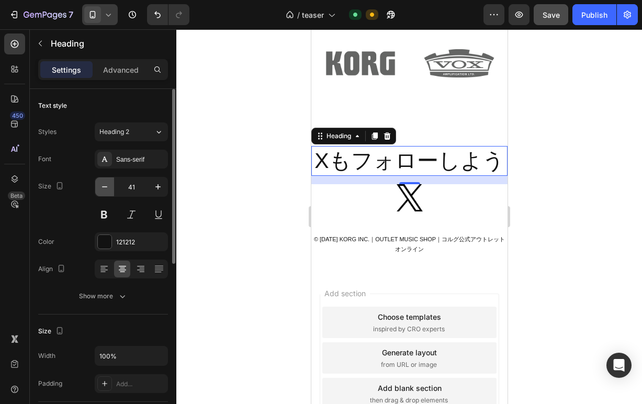
click at [101, 182] on icon "button" at bounding box center [104, 186] width 10 height 10
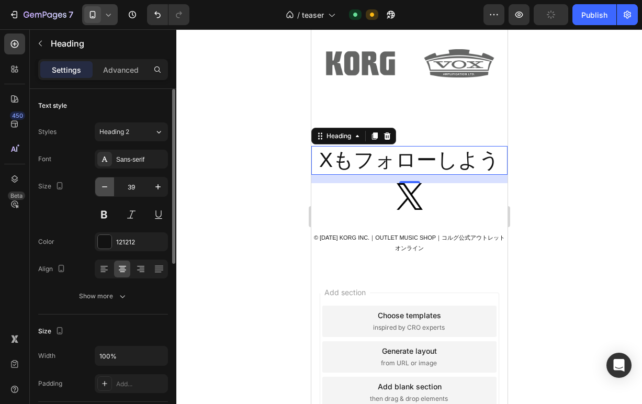
click at [101, 182] on icon "button" at bounding box center [104, 186] width 10 height 10
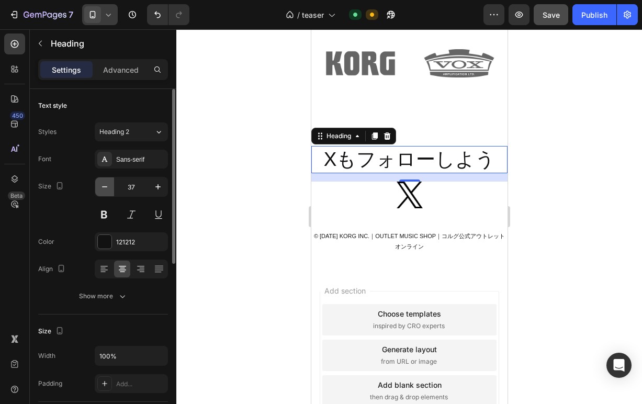
click at [102, 189] on icon "button" at bounding box center [104, 186] width 10 height 10
type input "36"
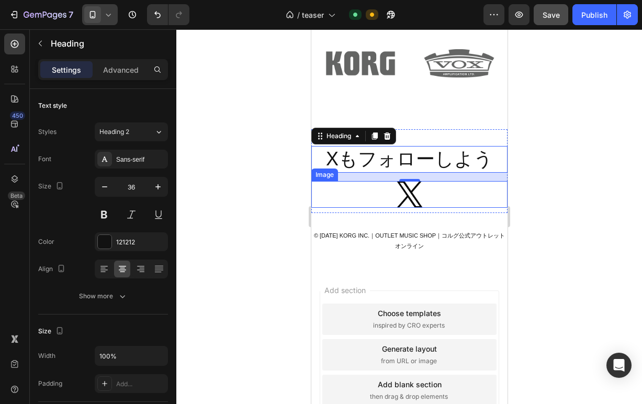
click at [403, 195] on img at bounding box center [409, 194] width 26 height 27
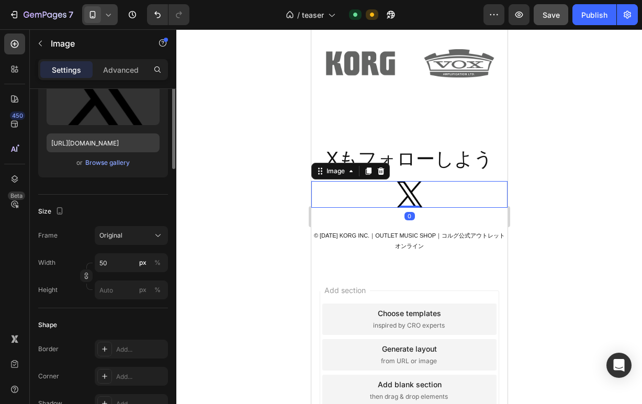
scroll to position [161, 0]
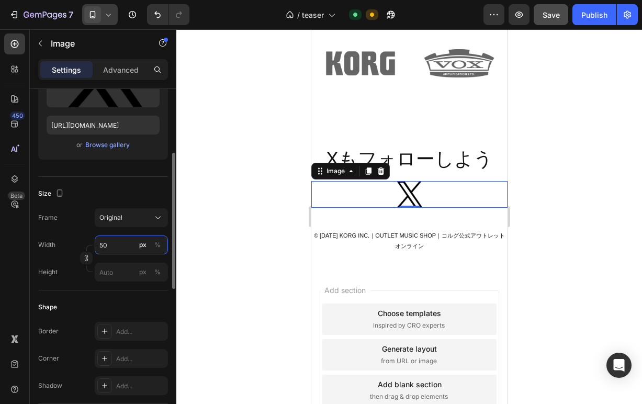
click at [118, 247] on input "50" at bounding box center [131, 244] width 73 height 19
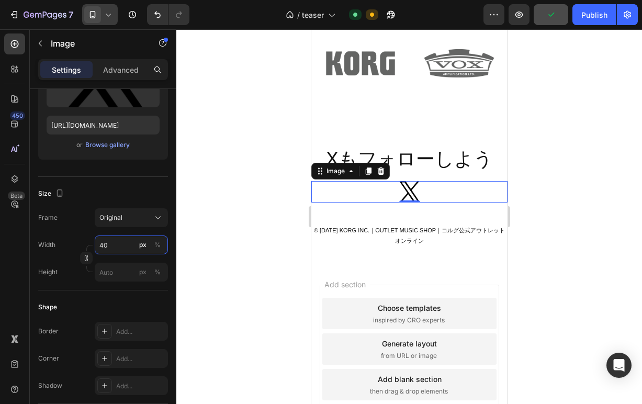
type input "40"
click at [246, 213] on div at bounding box center [408, 216] width 465 height 374
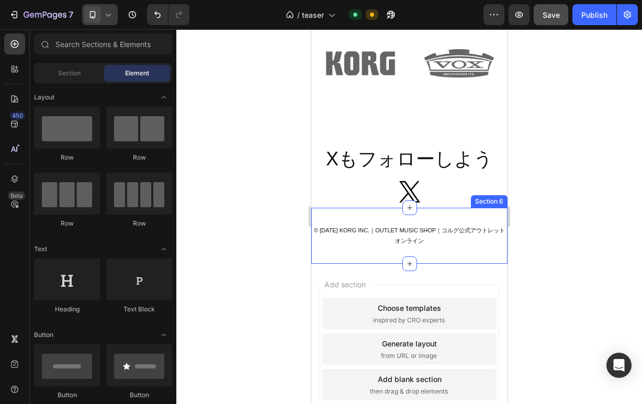
click at [353, 218] on div "© 2025 KORG INC.｜OUTLET MUSIC SHOP｜コルグ公式アウトレットオンライン Text Block Section 6" at bounding box center [409, 236] width 196 height 56
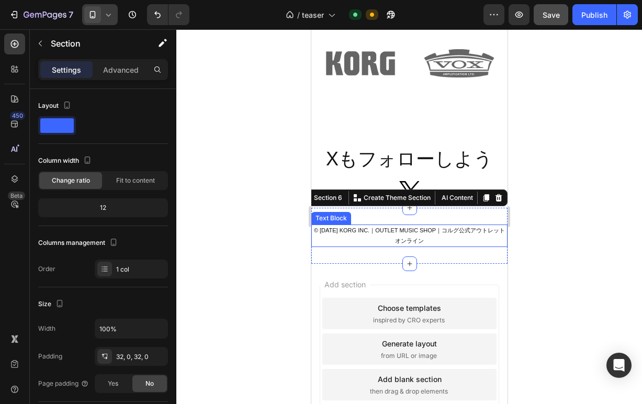
click at [349, 230] on p "© 2025 KORG INC.｜OUTLET MUSIC SHOP｜コルグ公式アウトレットオンライン" at bounding box center [409, 235] width 194 height 21
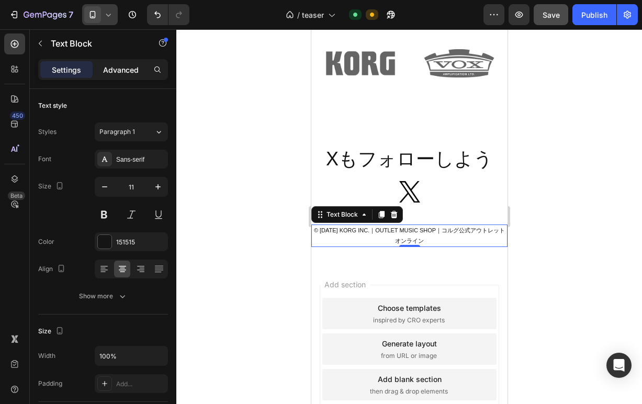
click at [118, 74] on p "Advanced" at bounding box center [121, 69] width 36 height 11
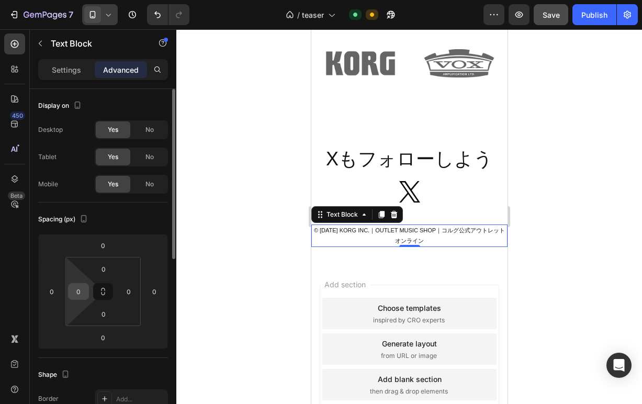
click at [76, 288] on input "0" at bounding box center [79, 291] width 16 height 16
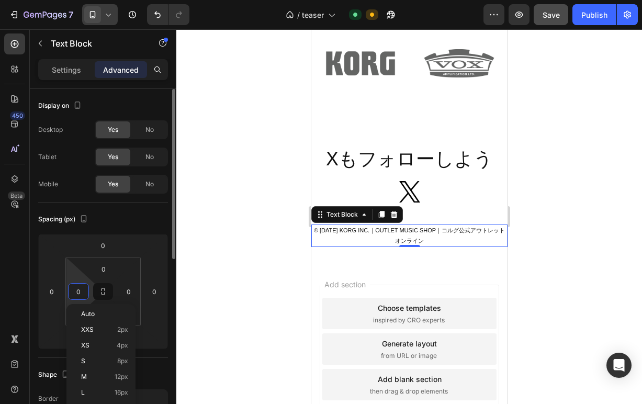
click at [76, 288] on input "0" at bounding box center [79, 291] width 16 height 16
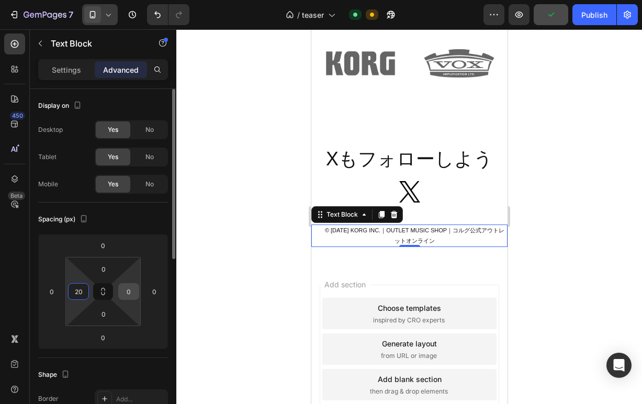
type input "20"
click at [129, 293] on input "0" at bounding box center [129, 291] width 16 height 16
type input "20"
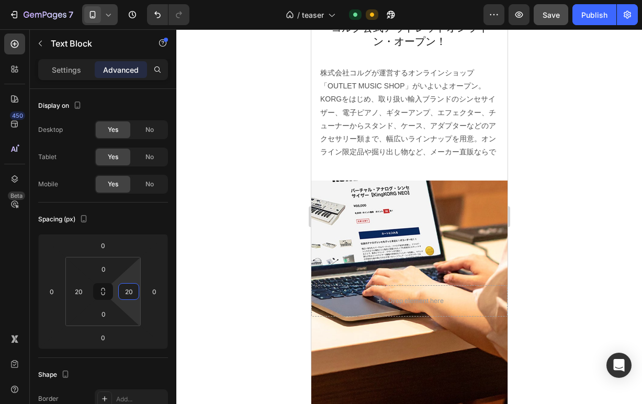
scroll to position [459, 0]
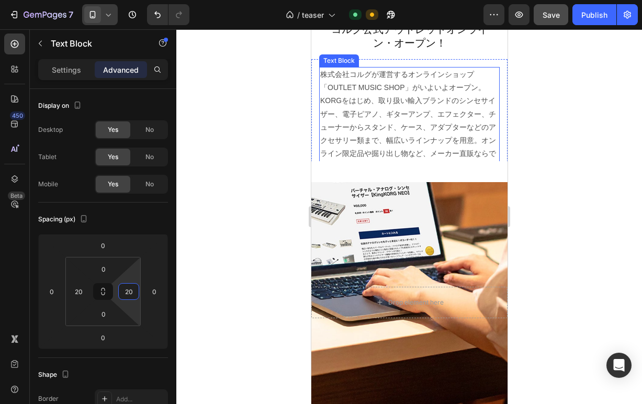
click at [357, 126] on p "株式会社コルグが運営するオンラインショップ「OUTLET MUSIC SHOP」がいよいよオープン。KORGをはじめ、取り扱い輸入ブランドのシンセサイザー、電…" at bounding box center [408, 121] width 178 height 106
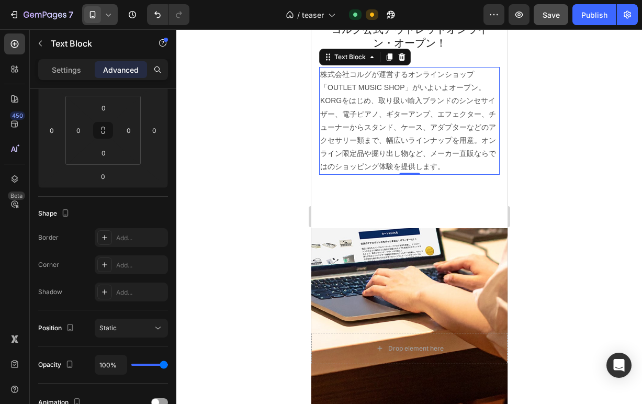
click at [346, 110] on p "株式会社コルグが運営するオンラインショップ「OUTLET MUSIC SHOP」がいよいよオープン。KORGをはじめ、取り扱い輸入ブランドのシンセサイザー、電…" at bounding box center [408, 121] width 178 height 106
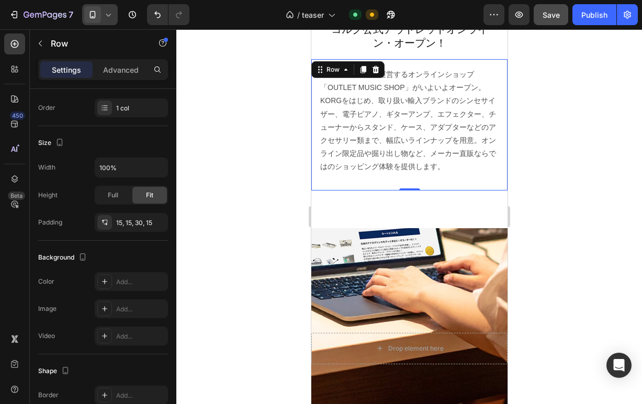
click at [315, 115] on div "株式会社コルグが運営するオンラインショップ「OUTLET MUSIC SHOP」がいよいよオープン。KORGをはじめ、取り扱い輸入ブランドのシンセサイザー、電…" at bounding box center [409, 124] width 196 height 131
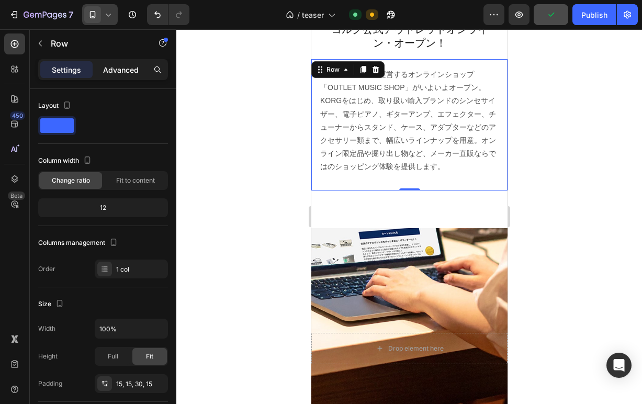
click at [129, 72] on p "Advanced" at bounding box center [121, 69] width 36 height 11
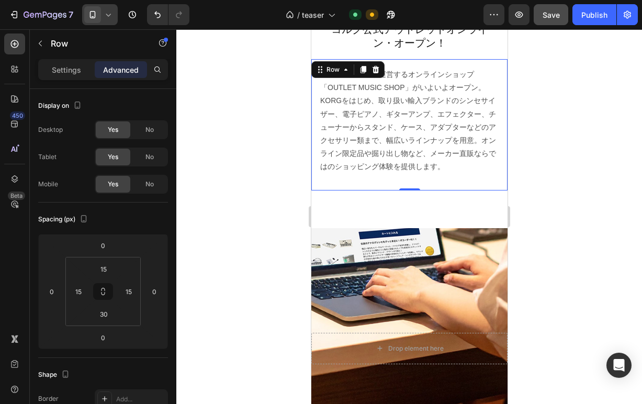
click at [549, 134] on div at bounding box center [408, 216] width 465 height 374
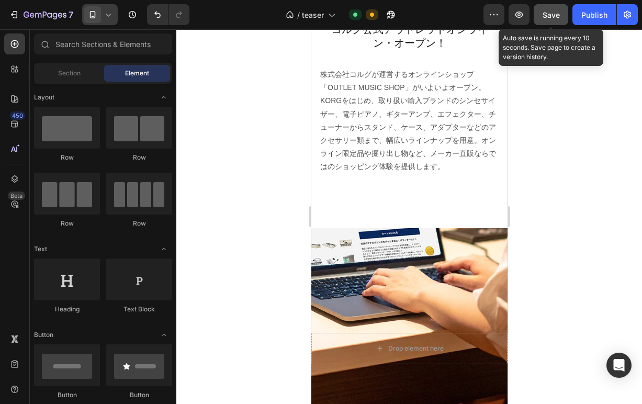
click at [552, 14] on span "Save" at bounding box center [550, 14] width 17 height 9
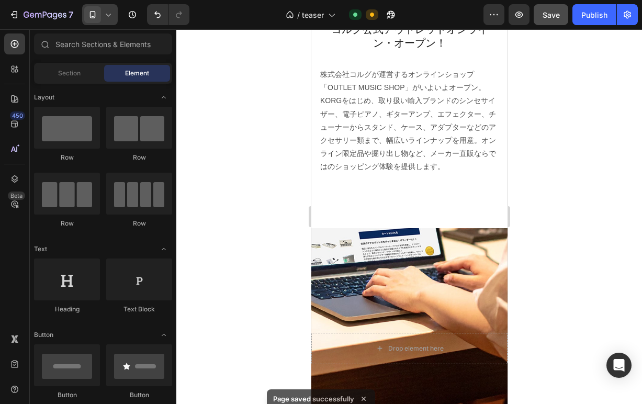
click at [94, 19] on icon at bounding box center [92, 14] width 10 height 10
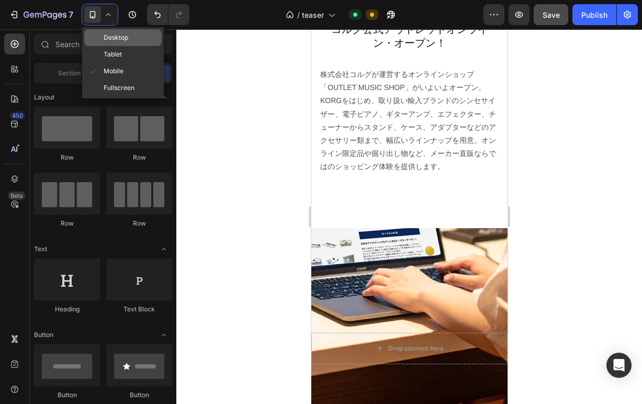
click at [108, 36] on span "Desktop" at bounding box center [116, 37] width 25 height 10
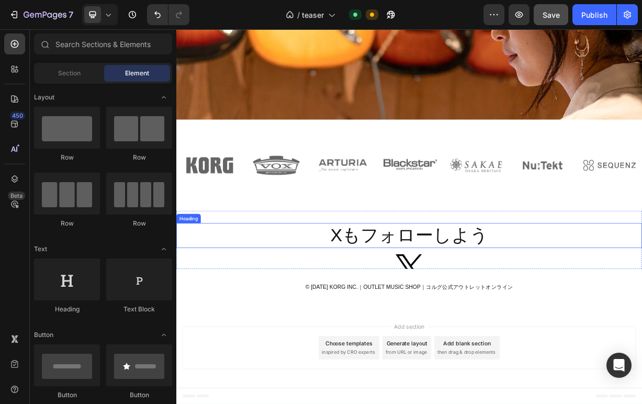
scroll to position [812, 0]
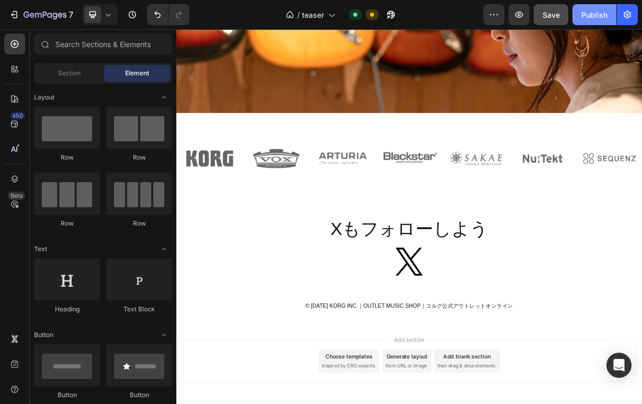
click at [589, 16] on div "Publish" at bounding box center [594, 14] width 26 height 11
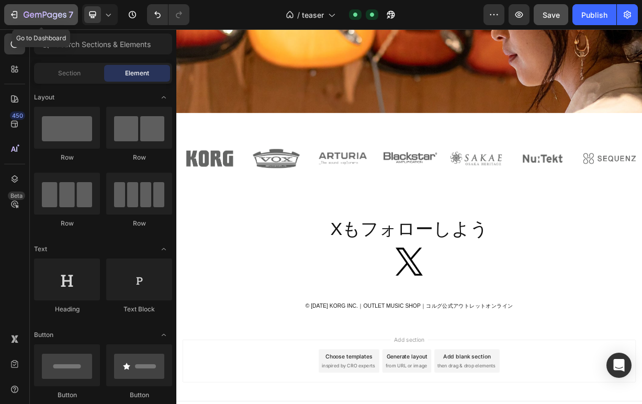
click at [16, 19] on icon "button" at bounding box center [14, 14] width 10 height 10
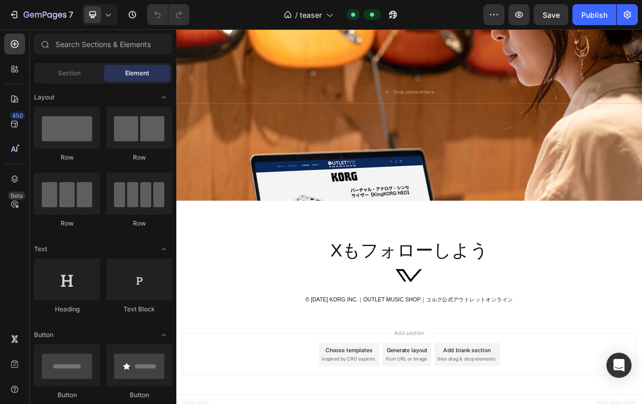
scroll to position [703, 0]
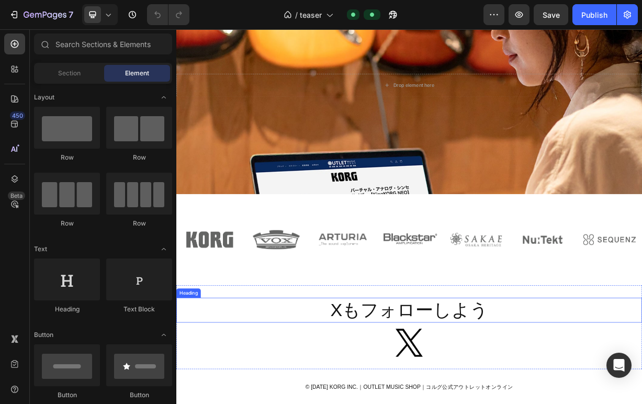
click at [406, 403] on h2 "Xもフォローしよう" at bounding box center [489, 407] width 627 height 33
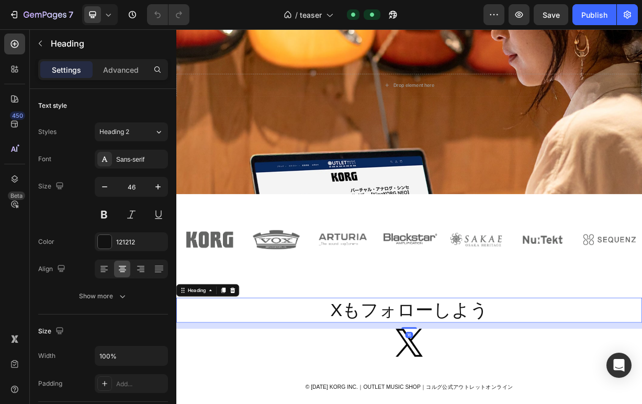
click at [406, 403] on h2 "Xもフォローしよう" at bounding box center [489, 407] width 627 height 33
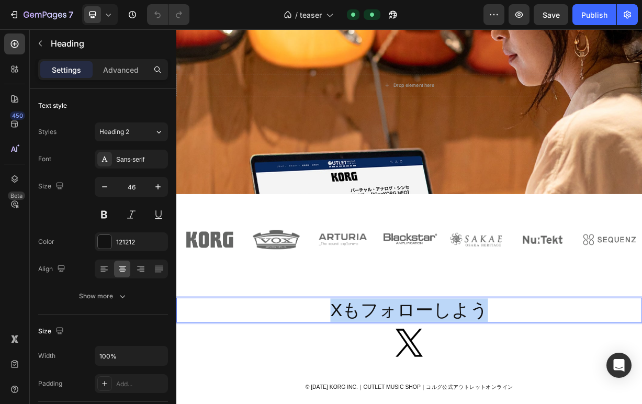
click at [406, 403] on p "Xもフォローしよう" at bounding box center [489, 407] width 625 height 31
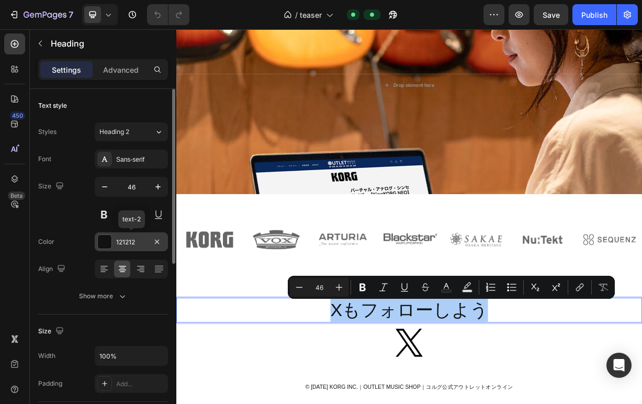
click at [132, 237] on div "121212" at bounding box center [131, 241] width 30 height 9
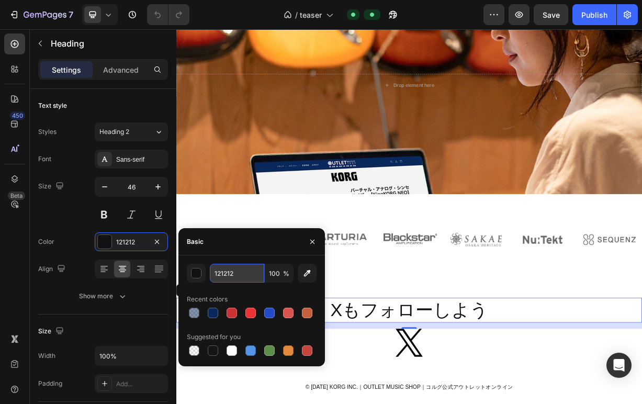
click at [249, 275] on input "121212" at bounding box center [237, 273] width 54 height 19
type input "f4f4f4"
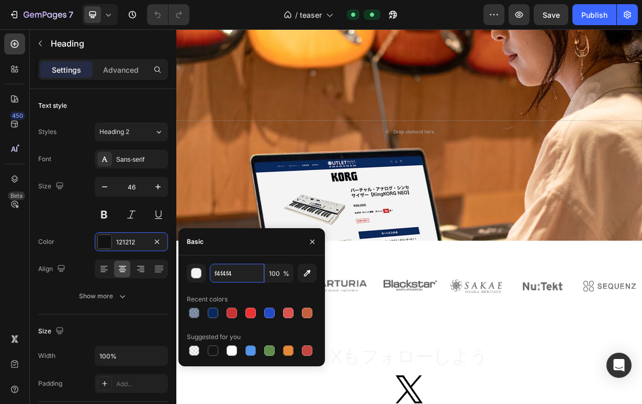
scroll to position [669, 0]
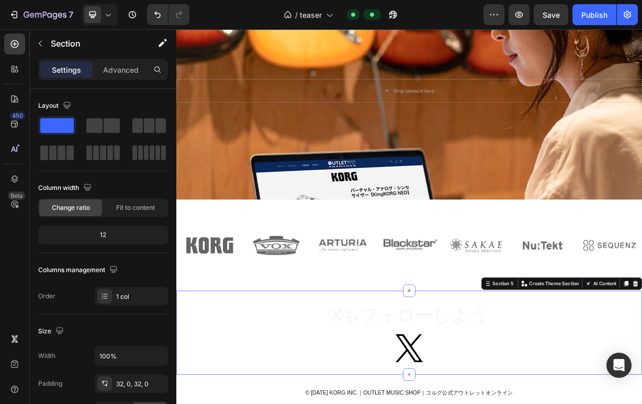
scroll to position [699, 0]
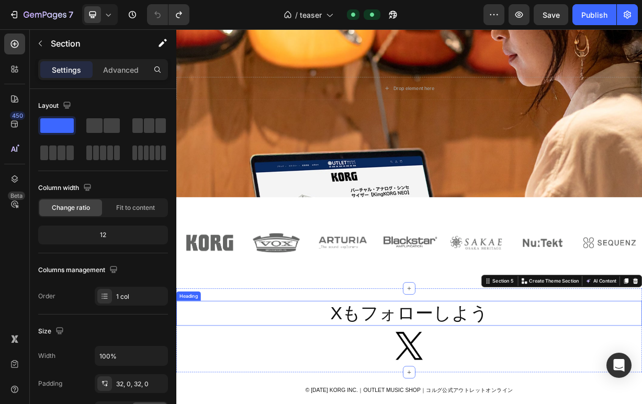
click at [477, 403] on h2 "Xもフォローしよう" at bounding box center [489, 411] width 627 height 33
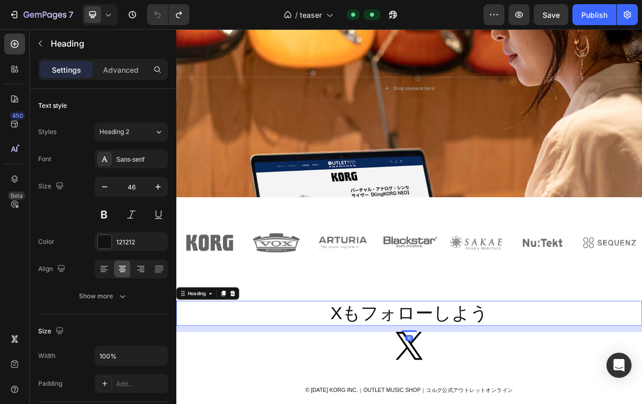
click at [477, 403] on h2 "Xもフォローしよう" at bounding box center [489, 411] width 627 height 33
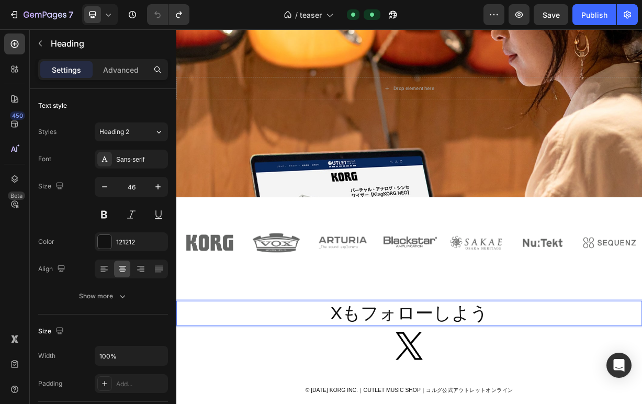
click at [477, 403] on p "Xもフォローしよう" at bounding box center [489, 411] width 625 height 31
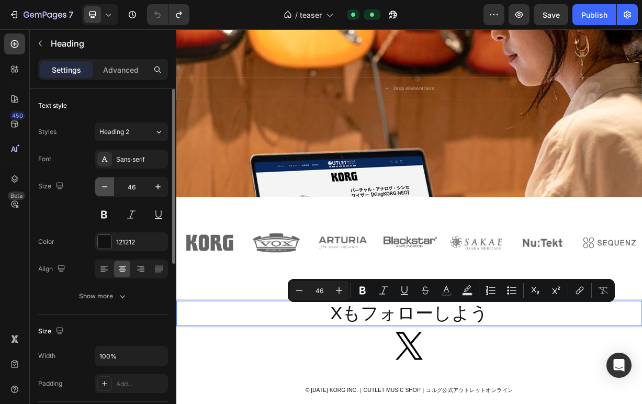
click at [105, 187] on icon "button" at bounding box center [104, 186] width 5 height 1
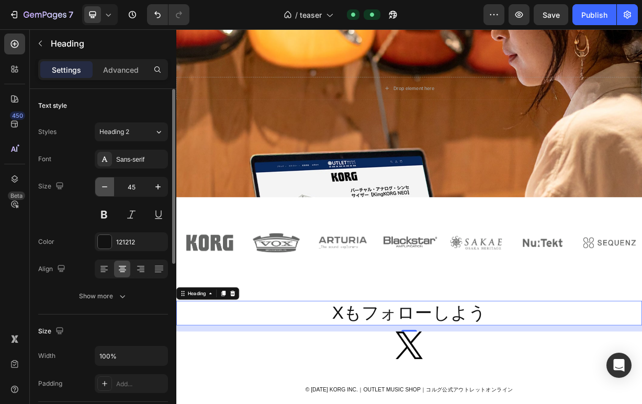
click at [105, 187] on icon "button" at bounding box center [104, 186] width 5 height 1
type input "43"
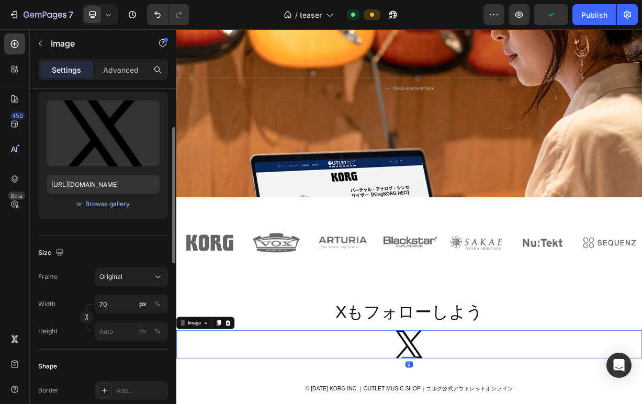
scroll to position [121, 0]
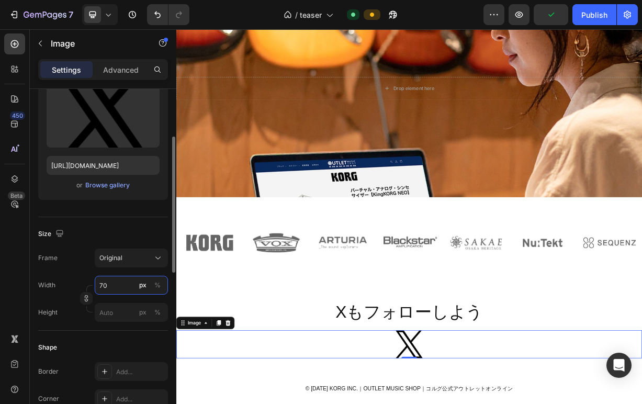
click at [104, 282] on input "70" at bounding box center [131, 285] width 73 height 19
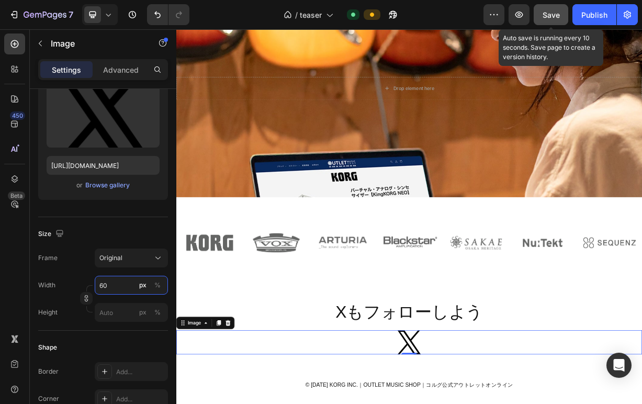
type input "60"
click at [548, 14] on span "Save" at bounding box center [550, 14] width 17 height 9
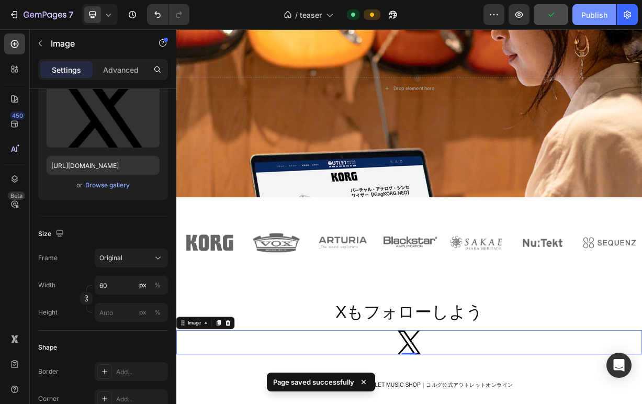
click at [583, 15] on div "Publish" at bounding box center [594, 14] width 26 height 11
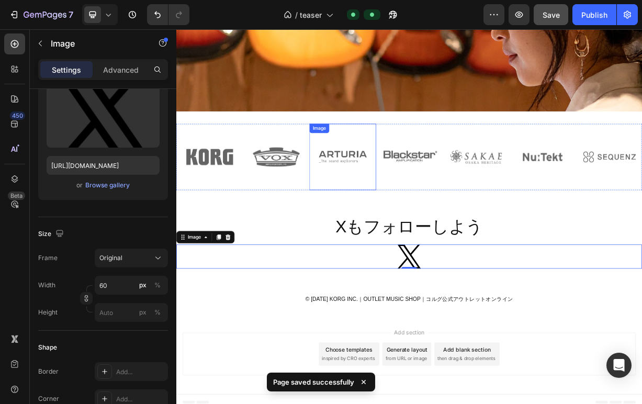
scroll to position [823, 0]
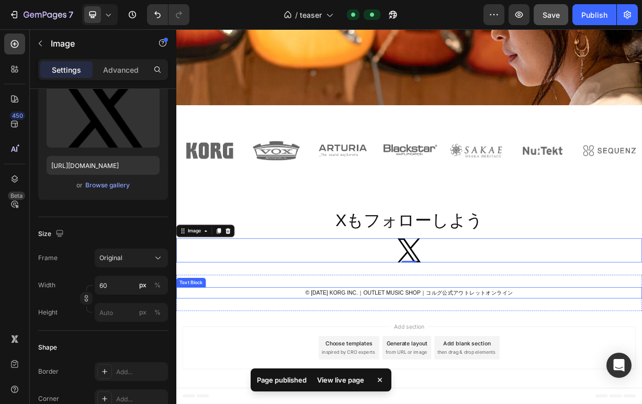
click at [437, 383] on p "© 2025 KORG INC.｜OUTLET MUSIC SHOP｜コルグ公式アウトレットオンライン" at bounding box center [489, 384] width 625 height 13
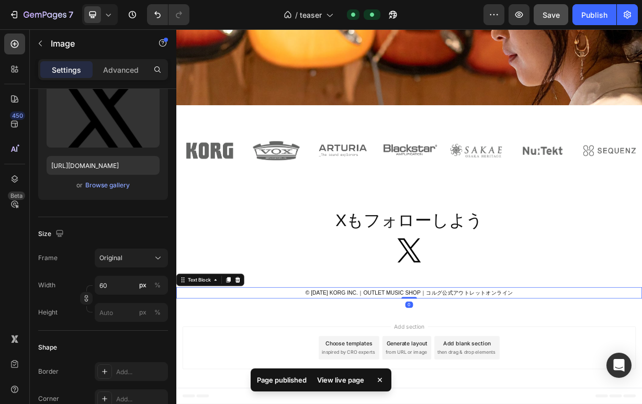
scroll to position [0, 0]
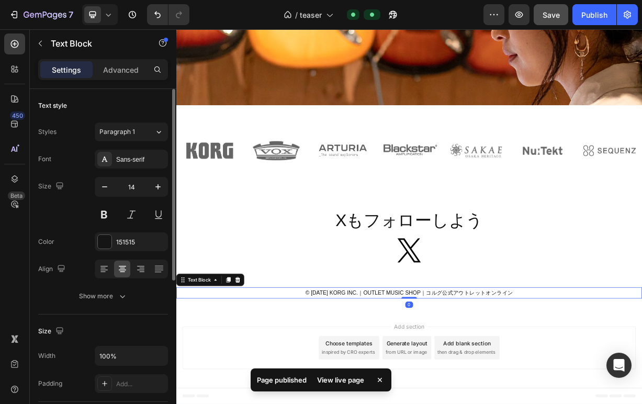
click at [437, 383] on p "© 2025 KORG INC.｜OUTLET MUSIC SHOP｜コルグ公式アウトレットオンライン" at bounding box center [489, 384] width 625 height 13
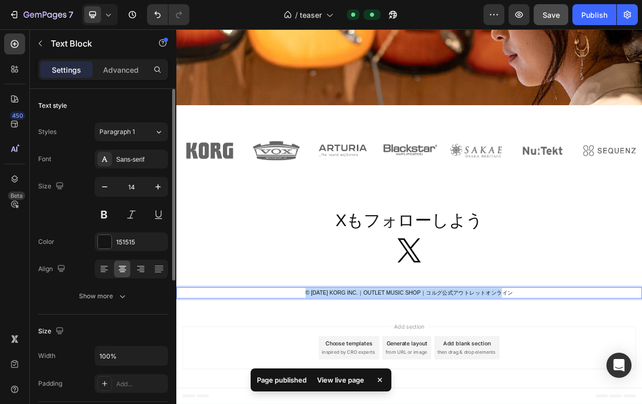
click at [437, 383] on p "© 2025 KORG INC.｜OUTLET MUSIC SHOP｜コルグ公式アウトレットオンライン" at bounding box center [489, 384] width 625 height 13
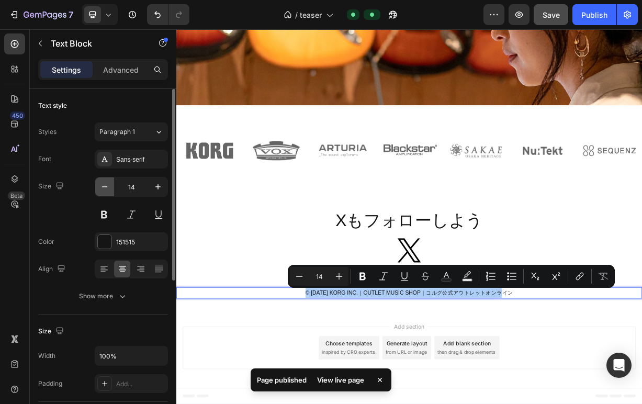
click at [107, 189] on icon "button" at bounding box center [104, 186] width 10 height 10
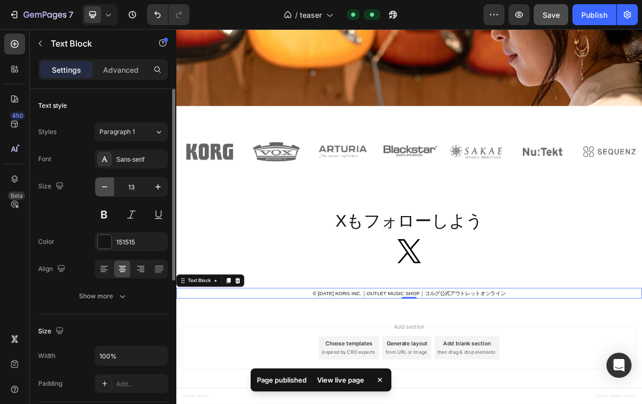
click at [107, 189] on icon "button" at bounding box center [104, 186] width 10 height 10
type input "12"
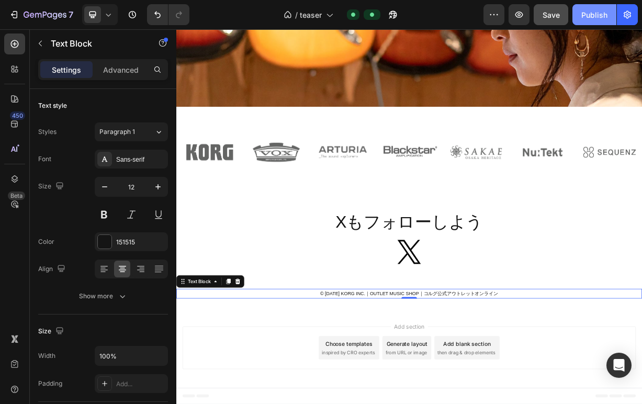
click at [590, 11] on div "Publish" at bounding box center [594, 14] width 26 height 11
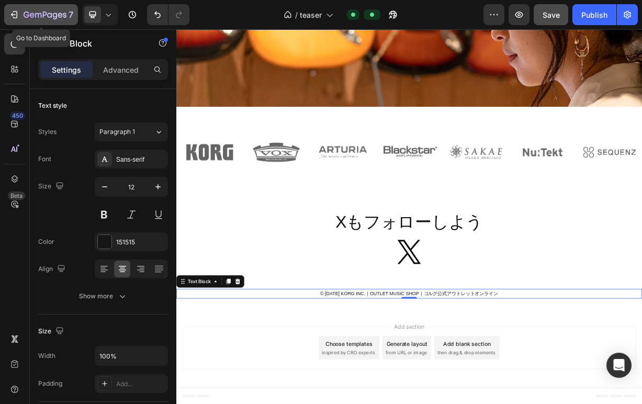
click at [14, 15] on icon "button" at bounding box center [13, 14] width 5 height 3
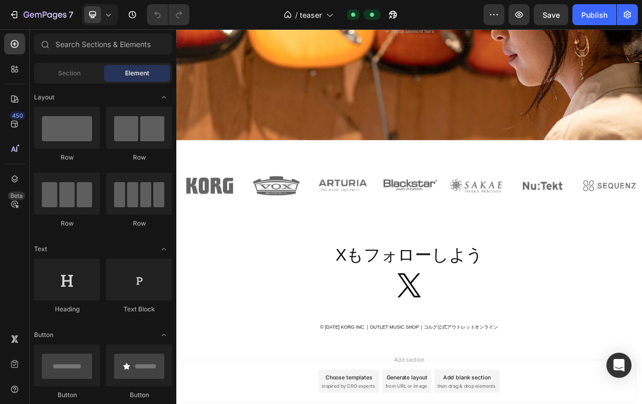
scroll to position [821, 0]
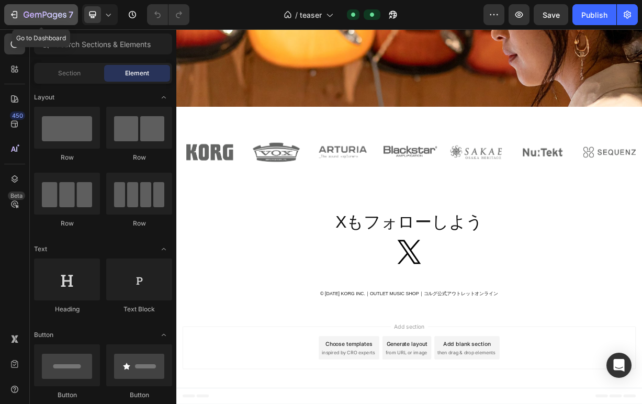
click at [38, 15] on icon "button" at bounding box center [45, 15] width 43 height 9
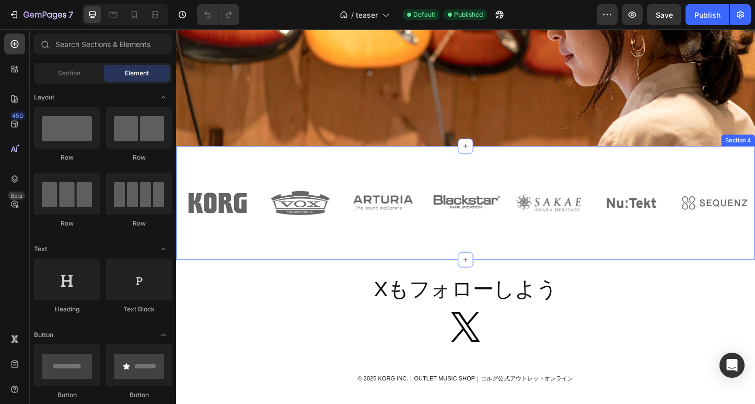
scroll to position [832, 0]
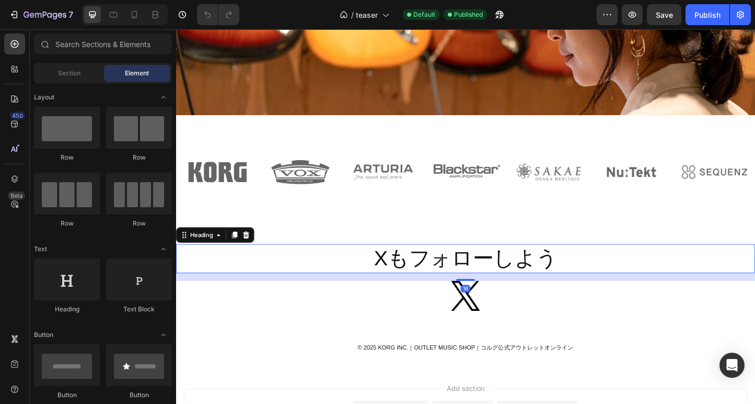
click at [432, 281] on h2 "Xもフォローしよう" at bounding box center [489, 277] width 627 height 31
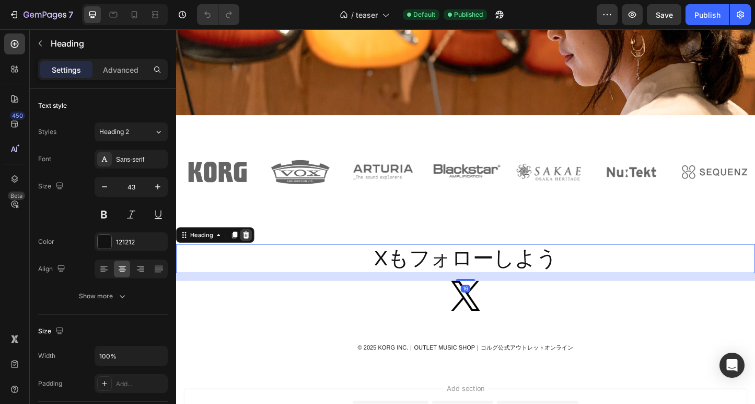
click at [254, 254] on icon at bounding box center [252, 252] width 8 height 8
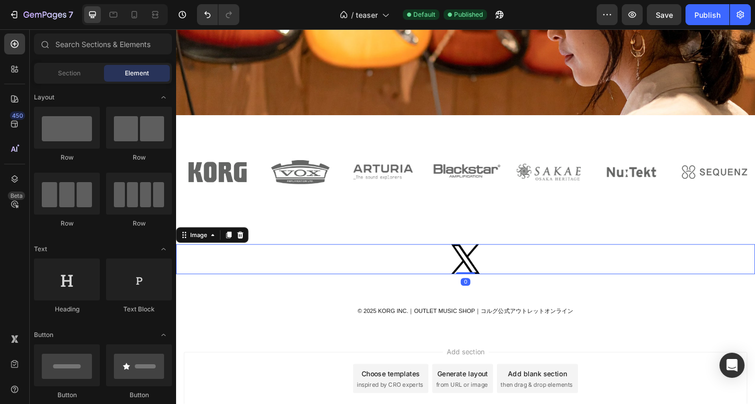
click at [495, 278] on img at bounding box center [489, 278] width 31 height 32
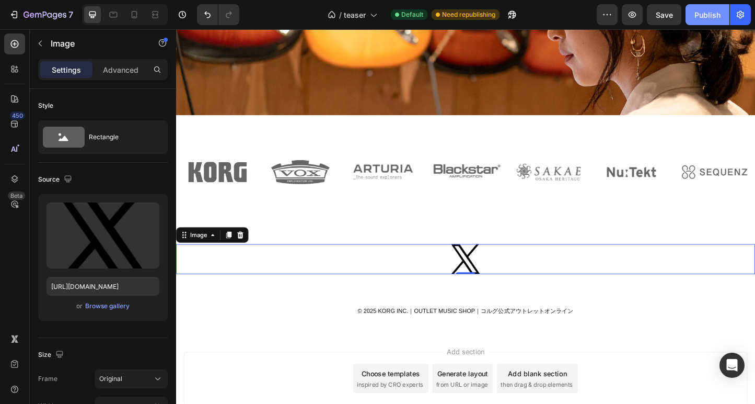
click at [703, 14] on div "Publish" at bounding box center [708, 14] width 26 height 11
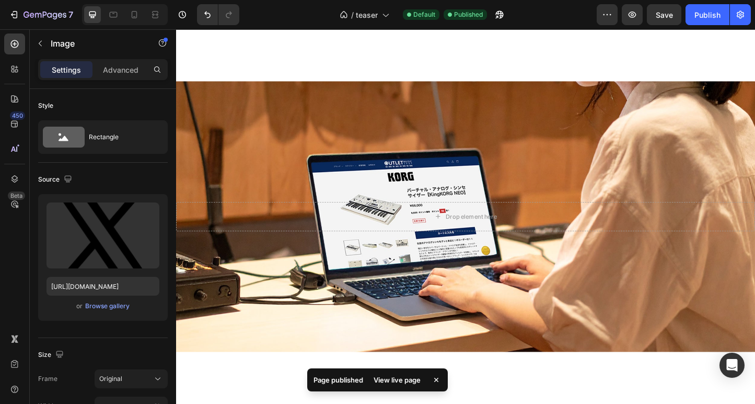
scroll to position [499, 0]
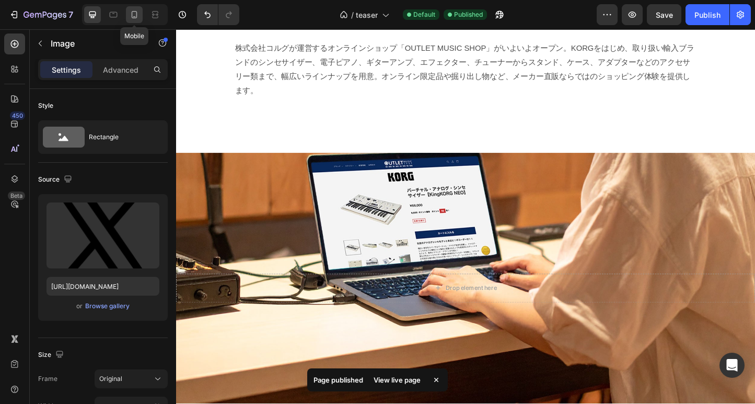
click at [136, 15] on icon at bounding box center [134, 14] width 10 height 10
type input "40"
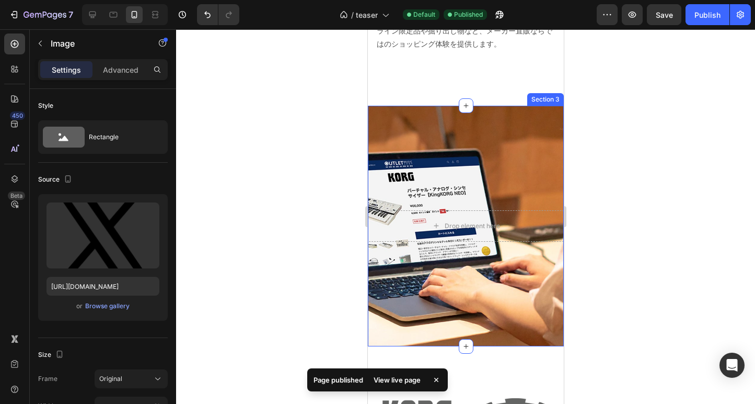
scroll to position [579, 0]
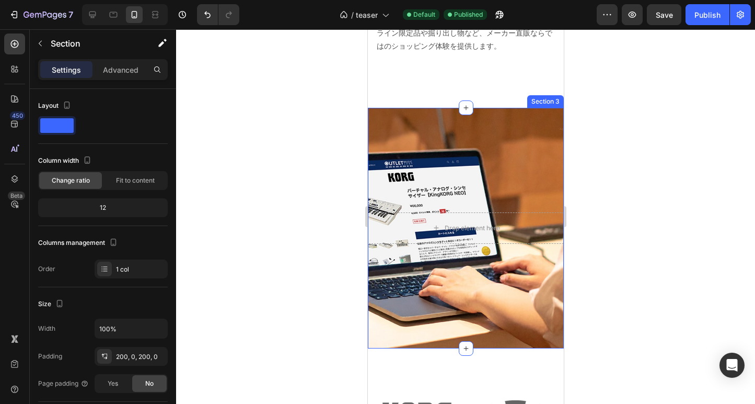
click at [449, 186] on div "Drop element here Section 3" at bounding box center [466, 228] width 196 height 241
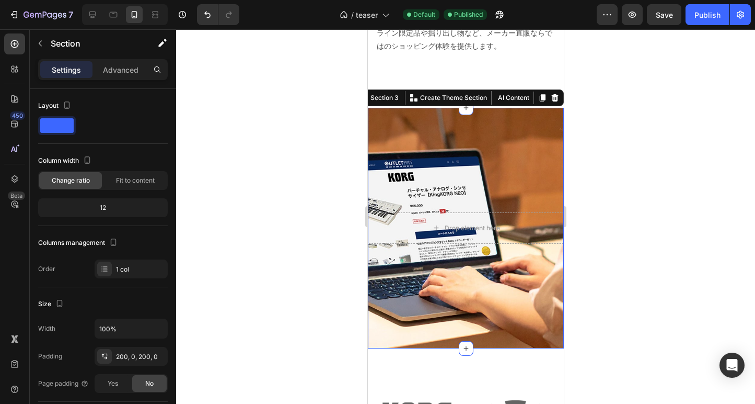
click at [398, 188] on div "Drop element here Section 3 You can create reusable sections Create Theme Secti…" at bounding box center [466, 228] width 196 height 241
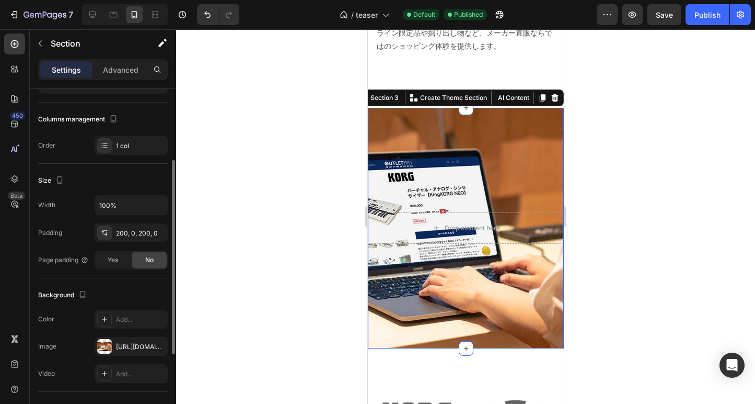
scroll to position [117, 0]
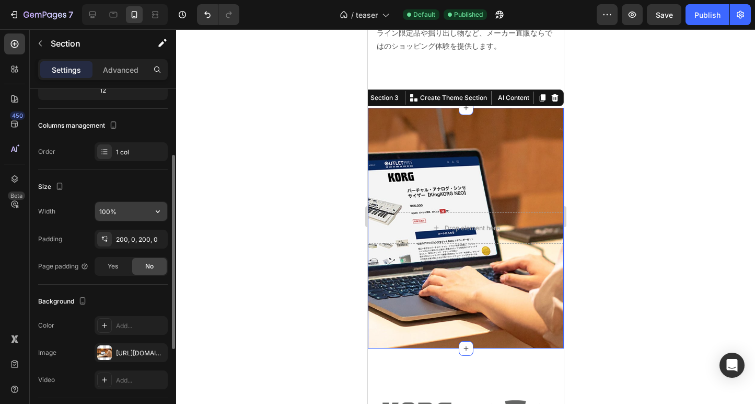
click at [108, 211] on input "100%" at bounding box center [131, 211] width 72 height 19
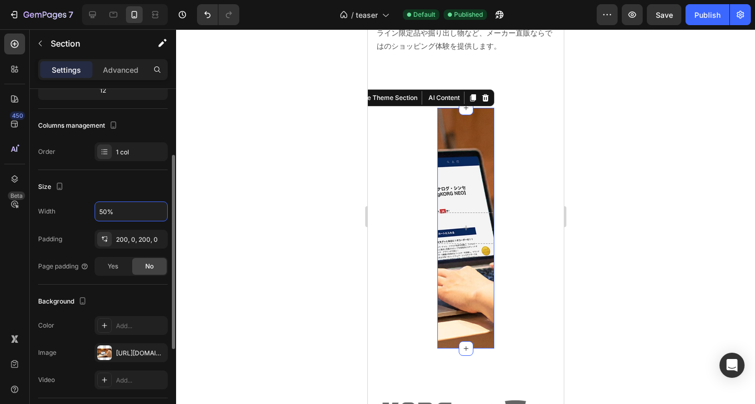
type input "100%"
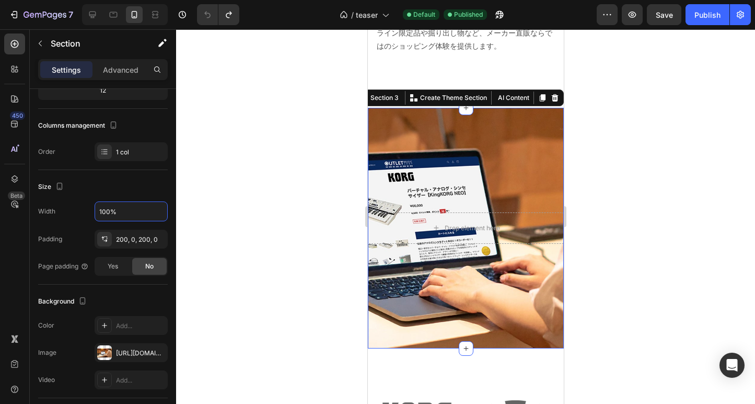
click at [451, 272] on div "Drop element here Section 3 You can create reusable sections Create Theme Secti…" at bounding box center [466, 228] width 196 height 241
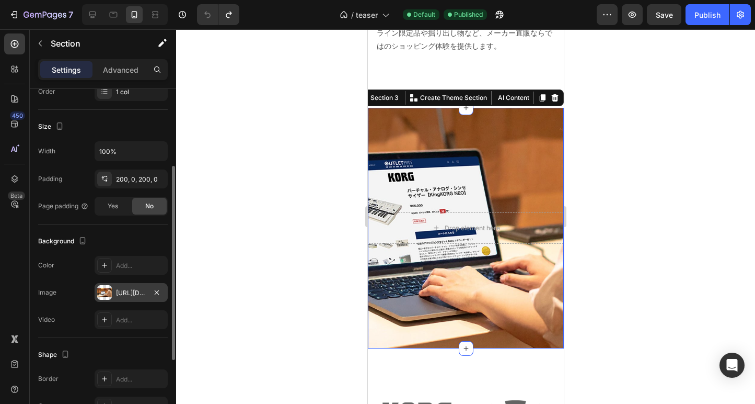
scroll to position [182, 0]
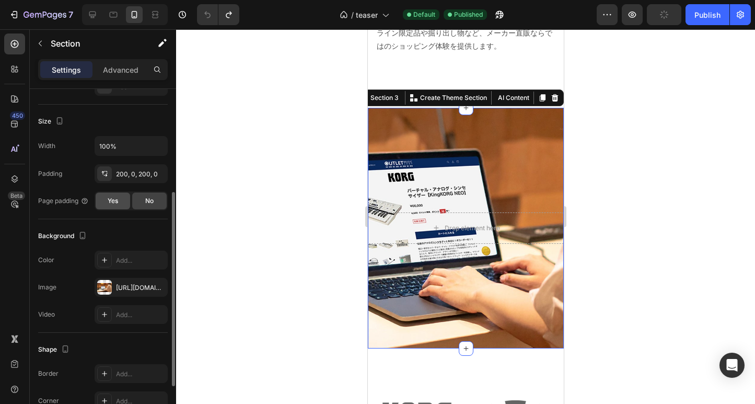
click at [111, 203] on span "Yes" at bounding box center [113, 200] width 10 height 9
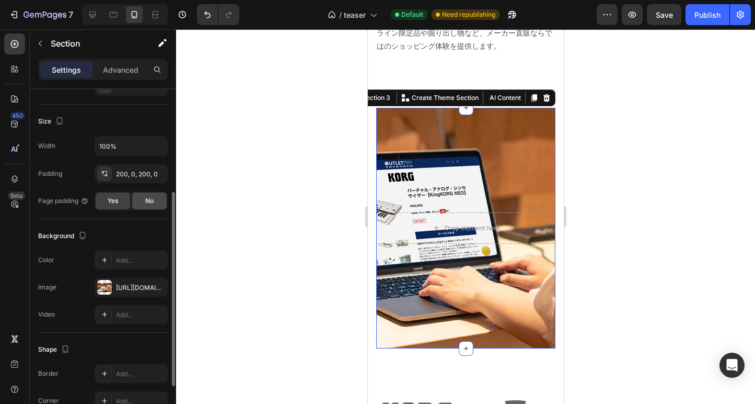
click at [141, 202] on div "No" at bounding box center [149, 200] width 35 height 17
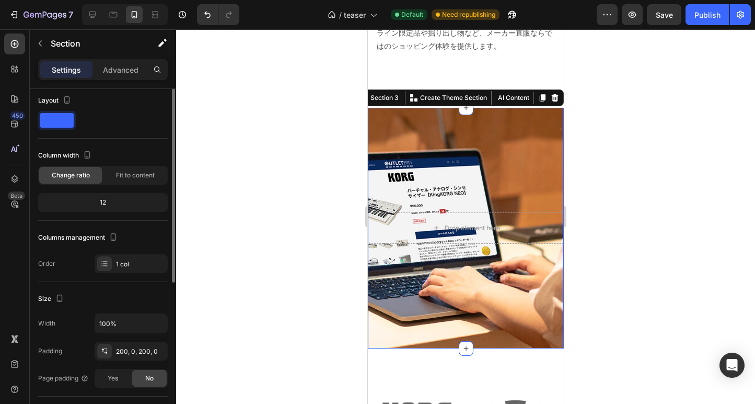
scroll to position [0, 0]
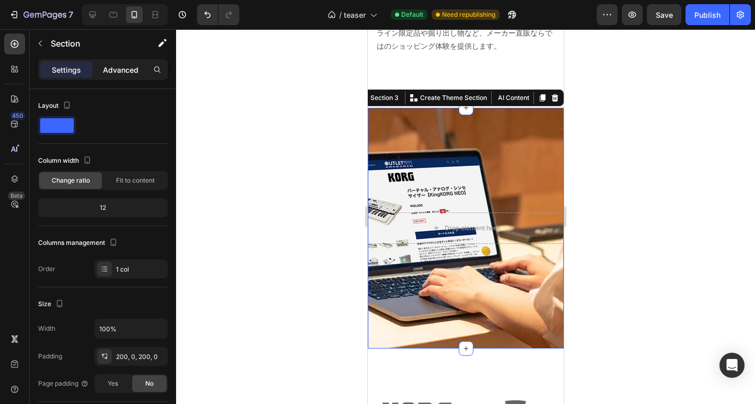
click at [121, 72] on p "Advanced" at bounding box center [121, 69] width 36 height 11
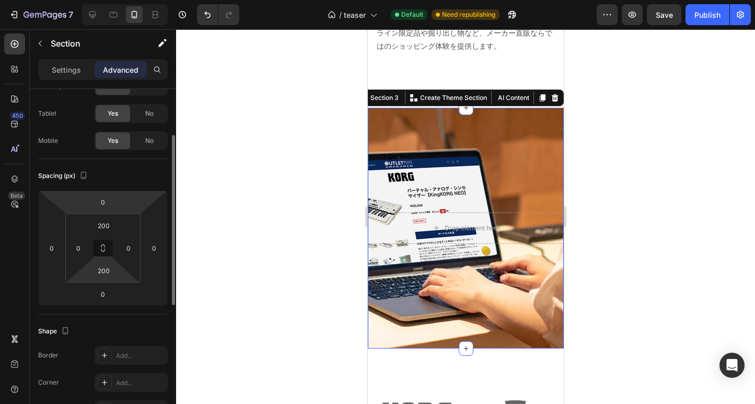
scroll to position [37, 0]
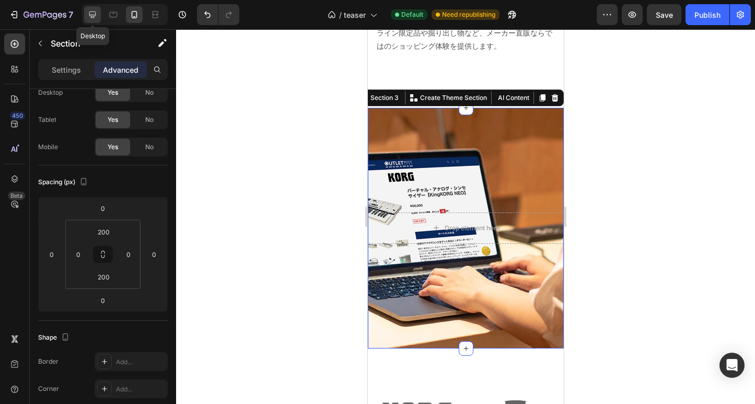
click at [94, 14] on icon at bounding box center [92, 15] width 7 height 7
type input "250"
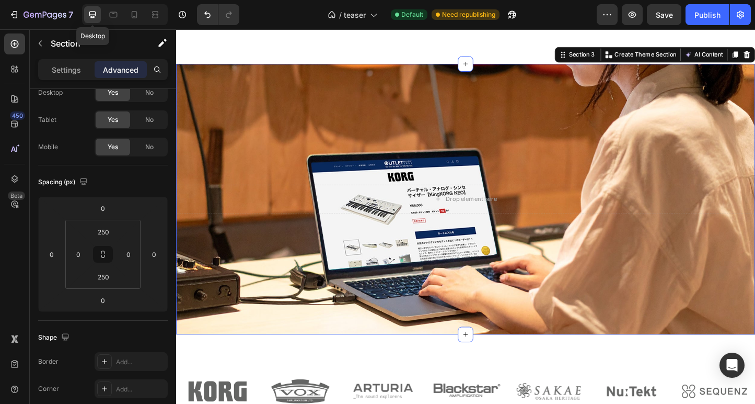
scroll to position [596, 0]
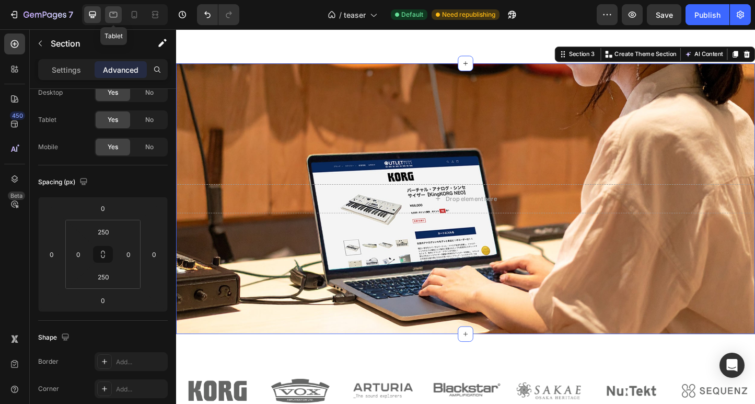
click at [116, 16] on icon at bounding box center [113, 14] width 10 height 10
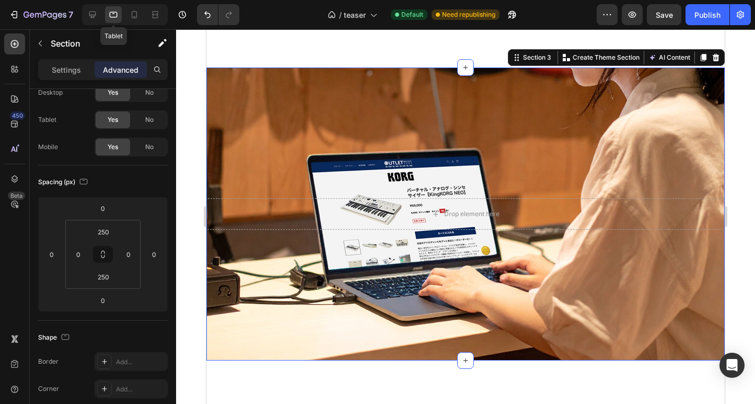
scroll to position [597, 0]
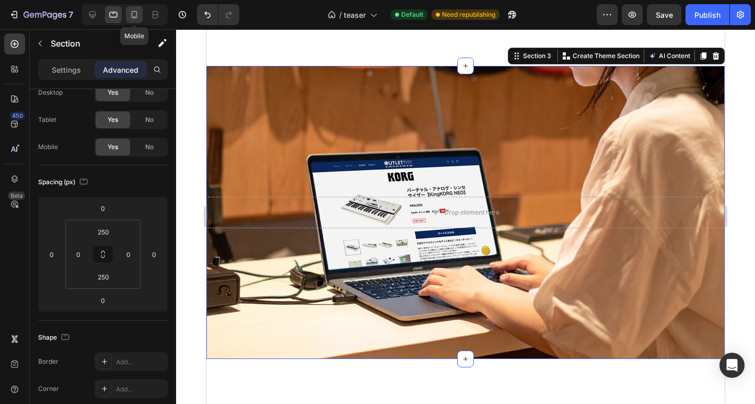
click at [135, 17] on icon at bounding box center [134, 14] width 10 height 10
type input "200"
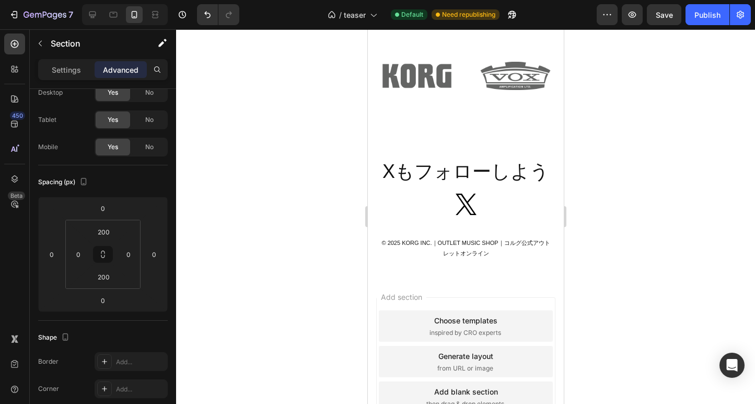
scroll to position [887, 0]
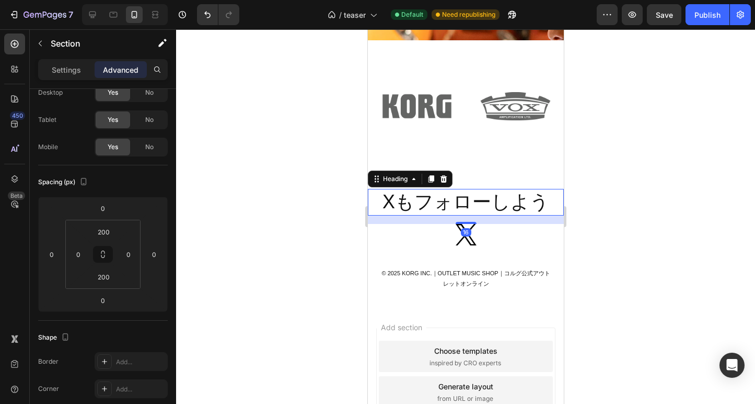
click at [422, 200] on h2 "Xもフォローしよう" at bounding box center [466, 202] width 196 height 27
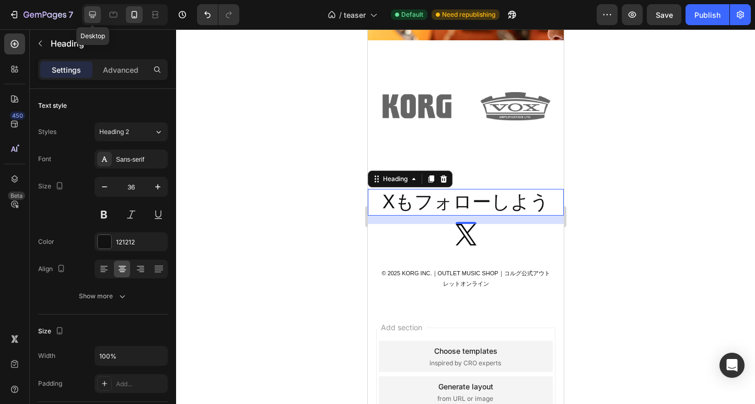
click at [89, 11] on icon at bounding box center [92, 14] width 10 height 10
type input "43"
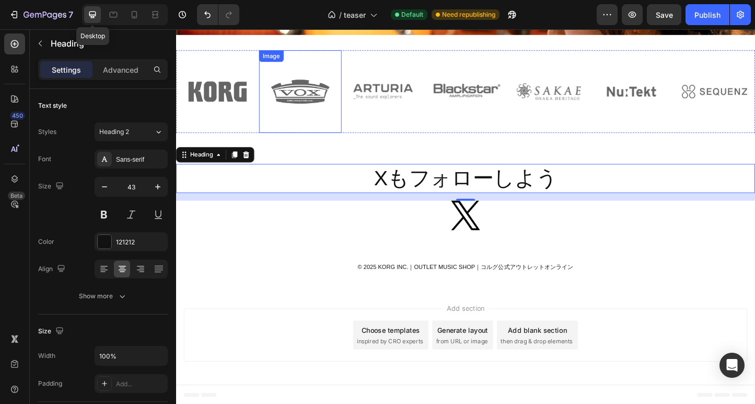
scroll to position [966, 0]
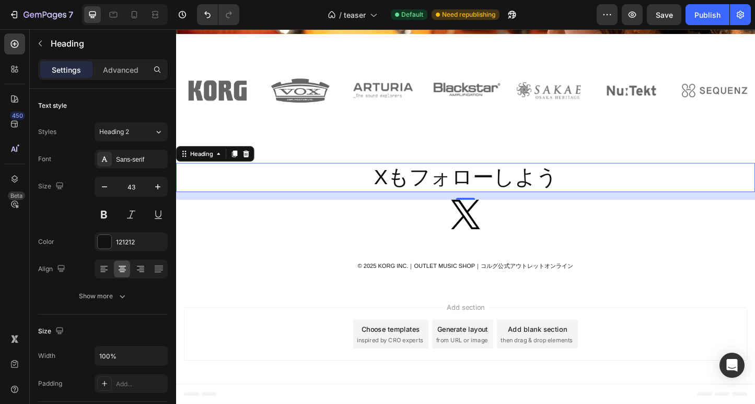
click at [294, 323] on div "Add section Choose templates inspired by CRO experts Generate layout from URL o…" at bounding box center [489, 362] width 627 height 104
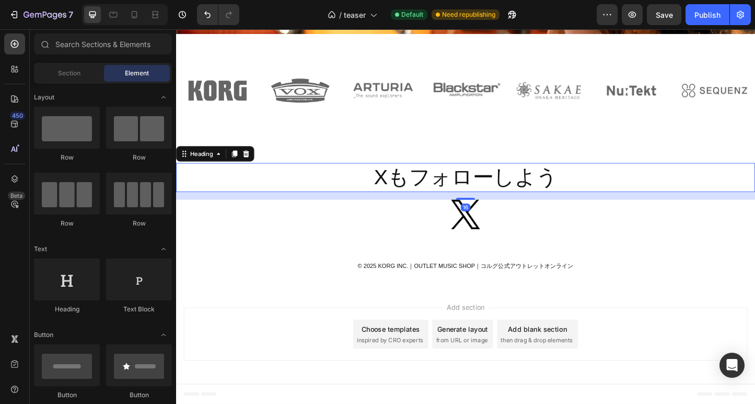
click at [329, 197] on h2 "Xもフォローしよう" at bounding box center [489, 189] width 627 height 31
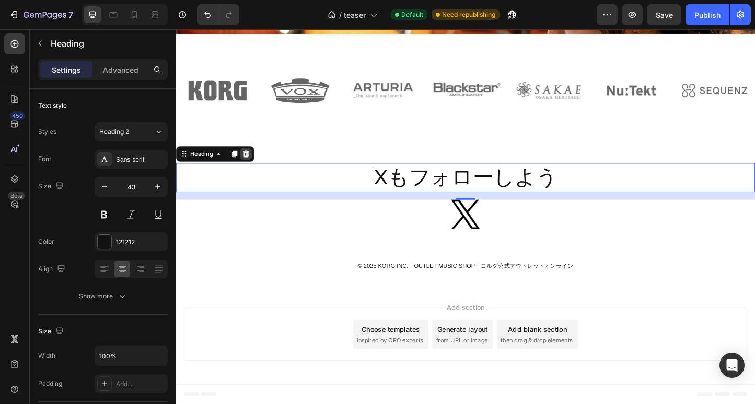
click at [255, 165] on icon at bounding box center [252, 164] width 8 height 8
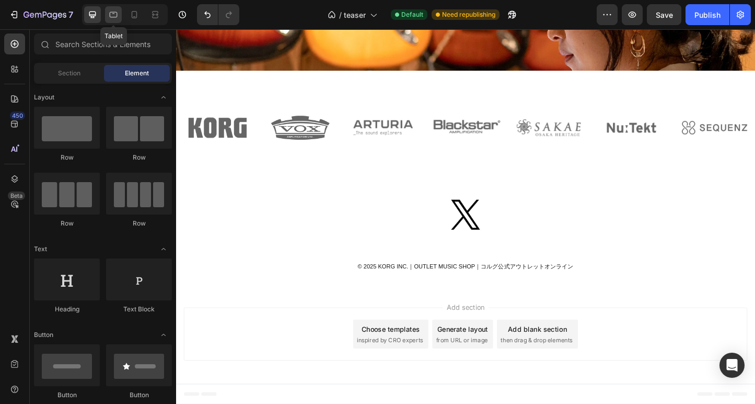
click at [117, 16] on icon at bounding box center [113, 14] width 10 height 10
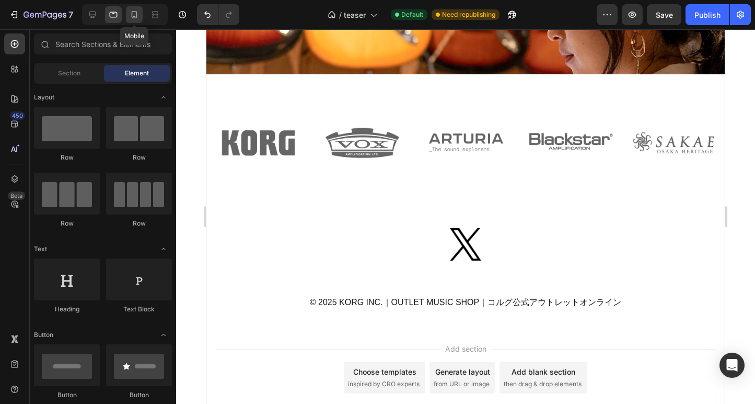
click at [131, 13] on icon at bounding box center [134, 14] width 10 height 10
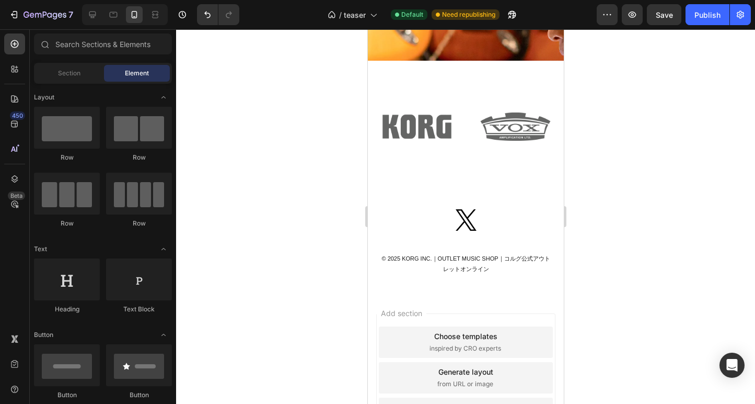
scroll to position [952, 0]
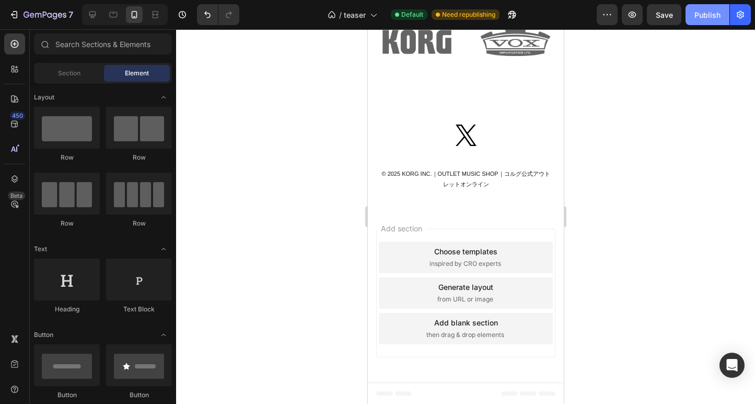
click at [707, 13] on div "Publish" at bounding box center [708, 14] width 26 height 11
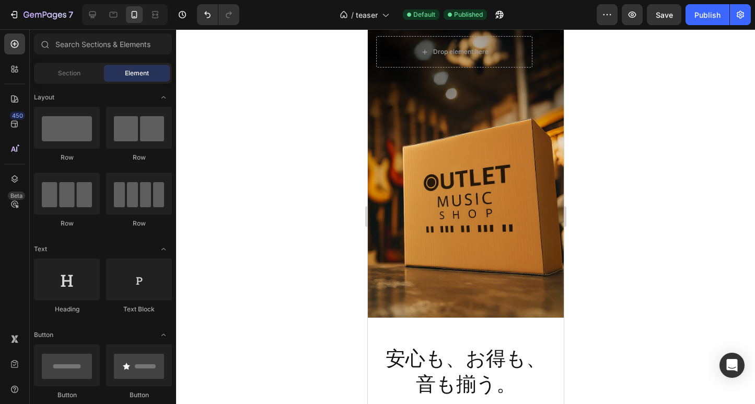
scroll to position [82, 0]
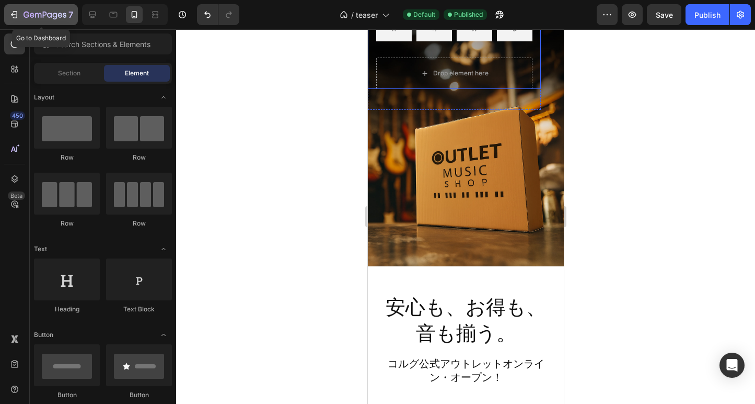
click at [16, 17] on icon "button" at bounding box center [14, 14] width 10 height 10
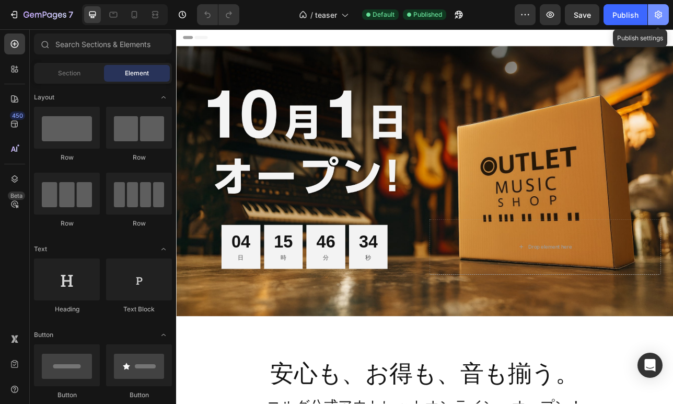
click at [655, 14] on icon "button" at bounding box center [659, 14] width 10 height 10
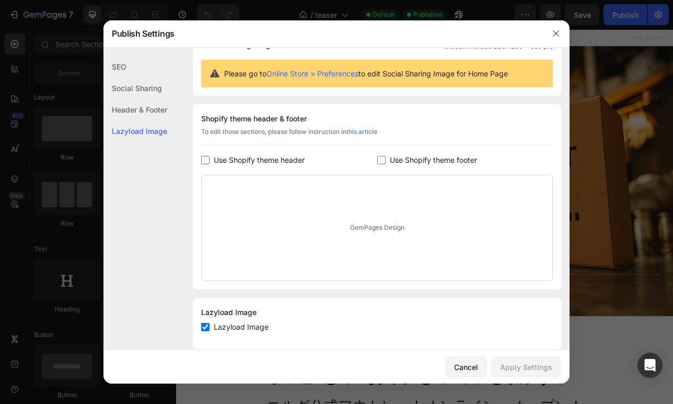
scroll to position [111, 0]
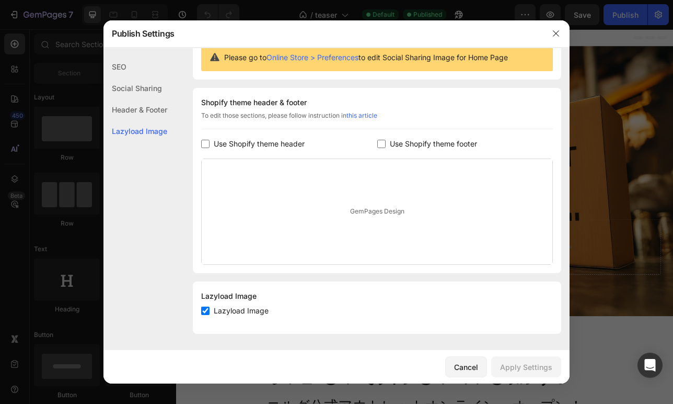
click at [383, 142] on input "checkbox" at bounding box center [381, 144] width 8 height 8
checkbox input "true"
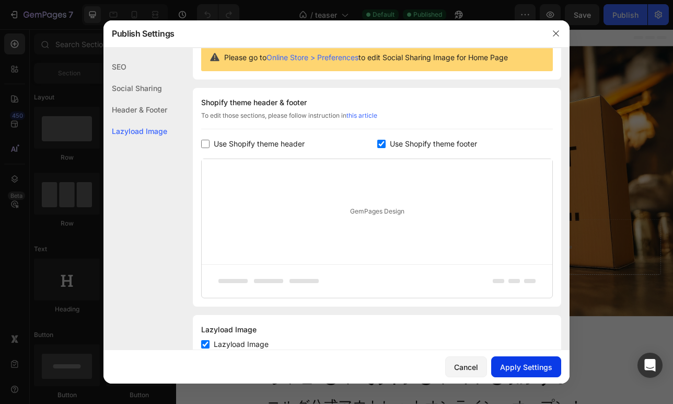
click at [509, 363] on div "Apply Settings" at bounding box center [526, 366] width 52 height 11
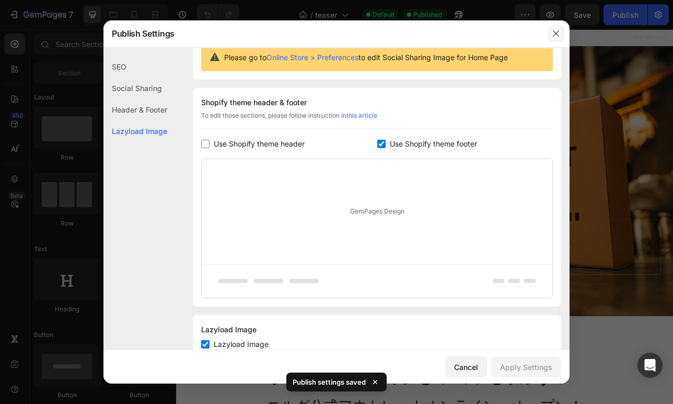
drag, startPoint x: 556, startPoint y: 35, endPoint x: 428, endPoint y: 105, distance: 146.0
click at [556, 35] on icon "button" at bounding box center [556, 33] width 8 height 8
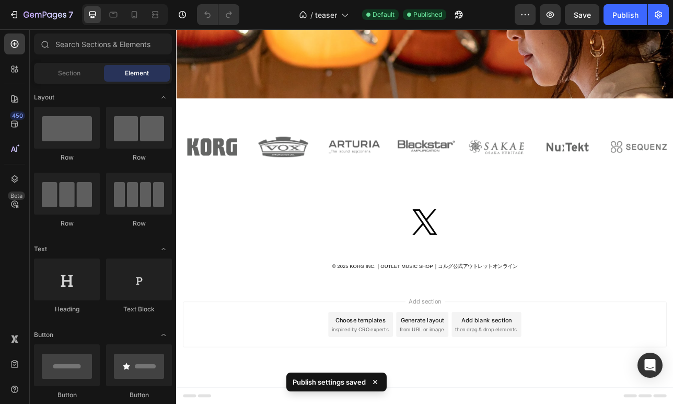
scroll to position [839, 0]
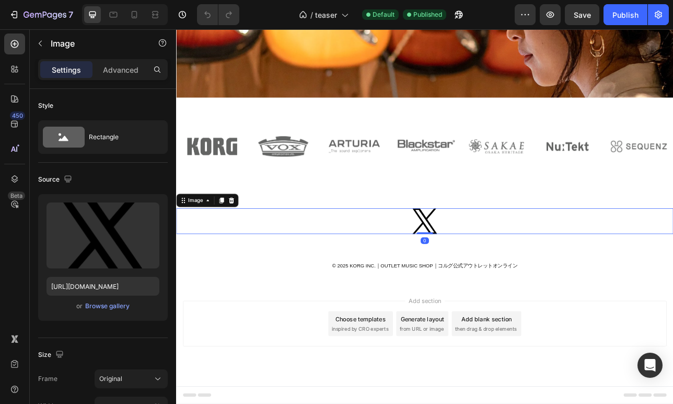
click at [485, 270] on img at bounding box center [489, 271] width 31 height 32
click at [247, 243] on icon at bounding box center [246, 245] width 7 height 7
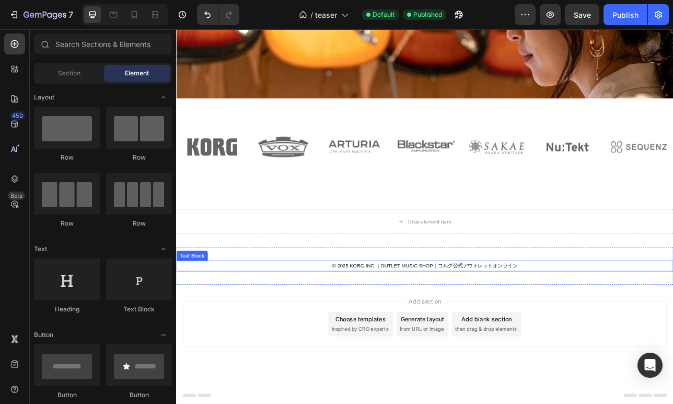
click at [425, 327] on p "© 2025 KORG INC.｜OUTLET MUSIC SHOP｜コルグ公式アウトレットオンライン" at bounding box center [489, 328] width 625 height 12
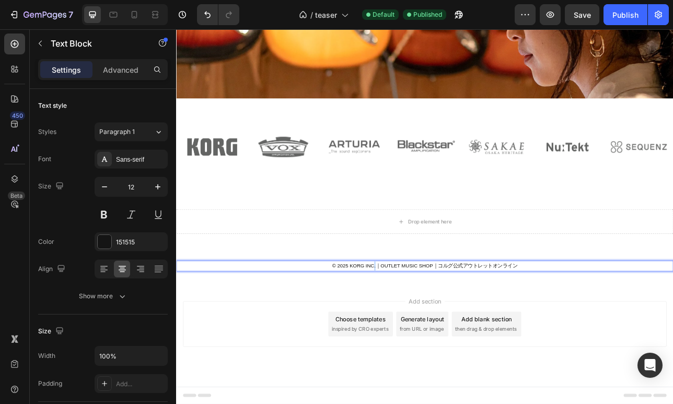
click at [425, 327] on p "© 2025 KORG INC.｜OUTLET MUSIC SHOP｜コルグ公式アウトレットオンライン" at bounding box center [489, 328] width 625 height 12
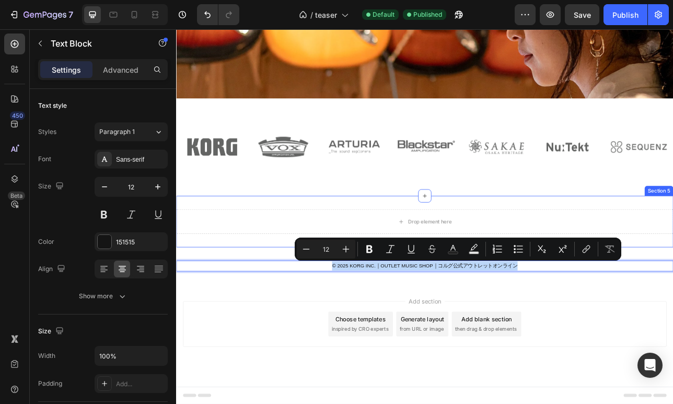
click at [527, 251] on div "Drop element here Section 5" at bounding box center [489, 271] width 627 height 65
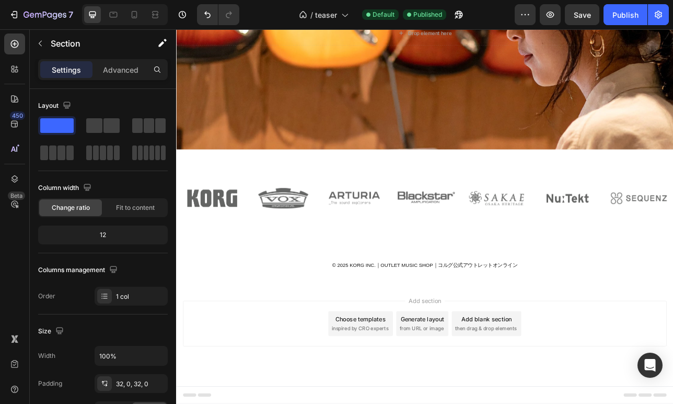
scroll to position [773, 0]
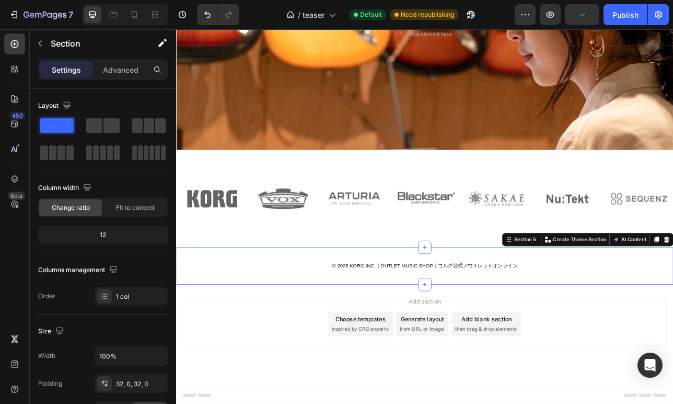
click at [652, 307] on div "© [DATE] KORG INC.｜OUTLET MUSIC SHOP｜コルグ公式アウトレットオンライン Text Block Section 5 You …" at bounding box center [489, 327] width 627 height 47
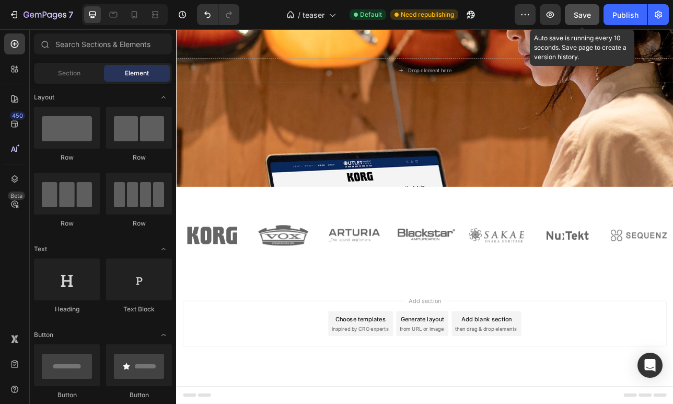
click at [583, 12] on span "Save" at bounding box center [582, 14] width 17 height 9
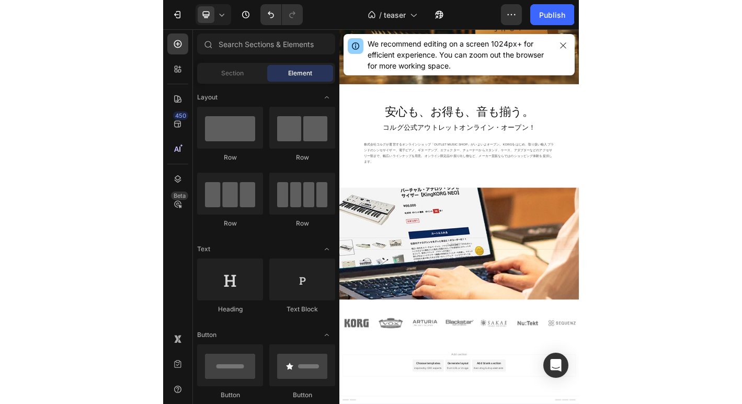
scroll to position [0, 0]
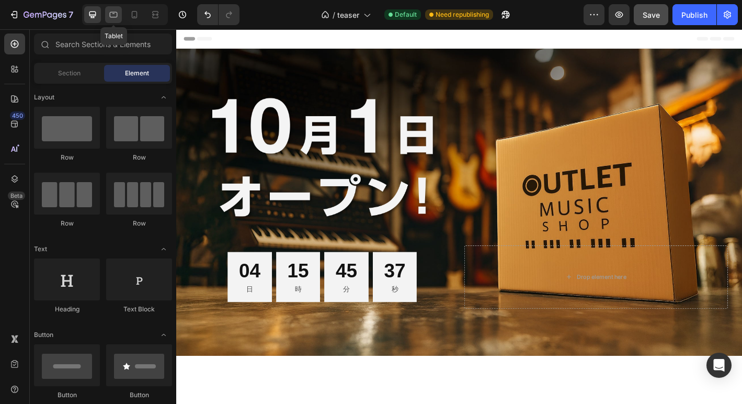
click at [114, 17] on icon at bounding box center [114, 15] width 8 height 6
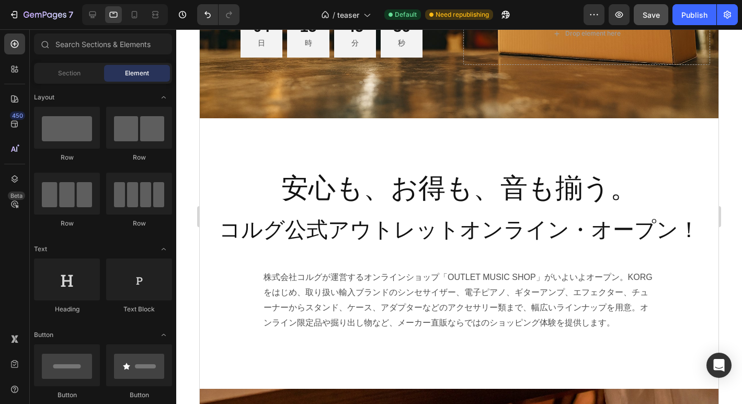
scroll to position [315, 0]
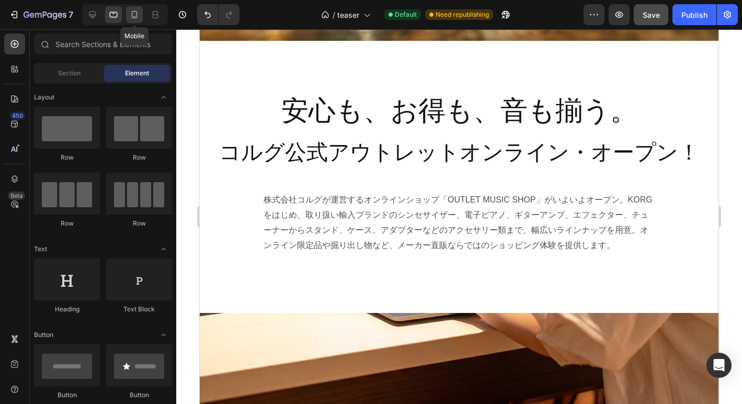
click at [132, 13] on icon at bounding box center [135, 14] width 6 height 7
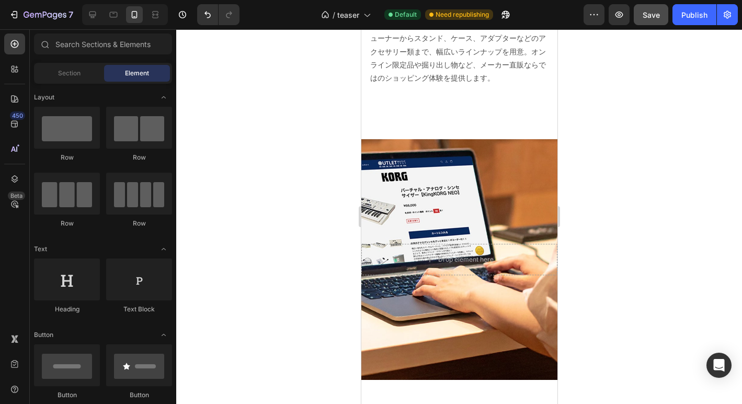
scroll to position [573, 0]
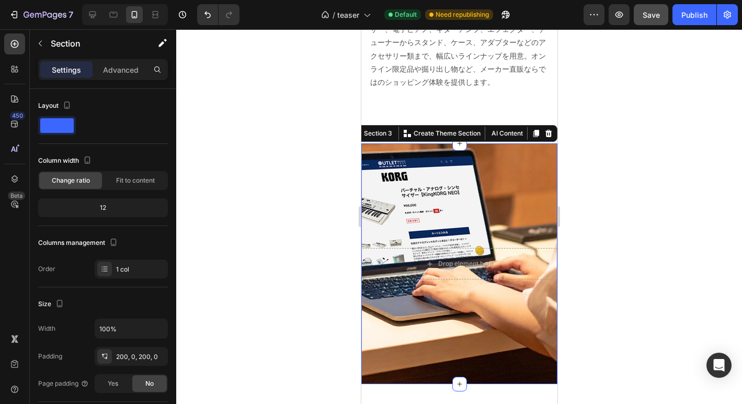
click at [427, 207] on div "Drop element here Section 3 You can create reusable sections Create Theme Secti…" at bounding box center [459, 263] width 196 height 241
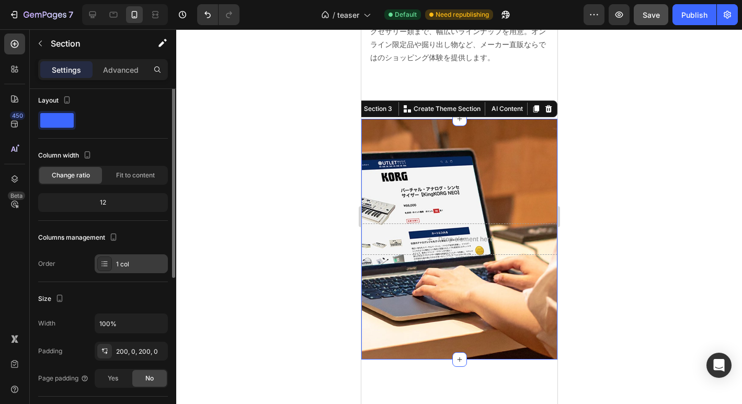
scroll to position [0, 0]
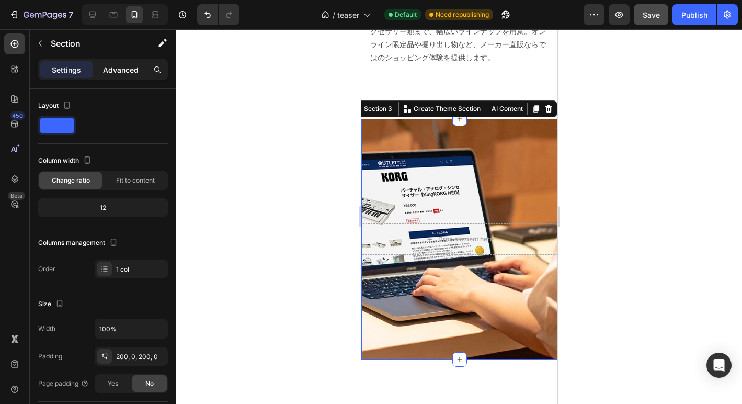
click at [115, 73] on p "Advanced" at bounding box center [121, 69] width 36 height 11
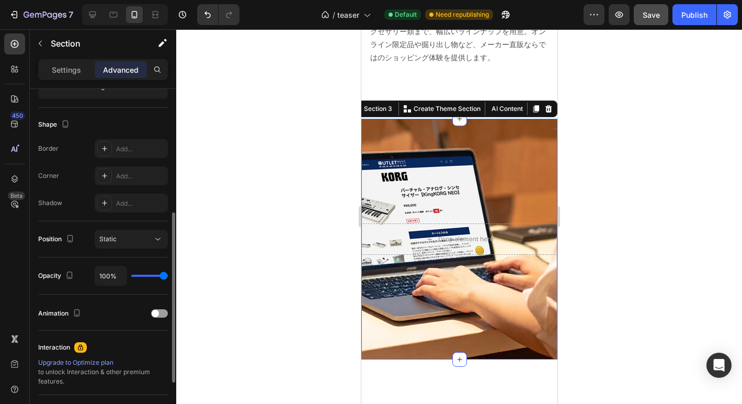
scroll to position [258, 0]
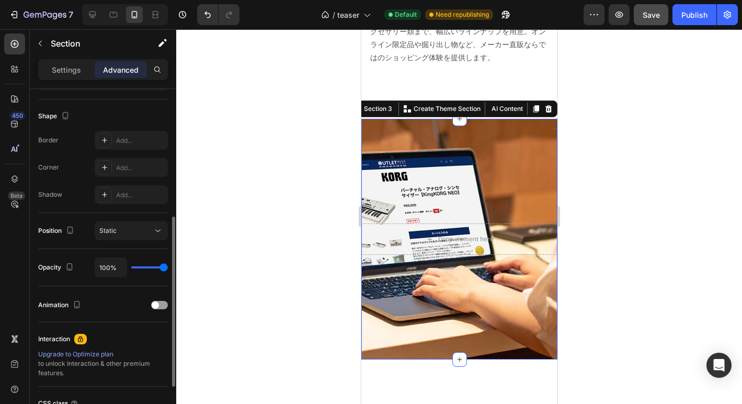
click at [121, 227] on div "Static" at bounding box center [125, 230] width 53 height 9
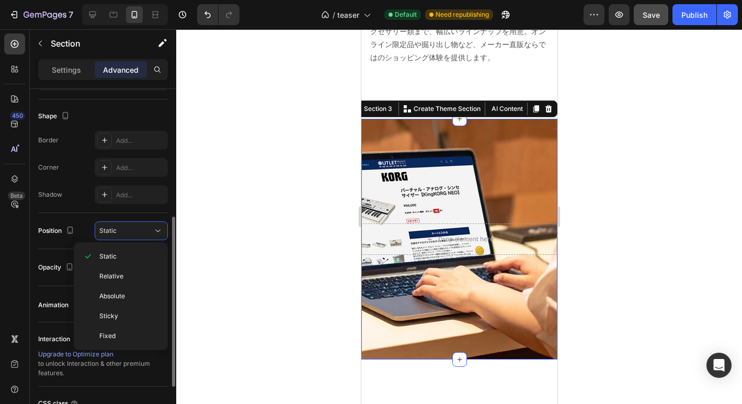
click at [121, 227] on div "Static" at bounding box center [125, 230] width 53 height 9
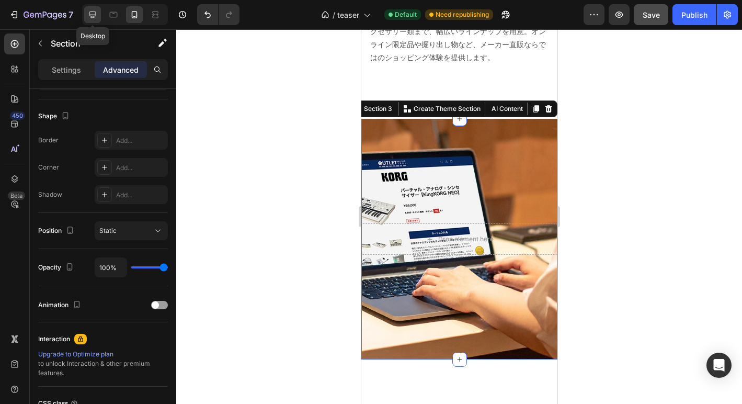
click at [89, 14] on icon at bounding box center [92, 14] width 10 height 10
type input "250"
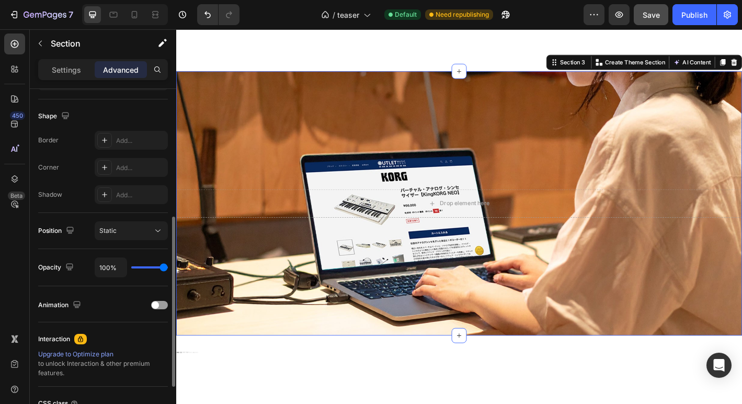
scroll to position [625, 0]
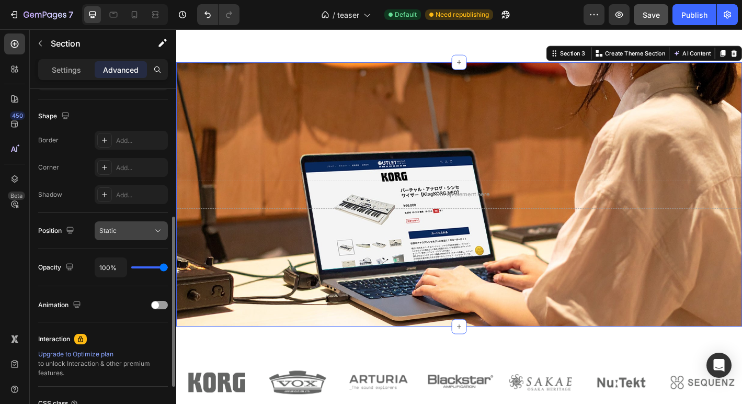
click at [148, 225] on div "Static" at bounding box center [131, 230] width 64 height 10
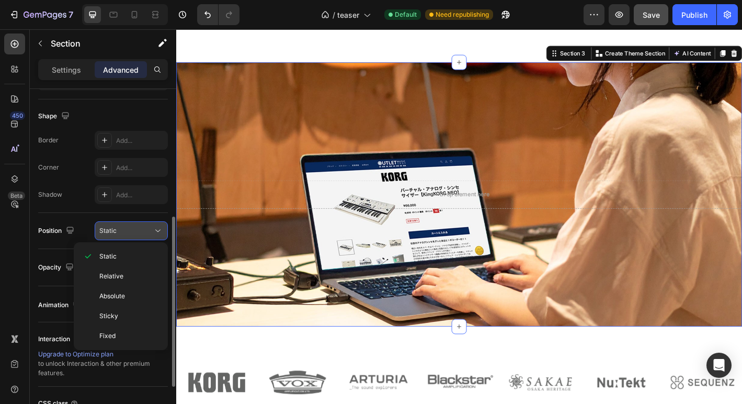
click at [148, 225] on div "Static" at bounding box center [131, 230] width 64 height 10
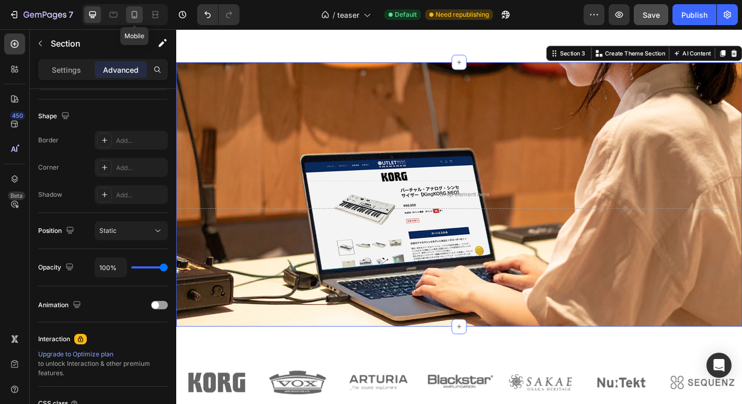
click at [132, 16] on icon at bounding box center [135, 14] width 6 height 7
type input "200"
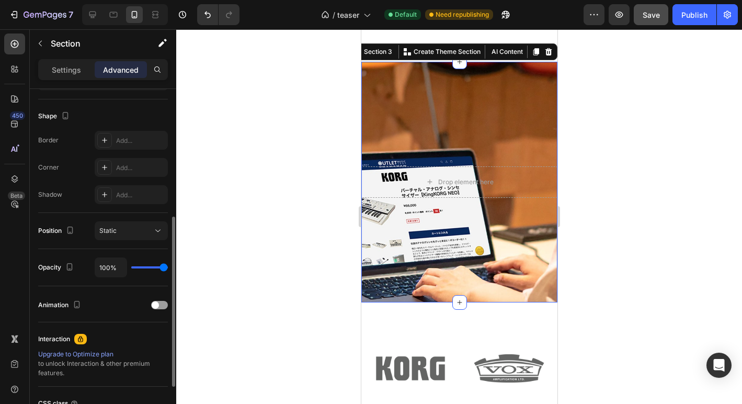
scroll to position [558, 0]
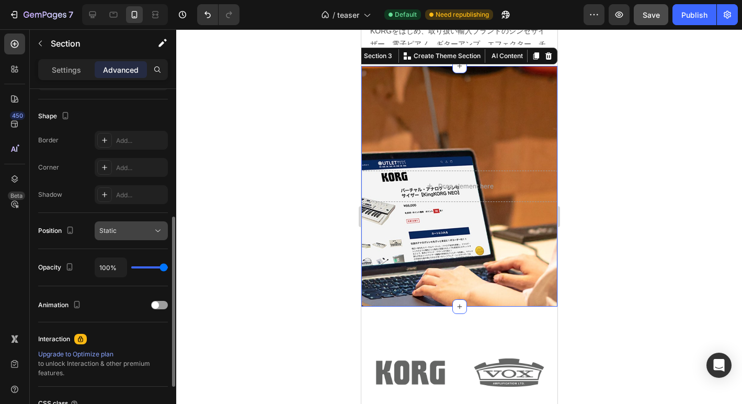
click at [132, 233] on div "Static" at bounding box center [125, 230] width 53 height 9
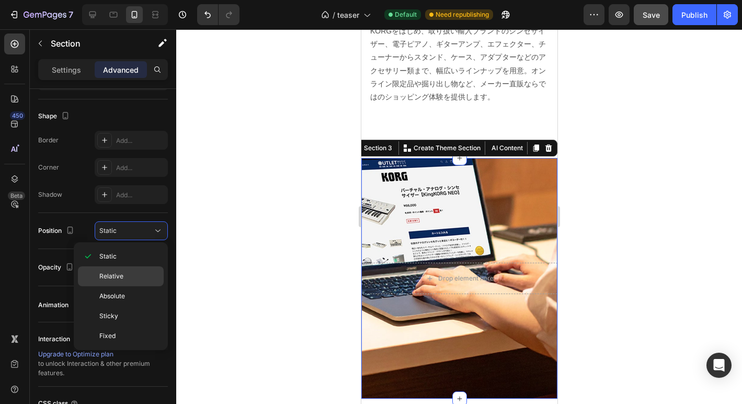
click at [118, 279] on span "Relative" at bounding box center [111, 275] width 24 height 9
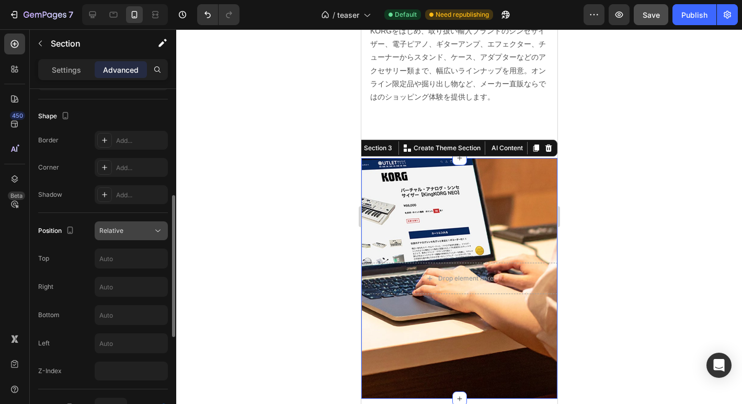
click at [151, 230] on div "Relative" at bounding box center [125, 230] width 53 height 9
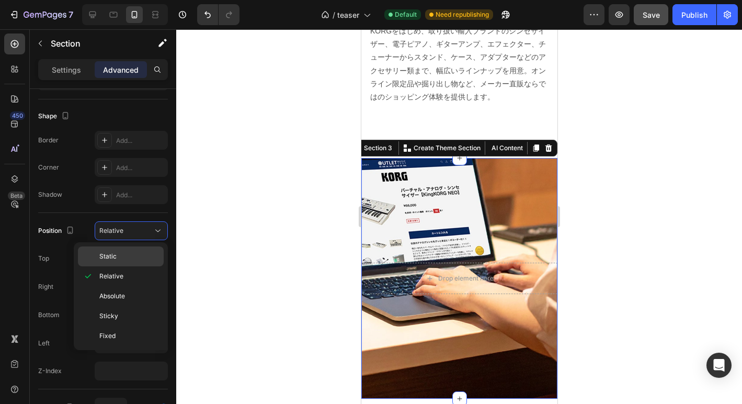
click at [138, 260] on p "Static" at bounding box center [129, 255] width 60 height 9
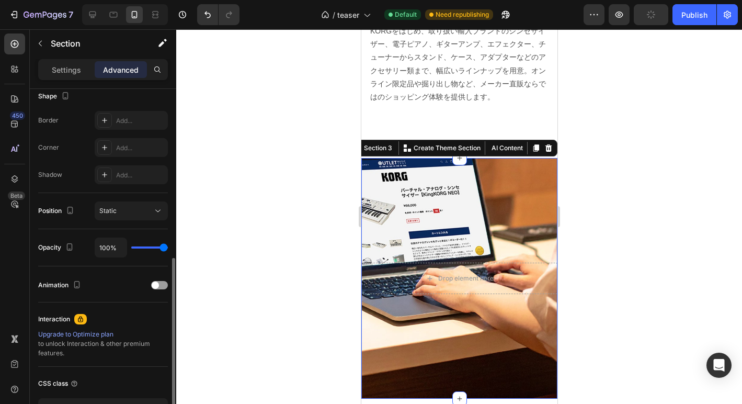
scroll to position [275, 0]
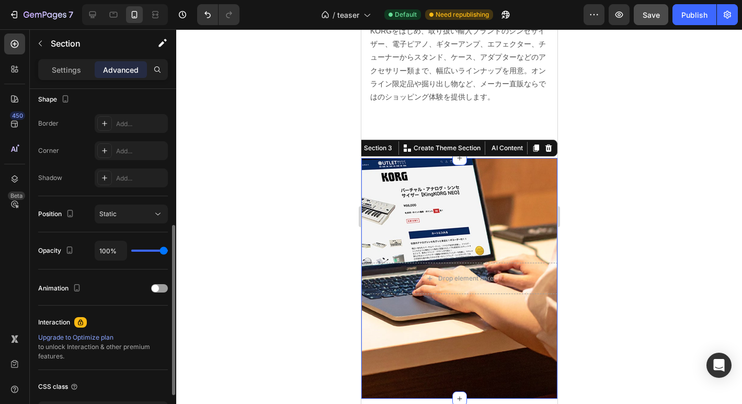
type input "80%"
type input "80"
type input "76%"
type input "76"
type input "74%"
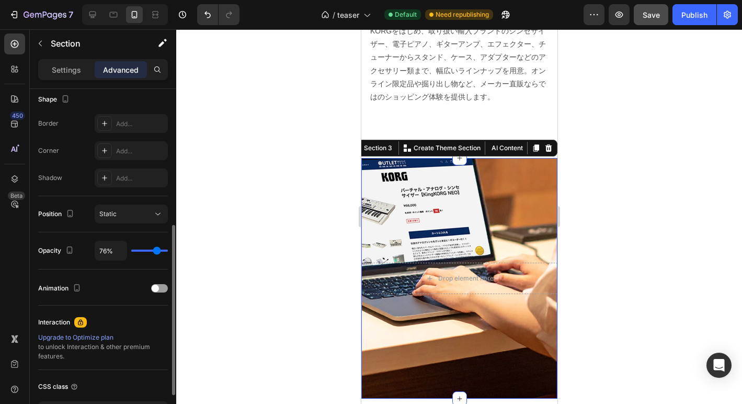
type input "74"
type input "71%"
type input "71"
type input "69%"
type input "69"
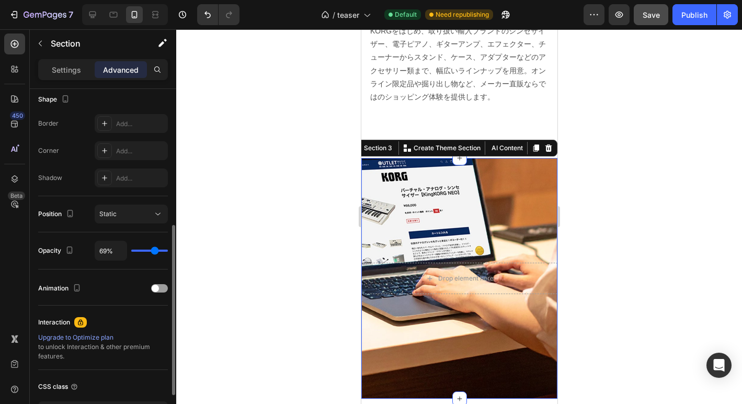
type input "68%"
type input "68"
type input "67%"
type input "67"
type input "66%"
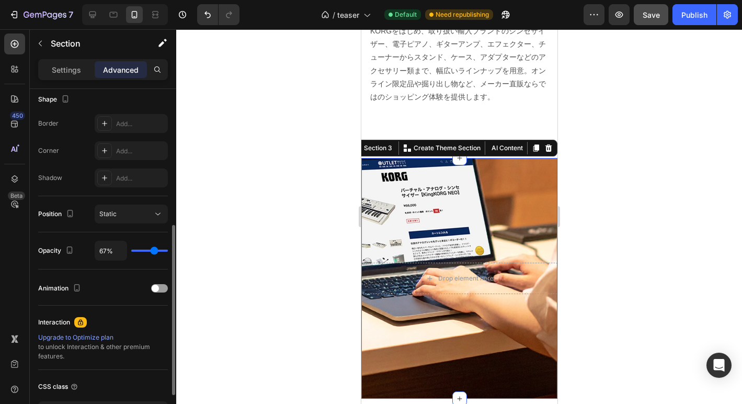
type input "66"
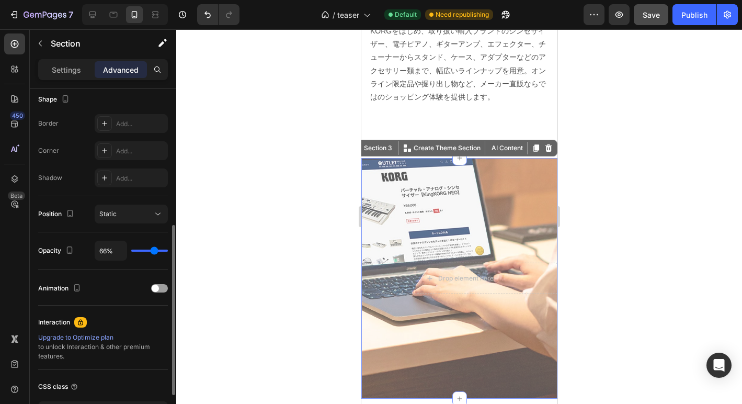
type input "64%"
type input "64"
type input "63%"
type input "63"
type input "60%"
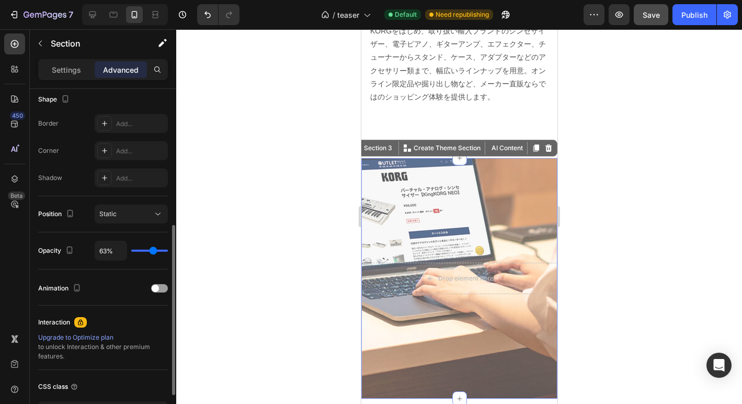
type input "60"
type input "59%"
type input "59"
type input "56%"
type input "56"
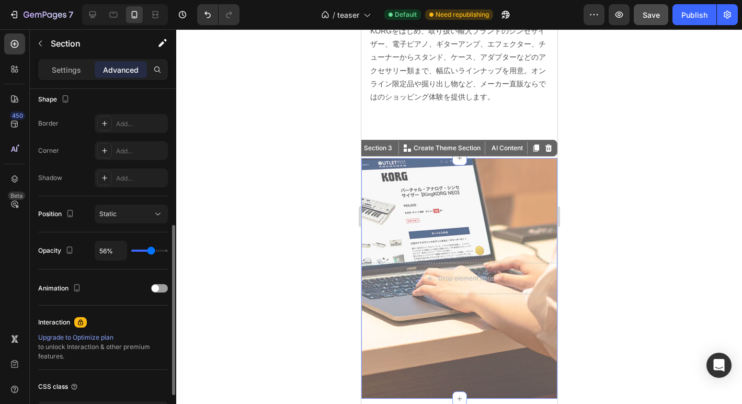
type input "54%"
type input "54"
type input "52%"
type input "52"
type input "51%"
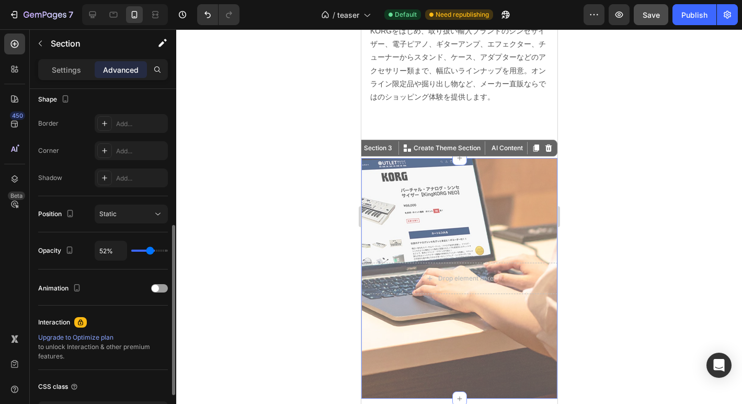
type input "51"
type input "49%"
type input "49"
type input "47%"
type input "47"
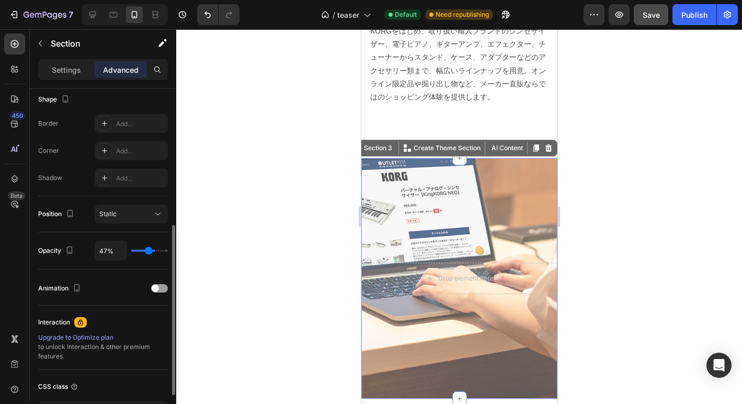
type input "46%"
type input "46"
type input "45%"
type input "45"
type input "44%"
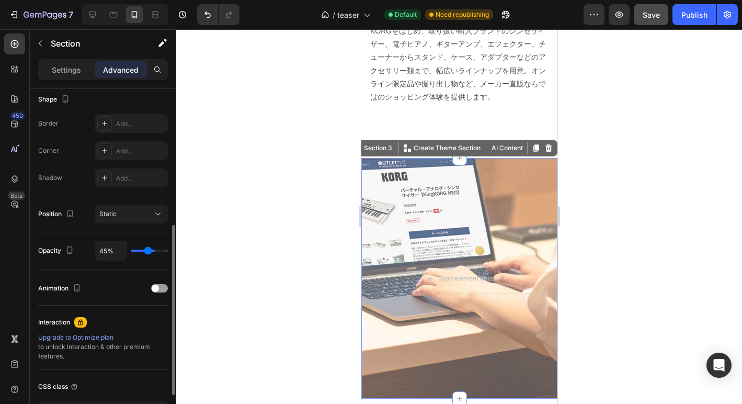
type input "44"
type input "43%"
type input "43"
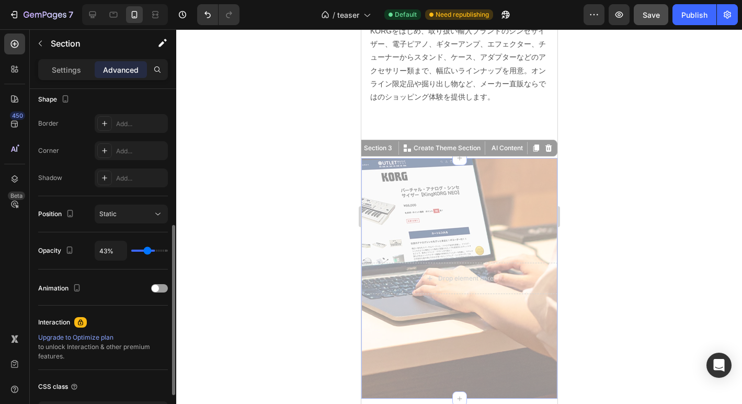
type input "44%"
type input "44"
type input "45%"
type input "45"
type input "46%"
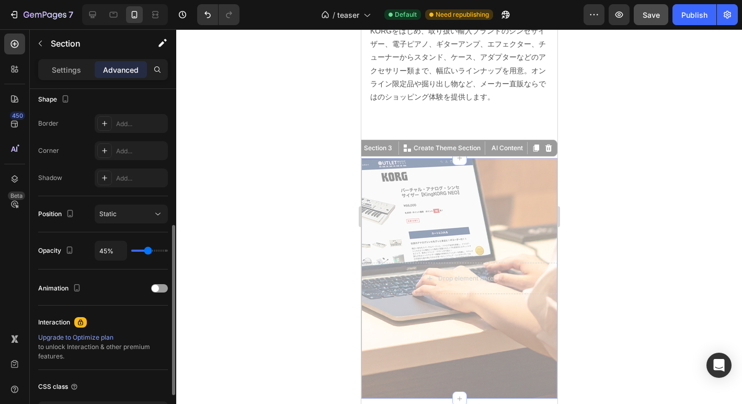
type input "46"
type input "47%"
type input "47"
type input "49%"
type input "49"
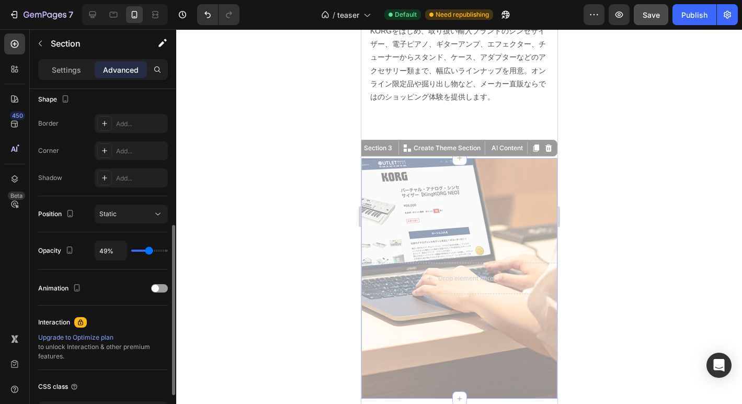
type input "52%"
type input "52"
type input "56%"
type input "56"
type input "60%"
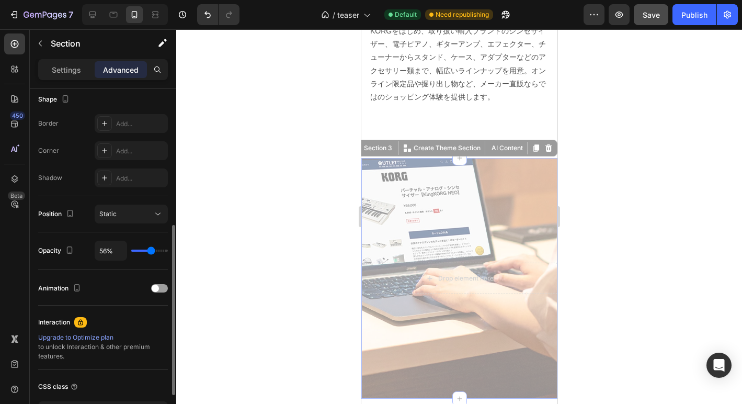
type input "60"
type input "66%"
type input "66"
type input "70%"
type input "70"
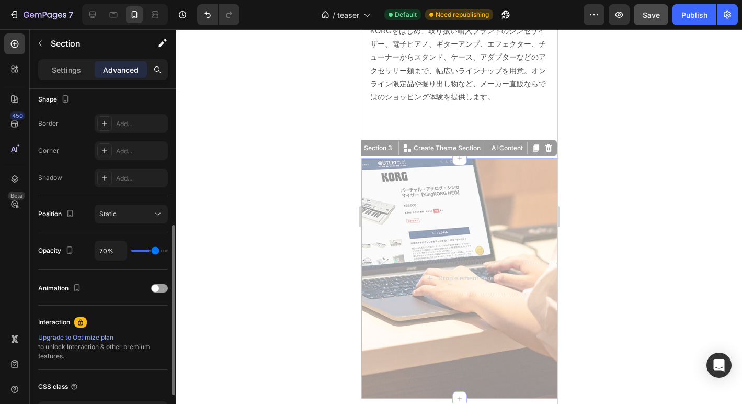
type input "76%"
type input "76"
type input "82%"
type input "82"
type input "88%"
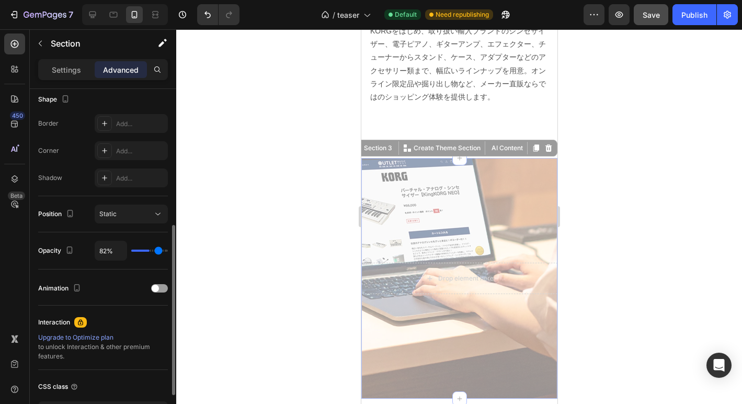
type input "88"
type input "95%"
type input "95"
type input "100%"
type input "100"
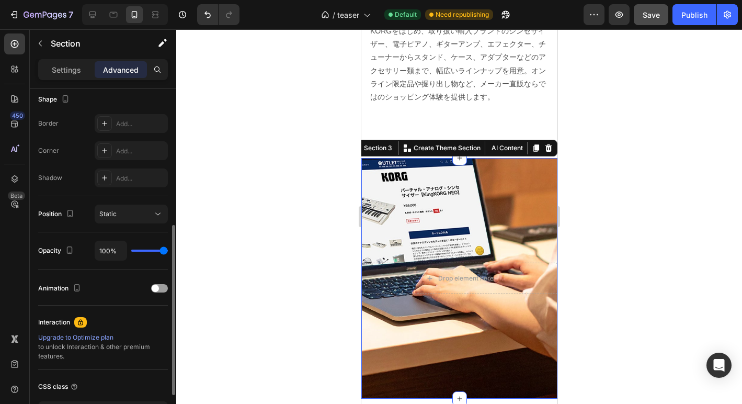
drag, startPoint x: 160, startPoint y: 251, endPoint x: 176, endPoint y: 249, distance: 16.3
click at [168, 249] on input "range" at bounding box center [149, 250] width 37 height 2
click at [156, 215] on icon at bounding box center [158, 214] width 10 height 10
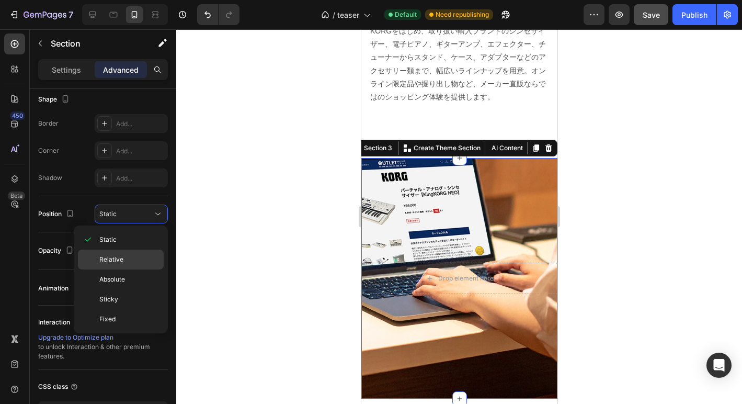
click at [118, 257] on span "Relative" at bounding box center [111, 259] width 24 height 9
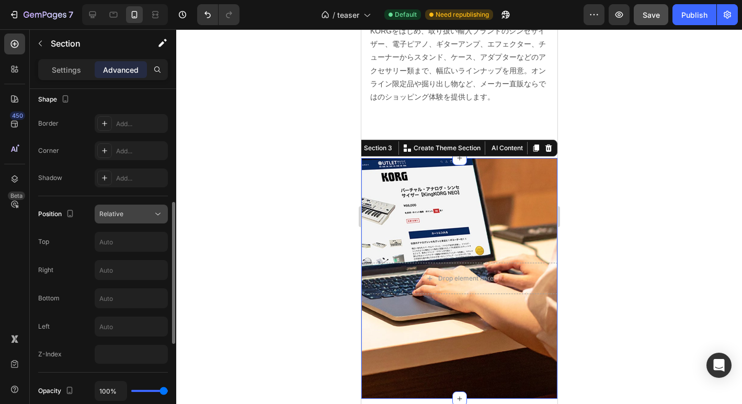
click at [155, 216] on icon at bounding box center [158, 214] width 10 height 10
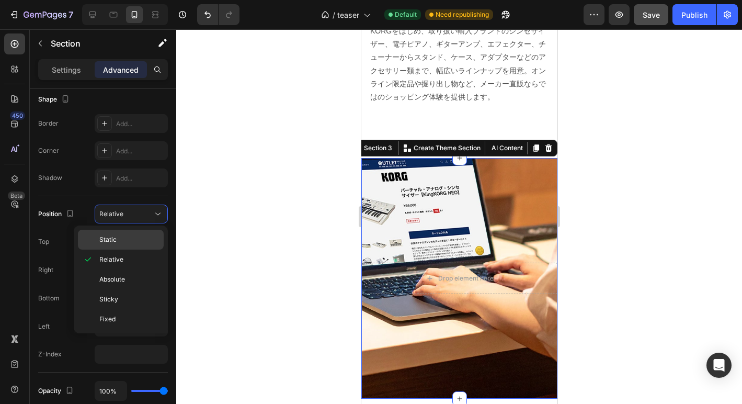
click at [140, 239] on p "Static" at bounding box center [129, 239] width 60 height 9
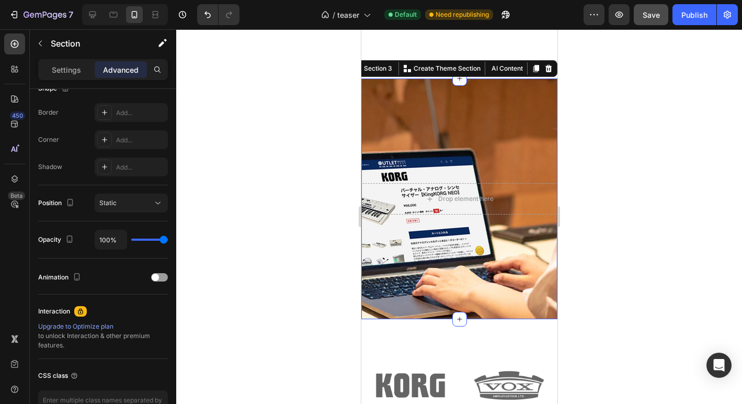
scroll to position [634, 0]
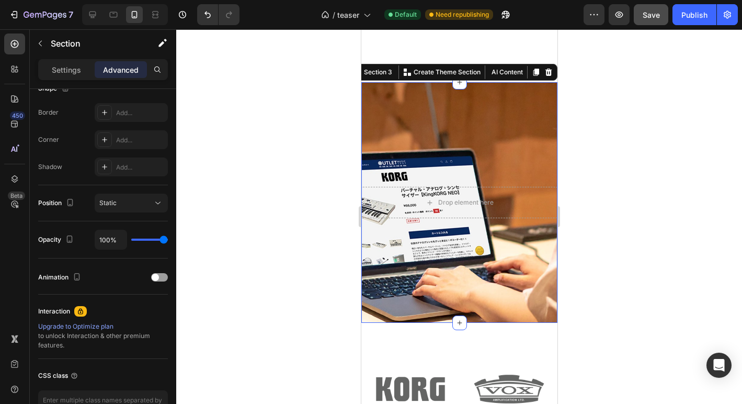
click at [385, 247] on div "Drop element here Section 3 You can create reusable sections Create Theme Secti…" at bounding box center [459, 202] width 196 height 241
click at [492, 305] on div "Drop element here Section 3 You can create reusable sections Create Theme Secti…" at bounding box center [459, 202] width 196 height 241
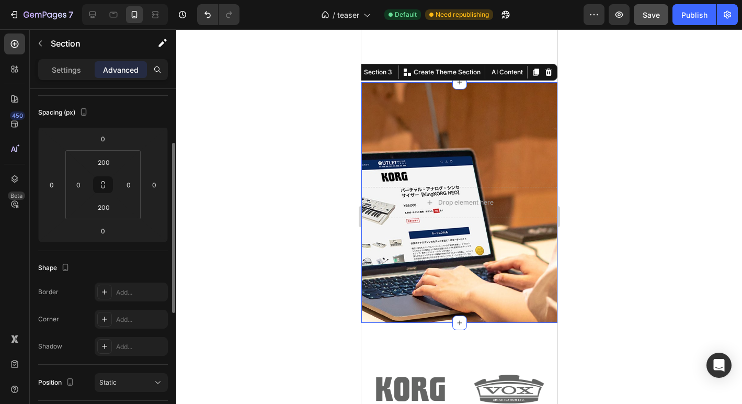
scroll to position [106, 0]
click at [102, 164] on input "200" at bounding box center [103, 163] width 21 height 16
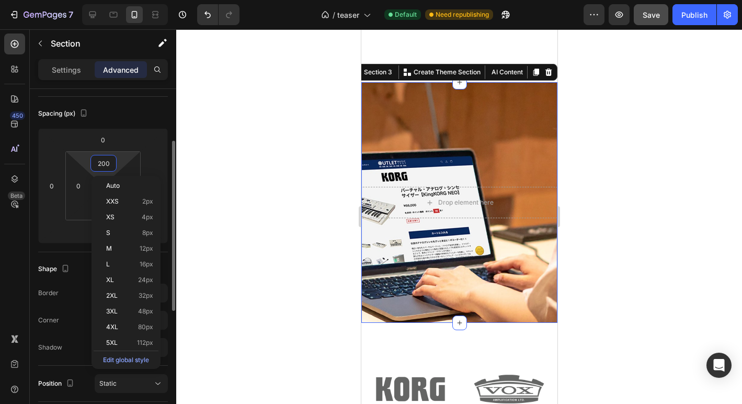
click at [76, 260] on div "Shape" at bounding box center [103, 268] width 130 height 17
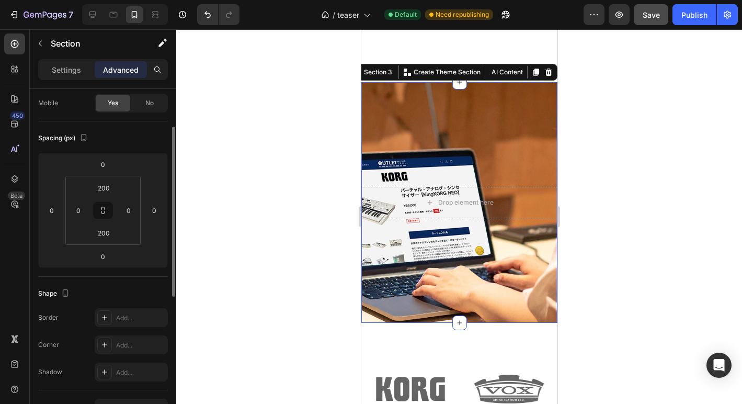
scroll to position [79, 0]
click at [108, 236] on input "200" at bounding box center [103, 234] width 21 height 16
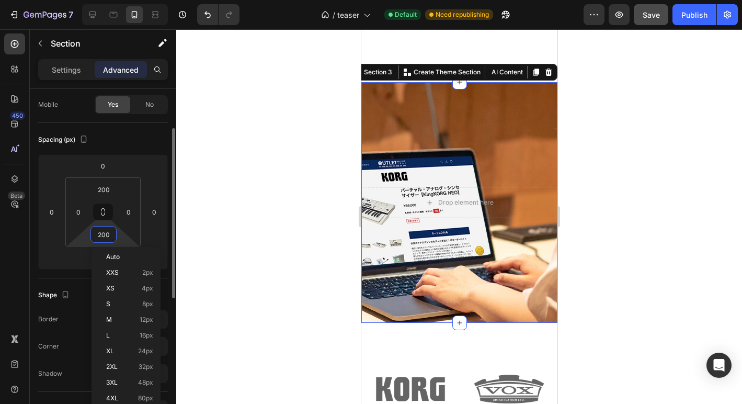
click at [108, 236] on input "200" at bounding box center [103, 234] width 21 height 16
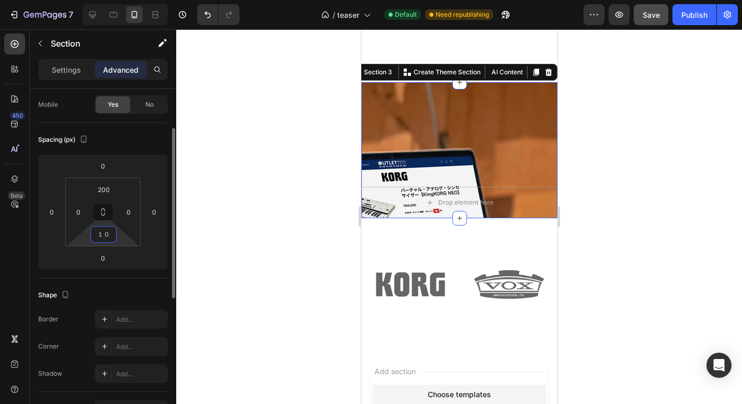
type input "１"
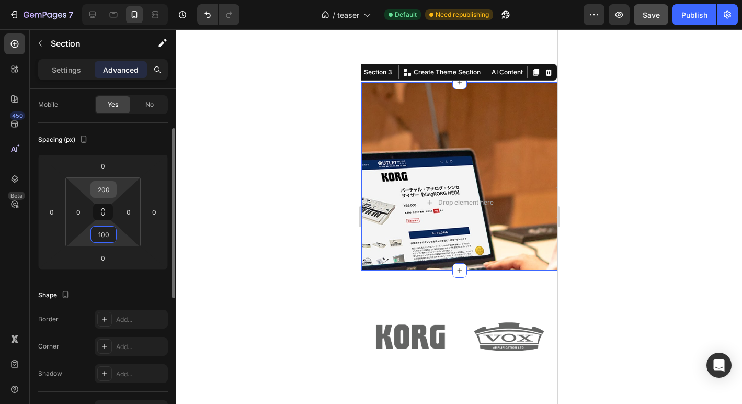
type input "100"
click at [100, 190] on input "200" at bounding box center [103, 189] width 21 height 16
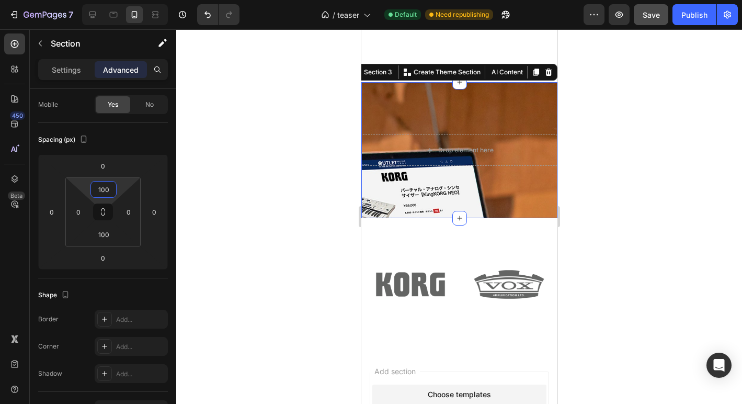
type input "100"
click at [232, 216] on div at bounding box center [459, 216] width 566 height 374
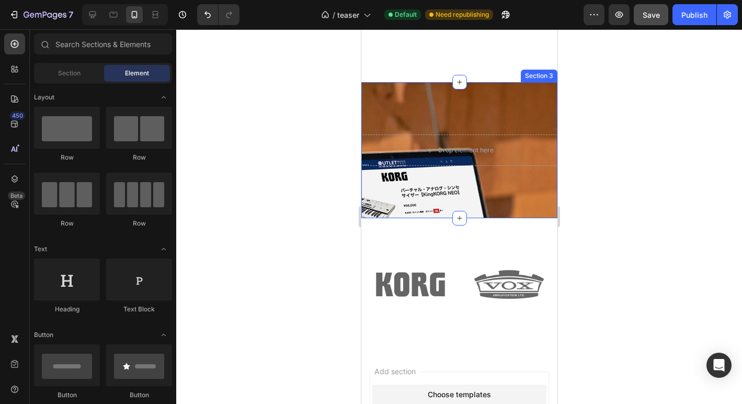
click at [418, 187] on div "Drop element here Section 3" at bounding box center [459, 150] width 196 height 136
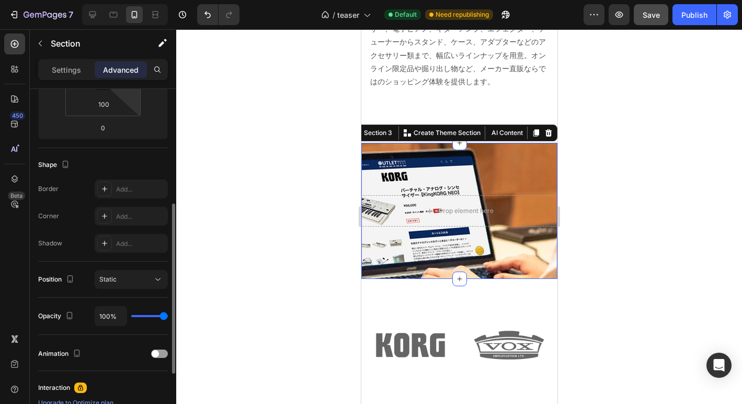
scroll to position [220, 0]
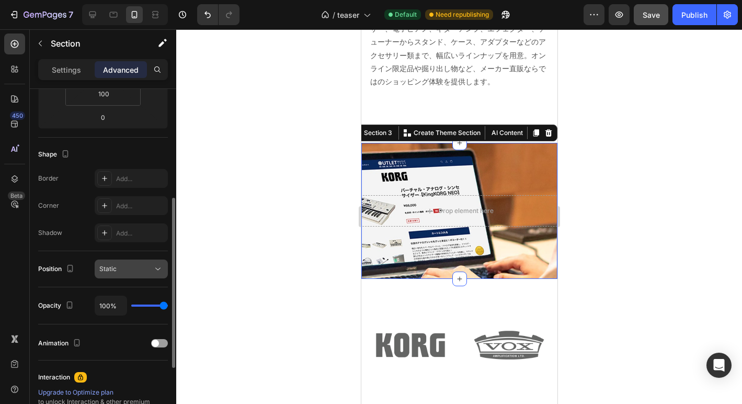
click at [155, 270] on icon at bounding box center [158, 269] width 10 height 10
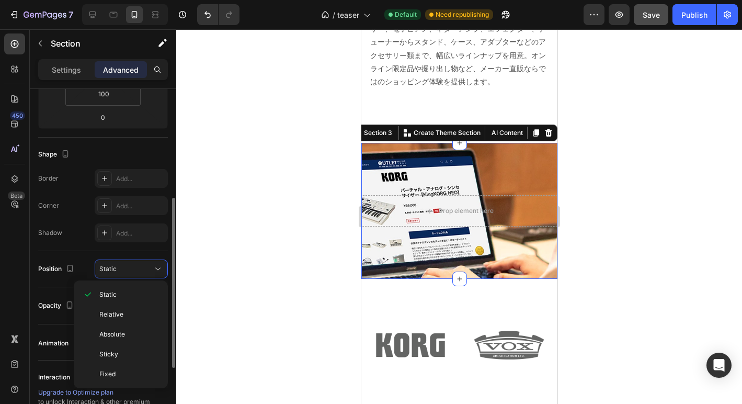
click at [83, 237] on div "Shadow Add..." at bounding box center [103, 232] width 130 height 19
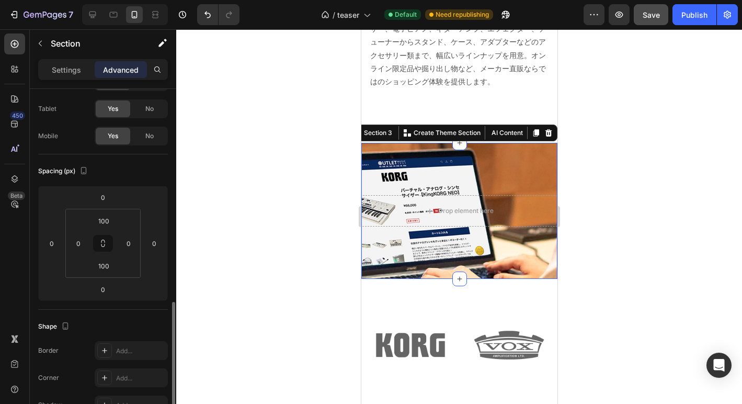
scroll to position [0, 0]
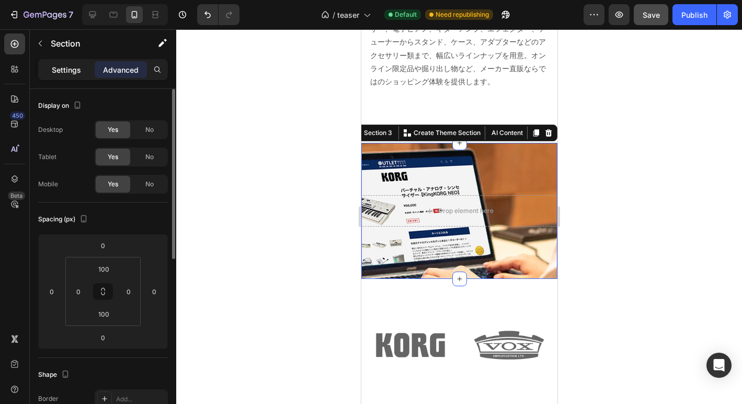
click at [60, 68] on p "Settings" at bounding box center [66, 69] width 29 height 11
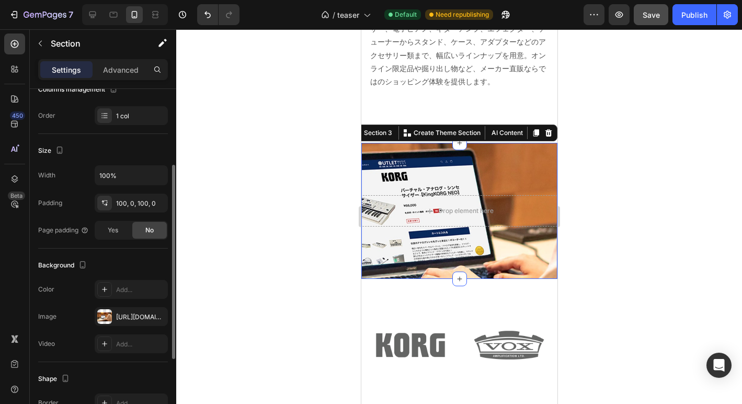
scroll to position [143, 0]
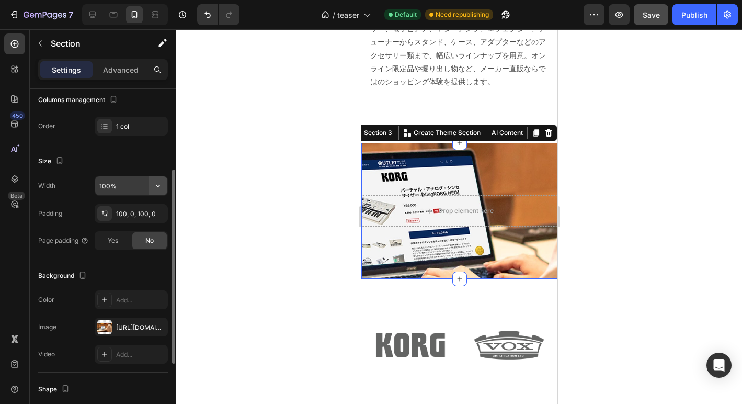
click at [157, 186] on icon "button" at bounding box center [158, 186] width 4 height 3
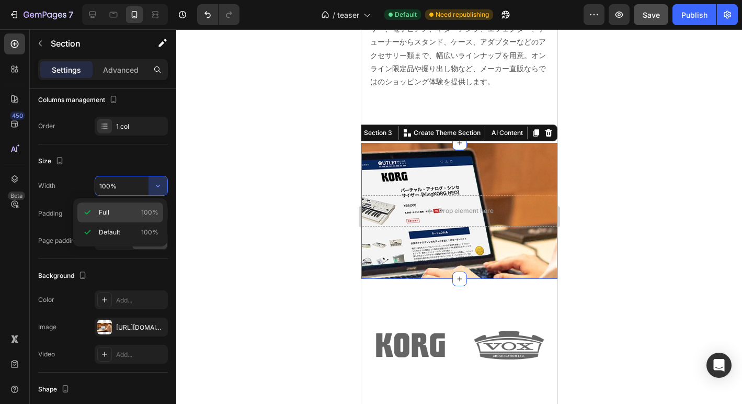
click at [128, 213] on p "Full 100%" at bounding box center [129, 212] width 60 height 9
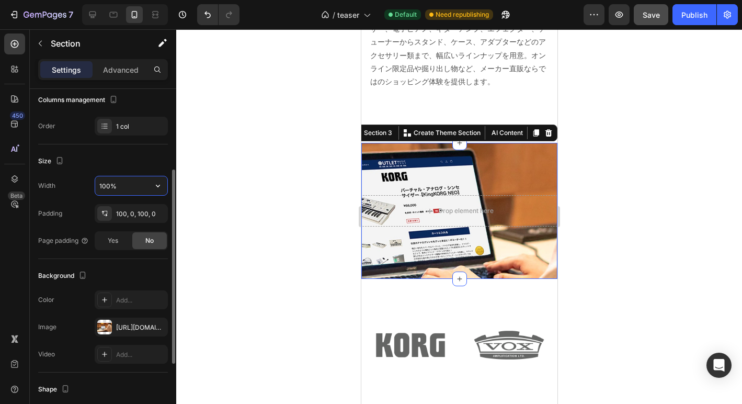
click at [145, 187] on input "100%" at bounding box center [131, 185] width 72 height 19
click at [155, 186] on icon "button" at bounding box center [158, 185] width 10 height 10
click at [81, 188] on div "Width 100%" at bounding box center [103, 186] width 130 height 20
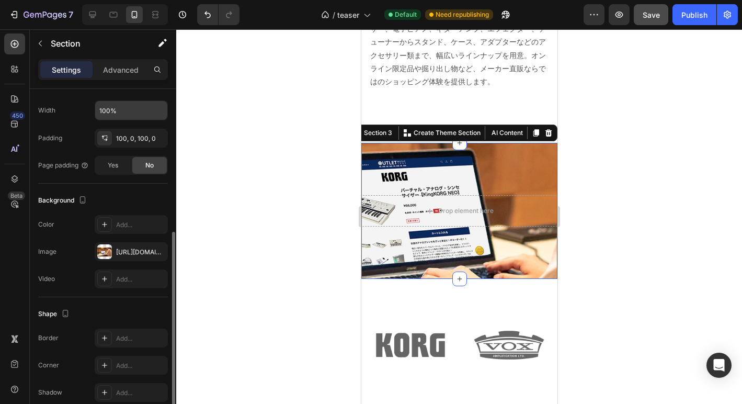
scroll to position [216, 0]
click at [128, 254] on div "[URL][DOMAIN_NAME]" at bounding box center [131, 253] width 30 height 9
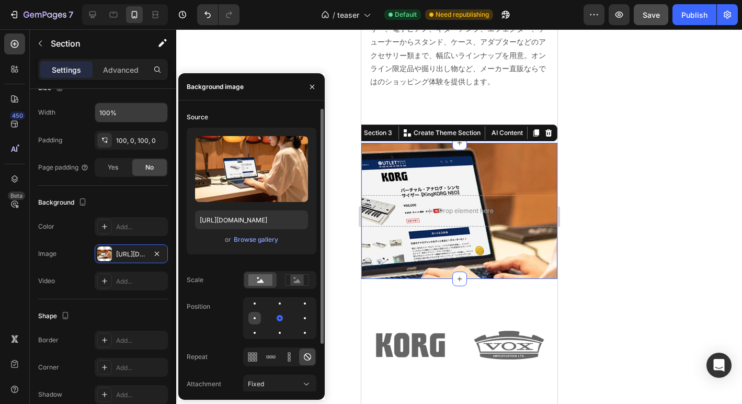
click at [258, 319] on div at bounding box center [254, 318] width 13 height 13
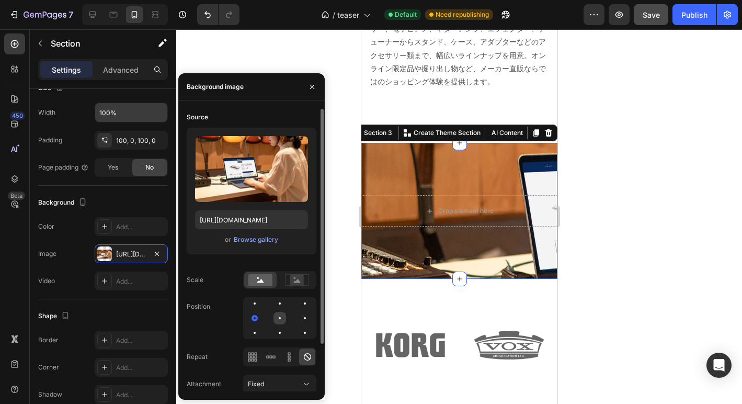
click at [278, 319] on div at bounding box center [279, 318] width 13 height 13
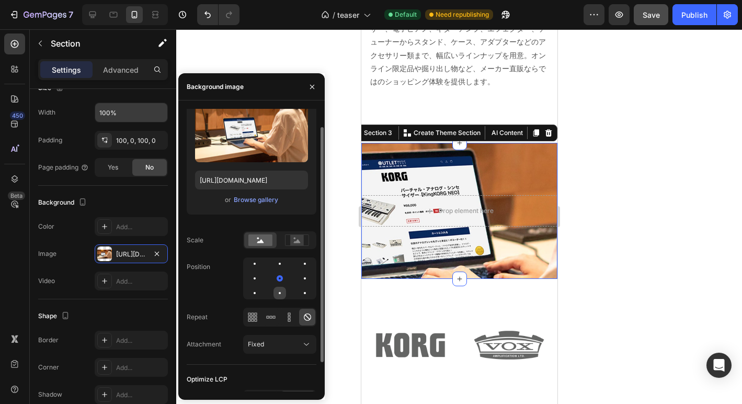
scroll to position [41, 0]
click at [302, 343] on icon at bounding box center [306, 343] width 10 height 10
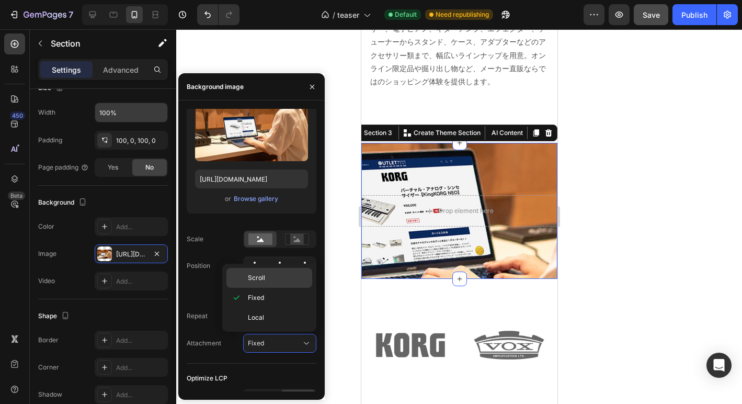
click at [279, 280] on p "Scroll" at bounding box center [278, 277] width 60 height 9
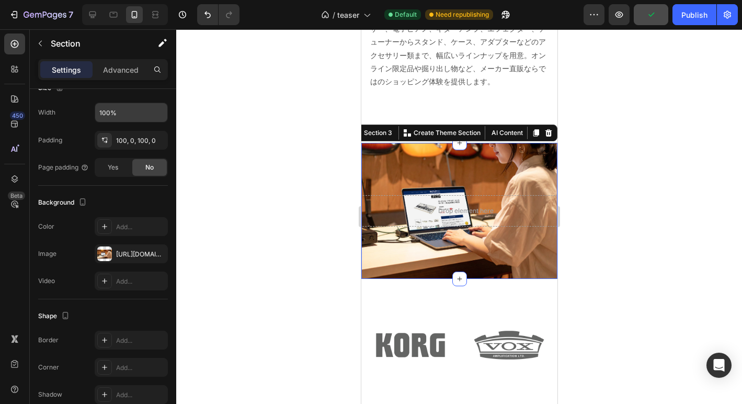
click at [344, 312] on div at bounding box center [459, 216] width 566 height 374
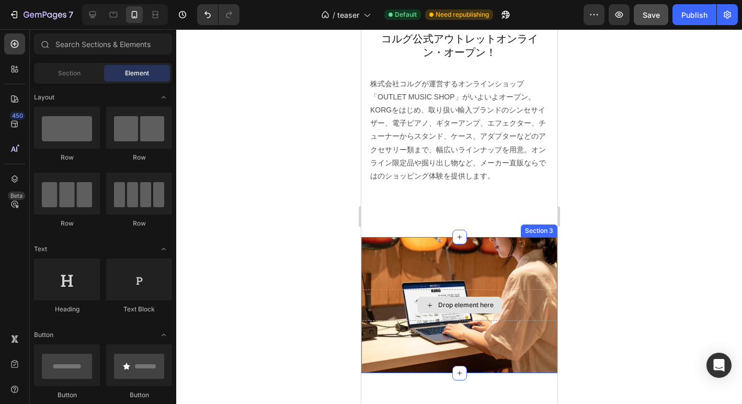
scroll to position [475, 0]
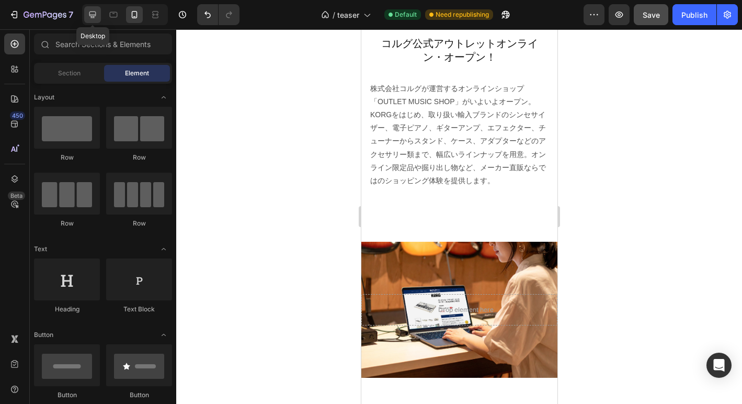
click at [92, 15] on icon at bounding box center [92, 15] width 7 height 7
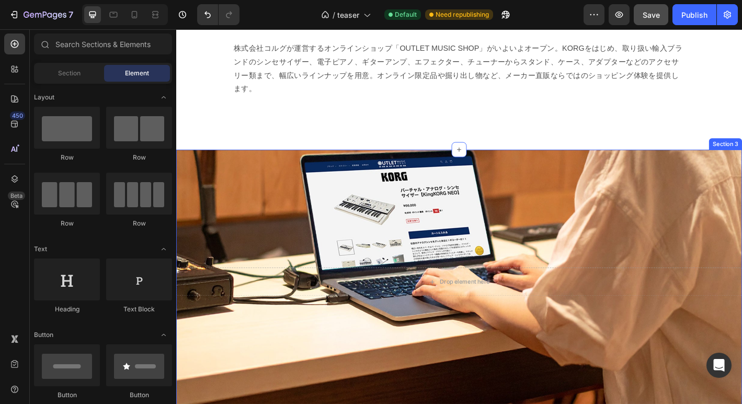
scroll to position [346, 0]
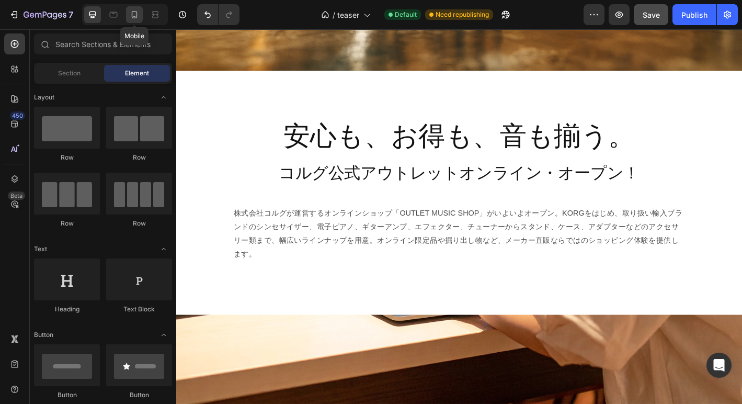
click at [136, 14] on icon at bounding box center [135, 14] width 6 height 7
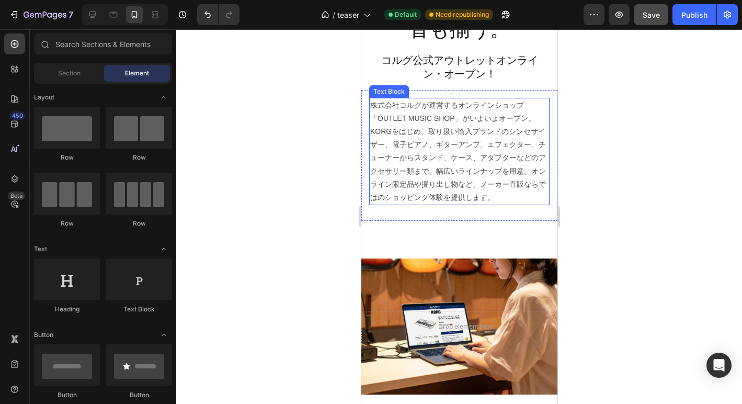
scroll to position [456, 0]
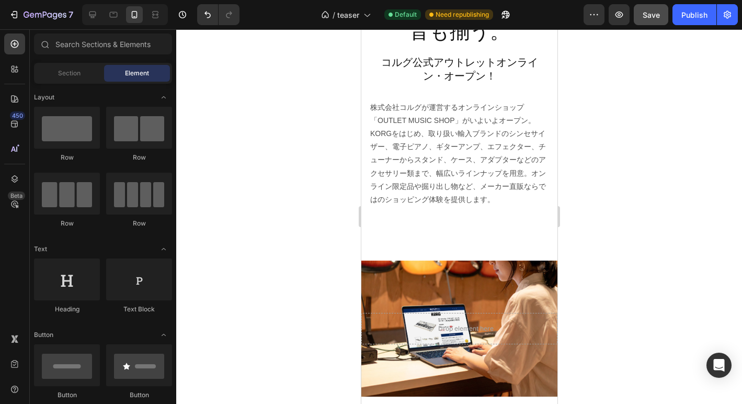
click at [448, 239] on div "安心も、お得も、音も揃う。 Heading Row コルグ公式アウトレットオンライン・オープン！ Heading Row 株式会社コルグが運営するオンラインシ…" at bounding box center [459, 62] width 196 height 934
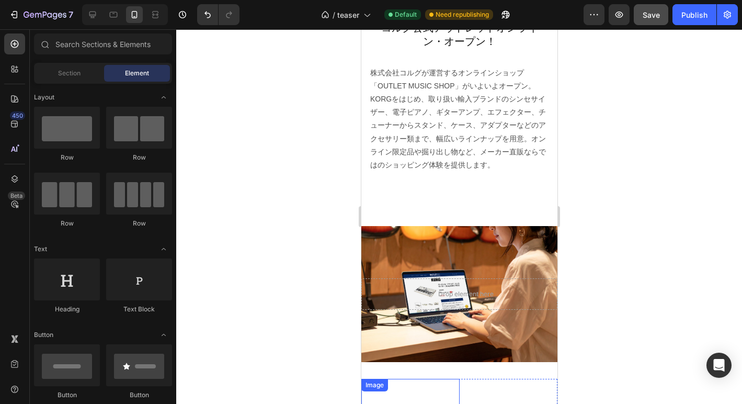
scroll to position [489, 0]
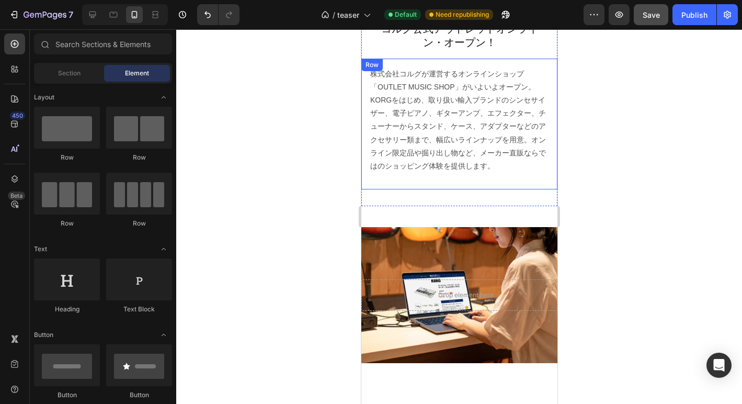
click at [457, 184] on div "株式会社コルグが運営するオンラインショップ「OUTLET MUSIC SHOP」がいよいよオープン。KORGをはじめ、取り扱い輸入ブランドのシンセサイザー、電…" at bounding box center [459, 124] width 196 height 131
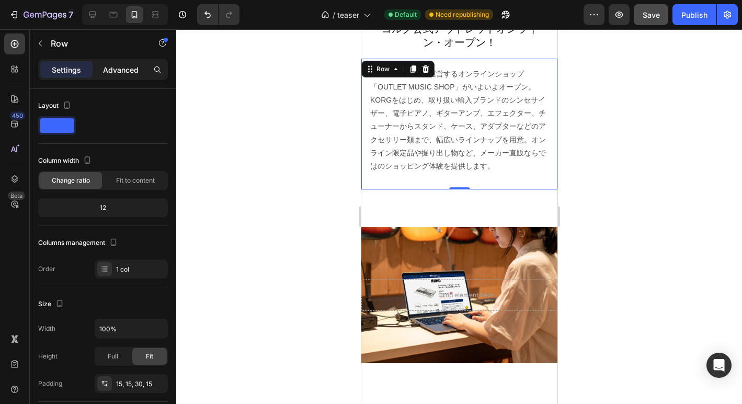
click at [125, 69] on p "Advanced" at bounding box center [121, 69] width 36 height 11
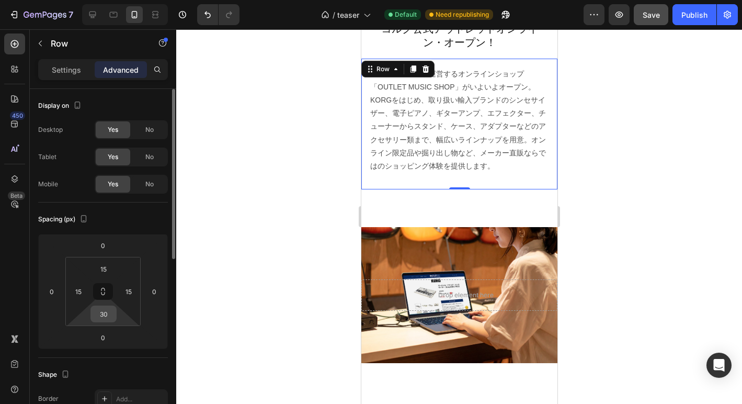
click at [109, 315] on input "30" at bounding box center [103, 314] width 21 height 16
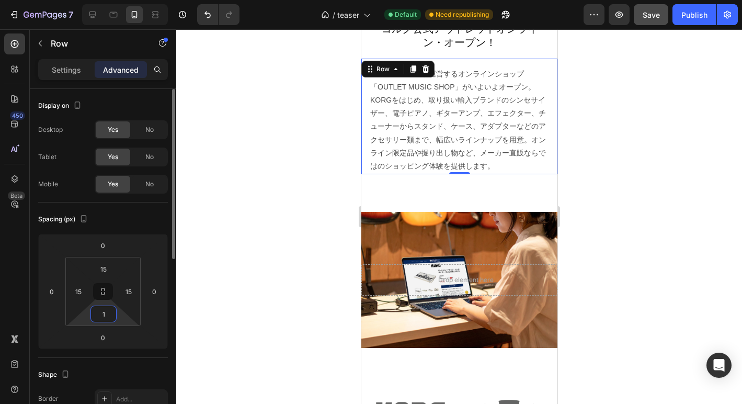
type input "15"
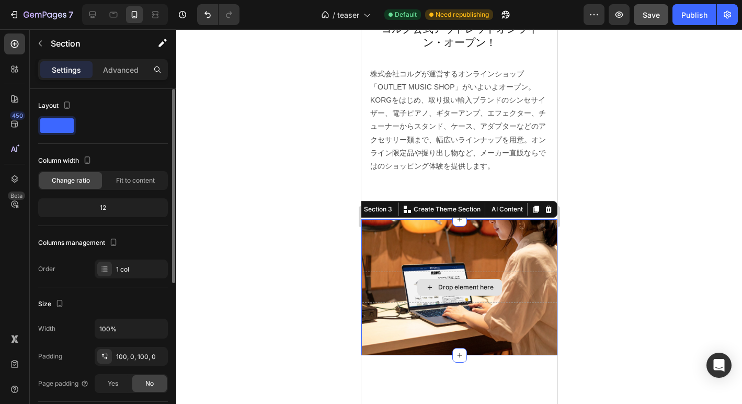
click at [411, 276] on div "Drop element here" at bounding box center [459, 286] width 196 height 31
click at [128, 68] on p "Advanced" at bounding box center [121, 69] width 36 height 11
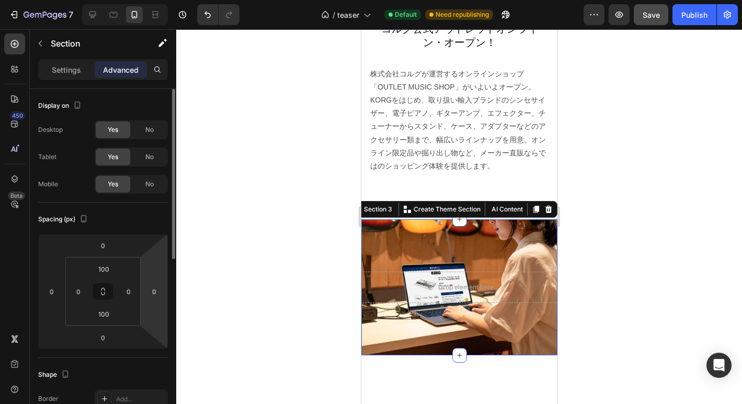
click at [278, 279] on div at bounding box center [459, 216] width 566 height 374
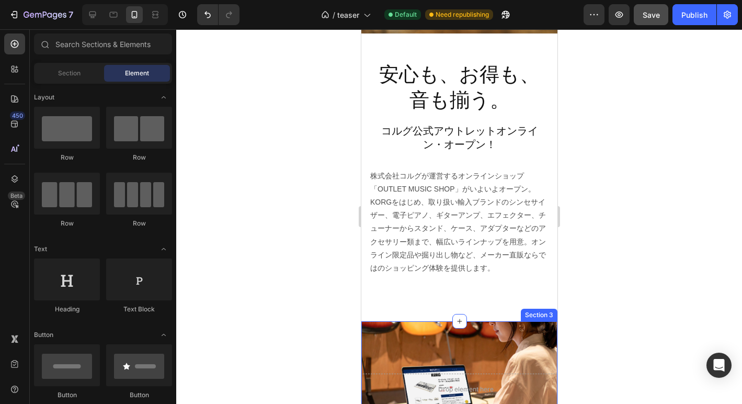
scroll to position [388, 0]
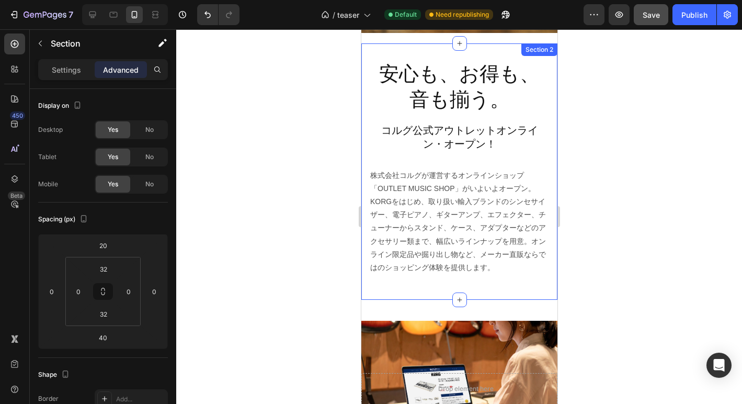
click at [472, 287] on div "安心も、お得も、音も揃う。 Heading Row コルグ公式アウトレットオンライン・オープン！ Heading Row 株式会社コルグが運営するオンラインシ…" at bounding box center [459, 171] width 196 height 256
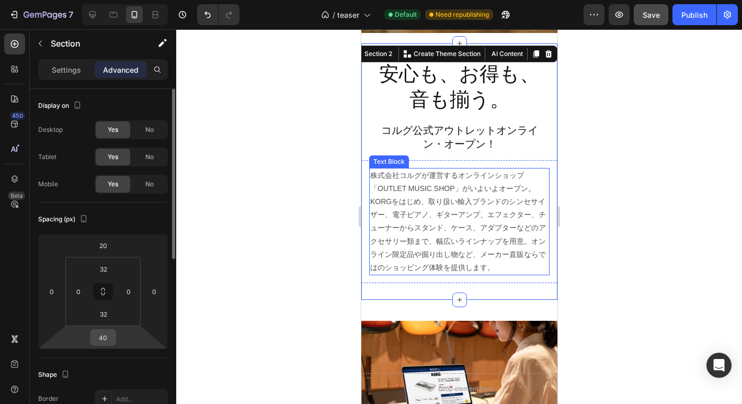
click at [102, 340] on input "40" at bounding box center [103, 337] width 21 height 16
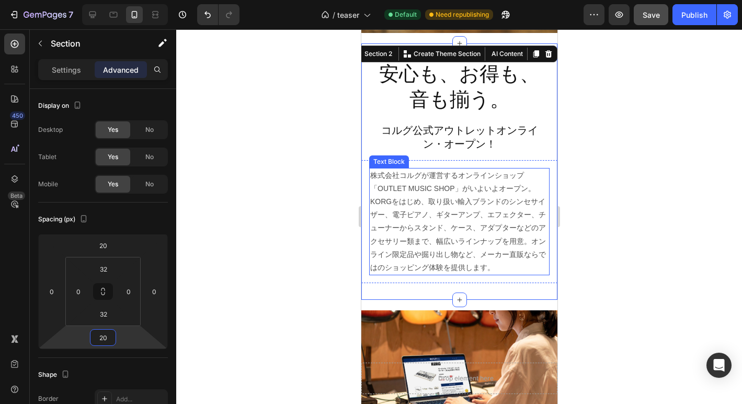
type input "20"
click at [276, 303] on div at bounding box center [459, 216] width 566 height 374
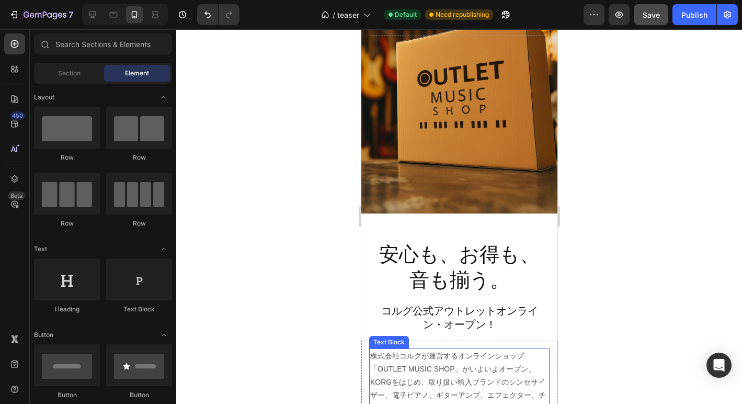
scroll to position [203, 0]
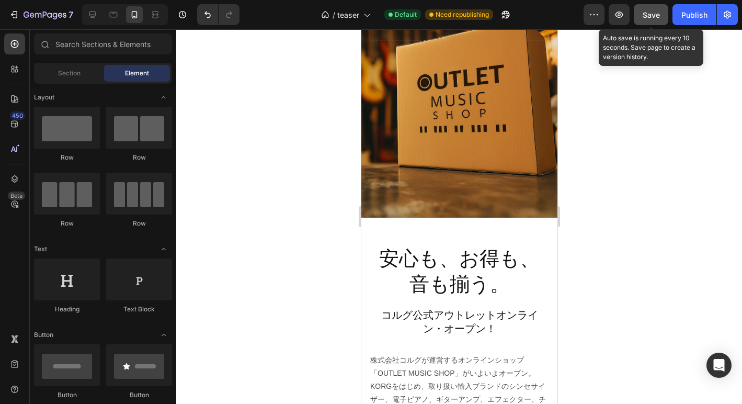
click at [651, 12] on span "Save" at bounding box center [651, 14] width 17 height 9
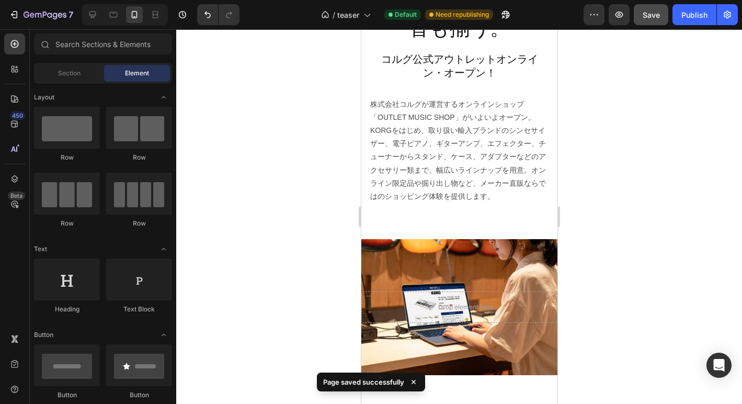
scroll to position [379, 0]
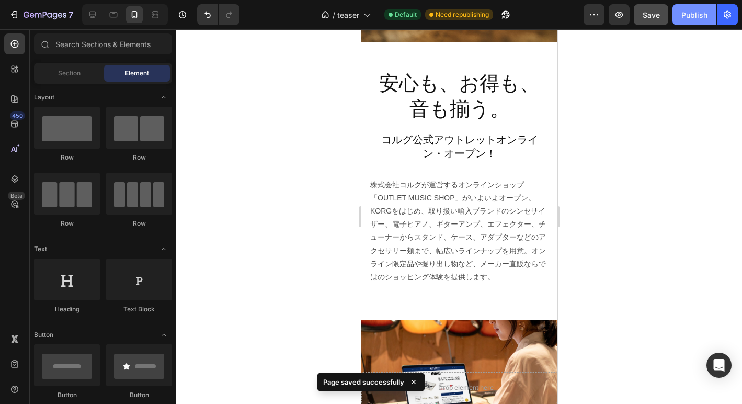
click at [673, 18] on div "Publish" at bounding box center [694, 14] width 26 height 11
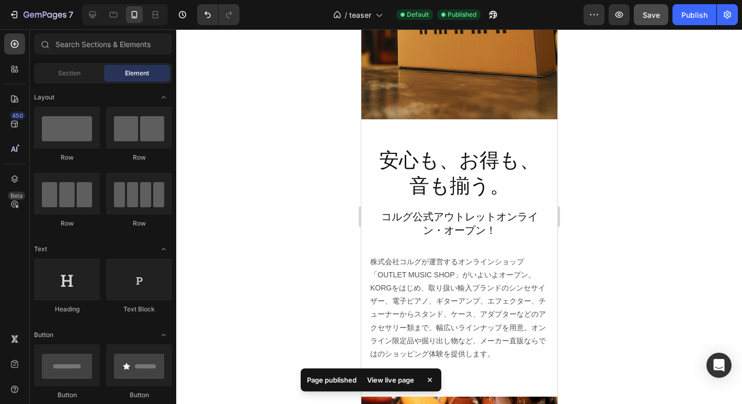
scroll to position [287, 0]
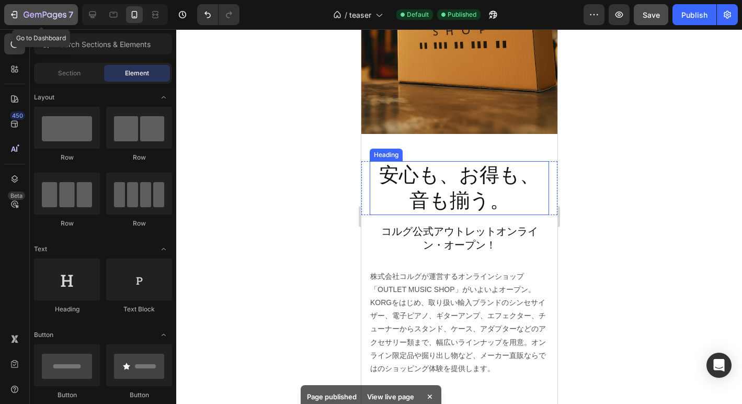
click at [12, 13] on icon "button" at bounding box center [14, 14] width 10 height 10
